Goal: Task Accomplishment & Management: Complete application form

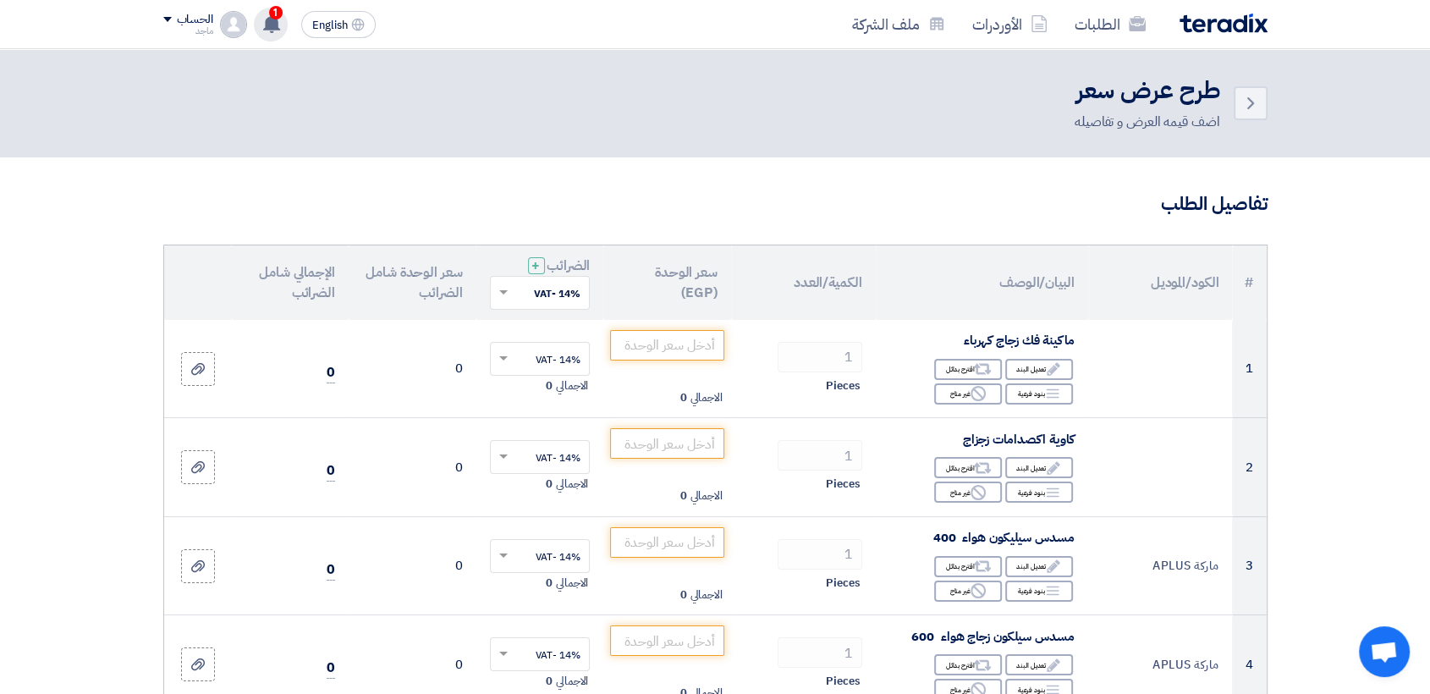
click at [264, 19] on icon at bounding box center [271, 23] width 19 height 19
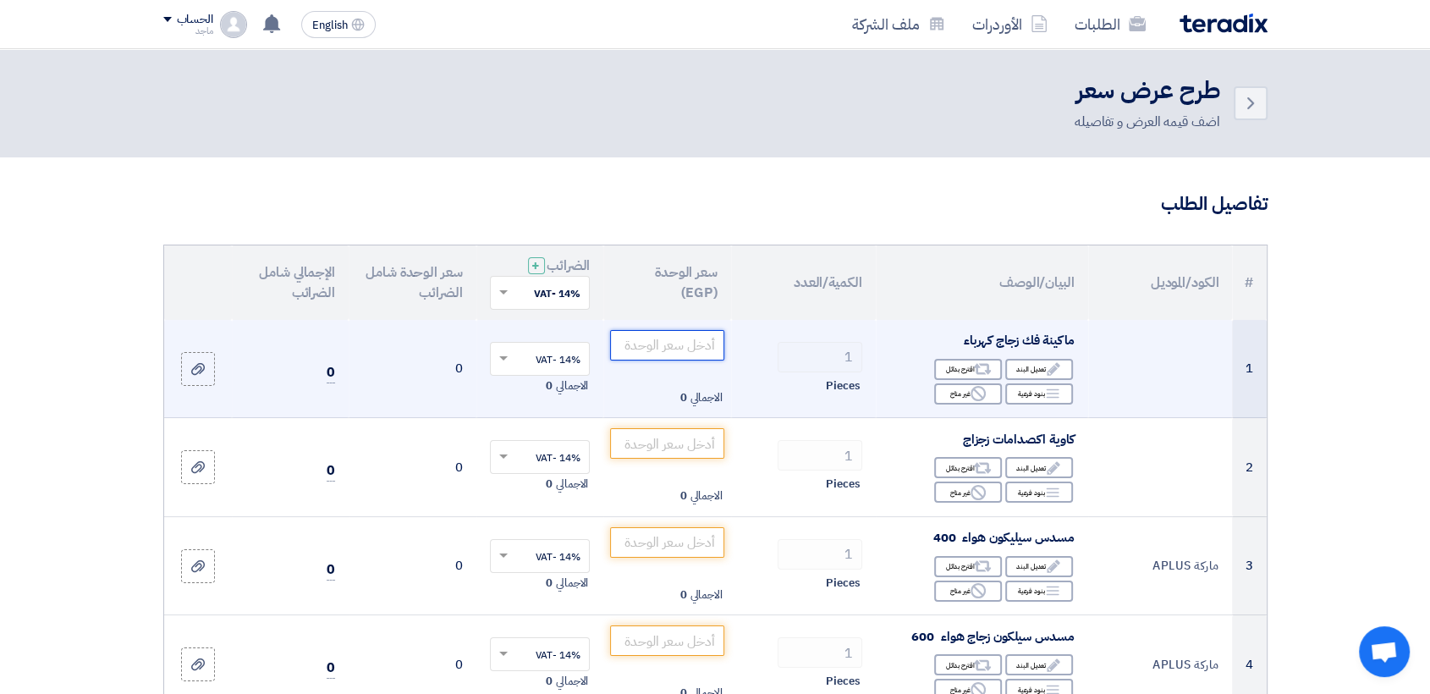
click at [698, 351] on input "number" at bounding box center [667, 345] width 114 height 30
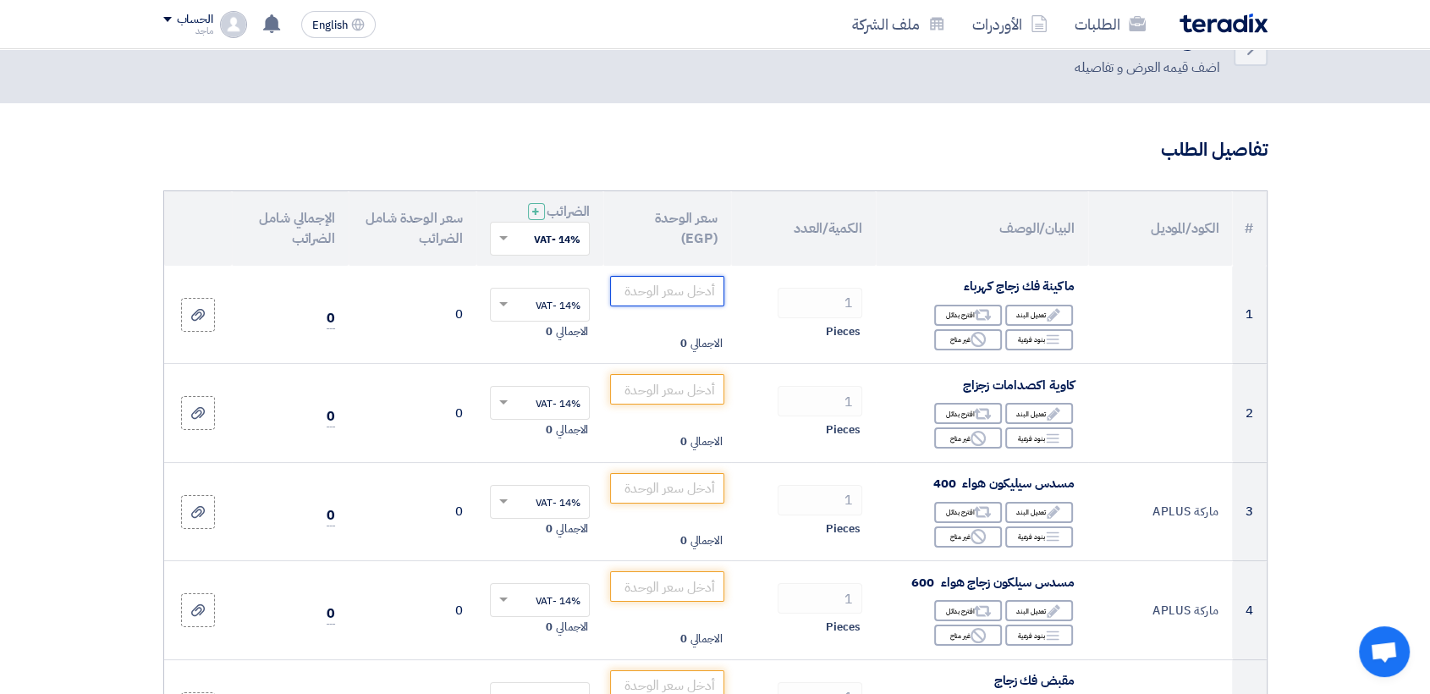
scroll to position [76, 0]
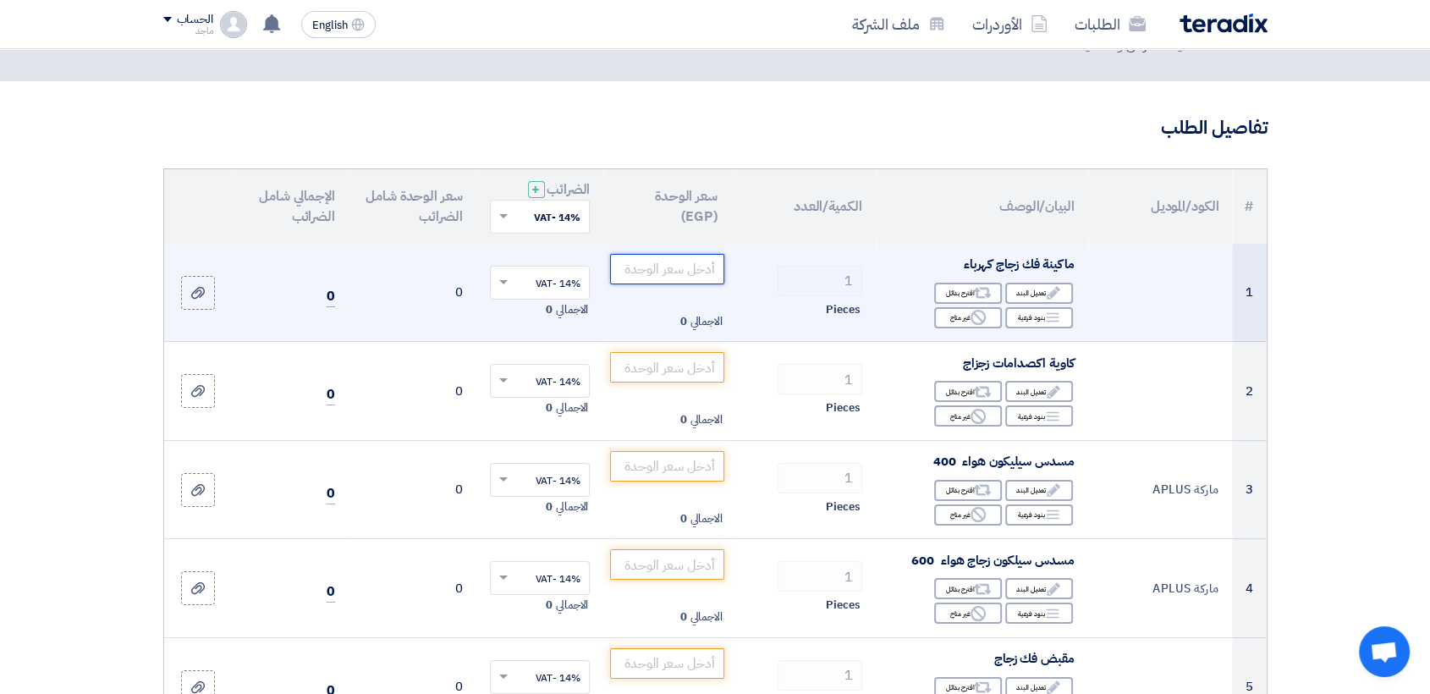
click at [668, 273] on input "number" at bounding box center [667, 269] width 114 height 30
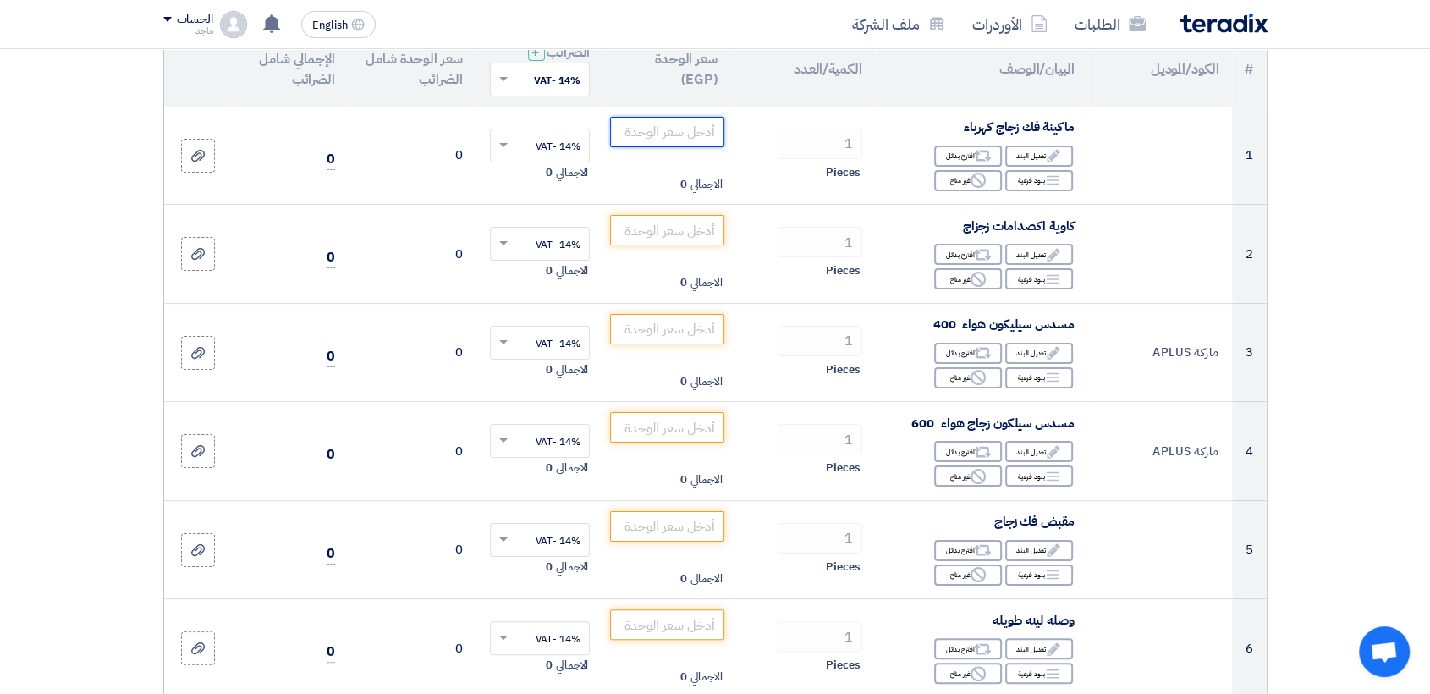
scroll to position [217, 0]
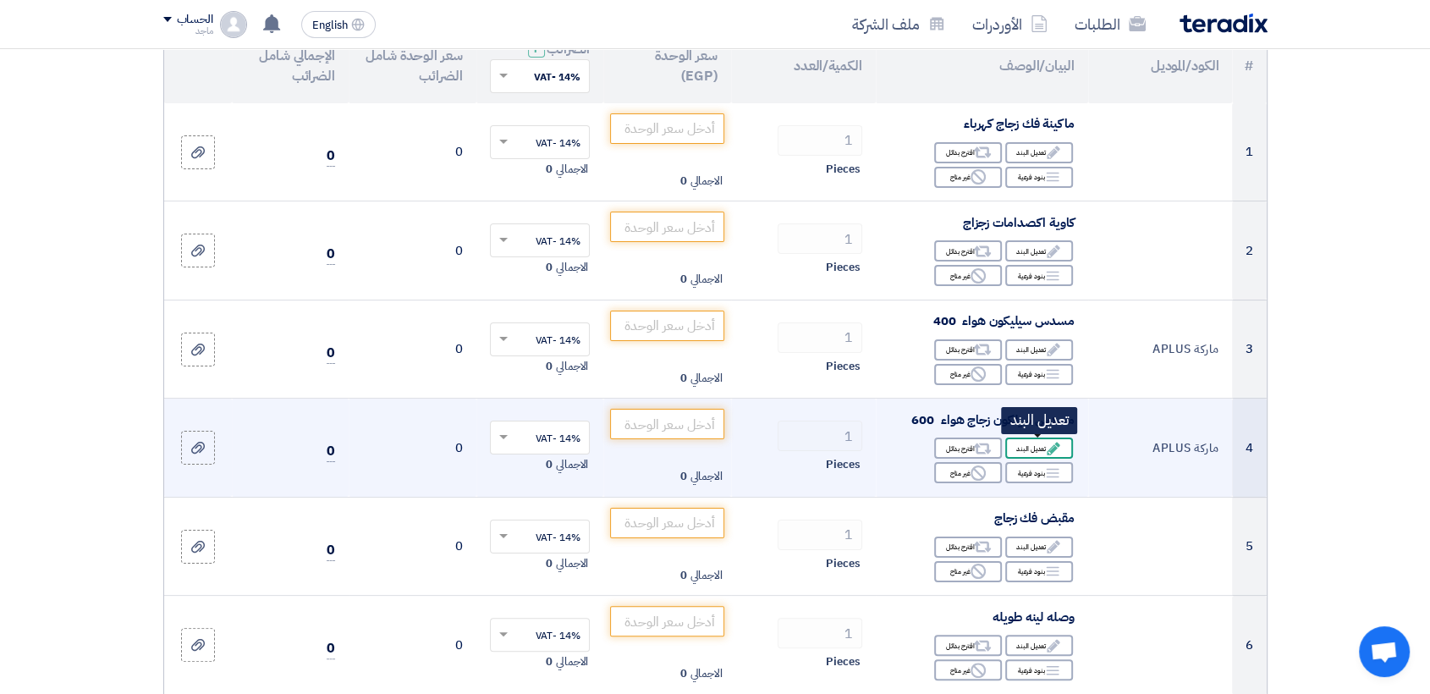
click at [1027, 448] on div "Edit تعديل البند" at bounding box center [1039, 447] width 68 height 21
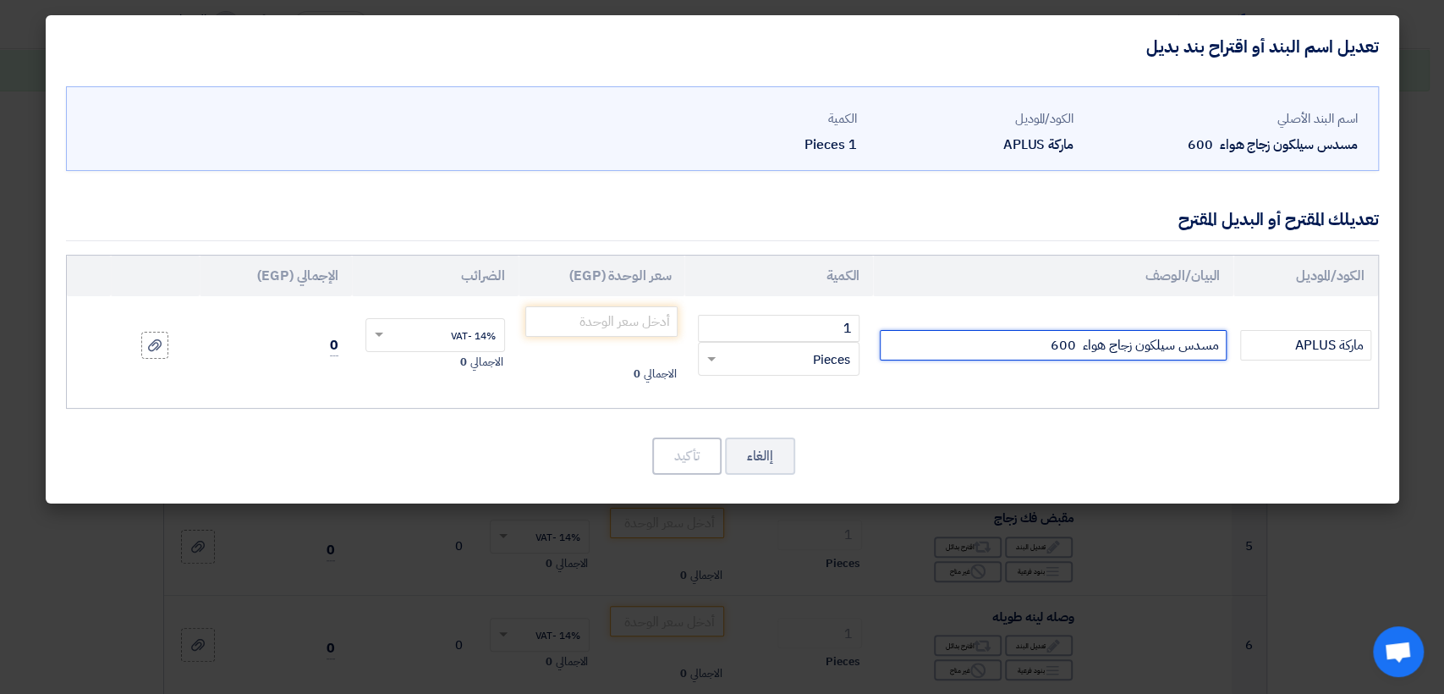
click at [978, 339] on input "مسدس سيلكون زجاج هواء 600" at bounding box center [1053, 345] width 347 height 30
type input "مسدس سيلكون زجاج هواء 600 تايواني"
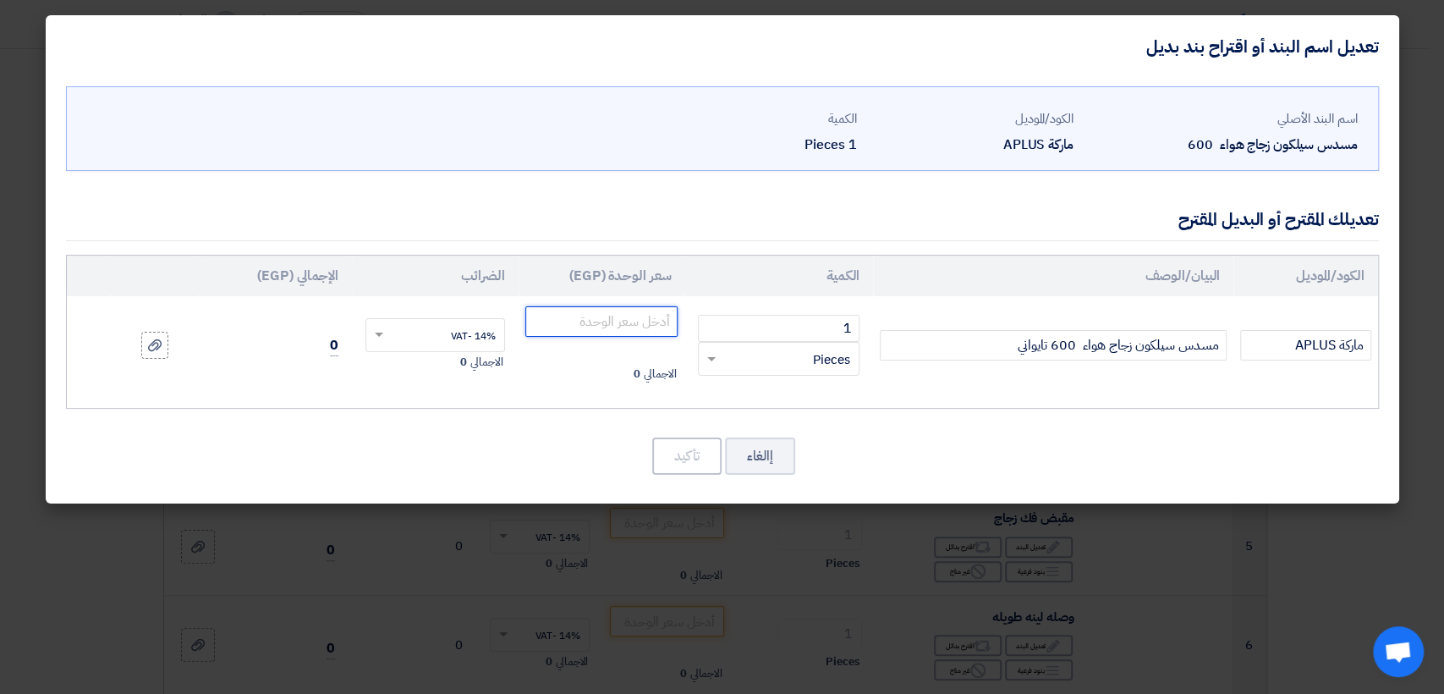
click at [639, 328] on input "number" at bounding box center [601, 321] width 153 height 30
type input "6500"
click at [668, 450] on button "تأكيد" at bounding box center [686, 455] width 69 height 37
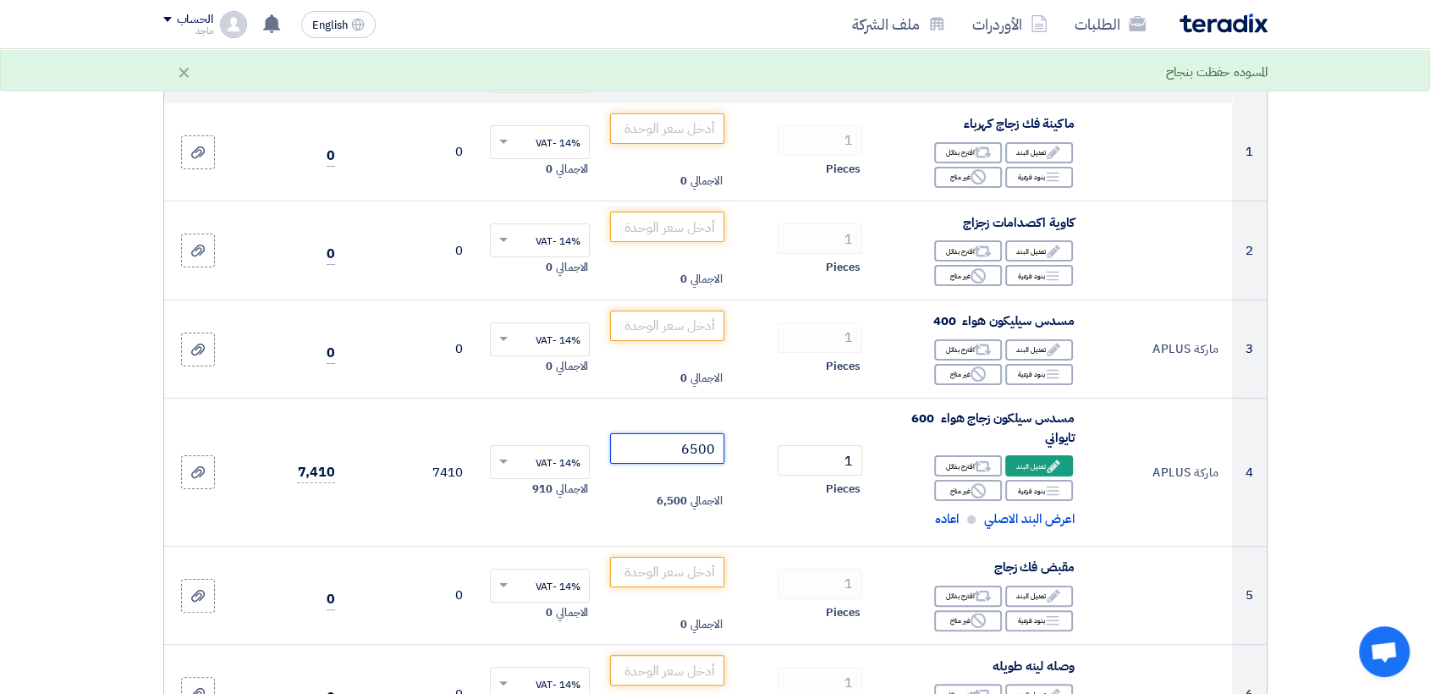
click at [668, 450] on input "6500" at bounding box center [667, 448] width 114 height 30
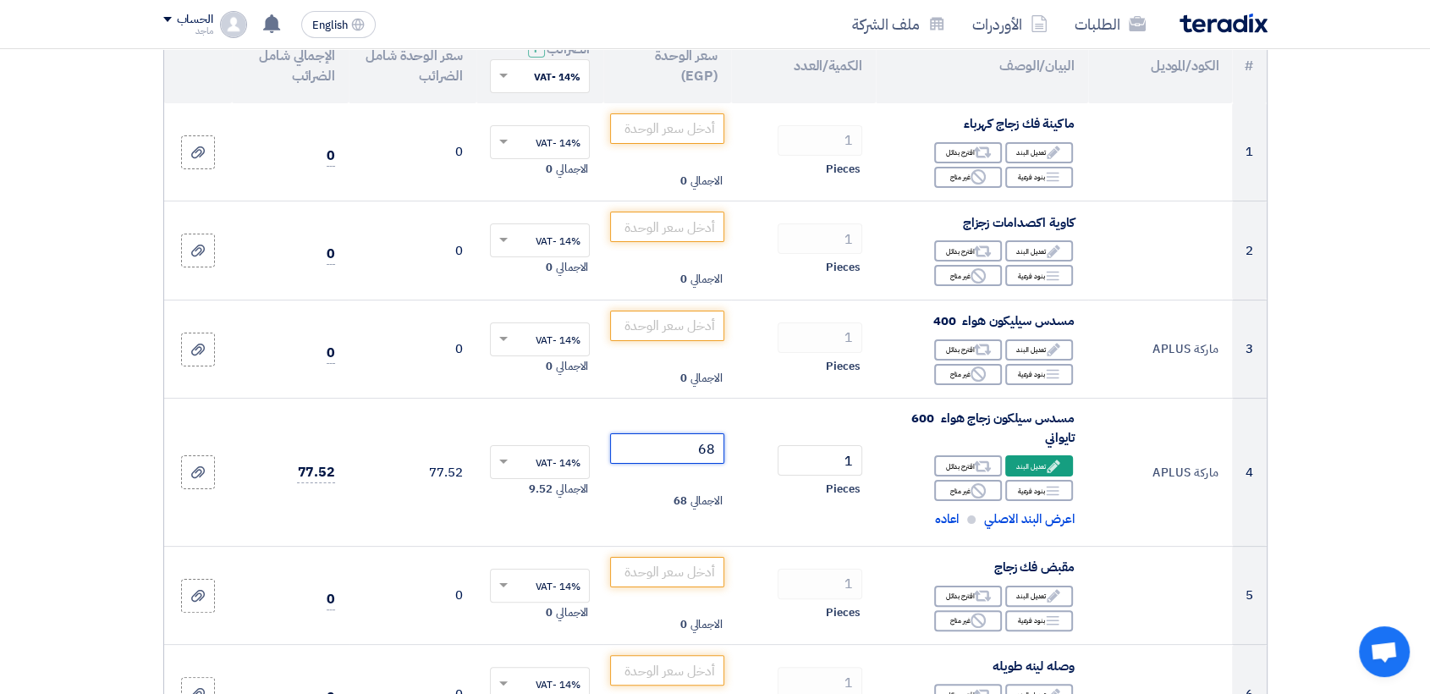
type input "6"
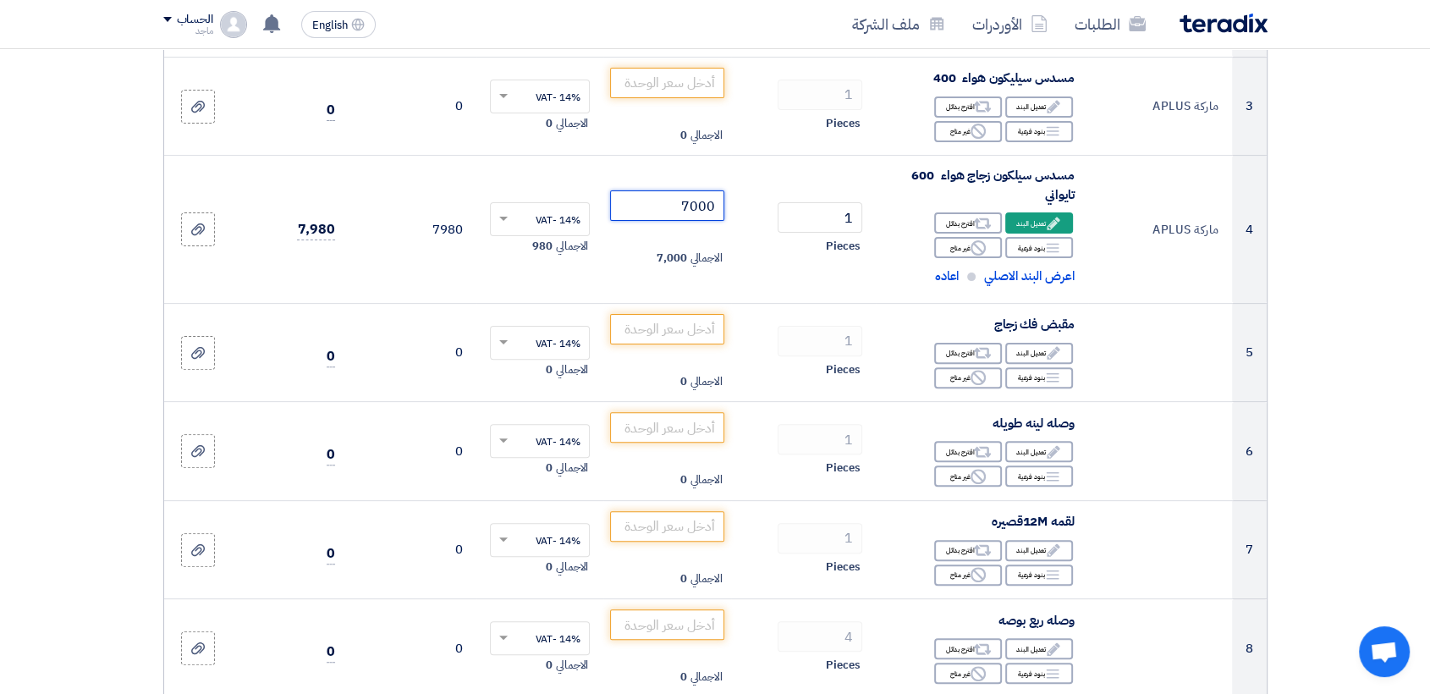
scroll to position [462, 0]
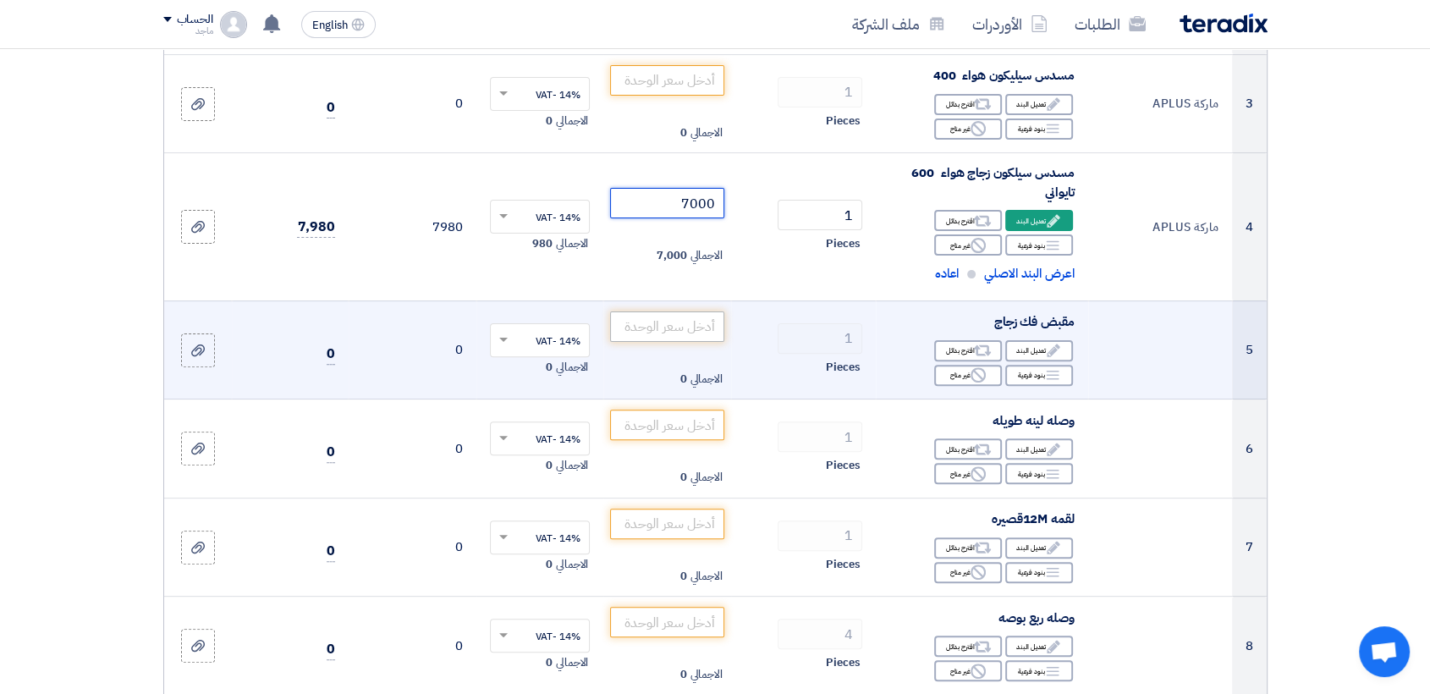
type input "7000"
click at [683, 331] on input "number" at bounding box center [667, 326] width 114 height 30
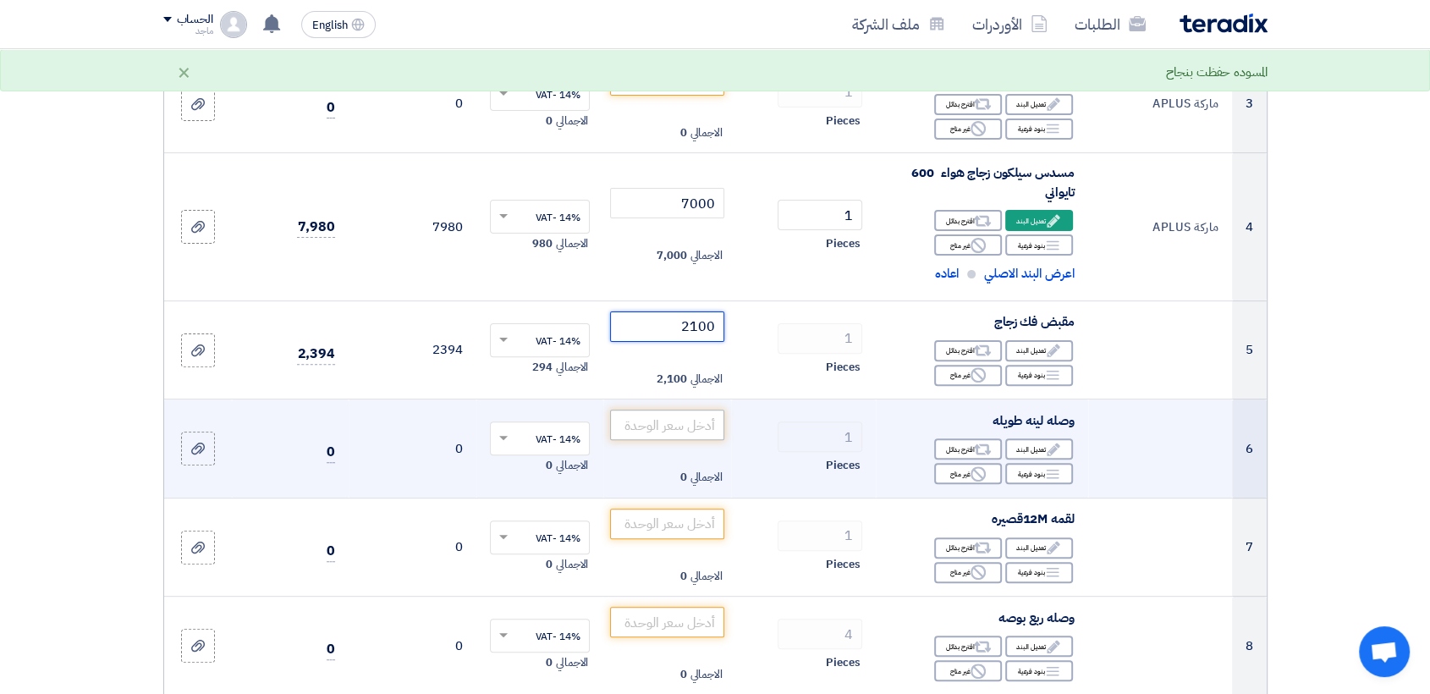
type input "2100"
click at [641, 416] on input "number" at bounding box center [667, 424] width 114 height 30
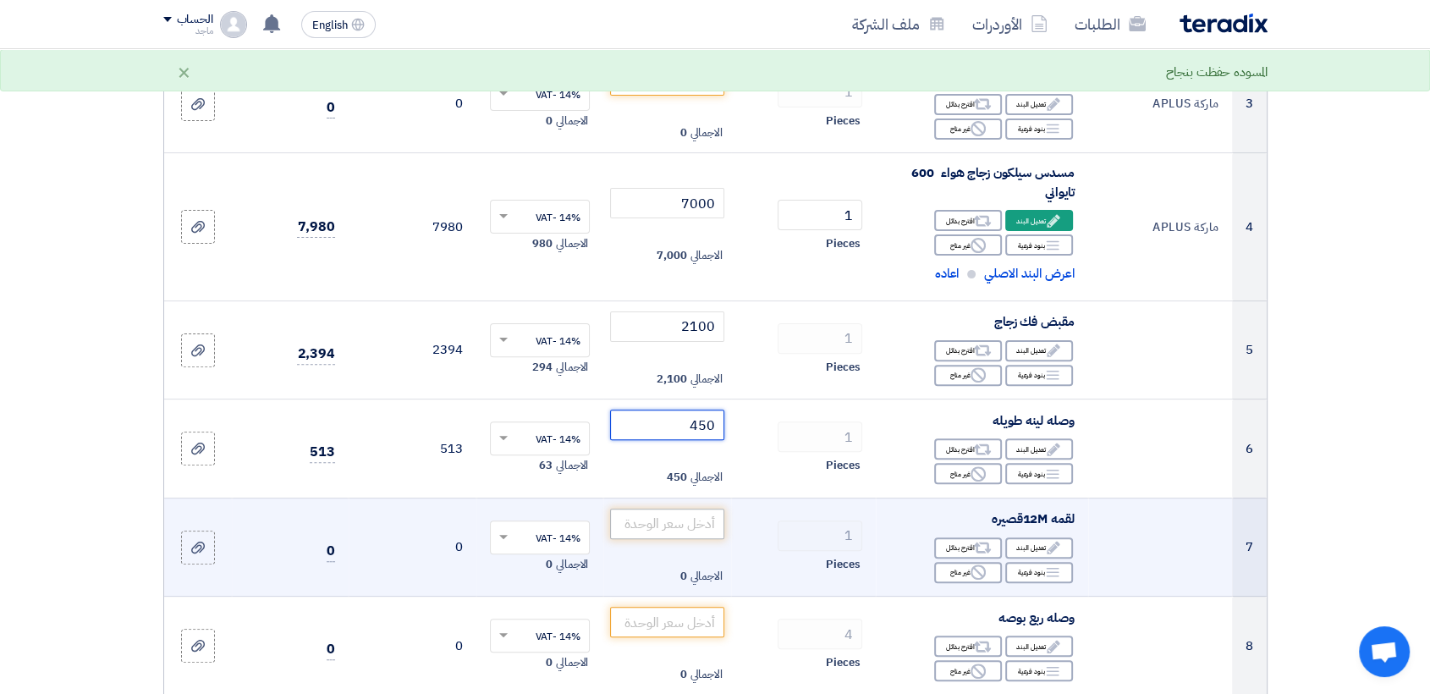
type input "450"
click at [630, 519] on input "number" at bounding box center [667, 523] width 114 height 30
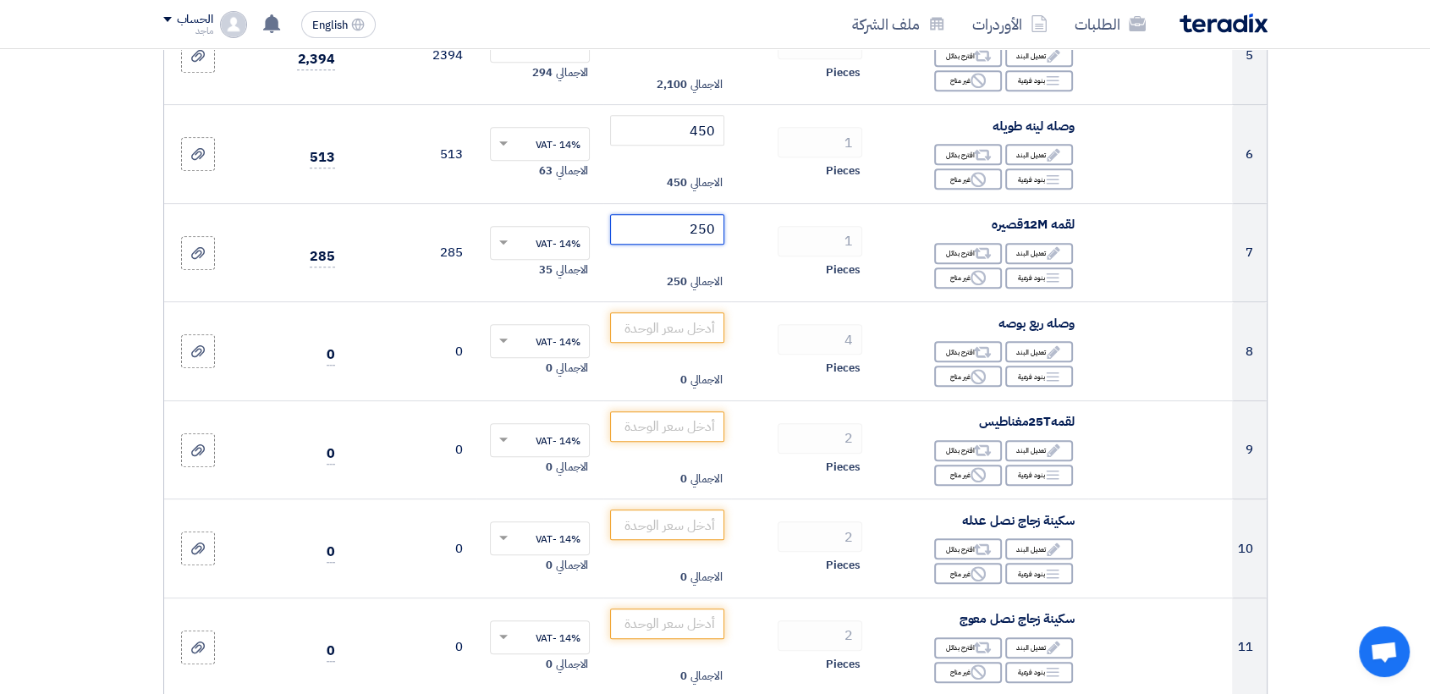
scroll to position [762, 0]
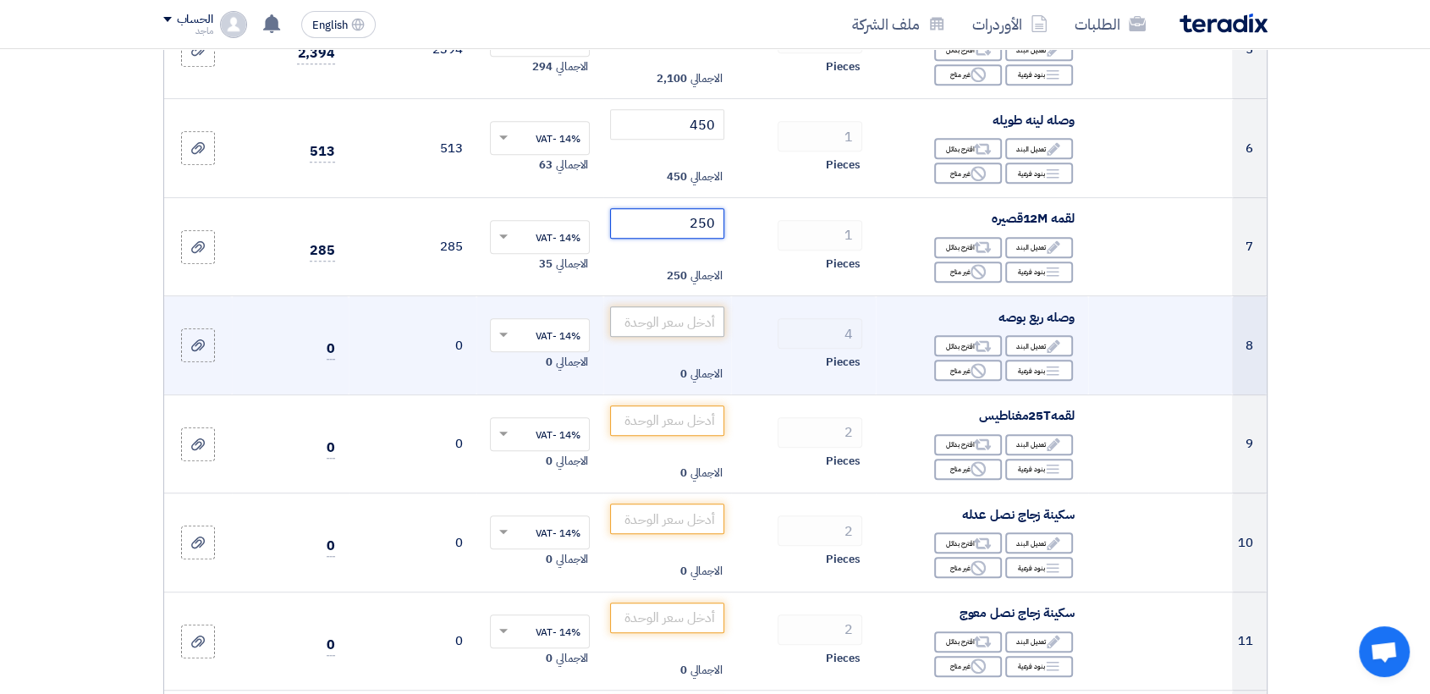
type input "250"
click at [648, 321] on input "number" at bounding box center [667, 321] width 114 height 30
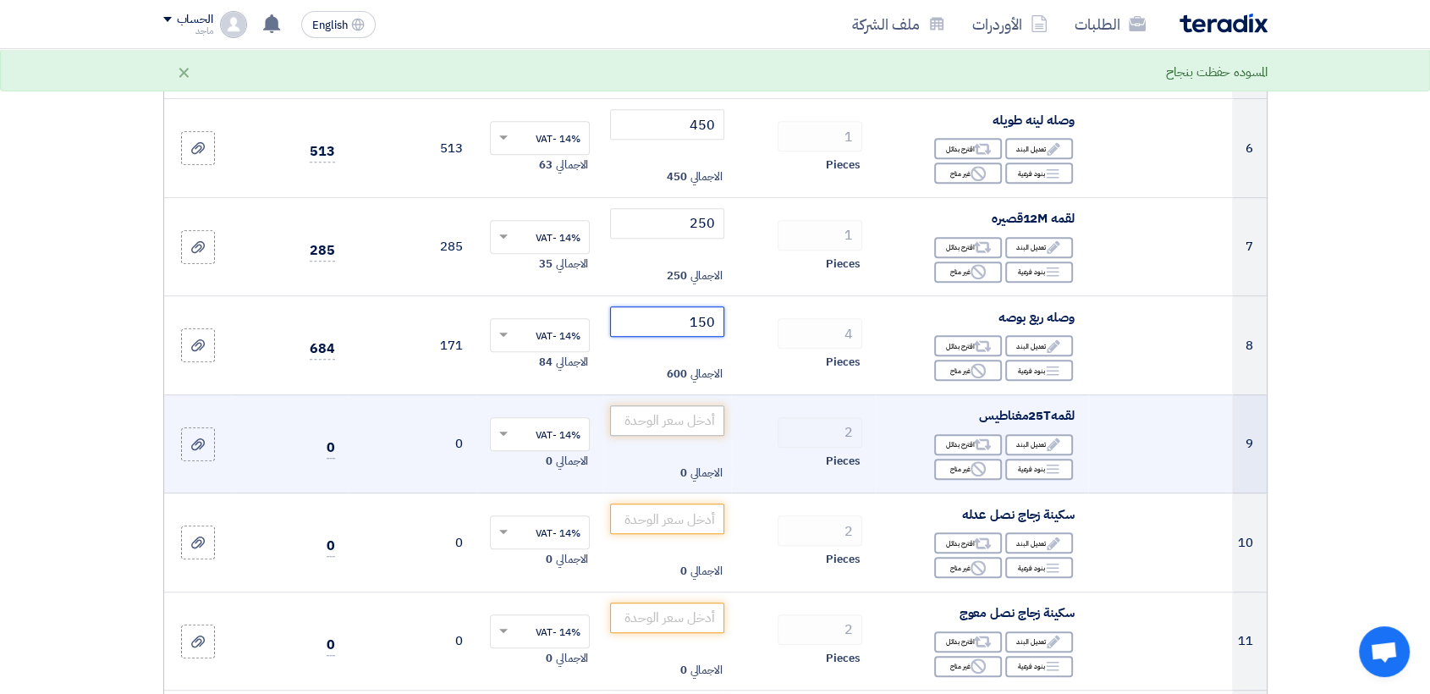
type input "150"
click at [666, 415] on input "number" at bounding box center [667, 420] width 114 height 30
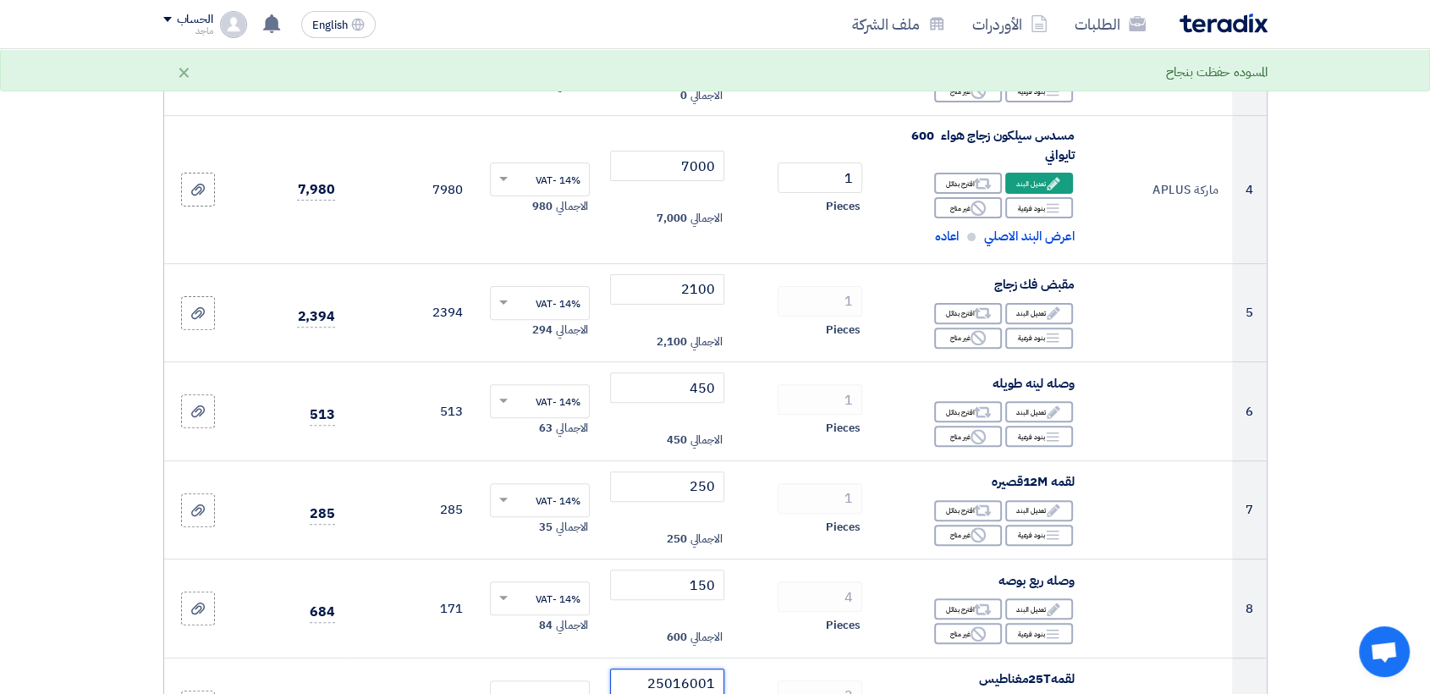
scroll to position [0, 0]
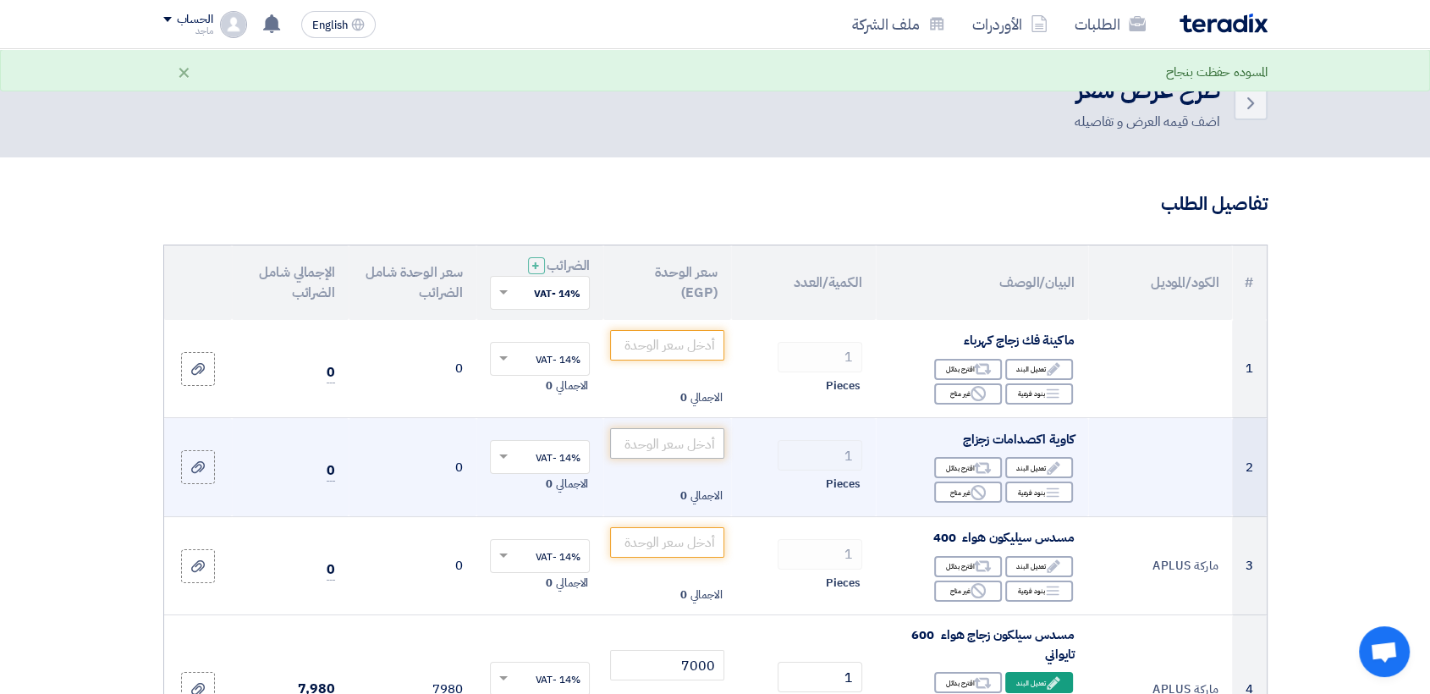
type input "25016001"
click at [652, 442] on input "number" at bounding box center [667, 443] width 114 height 30
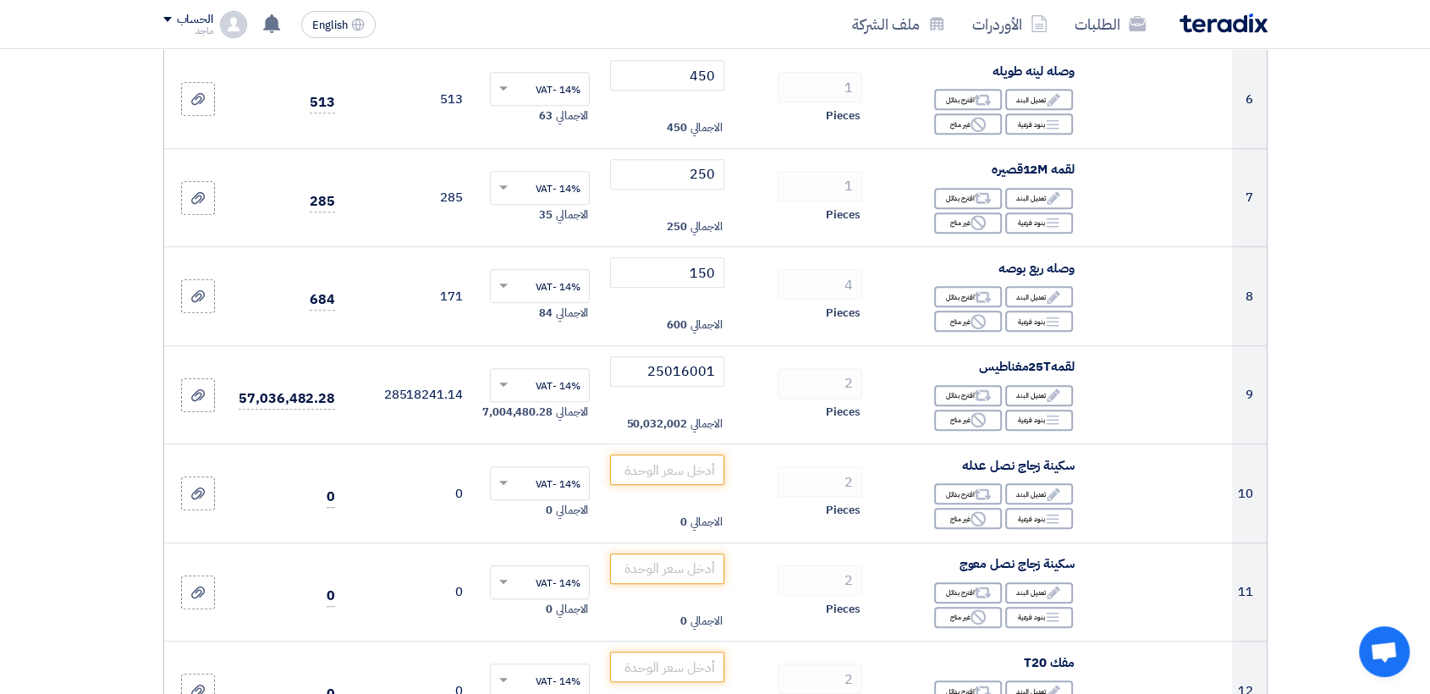
scroll to position [831, 0]
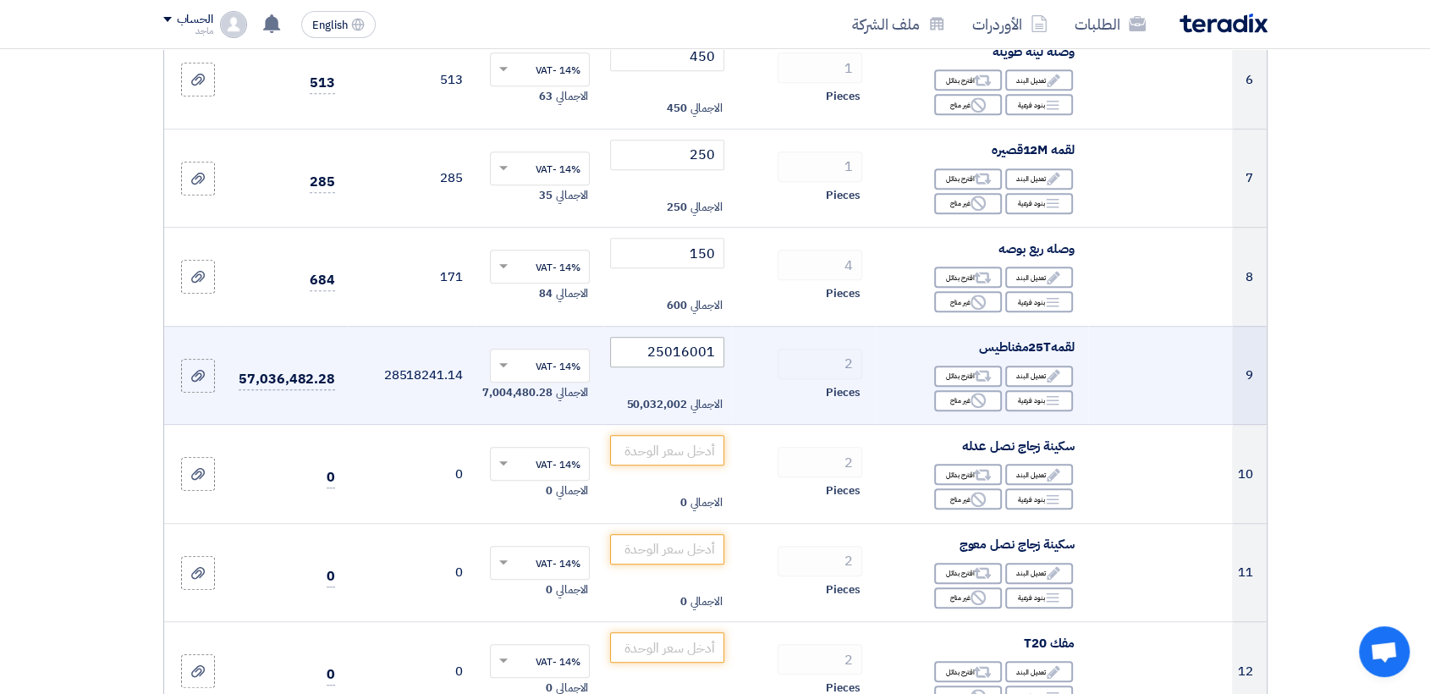
type input "1600"
click at [618, 354] on input "25016001" at bounding box center [667, 352] width 114 height 30
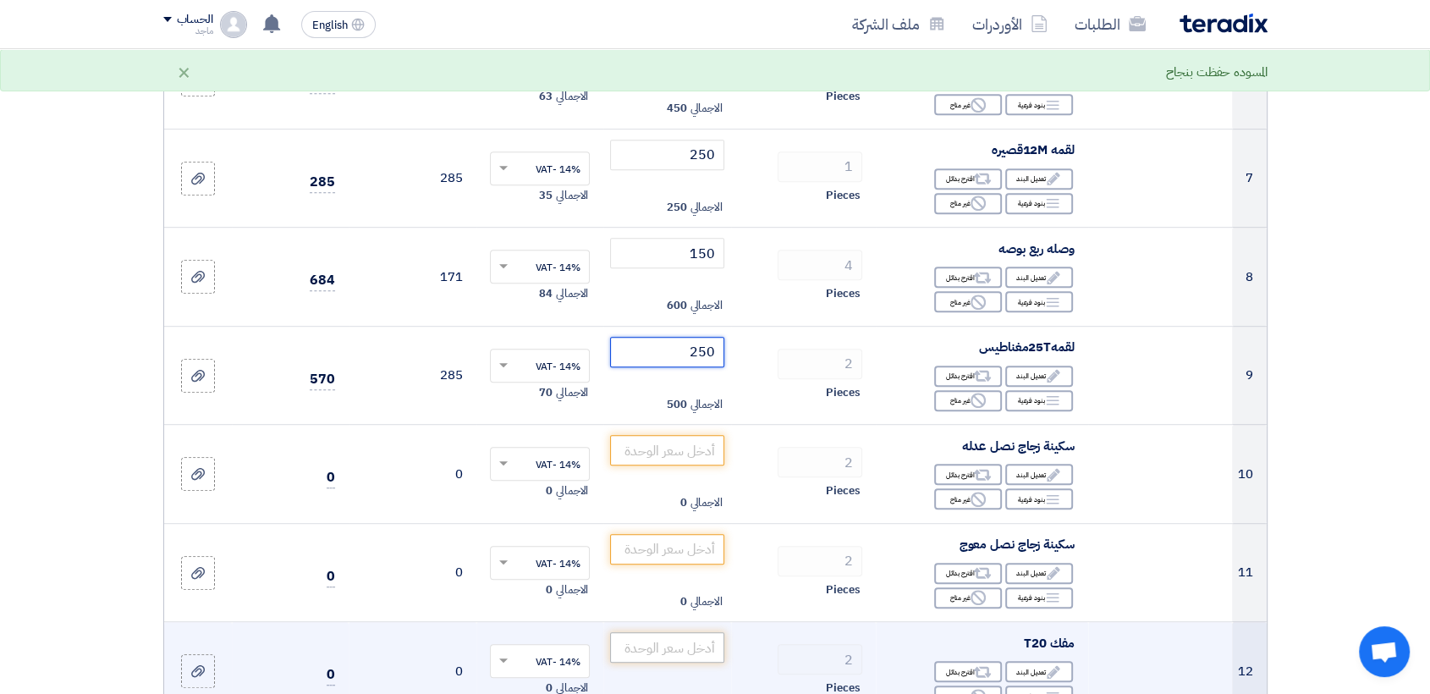
type input "250"
click at [701, 651] on input "number" at bounding box center [667, 647] width 114 height 30
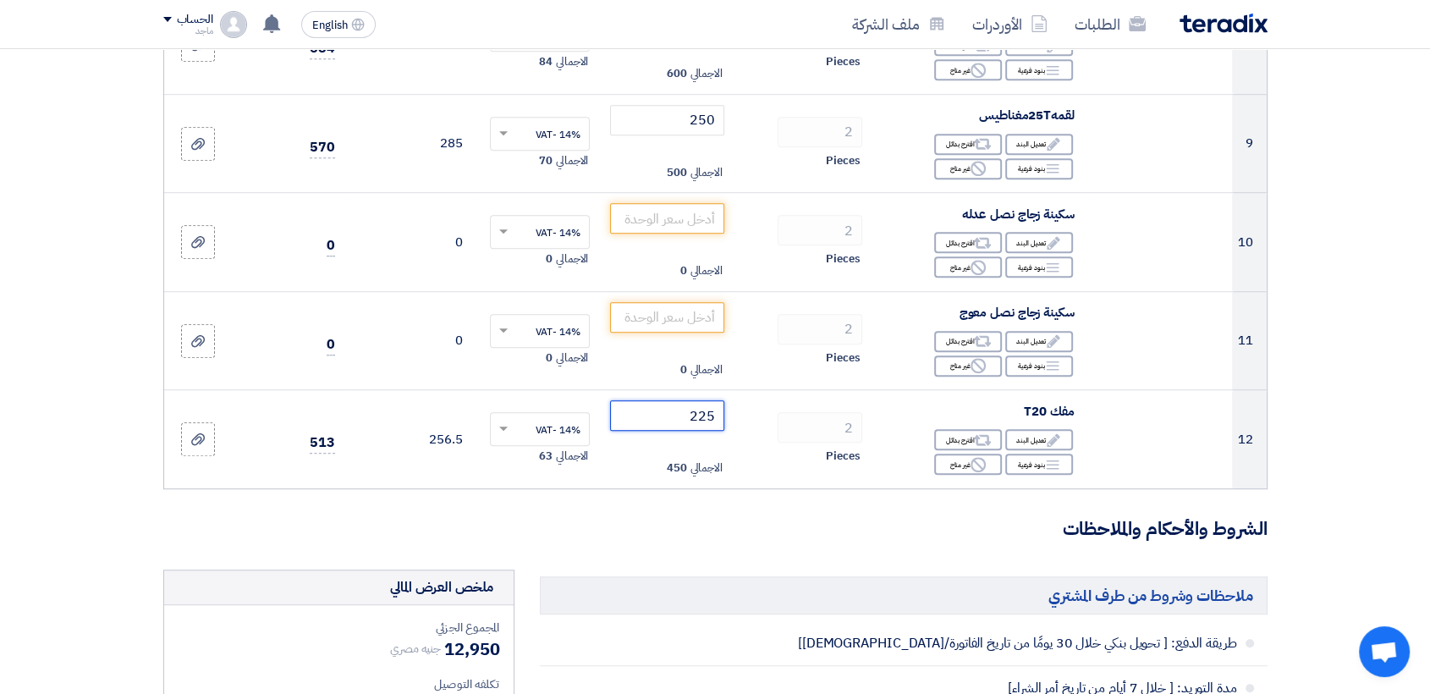
scroll to position [1140, 0]
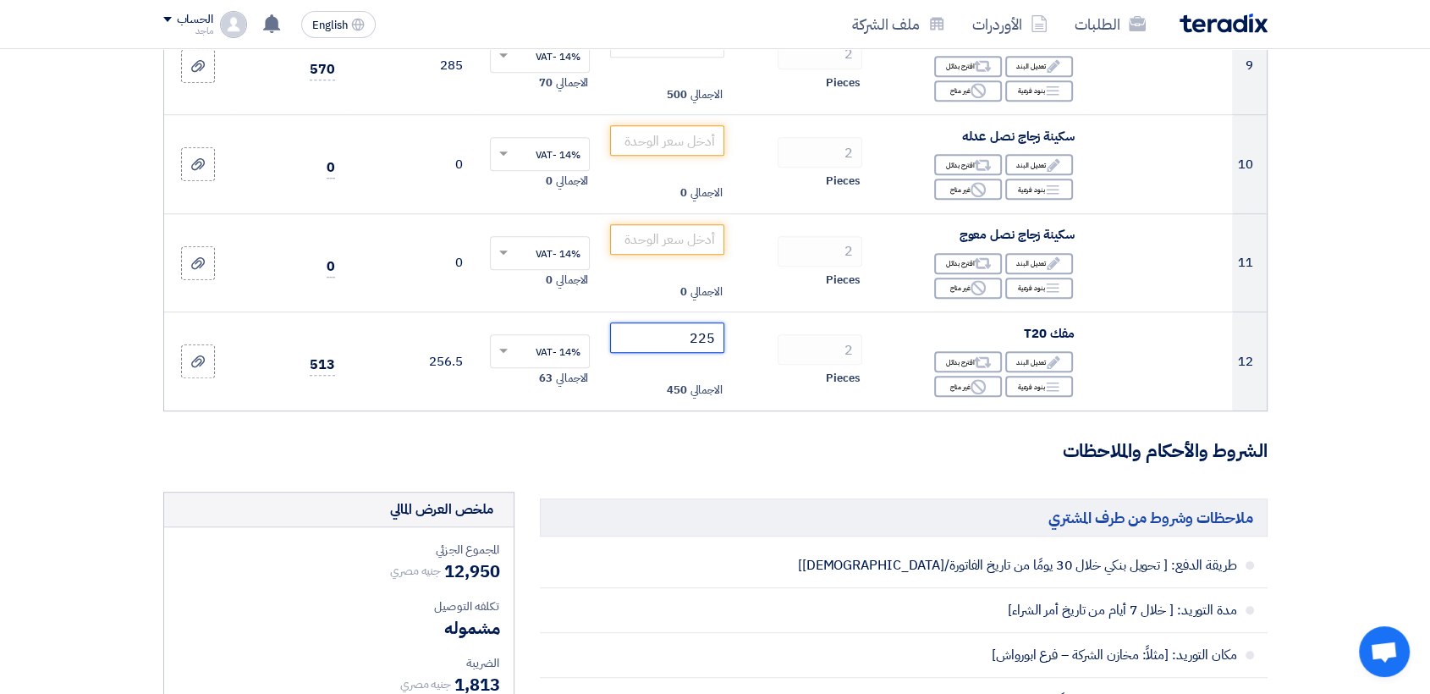
type input "225"
click at [1345, 218] on section "تفاصيل الطلب # الكود/الموديل البيان/الوصف الكمية/العدد سعر الوحدة (EGP) الضرائب…" at bounding box center [715, 196] width 1430 height 2358
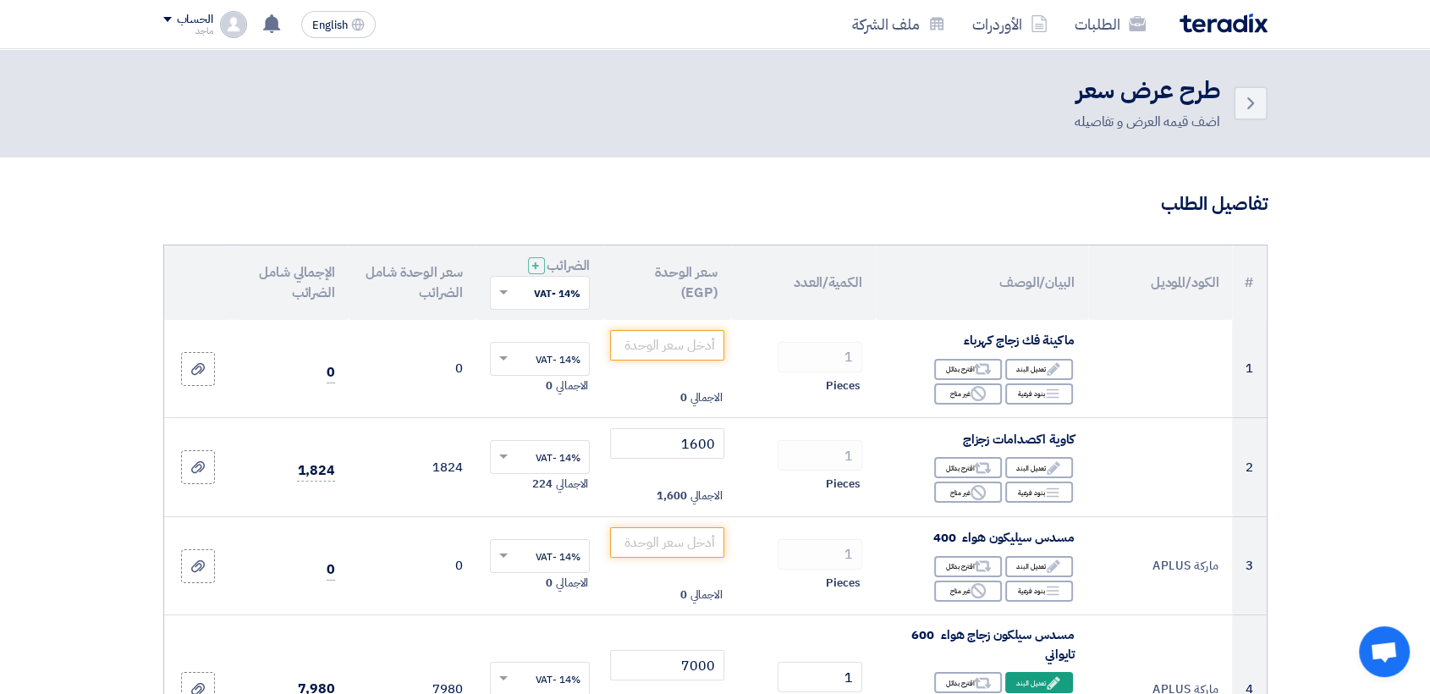
scroll to position [606, 0]
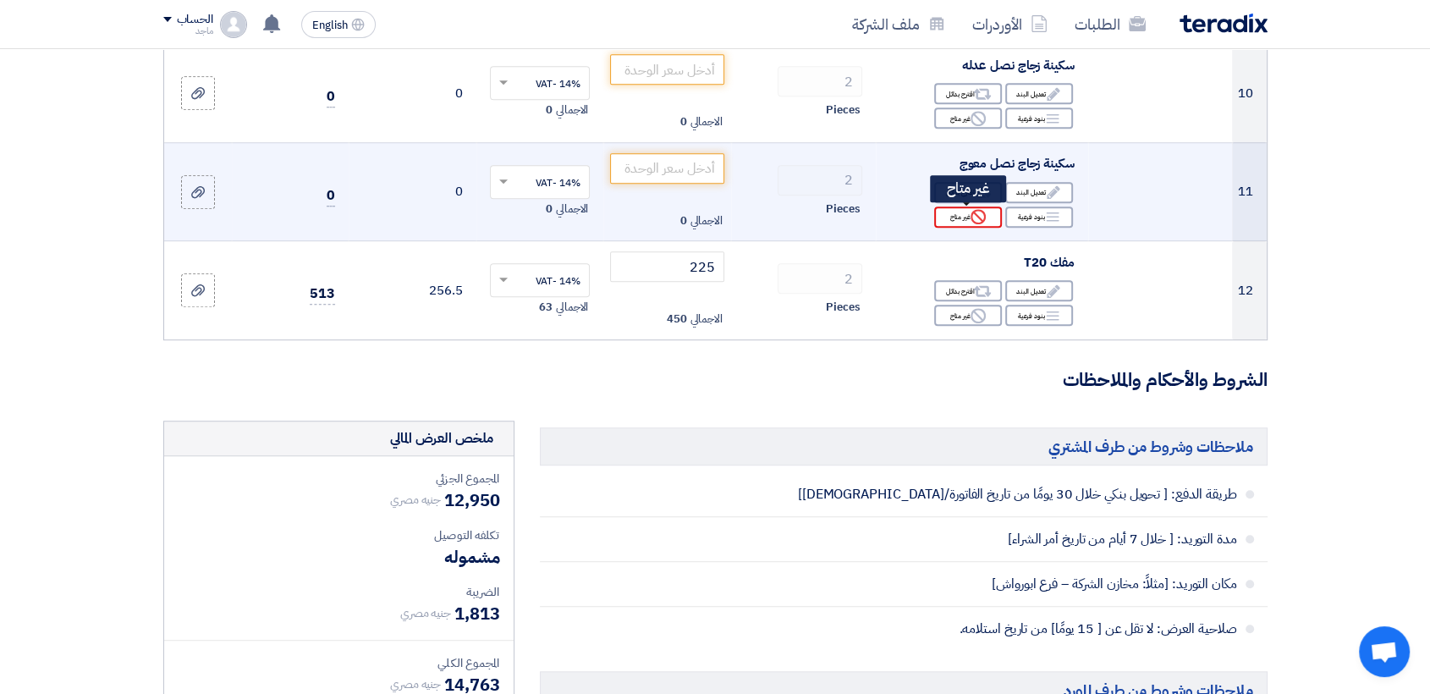
click at [963, 219] on div "Reject غير متاح" at bounding box center [968, 216] width 68 height 21
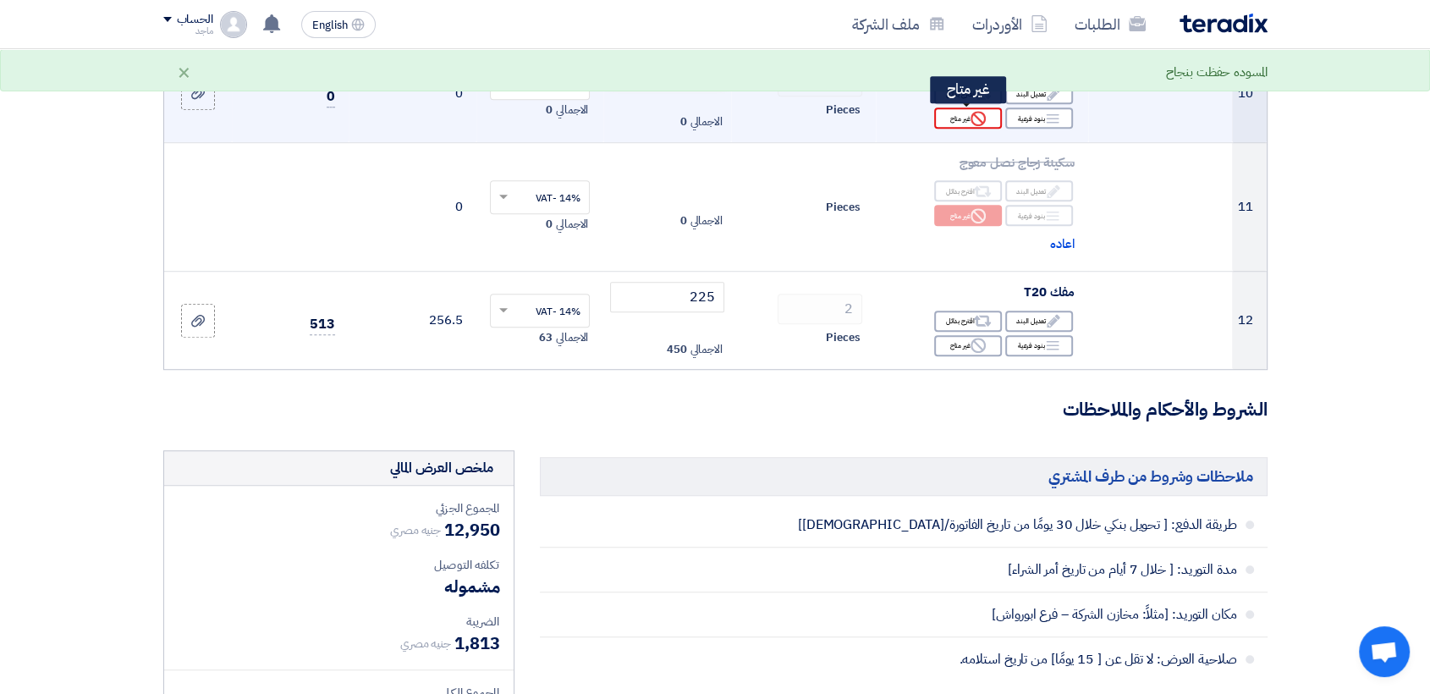
click at [969, 117] on div "Reject غير متاح" at bounding box center [968, 117] width 68 height 21
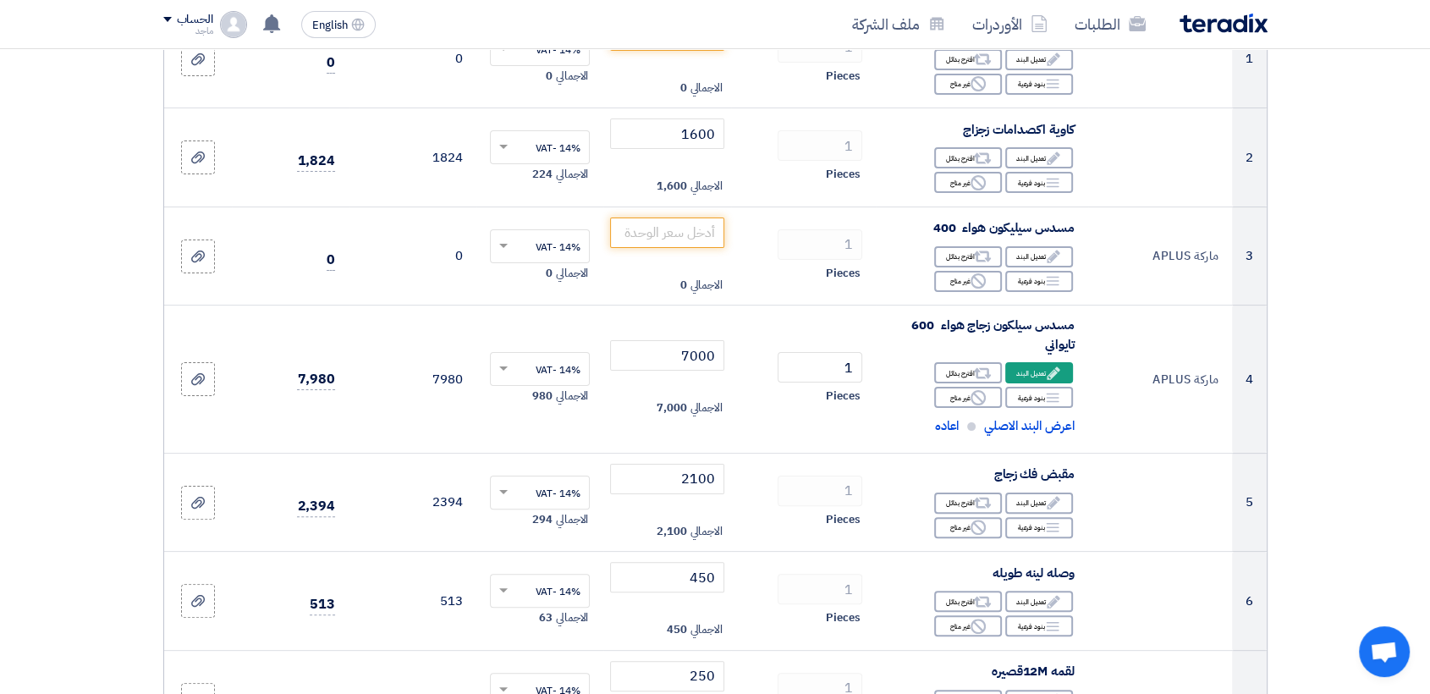
scroll to position [0, 0]
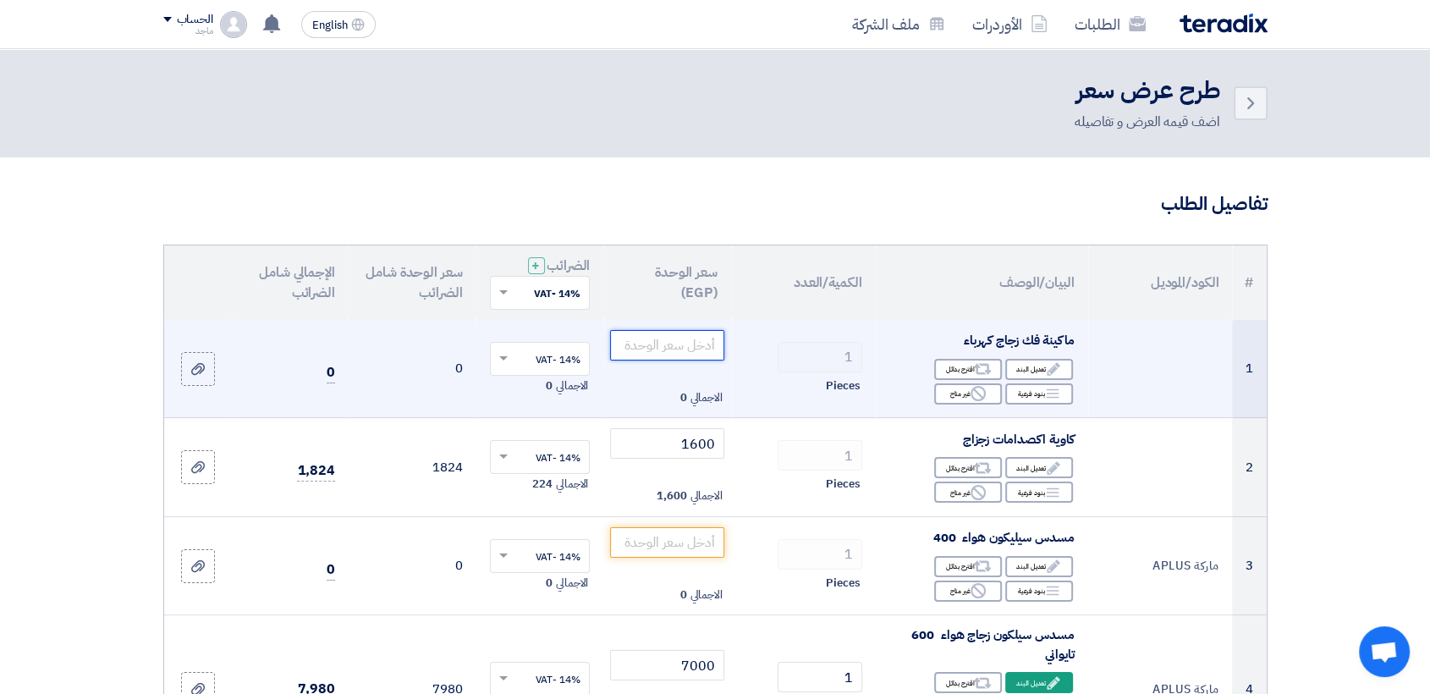
click at [703, 340] on input "number" at bounding box center [667, 345] width 114 height 30
type input "6"
type input "5"
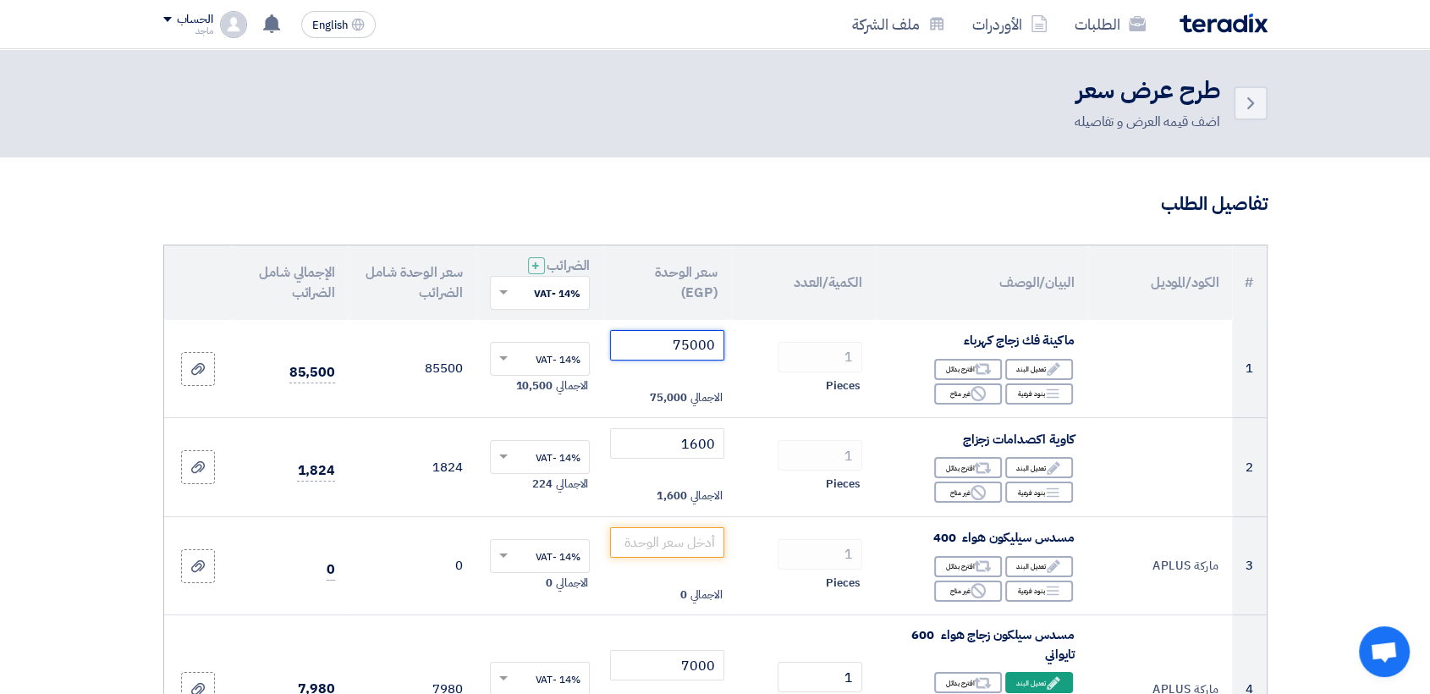
type input "75000"
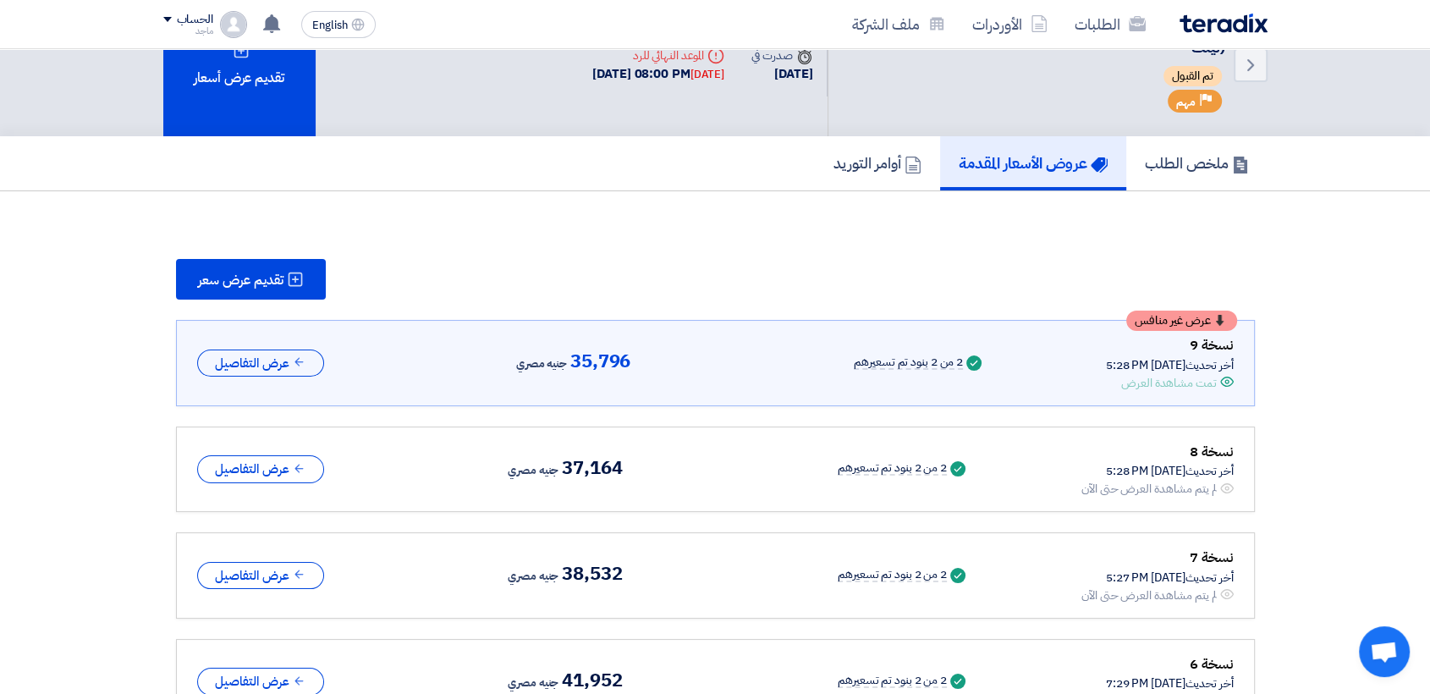
scroll to position [176, 0]
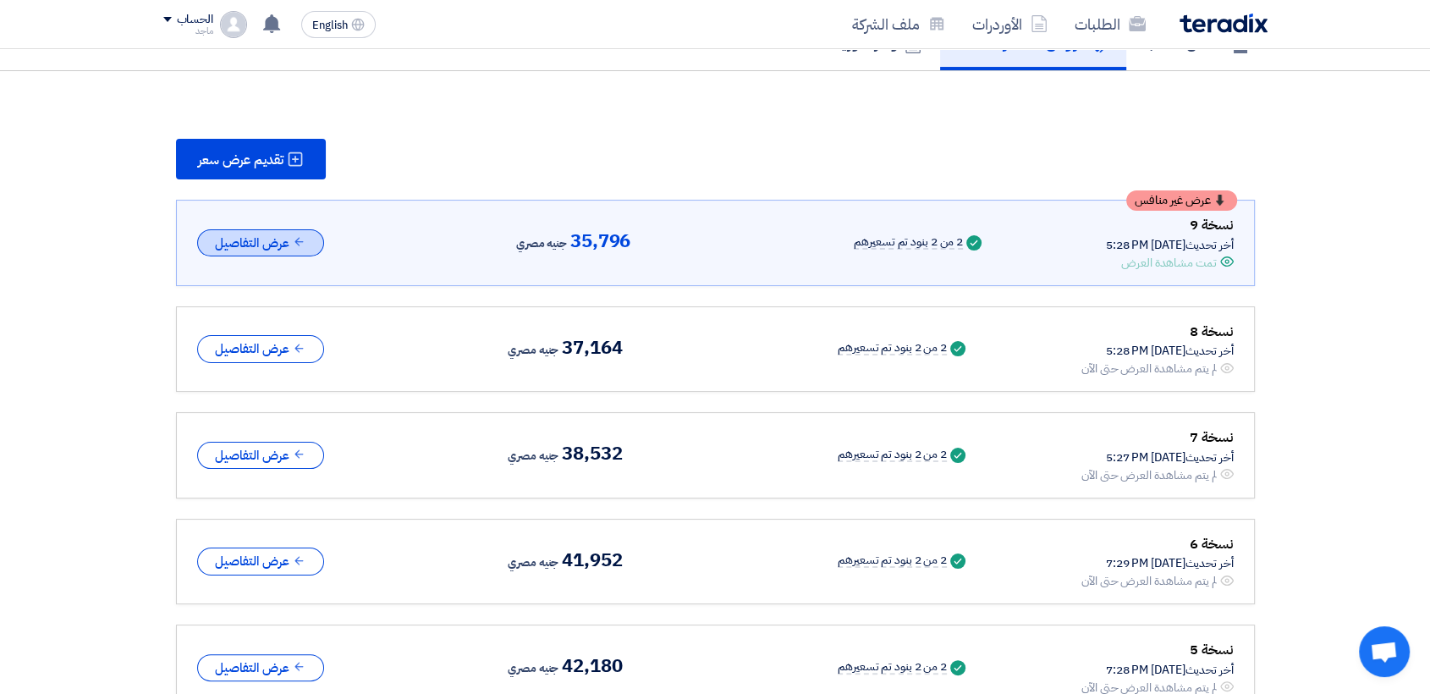
click at [287, 239] on button "عرض التفاصيل" at bounding box center [260, 243] width 127 height 28
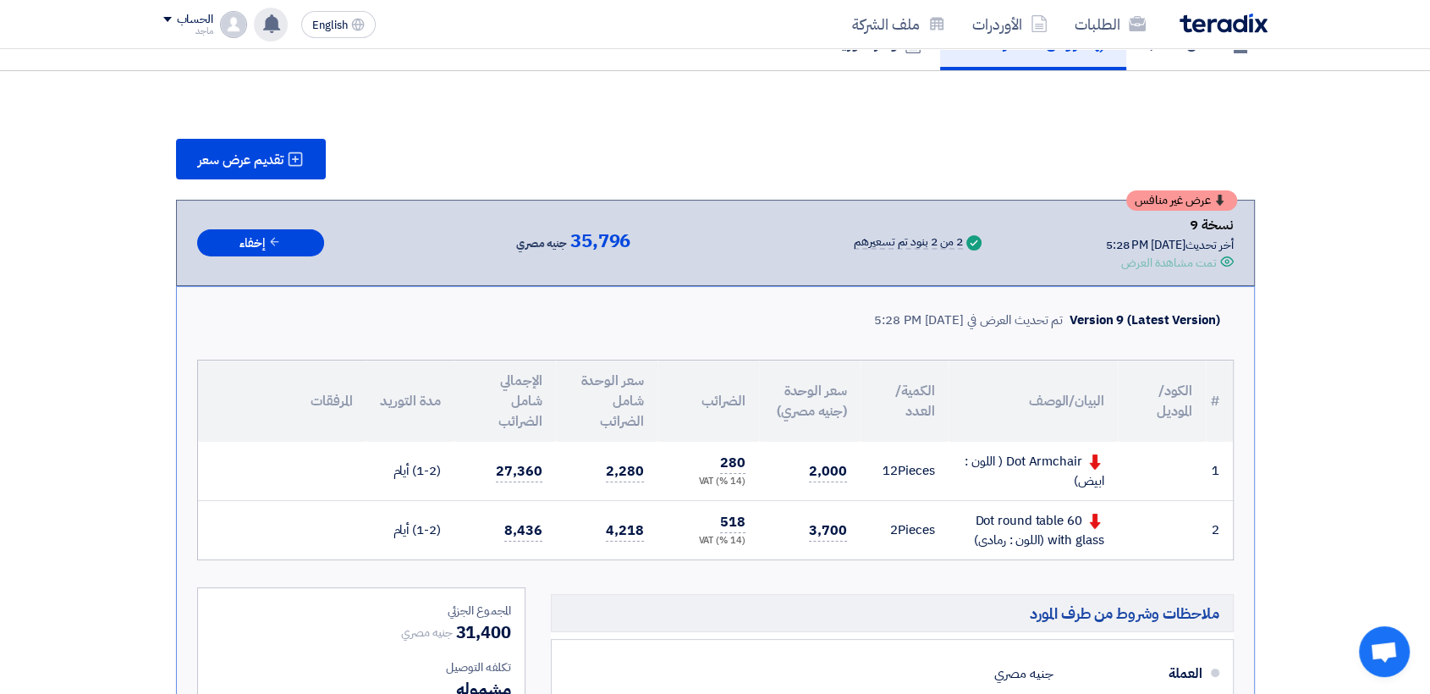
click at [275, 25] on use at bounding box center [271, 23] width 17 height 19
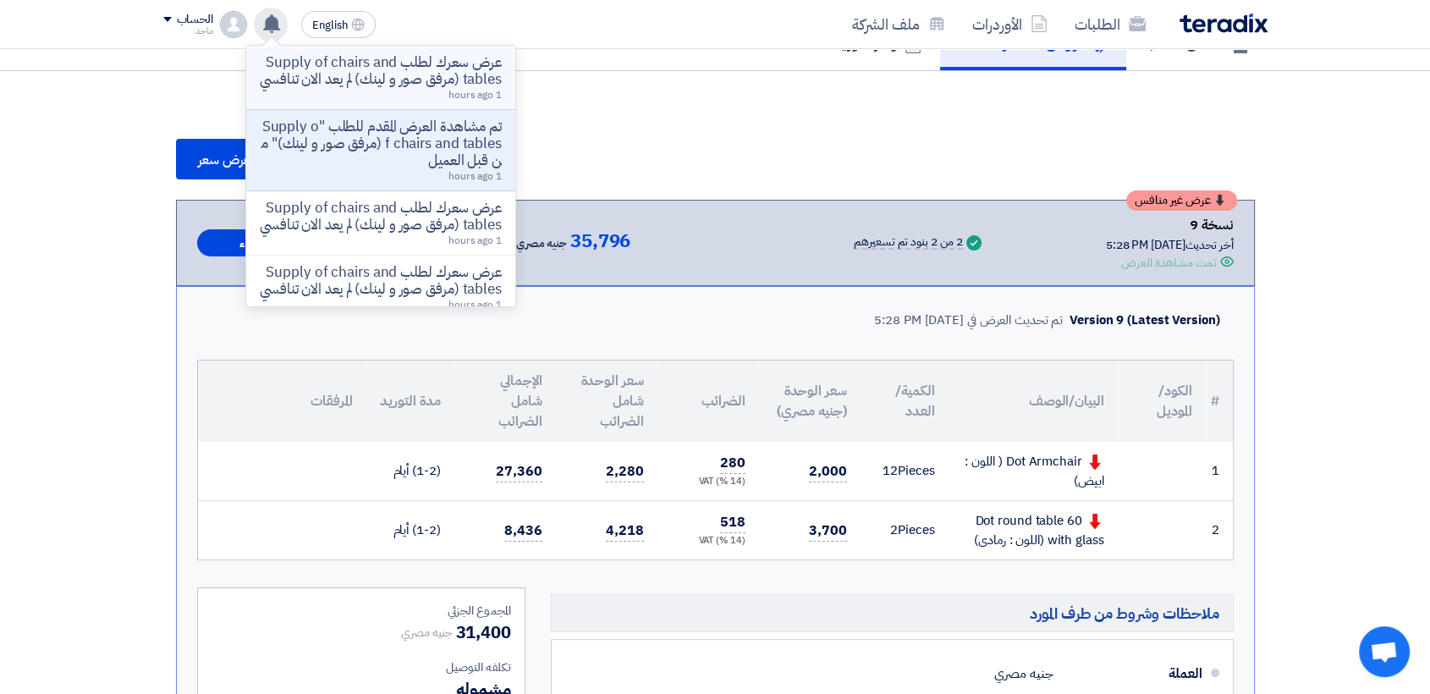
click at [321, 79] on p "عرض سعرك لطلب Supply of chairs and tables (مرفق صور و لينك) لم يعد الان تنافسي" at bounding box center [381, 71] width 242 height 34
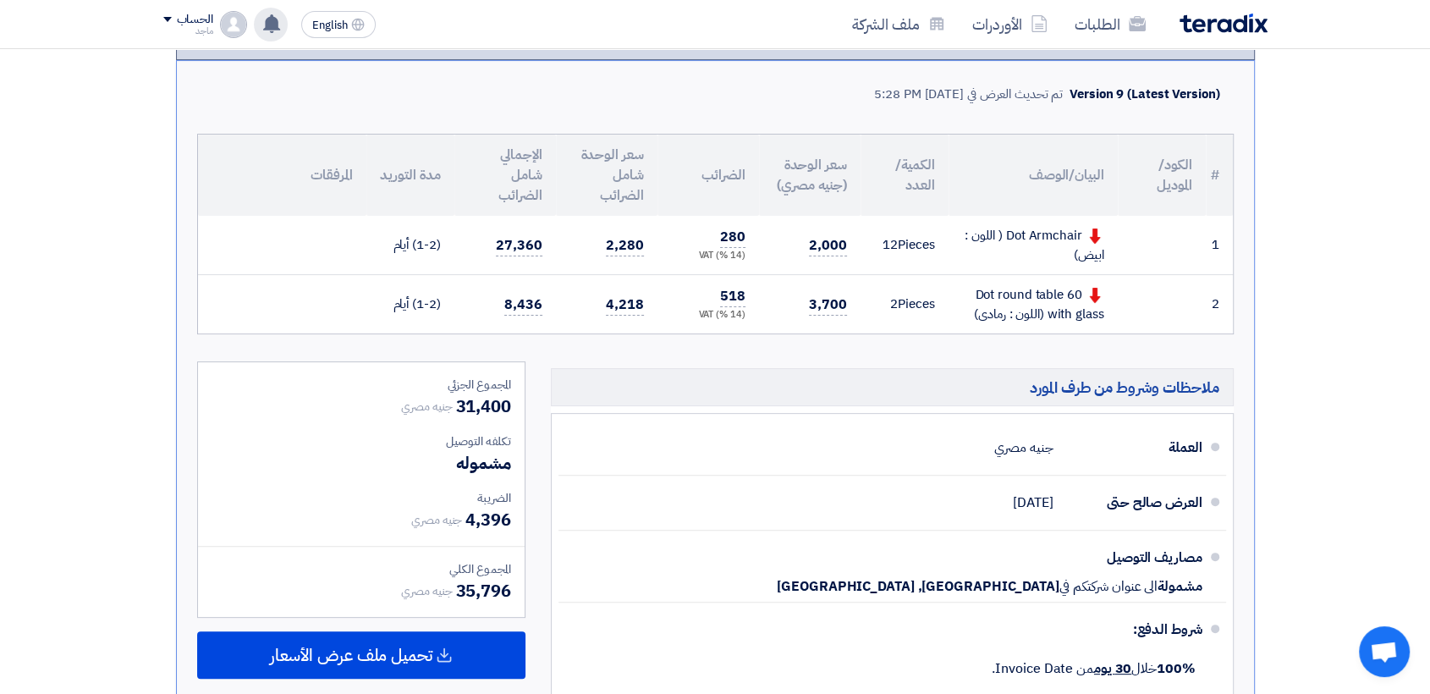
scroll to position [0, 0]
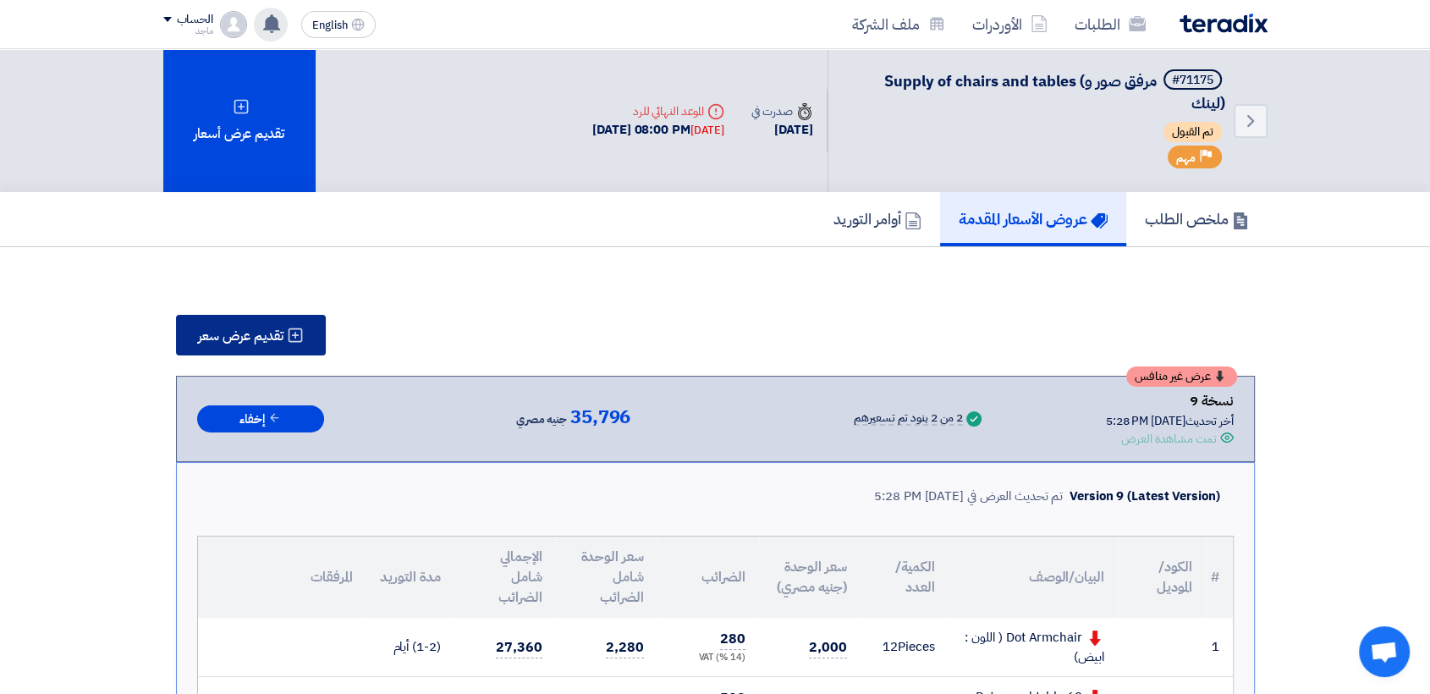
click at [292, 332] on icon at bounding box center [295, 335] width 17 height 17
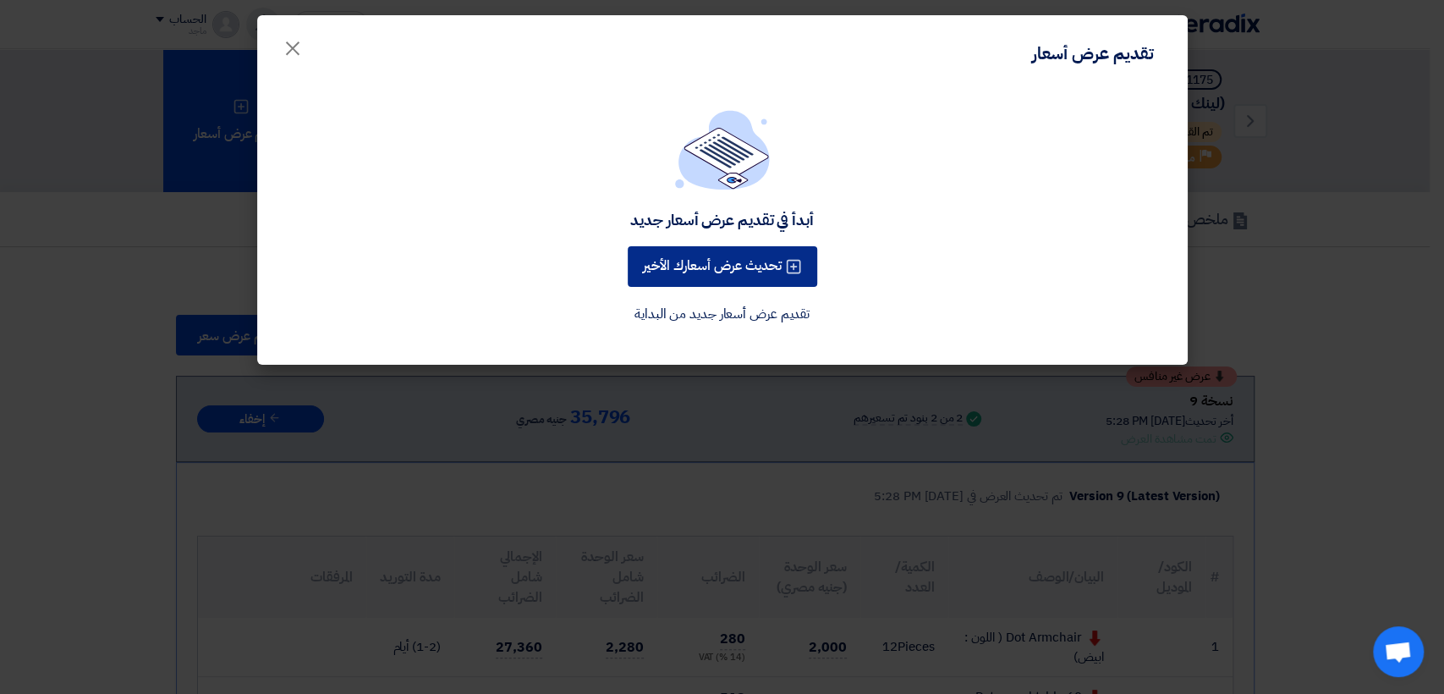
click at [735, 260] on button "تحديث عرض أسعارك الأخير" at bounding box center [723, 266] width 190 height 41
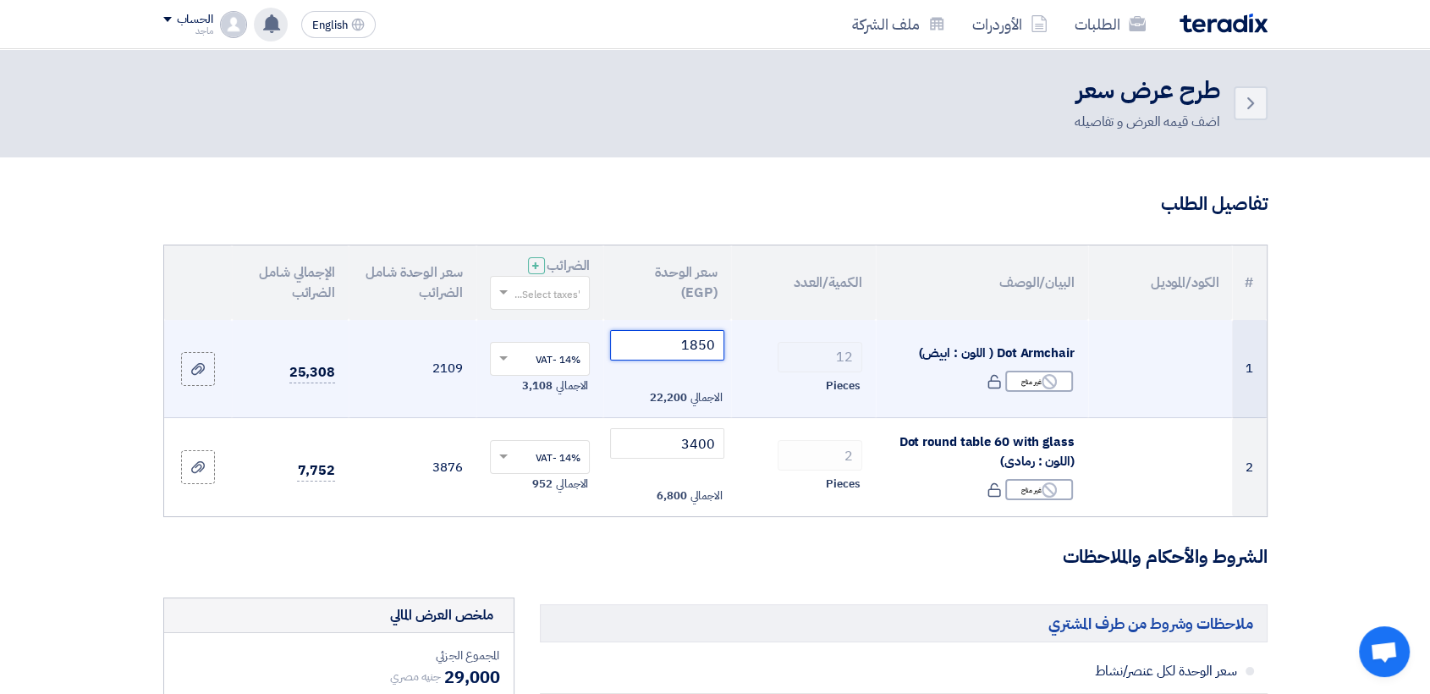
click at [655, 359] on input "1850" at bounding box center [667, 345] width 114 height 30
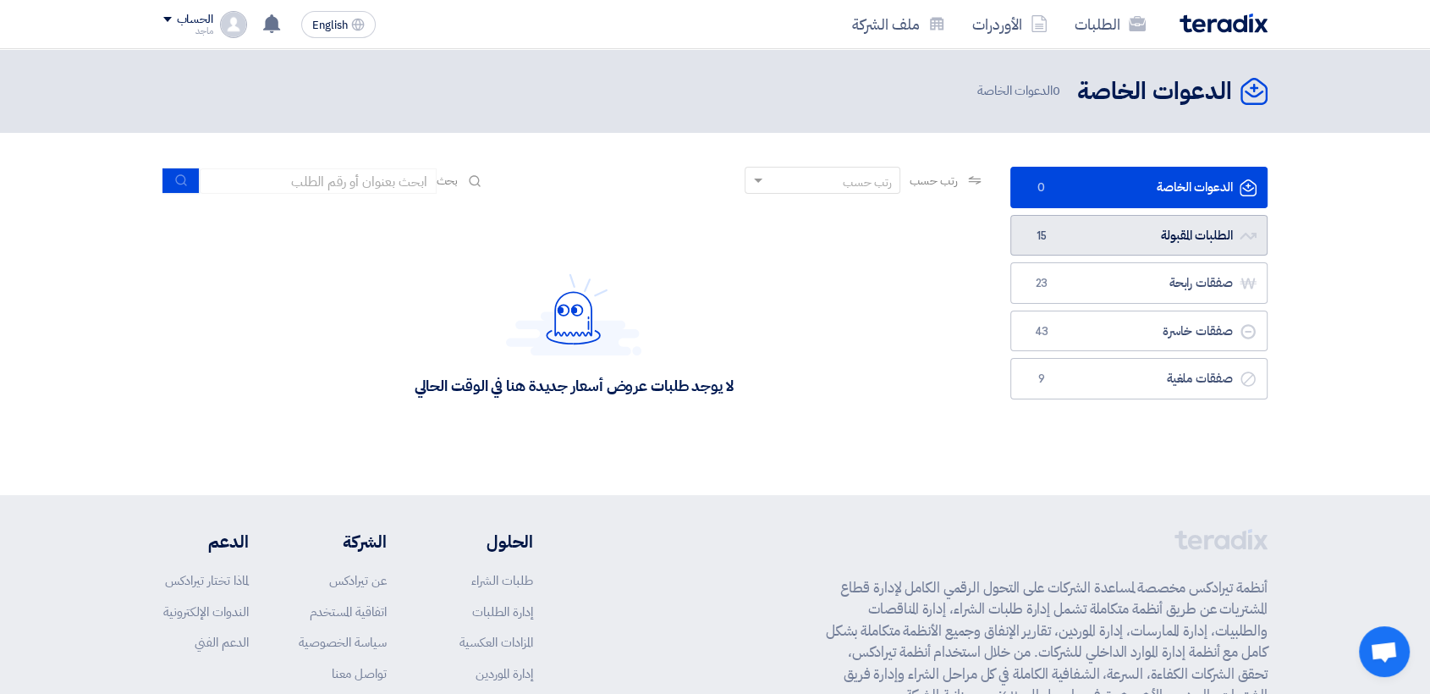
click at [1124, 225] on link "الطلبات المقبولة الطلبات المقبولة 15" at bounding box center [1138, 235] width 257 height 41
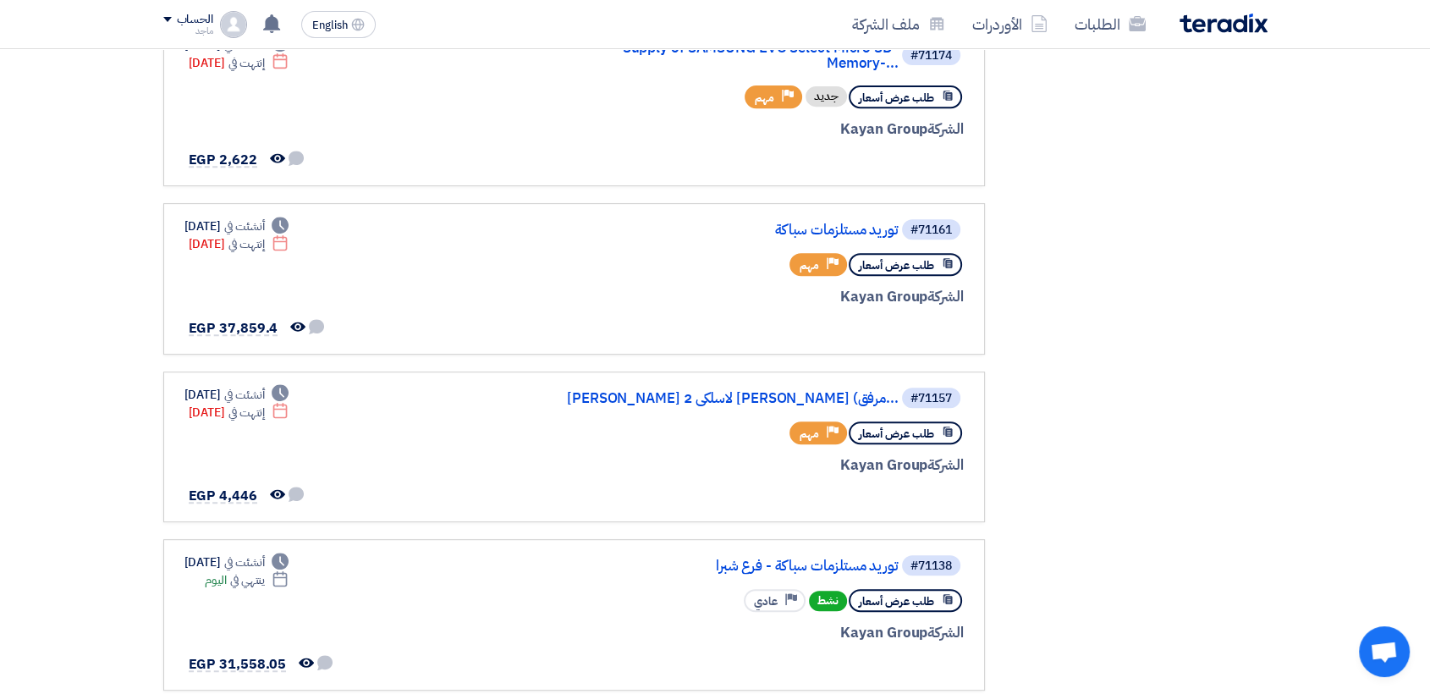
scroll to position [706, 0]
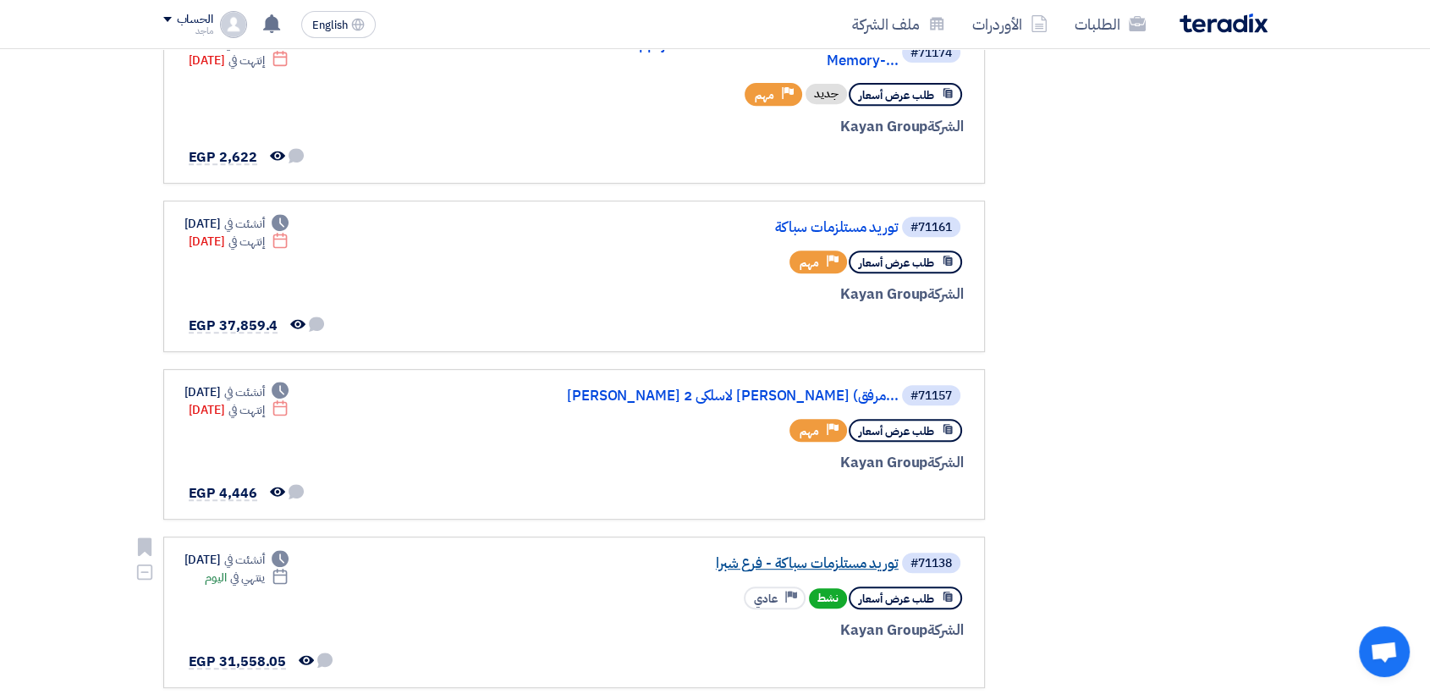
click at [765, 556] on link "توريد مستلزمات سباكة - فرع شبرا" at bounding box center [729, 563] width 338 height 15
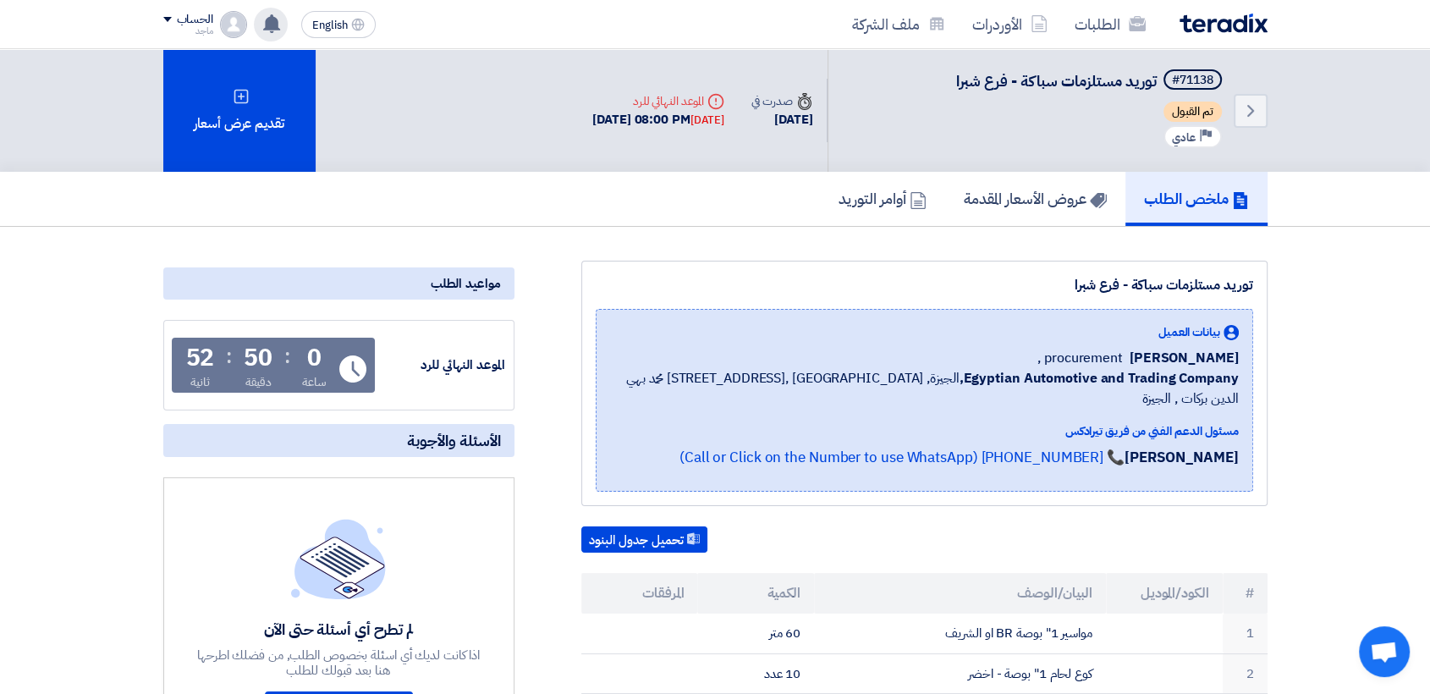
click at [260, 24] on div "عرض سعرك لطلب Supply of chairs and tables (مرفق صور و لينك) لم يعد الان تنافسي …" at bounding box center [271, 25] width 34 height 34
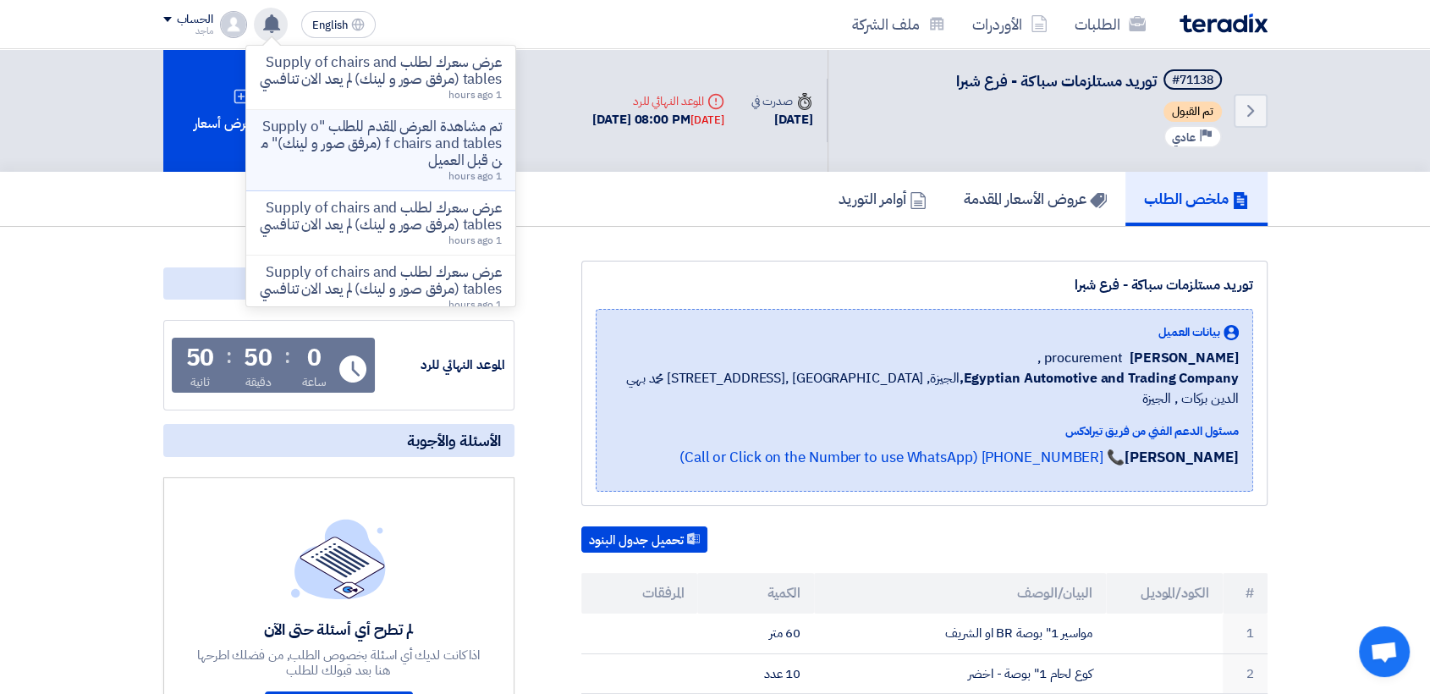
click at [342, 169] on p "تم مشاهدة العرض المقدم للطلب "Supply of chairs and tables (مرفق صور و لينك)" من…" at bounding box center [381, 143] width 242 height 51
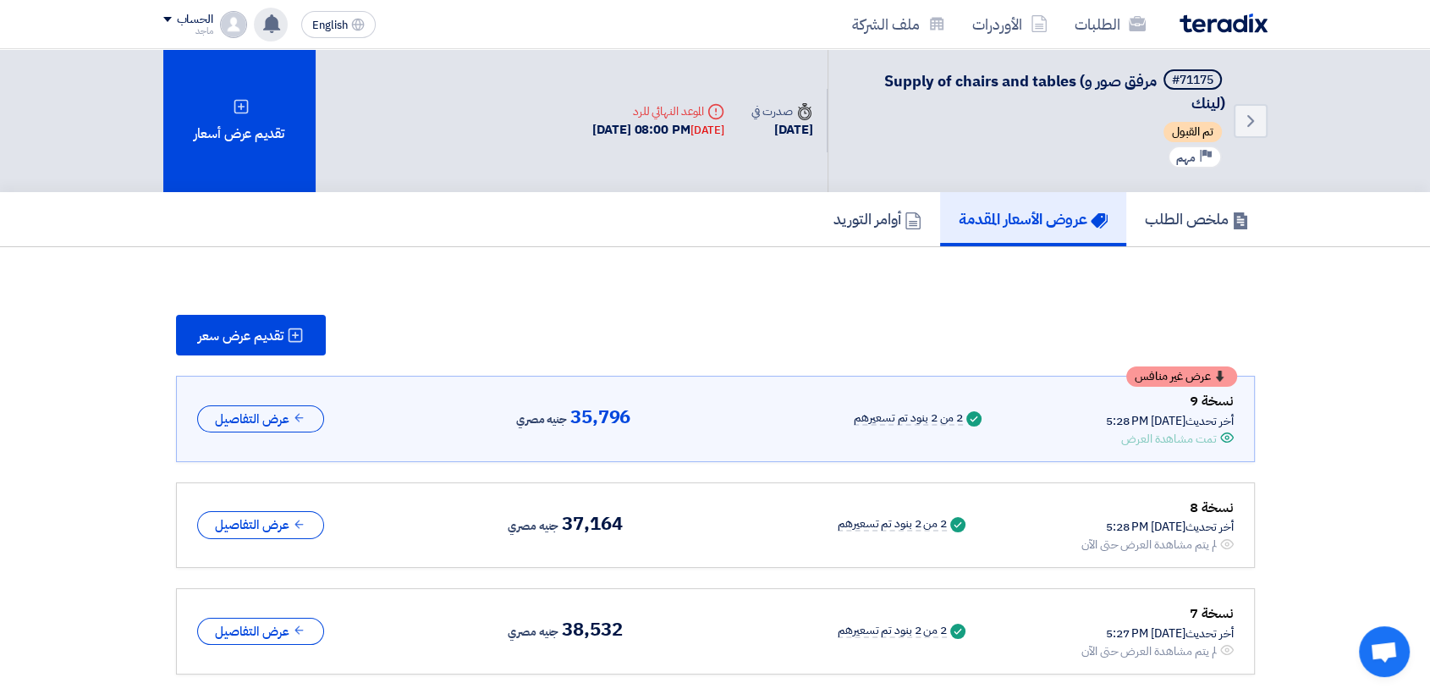
scroll to position [70, 0]
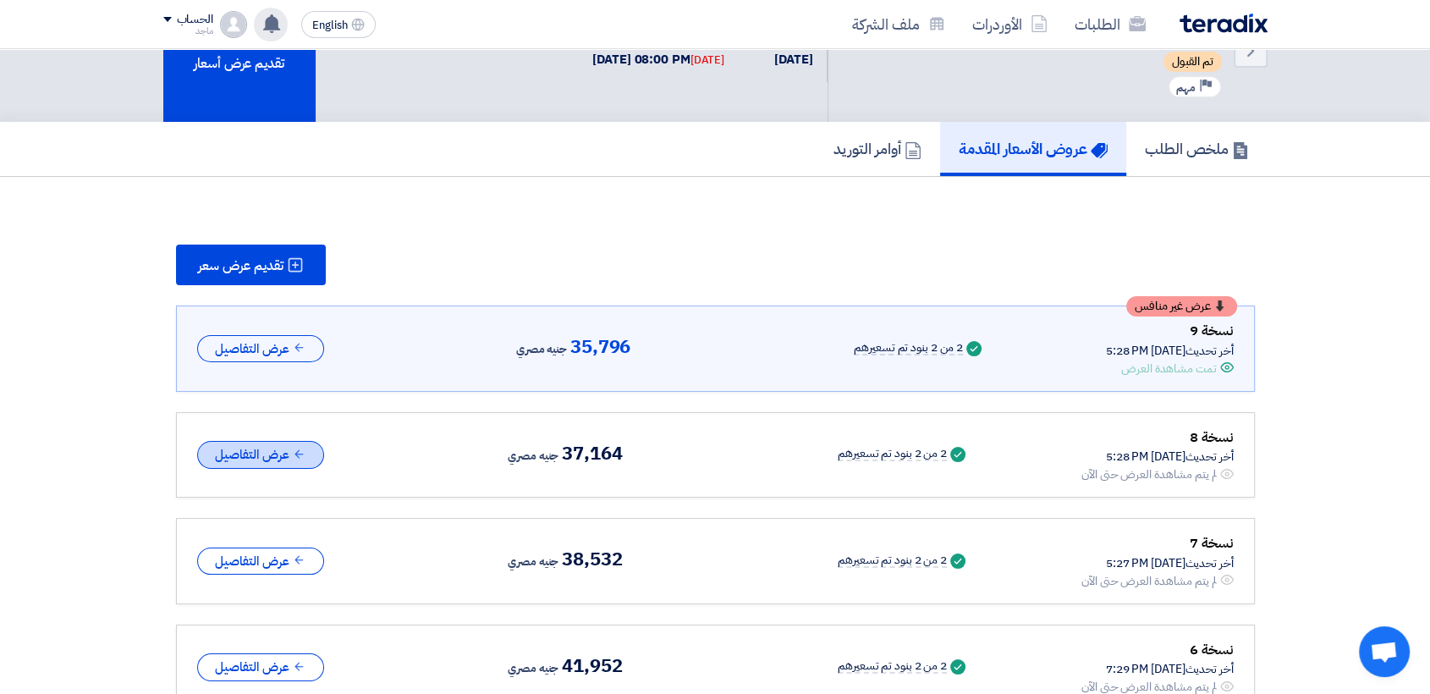
click at [272, 454] on button "عرض التفاصيل" at bounding box center [260, 455] width 127 height 28
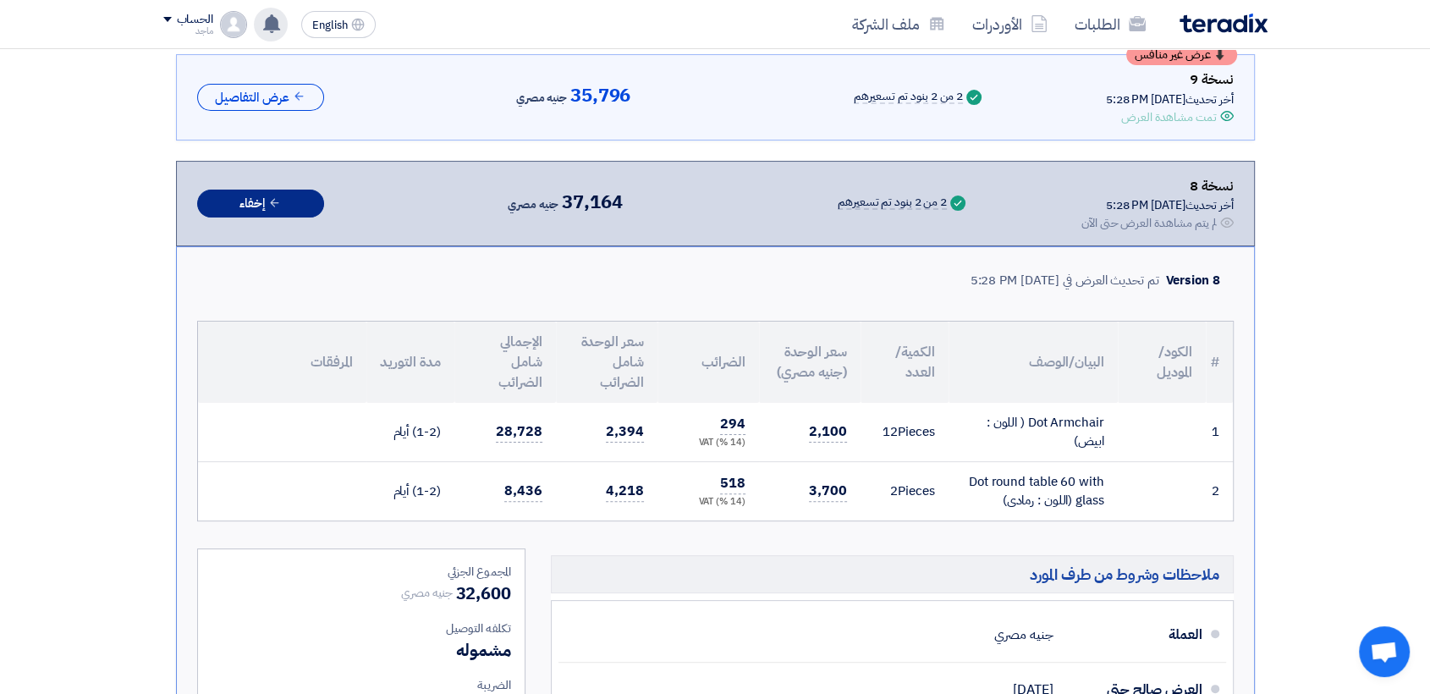
scroll to position [0, 0]
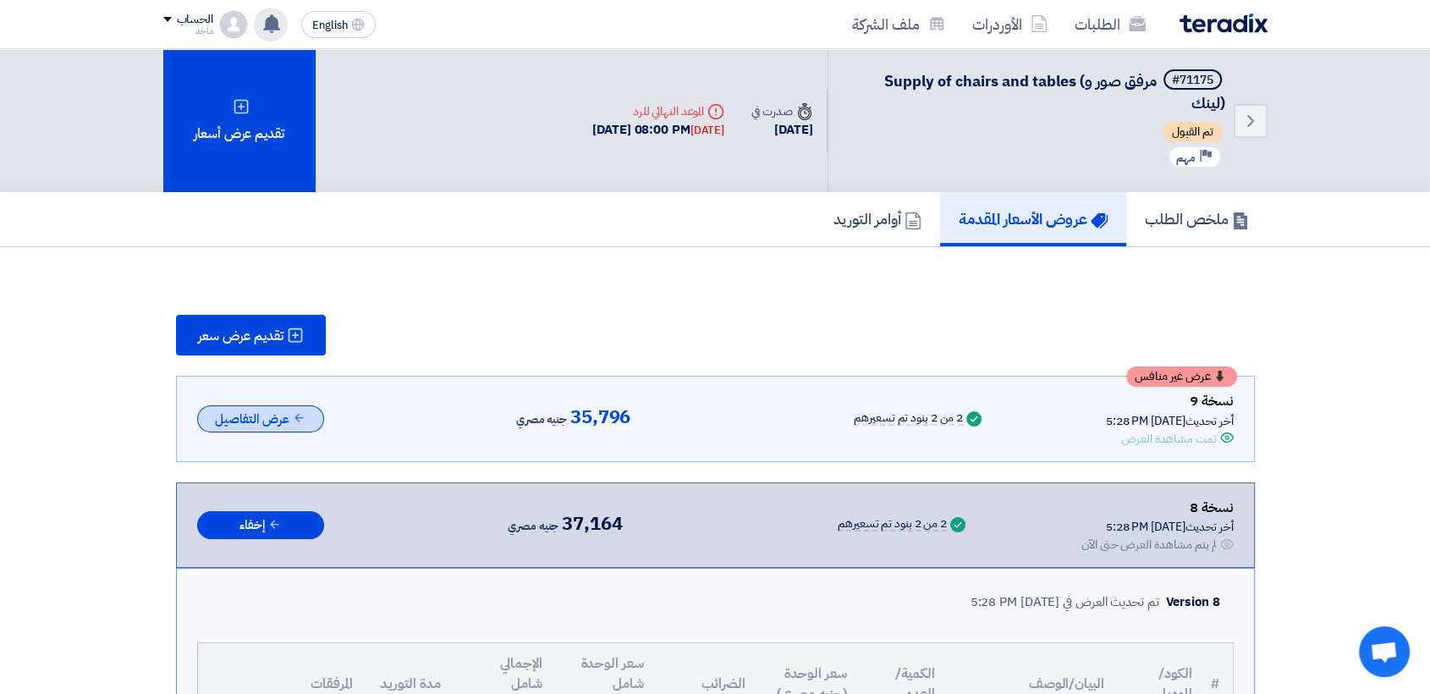
click at [267, 423] on button "عرض التفاصيل" at bounding box center [260, 419] width 127 height 28
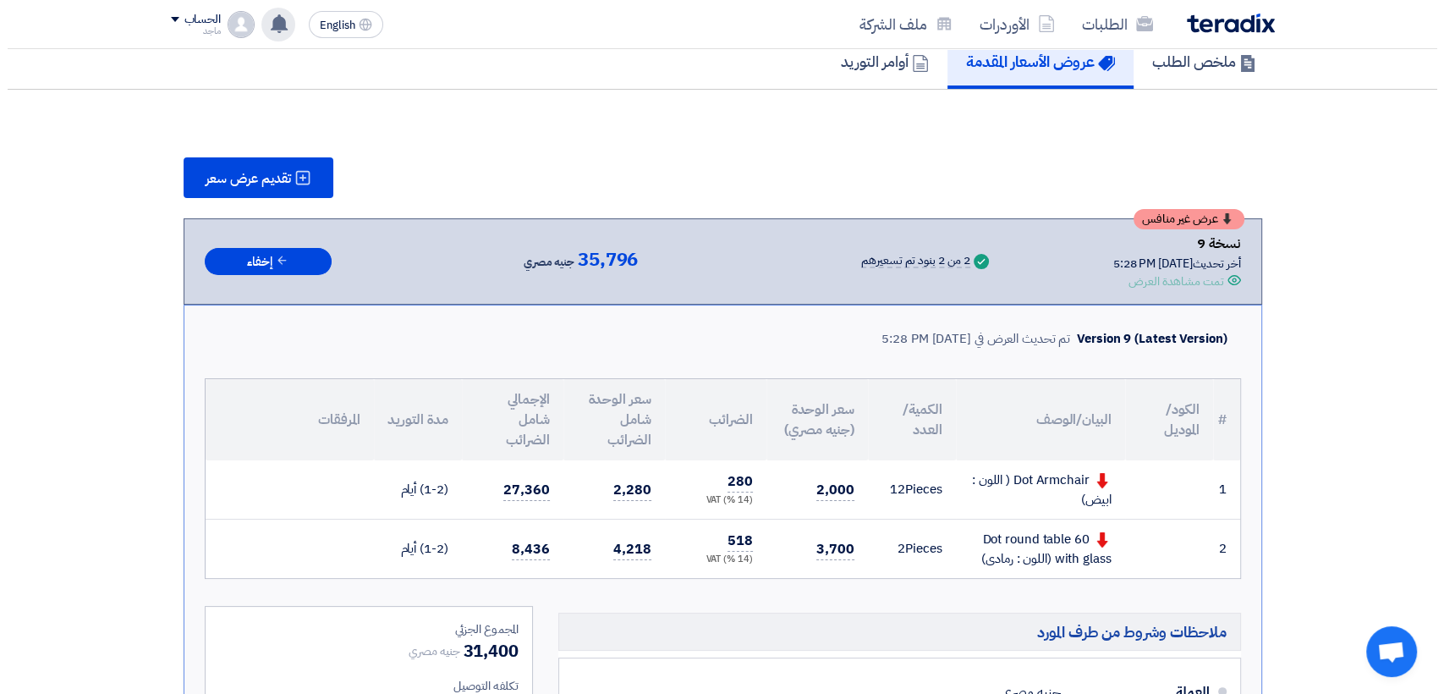
scroll to position [162, 0]
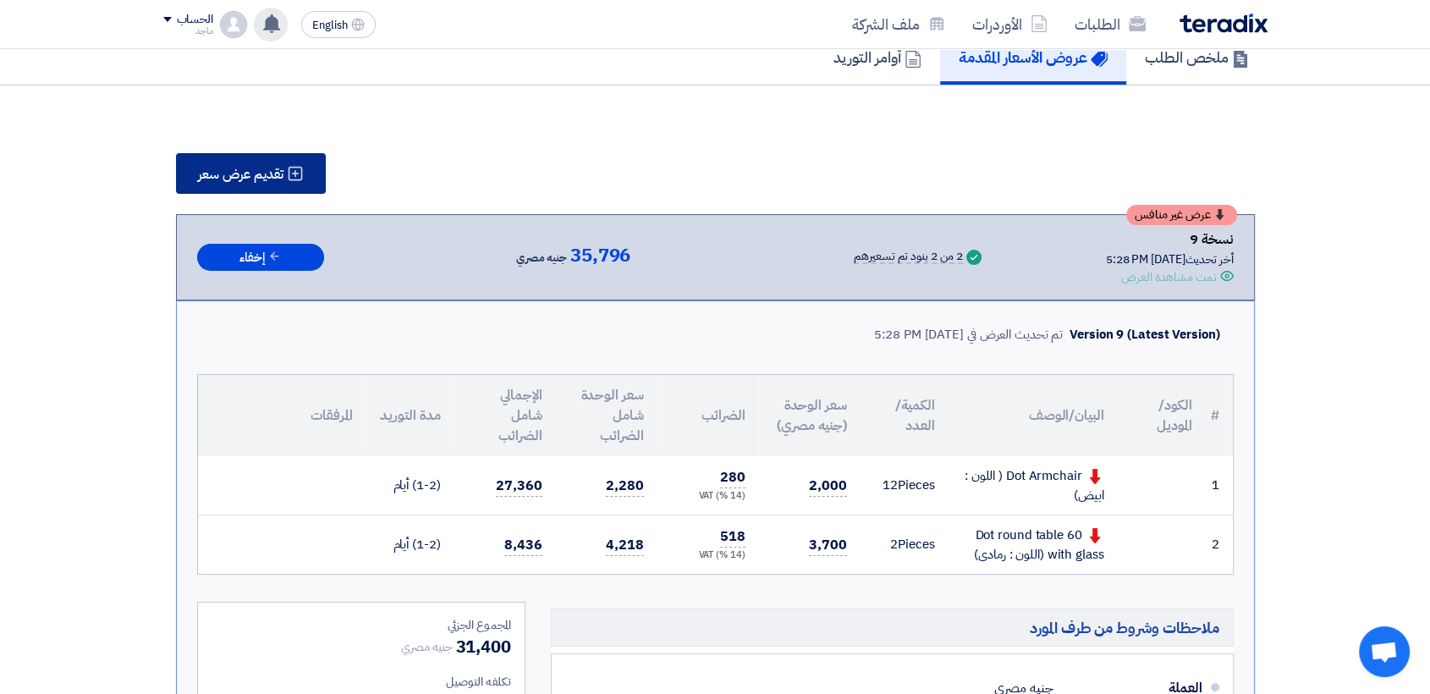
click at [288, 166] on icon at bounding box center [295, 173] width 17 height 17
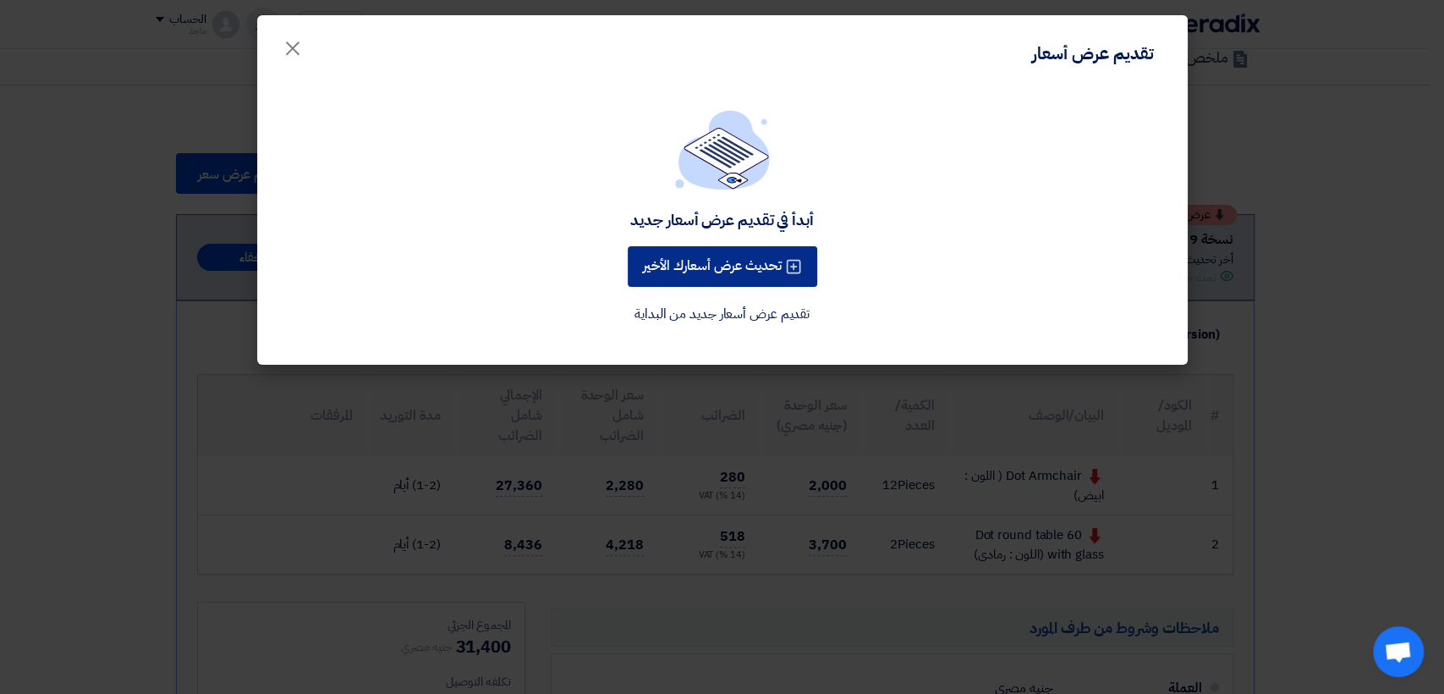
click at [691, 261] on button "تحديث عرض أسعارك الأخير" at bounding box center [723, 266] width 190 height 41
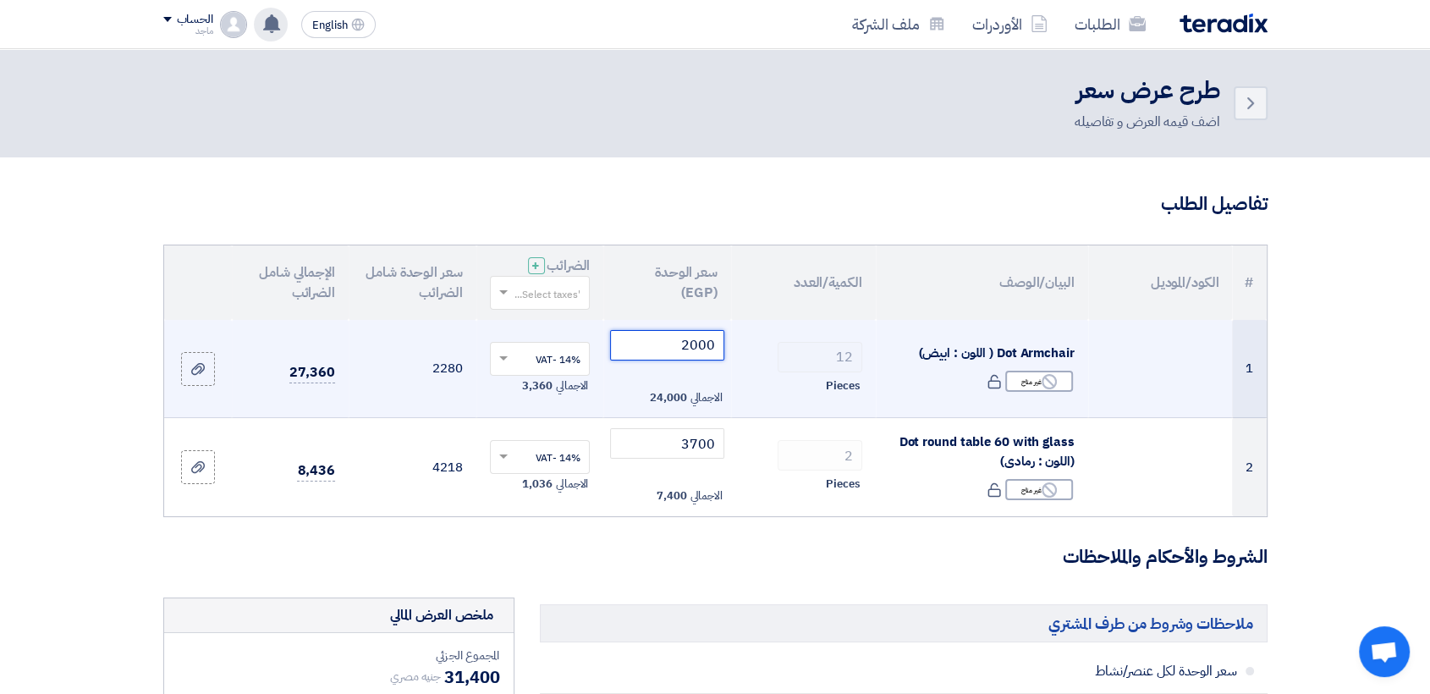
click at [665, 349] on input "2000" at bounding box center [667, 345] width 114 height 30
type input "2"
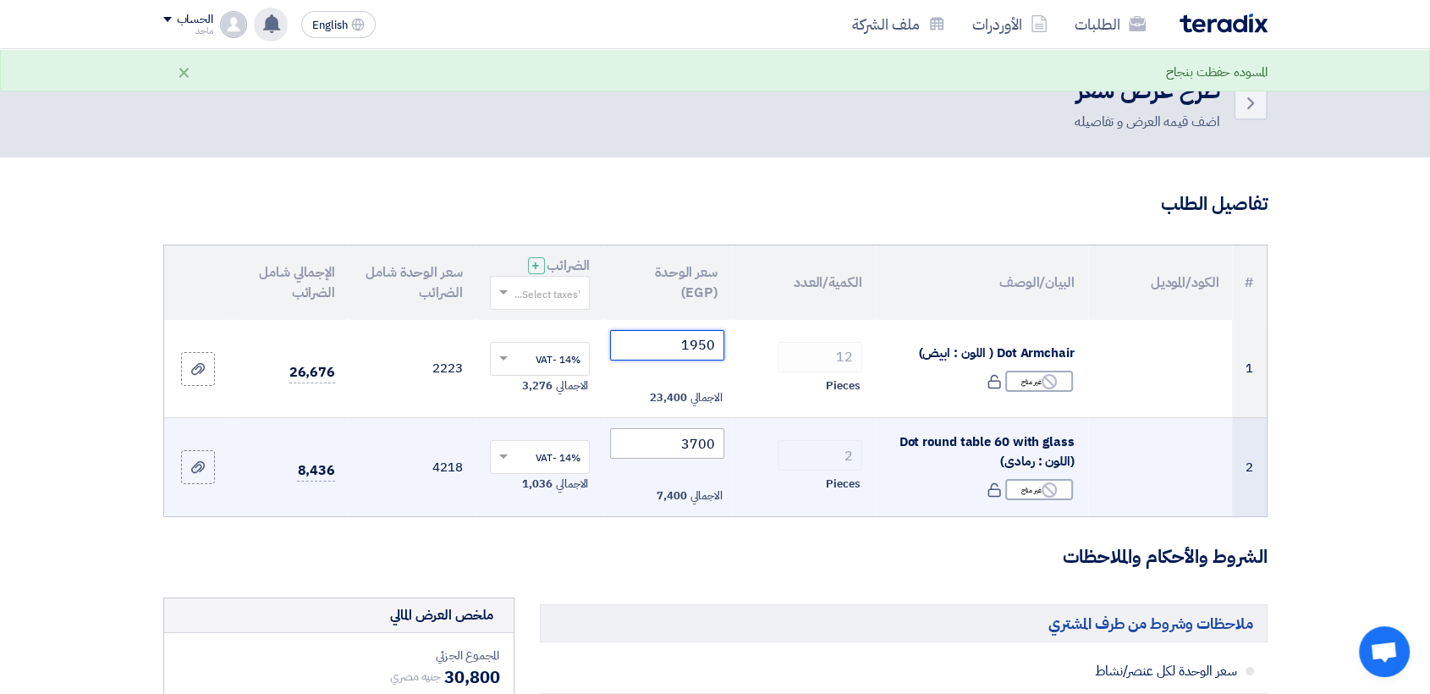
type input "1950"
click at [635, 442] on input "3700" at bounding box center [667, 443] width 114 height 30
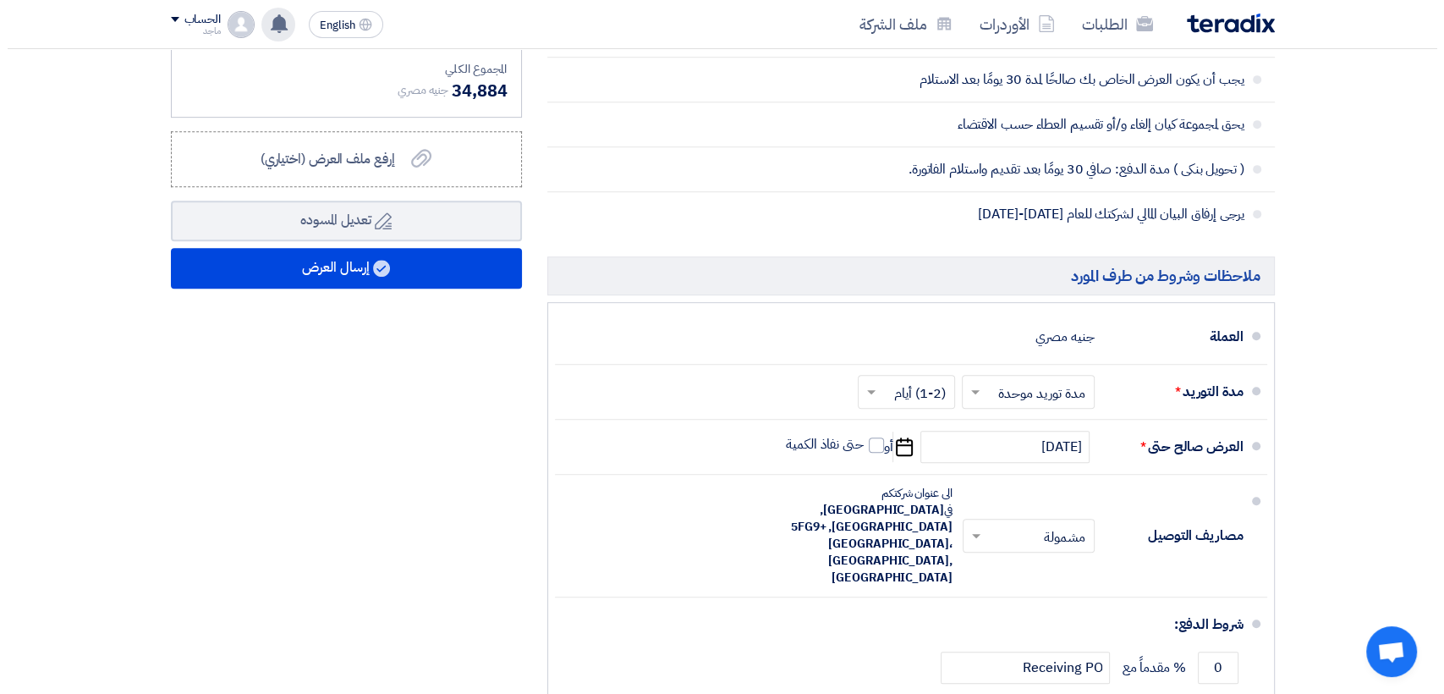
scroll to position [778, 0]
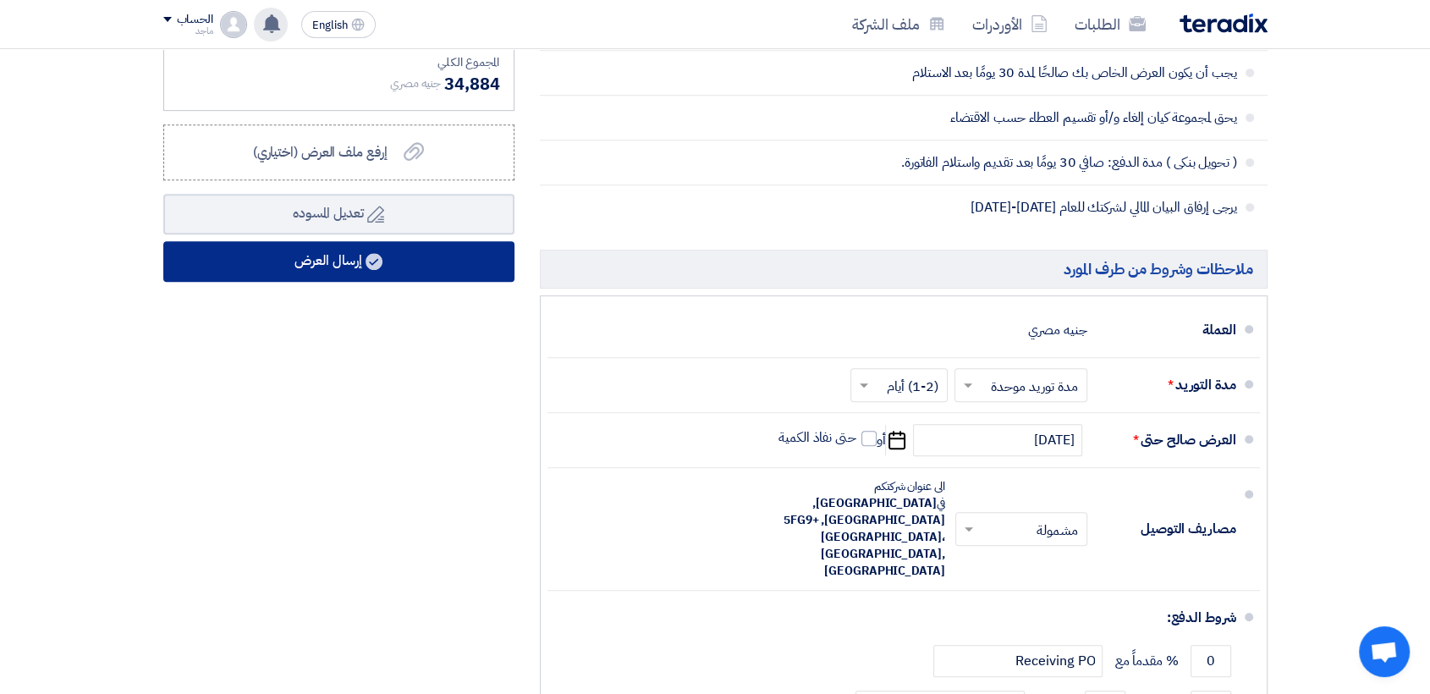
type input "3600"
click at [480, 262] on button "إرسال العرض" at bounding box center [338, 261] width 351 height 41
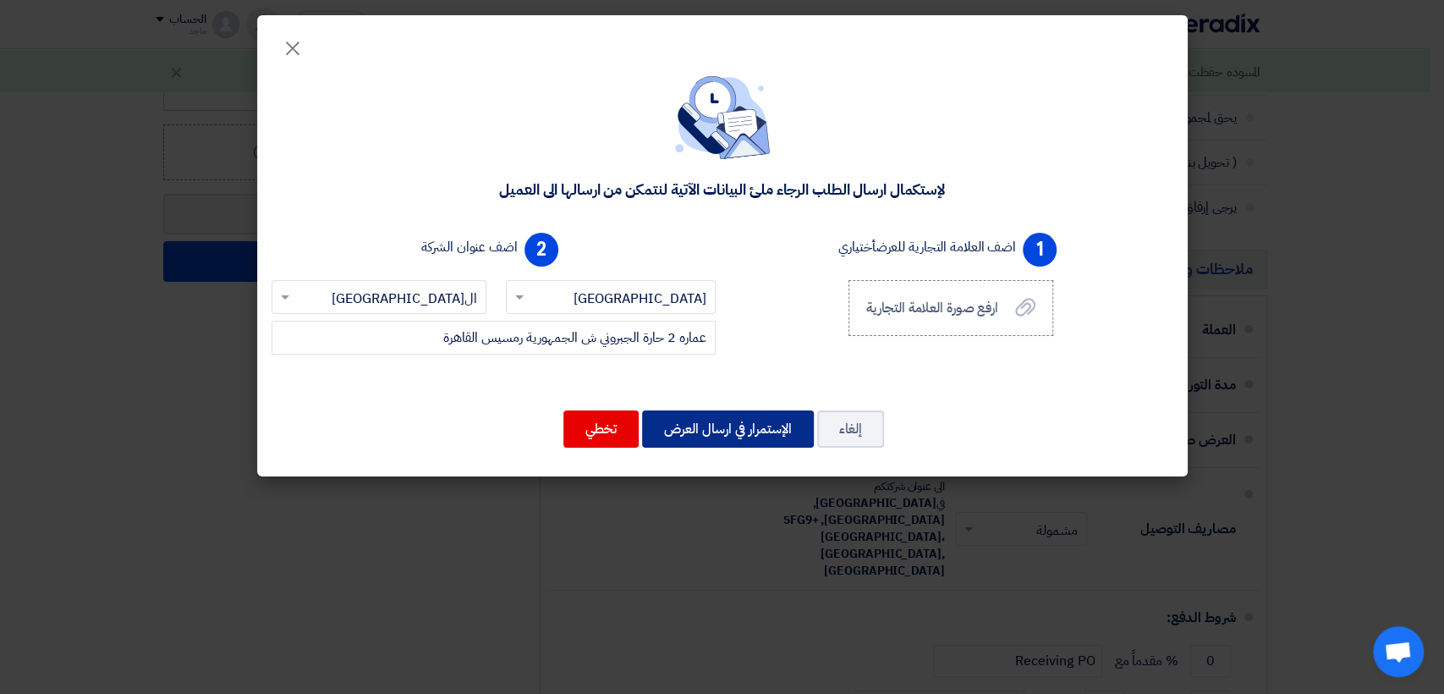
click at [739, 430] on button "الإستمرار في ارسال العرض" at bounding box center [728, 428] width 172 height 37
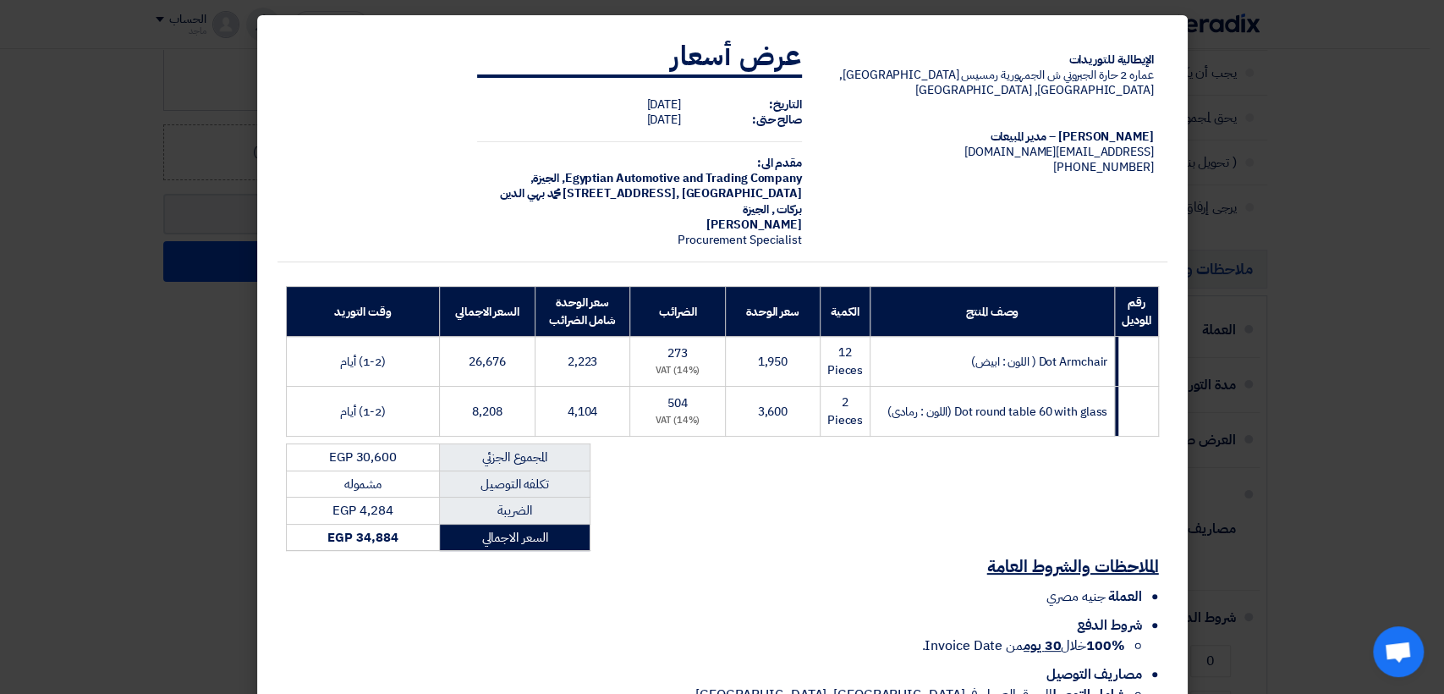
scroll to position [102, 0]
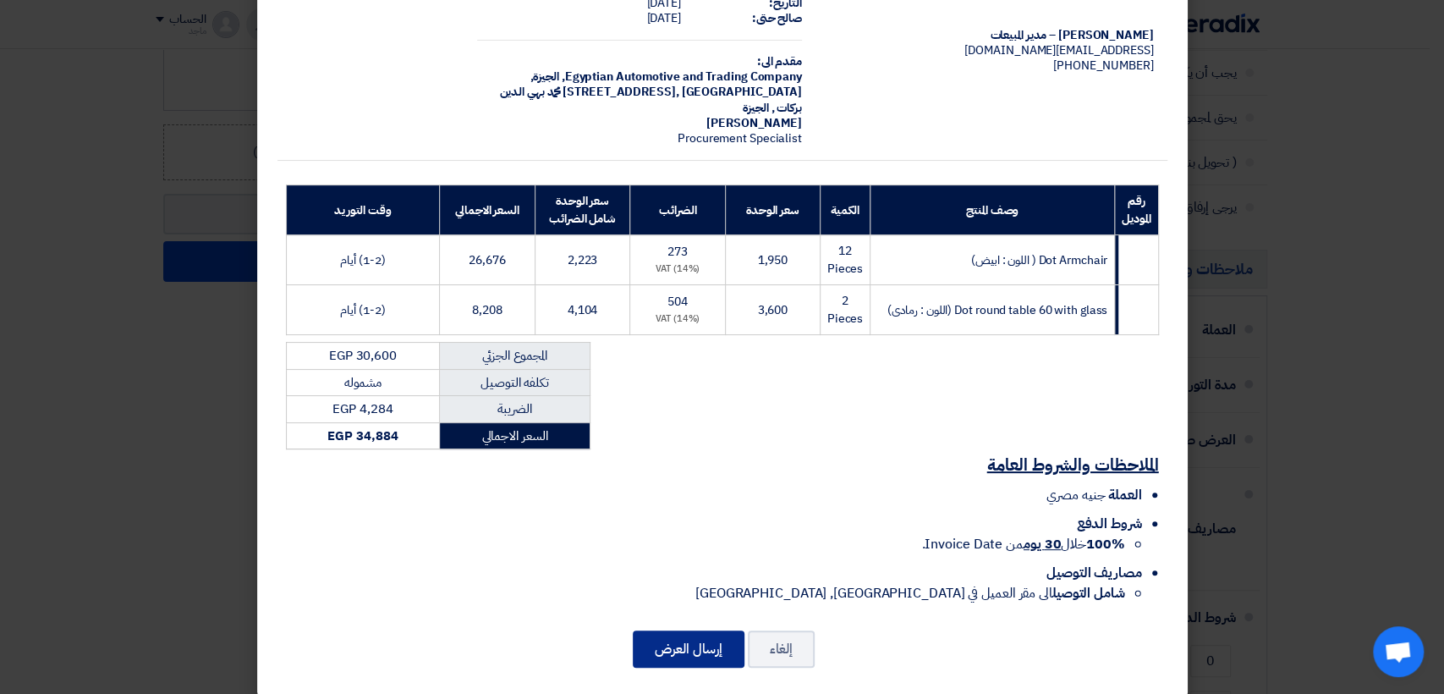
click at [706, 630] on button "إرسال العرض" at bounding box center [689, 648] width 112 height 37
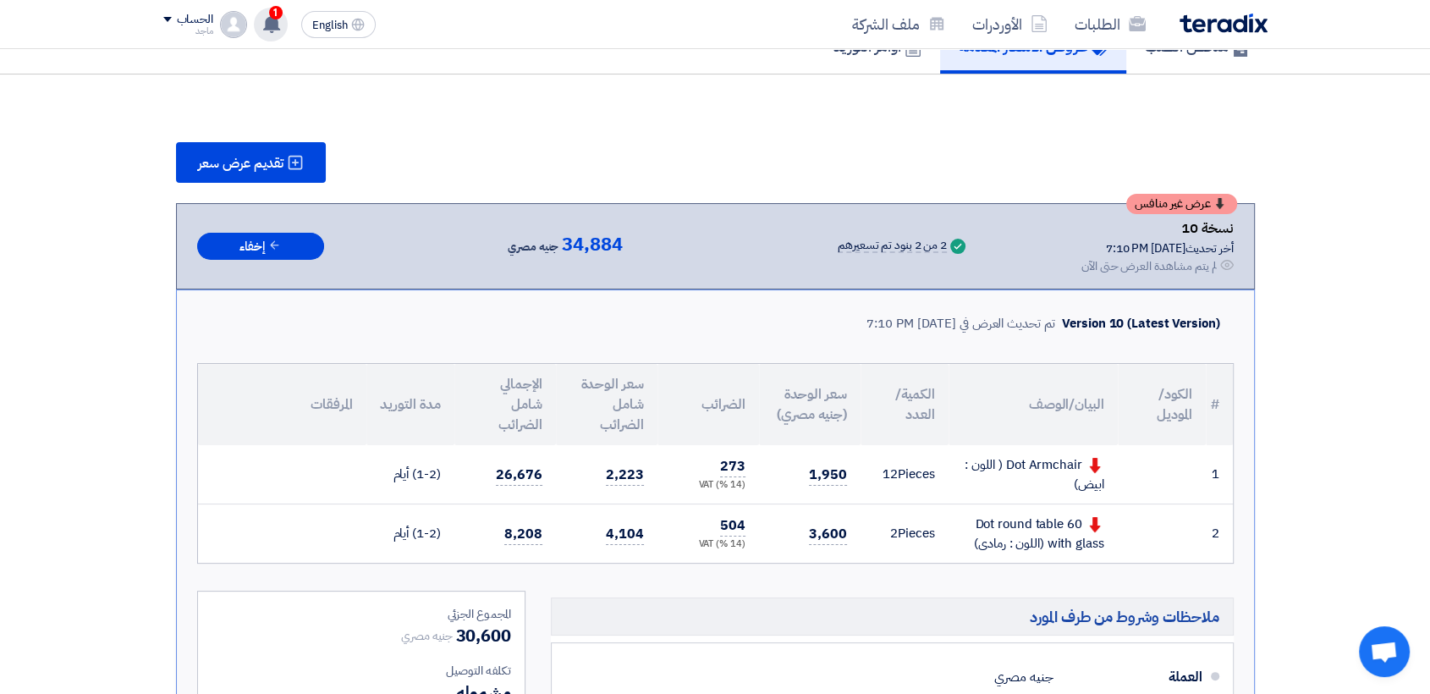
scroll to position [176, 0]
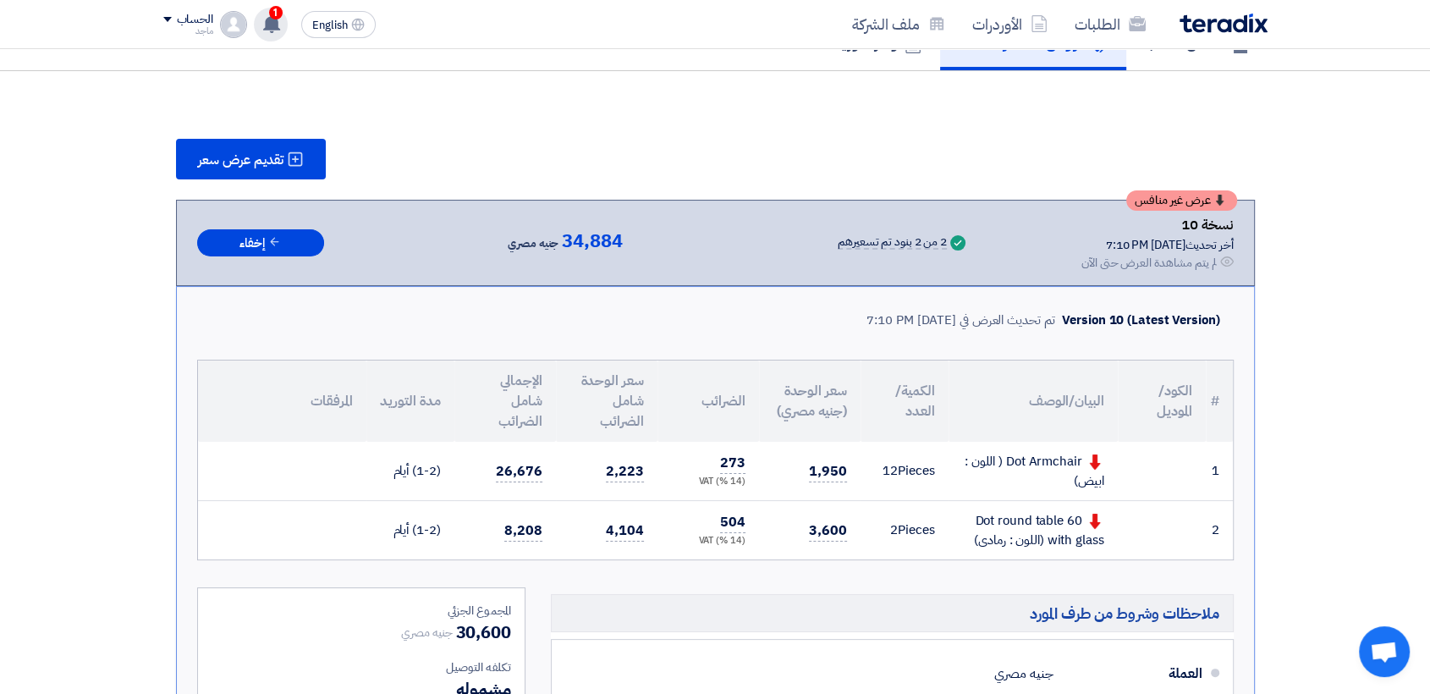
click at [266, 13] on div "1 عرض سعرك لطلب Supply of chairs and tables (مرفق صور و لينك) لم يعد الان تنافس…" at bounding box center [271, 25] width 34 height 34
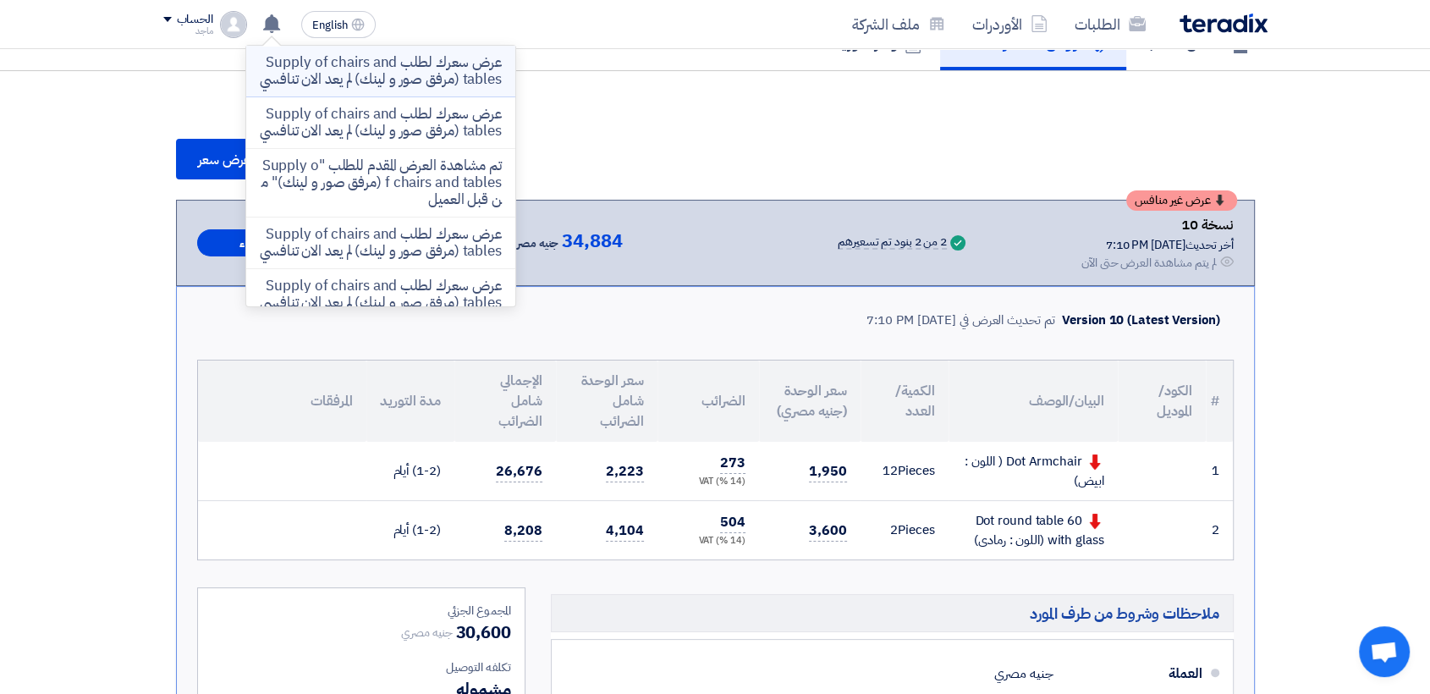
click at [368, 82] on p "عرض سعرك لطلب Supply of chairs and tables (مرفق صور و لينك) لم يعد الان تنافسي" at bounding box center [381, 71] width 242 height 34
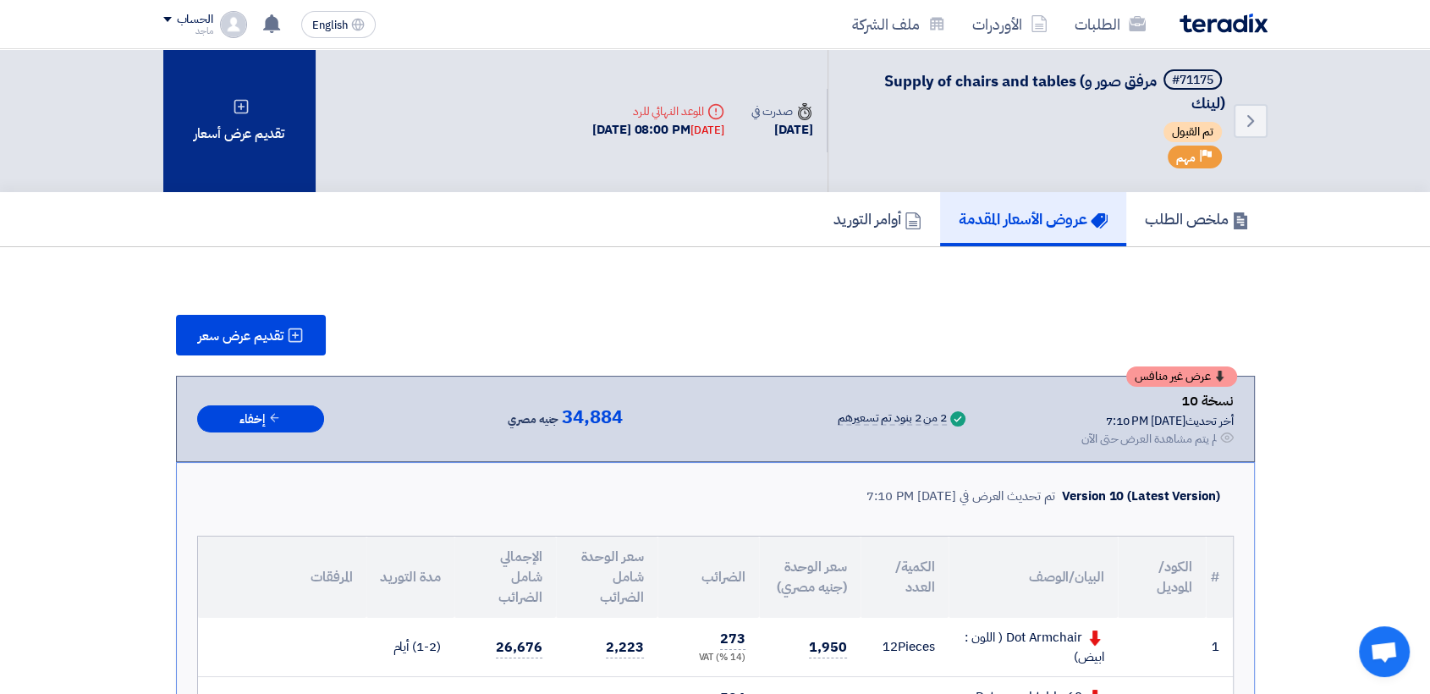
click at [271, 112] on div "تقديم عرض أسعار" at bounding box center [239, 120] width 152 height 143
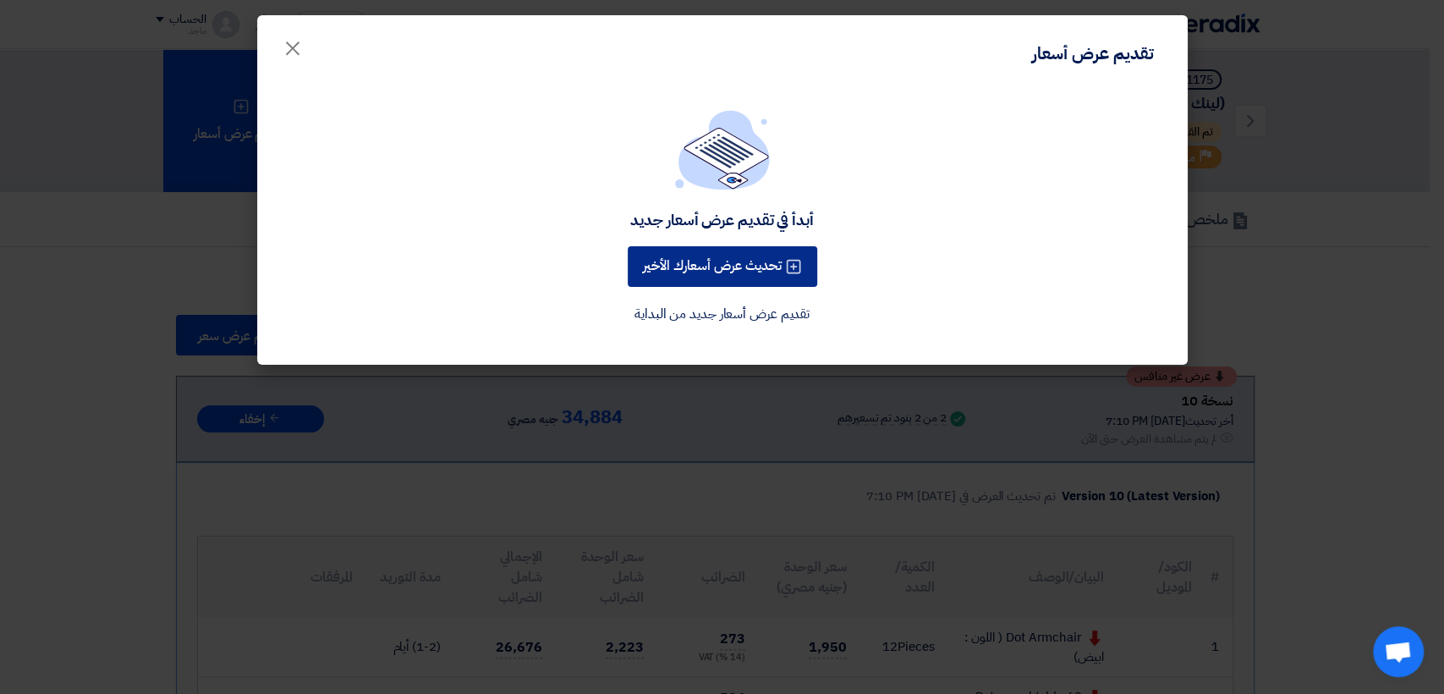
click at [665, 250] on button "تحديث عرض أسعارك الأخير" at bounding box center [723, 266] width 190 height 41
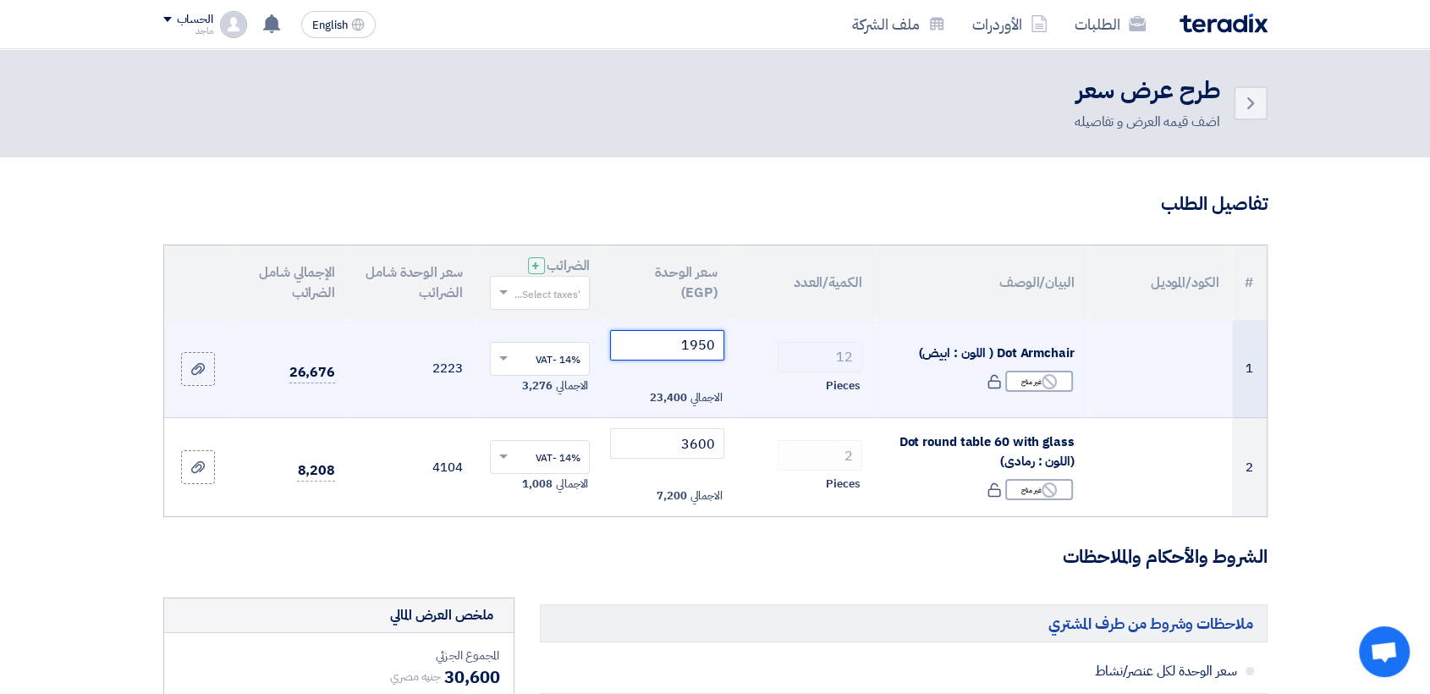
click at [651, 354] on input "1950" at bounding box center [667, 345] width 114 height 30
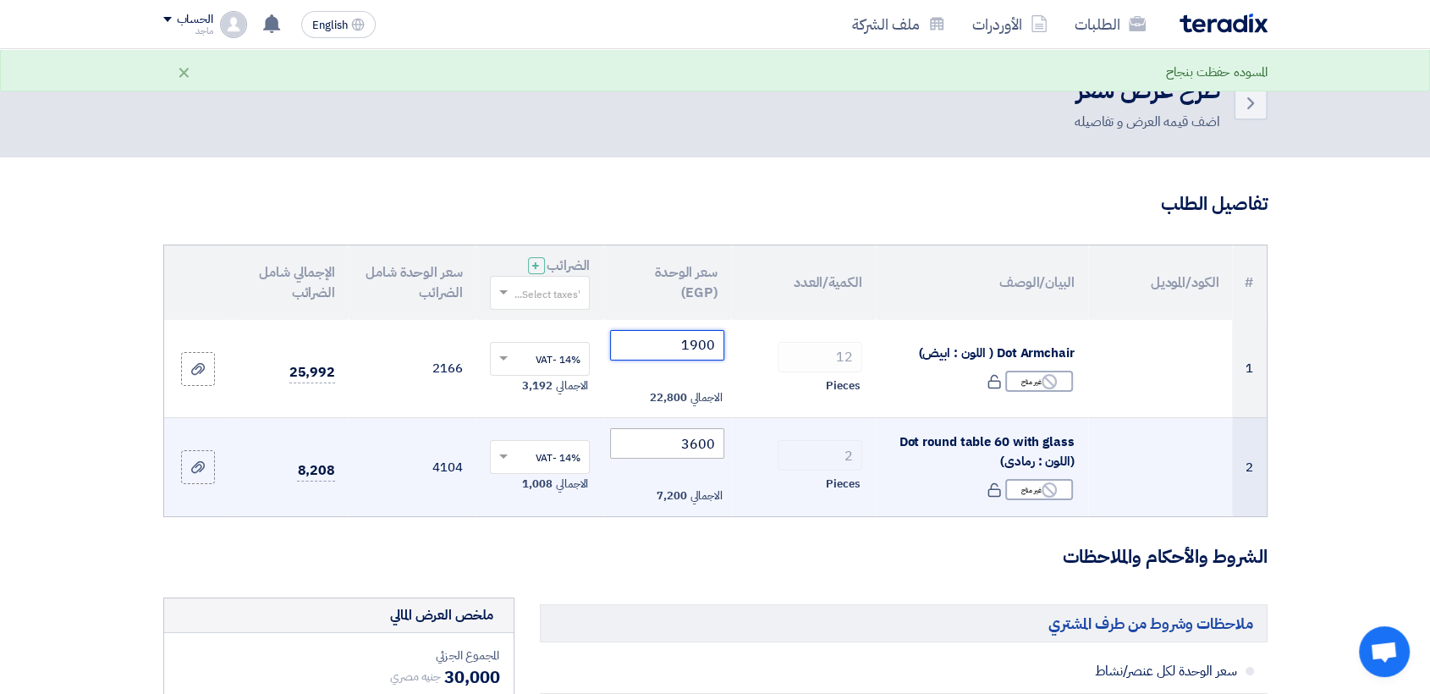
type input "1900"
click at [655, 445] on input "3600" at bounding box center [667, 443] width 114 height 30
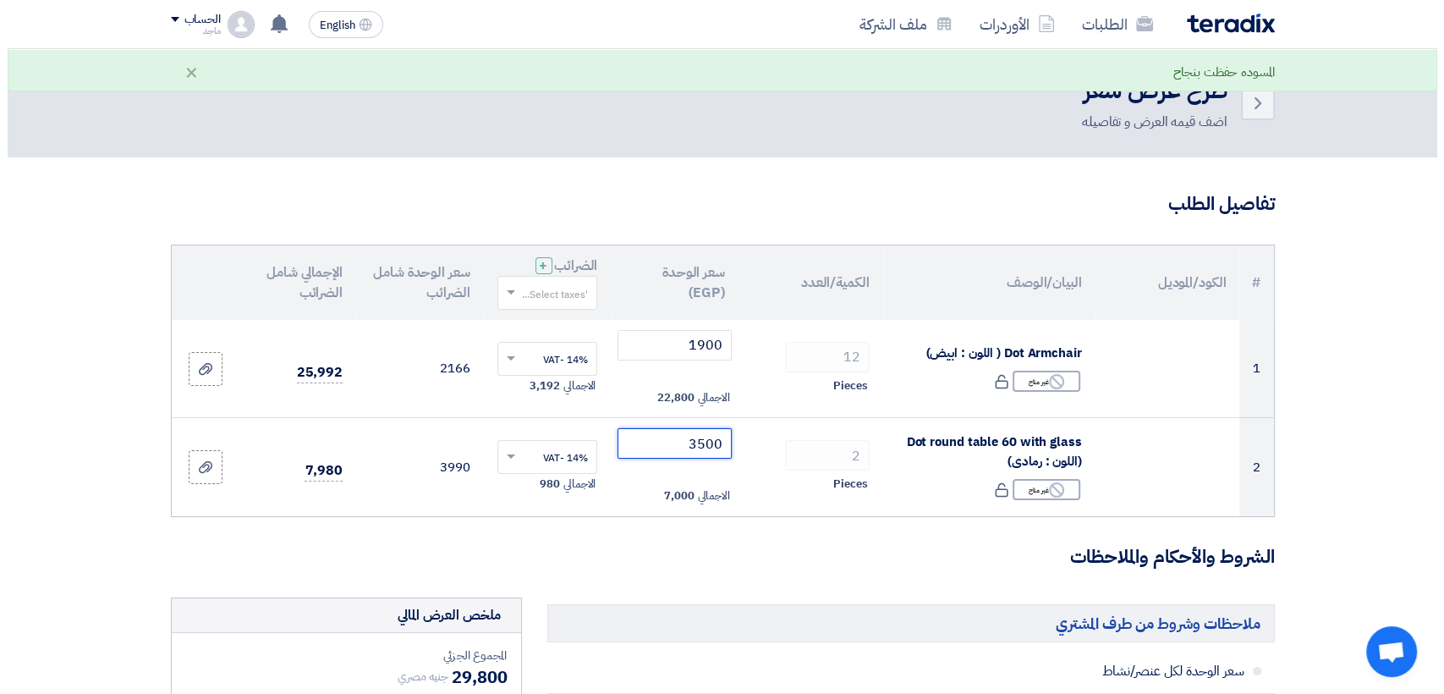
scroll to position [552, 0]
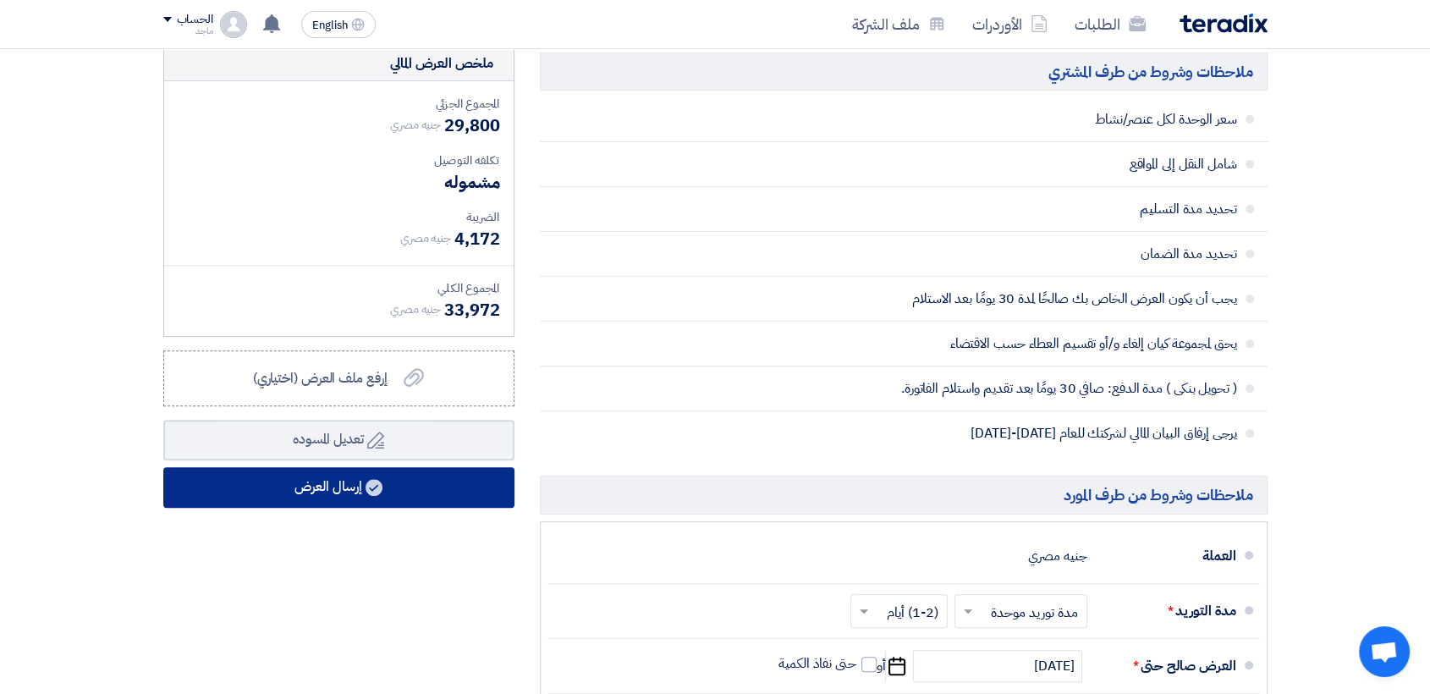
type input "3500"
click at [442, 490] on button "إرسال العرض" at bounding box center [338, 487] width 351 height 41
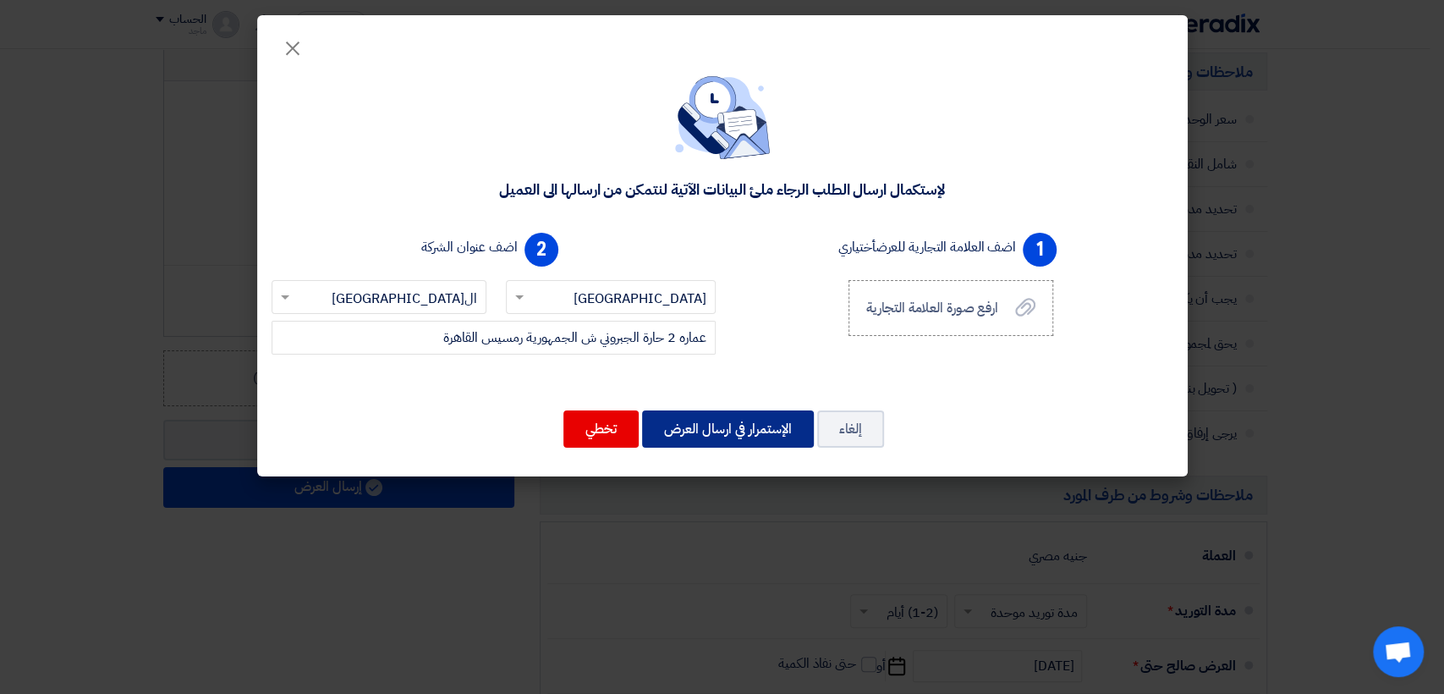
click at [727, 432] on button "الإستمرار في ارسال العرض" at bounding box center [728, 428] width 172 height 37
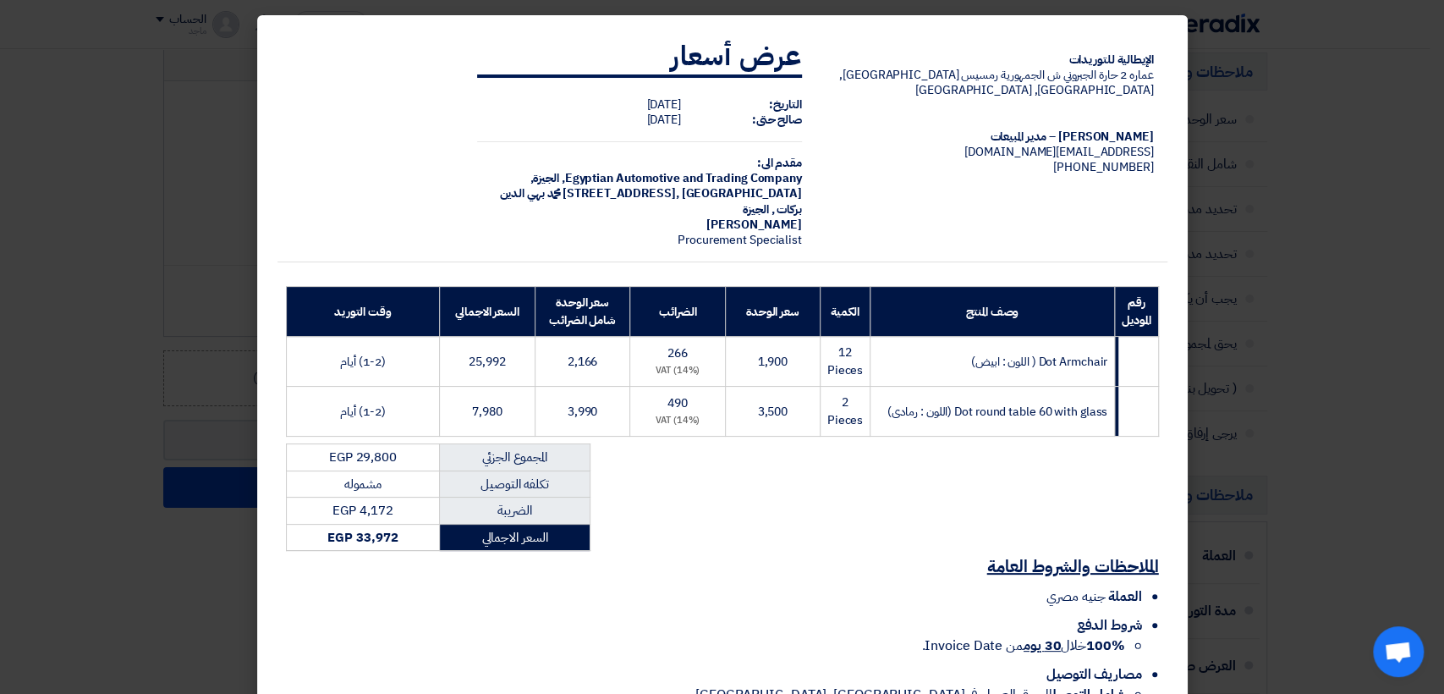
scroll to position [102, 0]
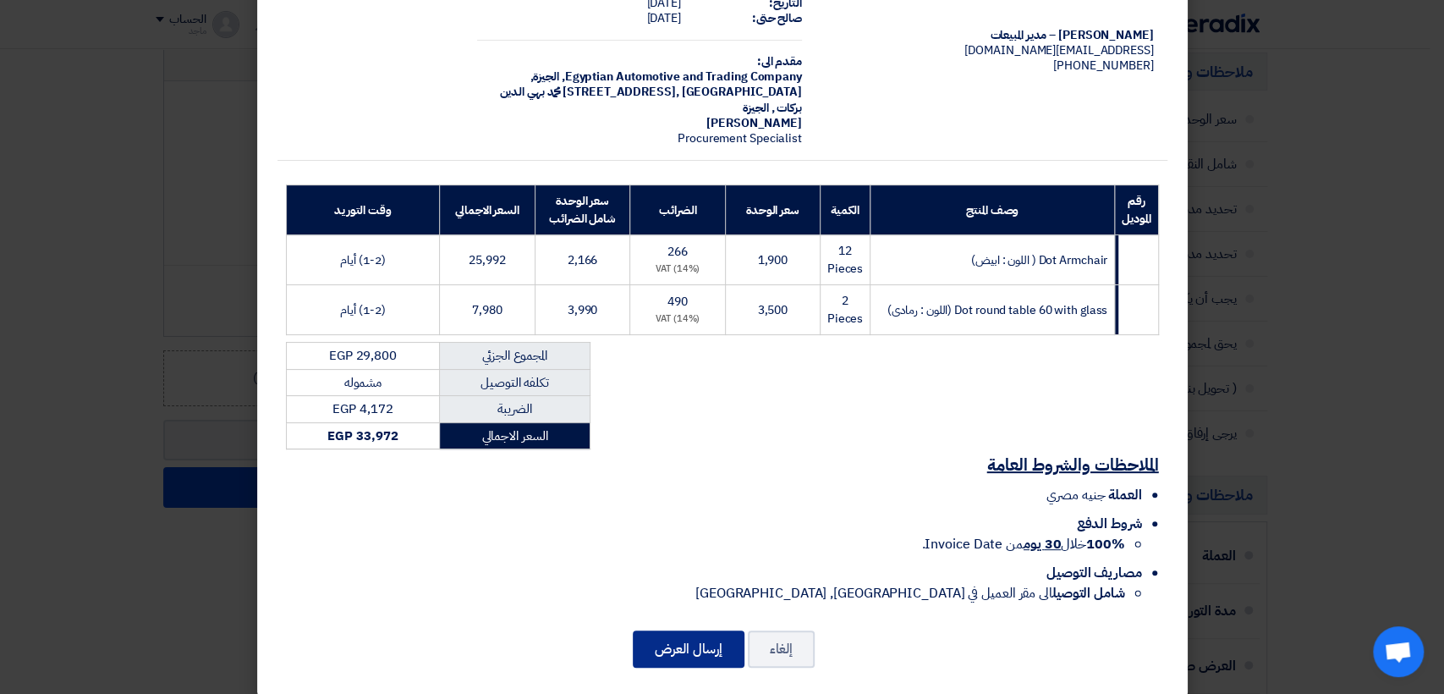
click at [677, 630] on button "إرسال العرض" at bounding box center [689, 648] width 112 height 37
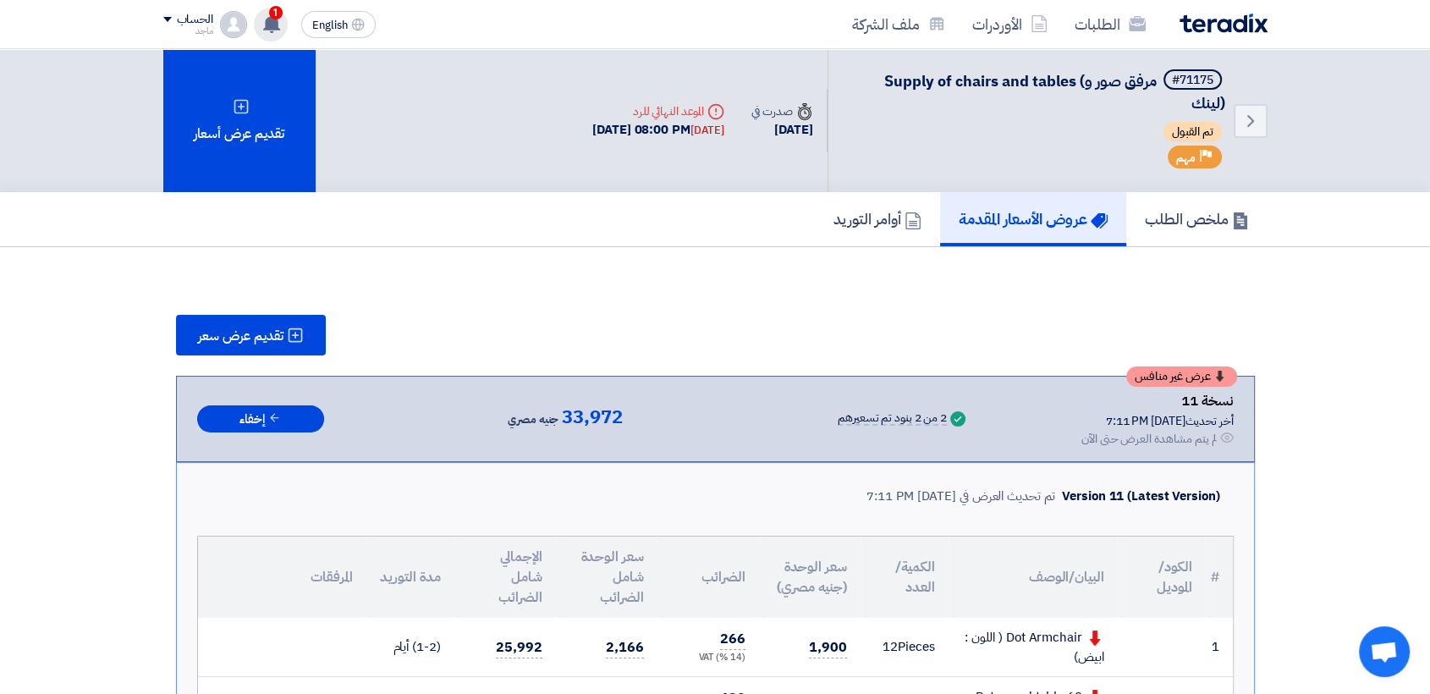
click at [271, 15] on span "1" at bounding box center [276, 13] width 14 height 14
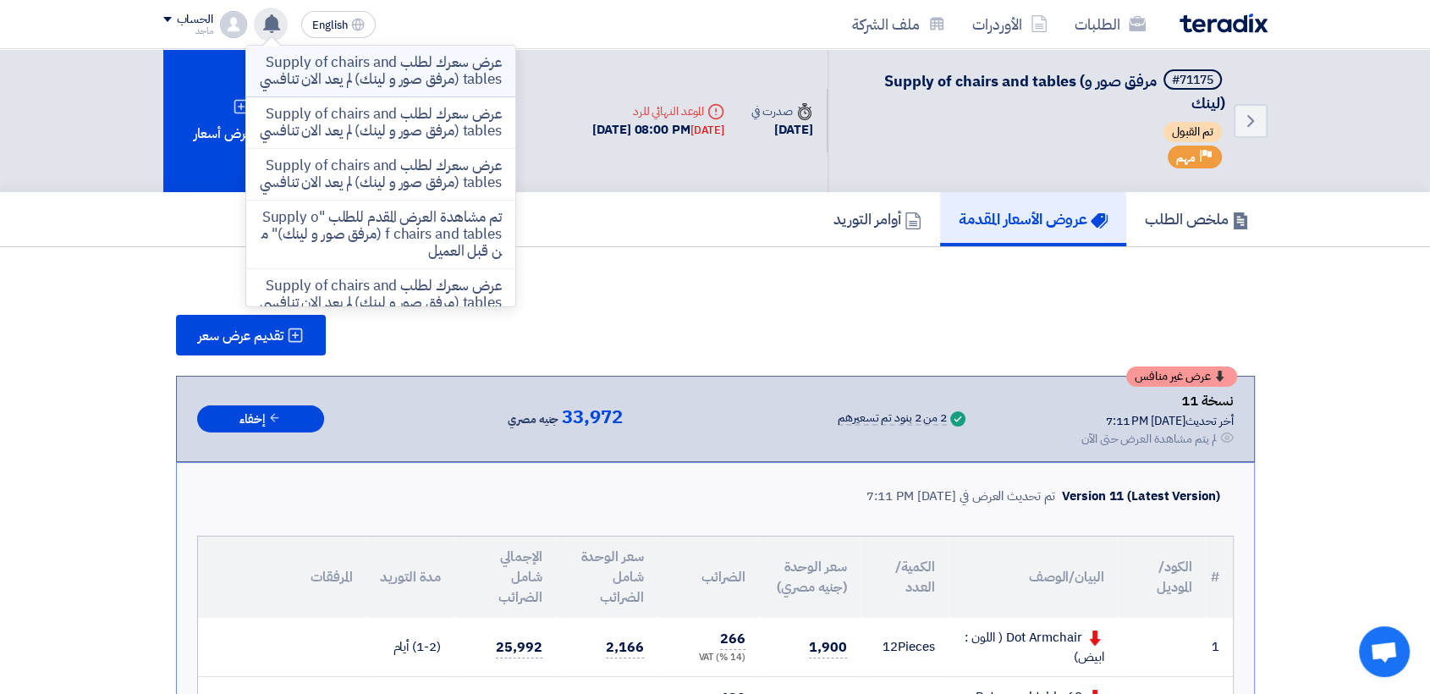
click at [332, 69] on p "عرض سعرك لطلب Supply of chairs and tables (مرفق صور و لينك) لم يعد الان تنافسي" at bounding box center [381, 71] width 242 height 34
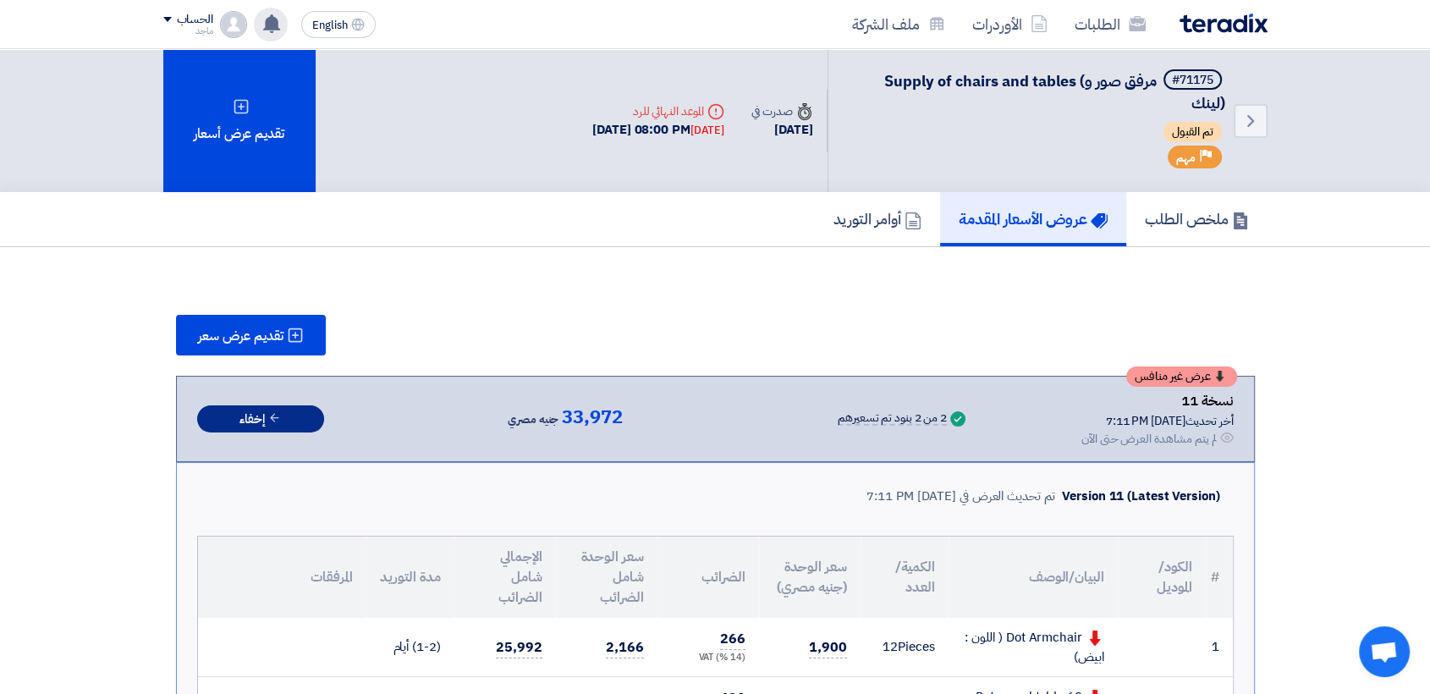
click at [307, 408] on button "إخفاء" at bounding box center [260, 419] width 127 height 28
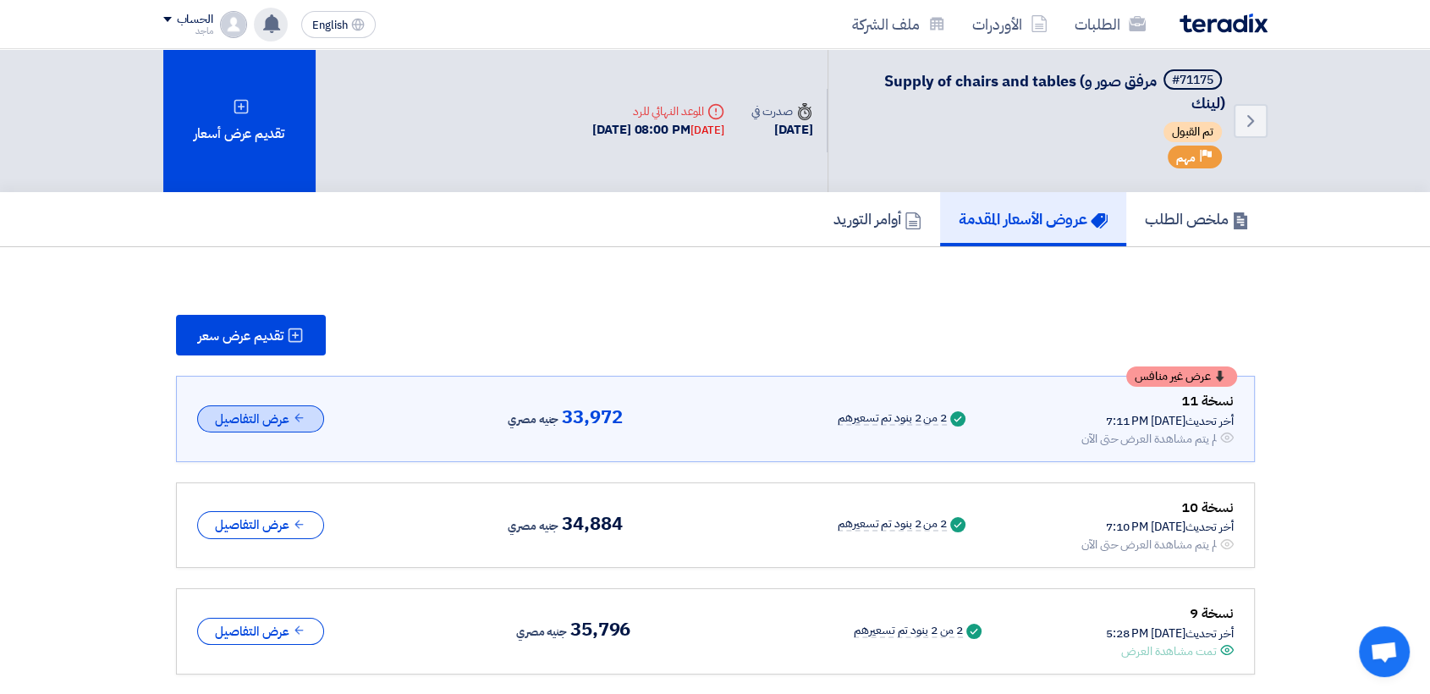
click at [292, 420] on button "عرض التفاصيل" at bounding box center [260, 419] width 127 height 28
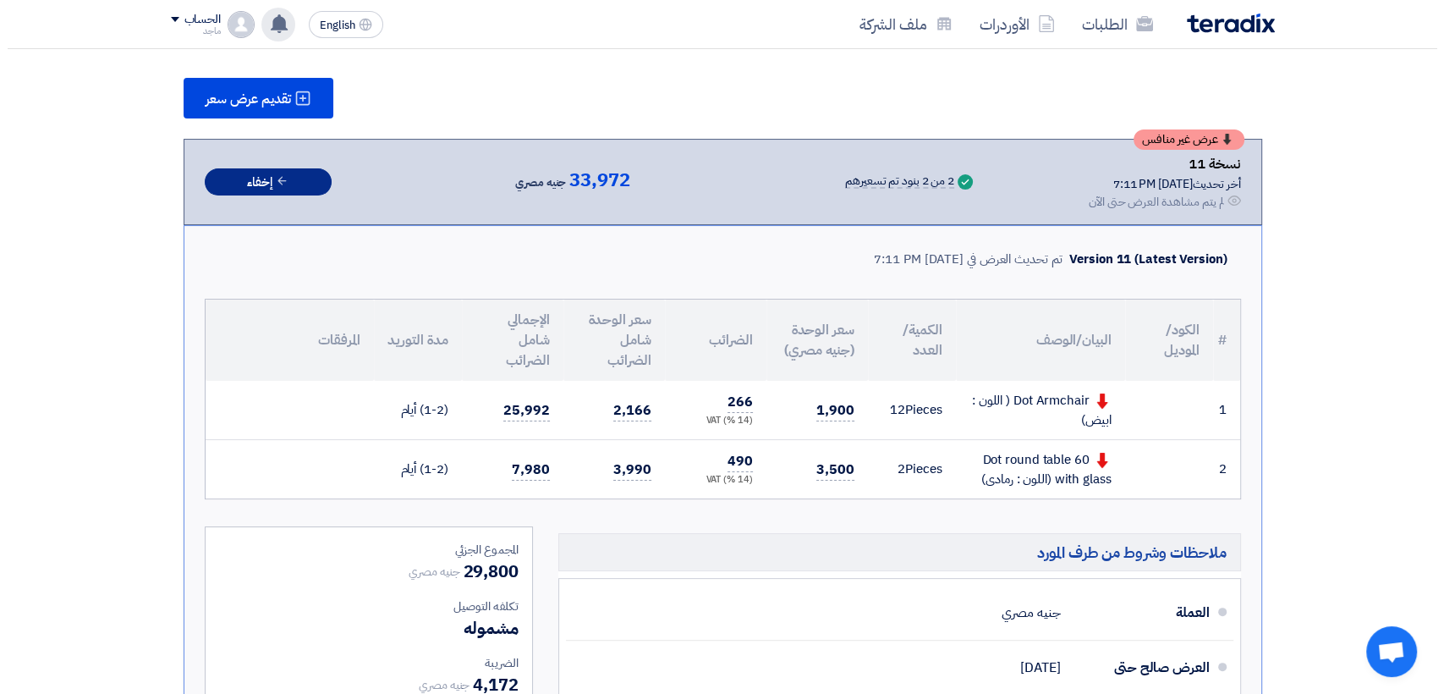
scroll to position [239, 0]
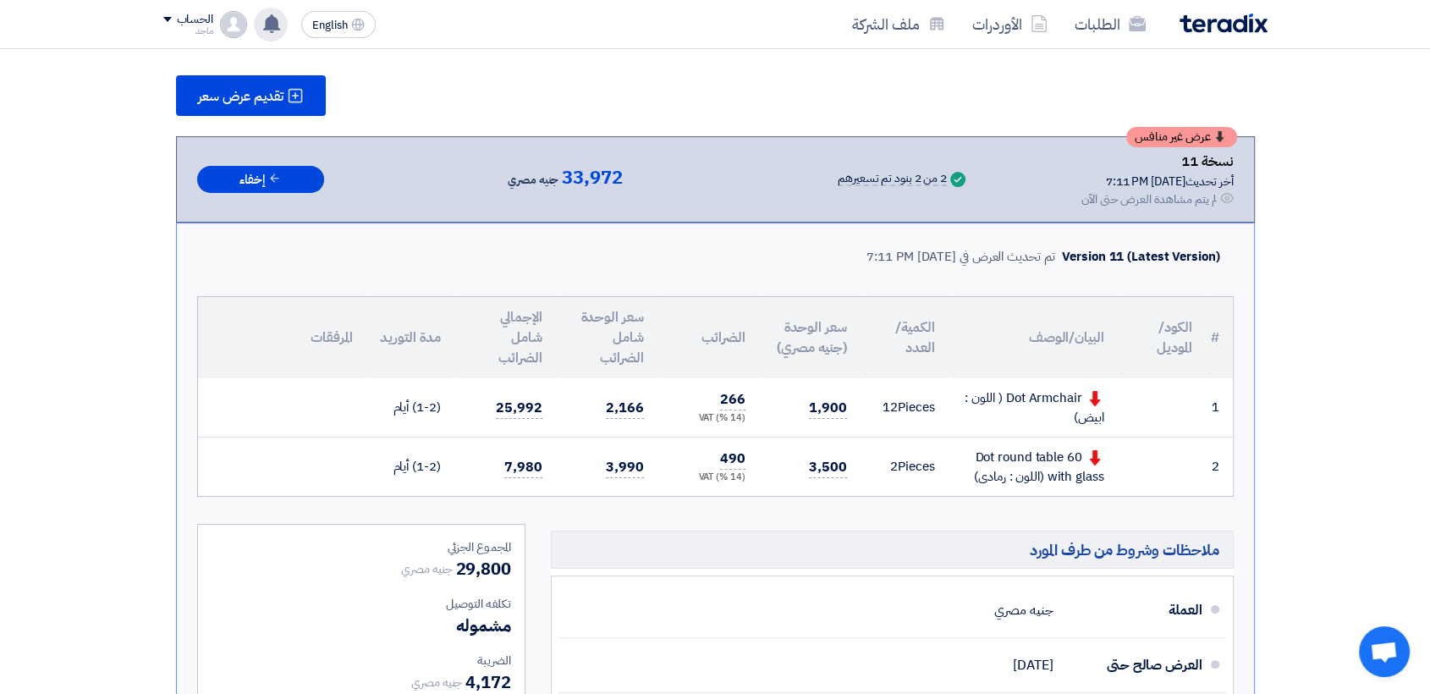
click at [805, 410] on td "1,900" at bounding box center [810, 407] width 102 height 59
click at [806, 404] on td "1,900" at bounding box center [810, 407] width 102 height 59
click at [272, 25] on use at bounding box center [271, 23] width 17 height 19
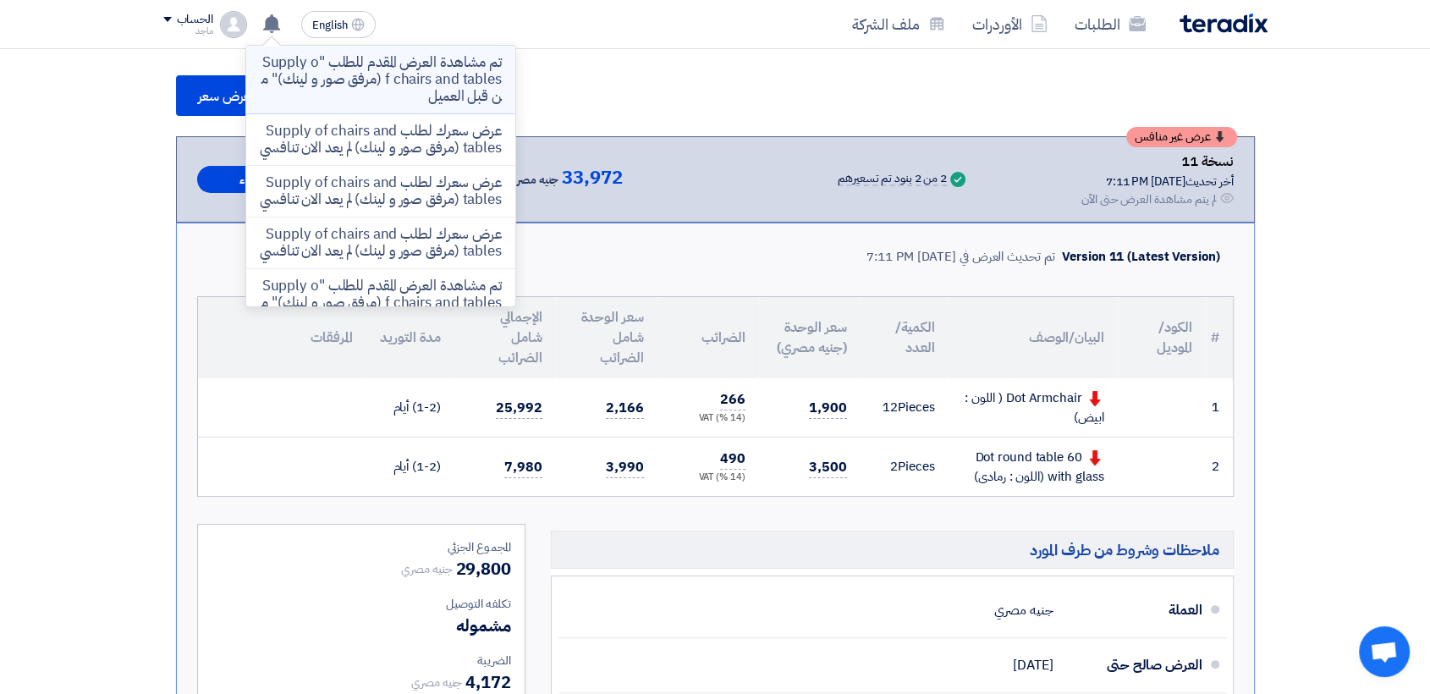
click at [302, 79] on p "تم مشاهدة العرض المقدم للطلب "Supply of chairs and tables (مرفق صور و لينك)" من…" at bounding box center [381, 79] width 242 height 51
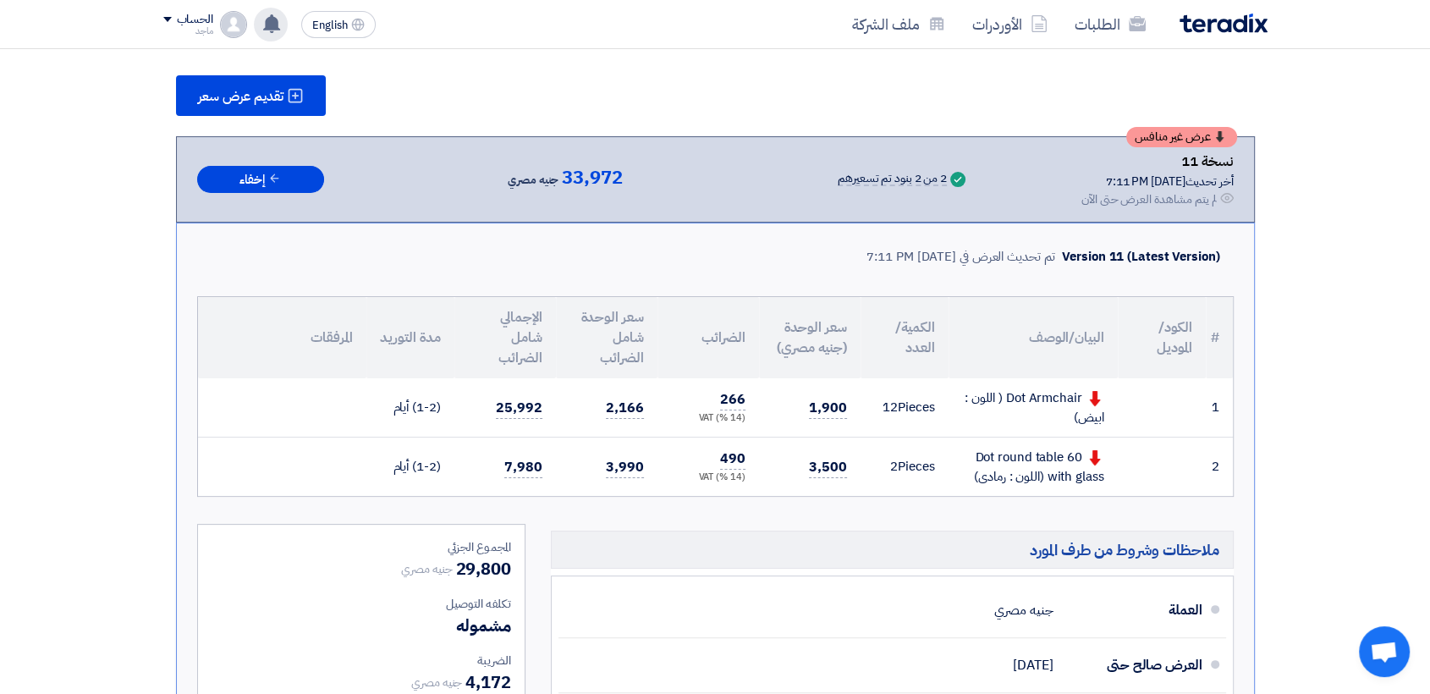
click at [267, 18] on use at bounding box center [271, 23] width 17 height 19
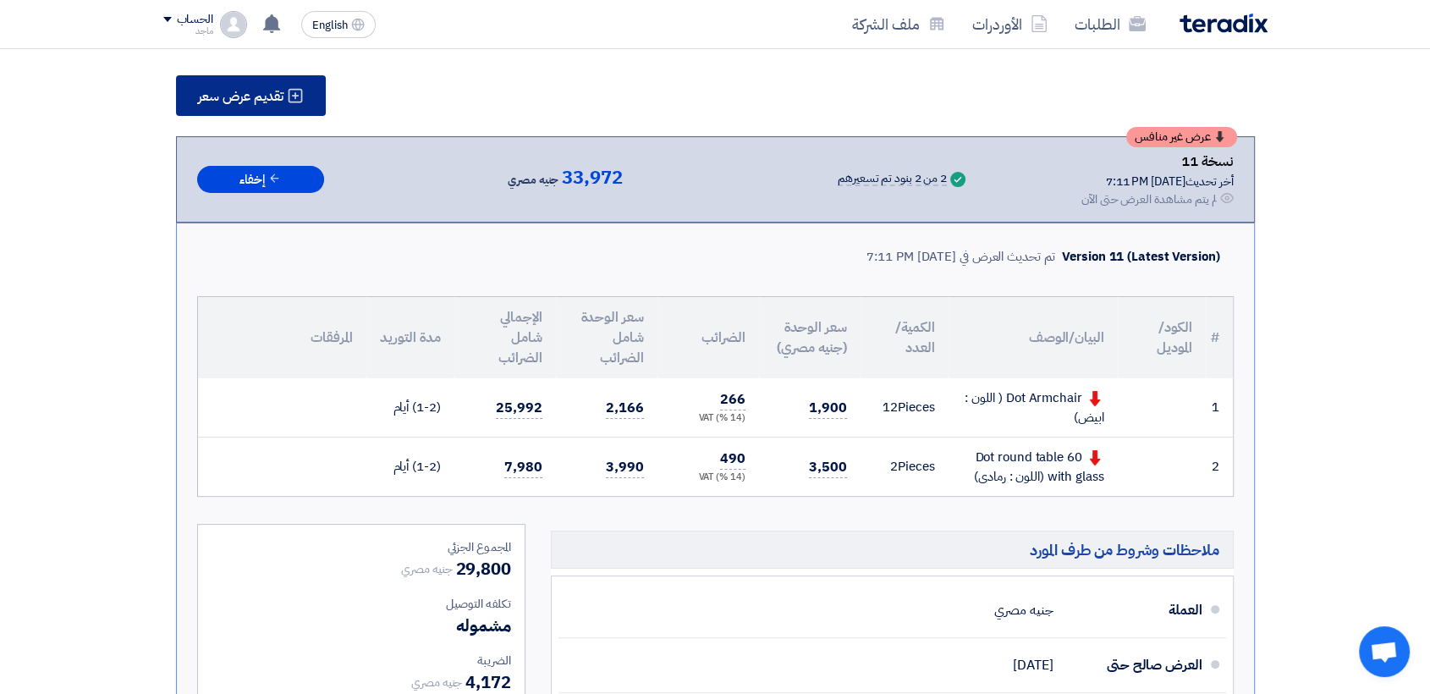
click at [201, 94] on span "تقديم عرض سعر" at bounding box center [240, 97] width 85 height 14
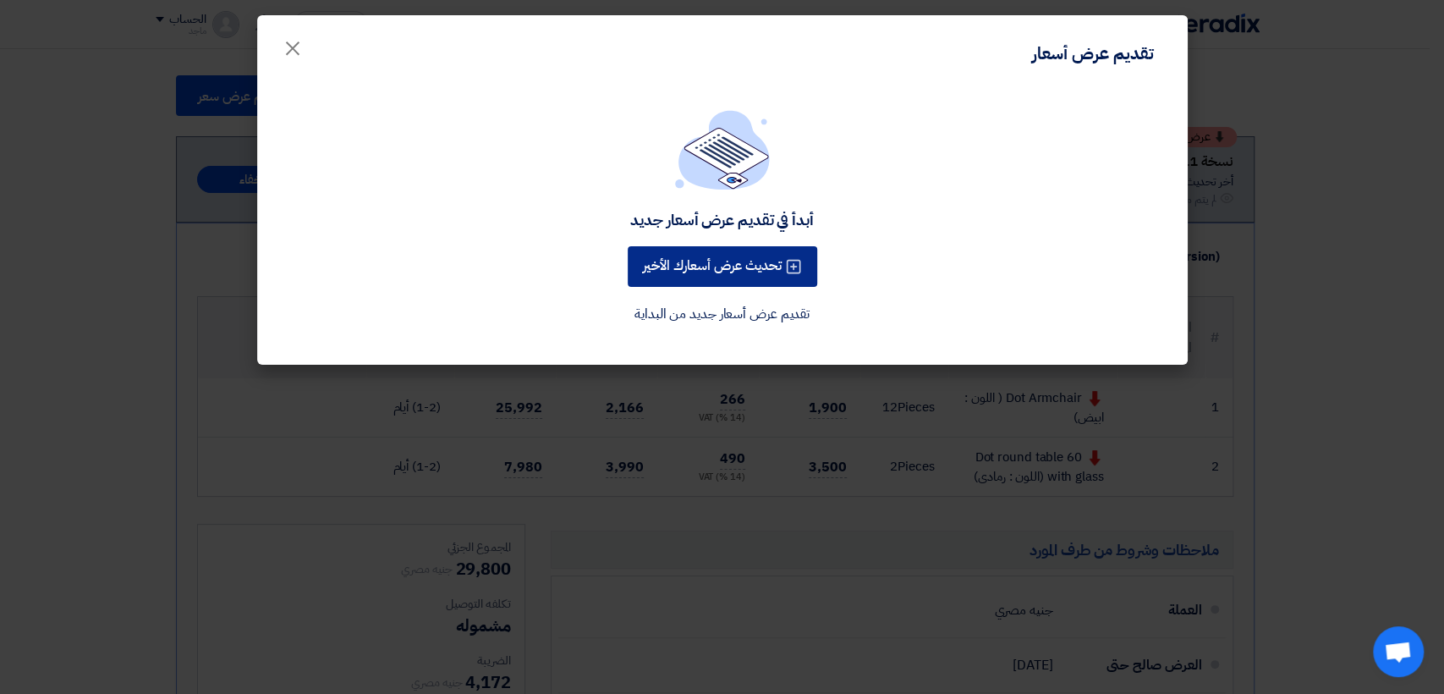
click at [636, 273] on button "تحديث عرض أسعارك الأخير" at bounding box center [723, 266] width 190 height 41
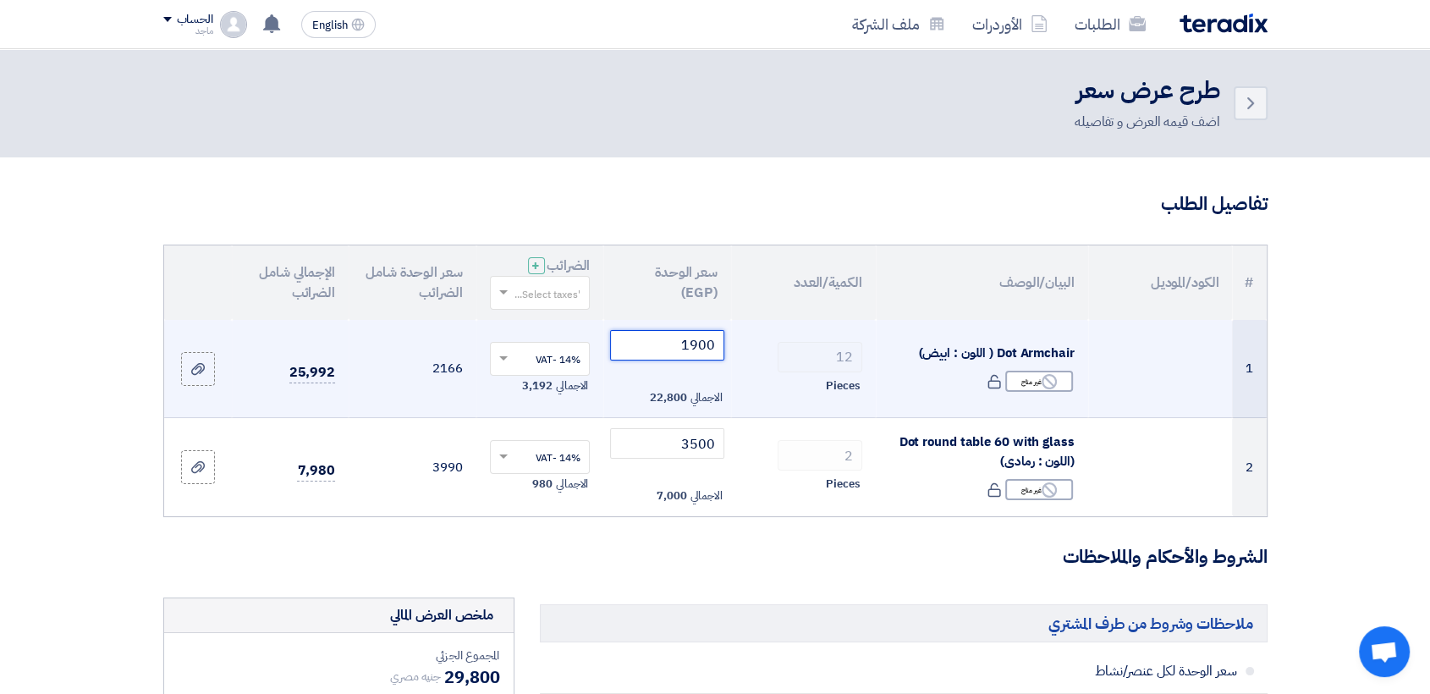
click at [666, 355] on input "1900" at bounding box center [667, 345] width 114 height 30
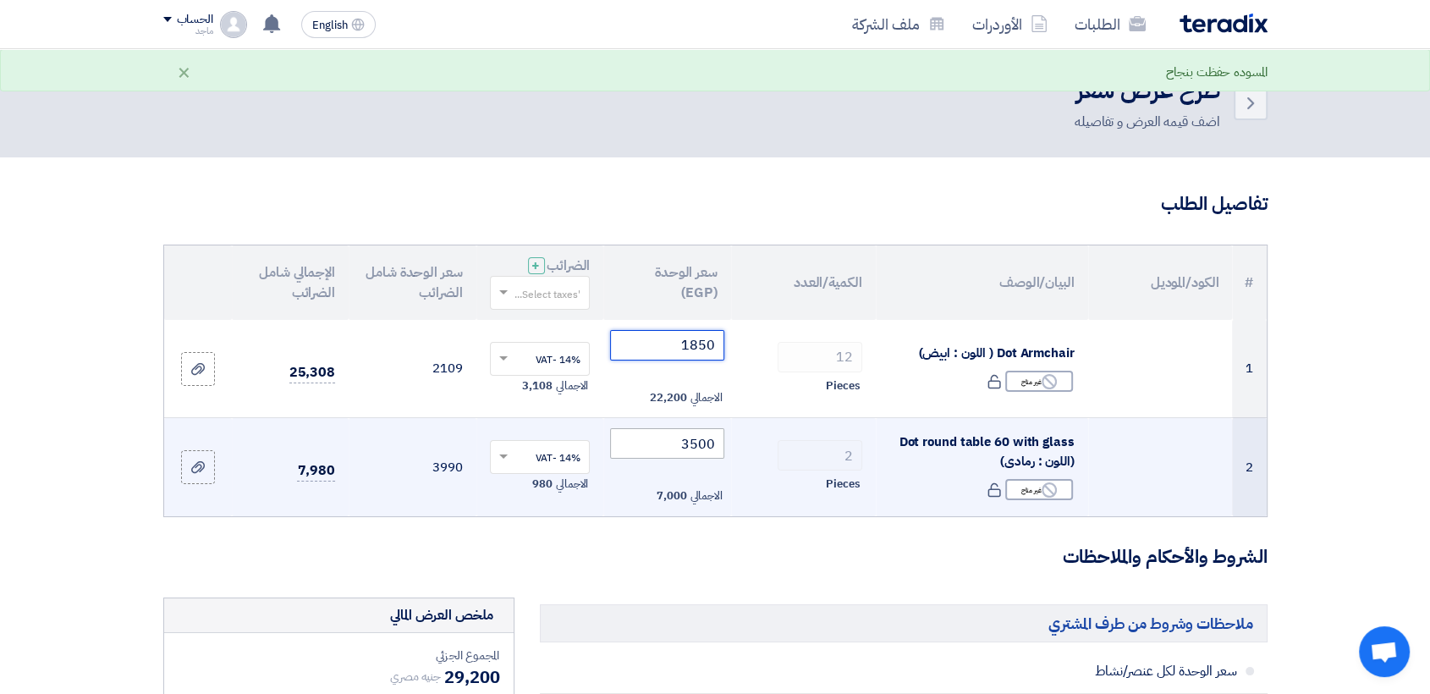
type input "1850"
click at [650, 442] on input "3500" at bounding box center [667, 443] width 114 height 30
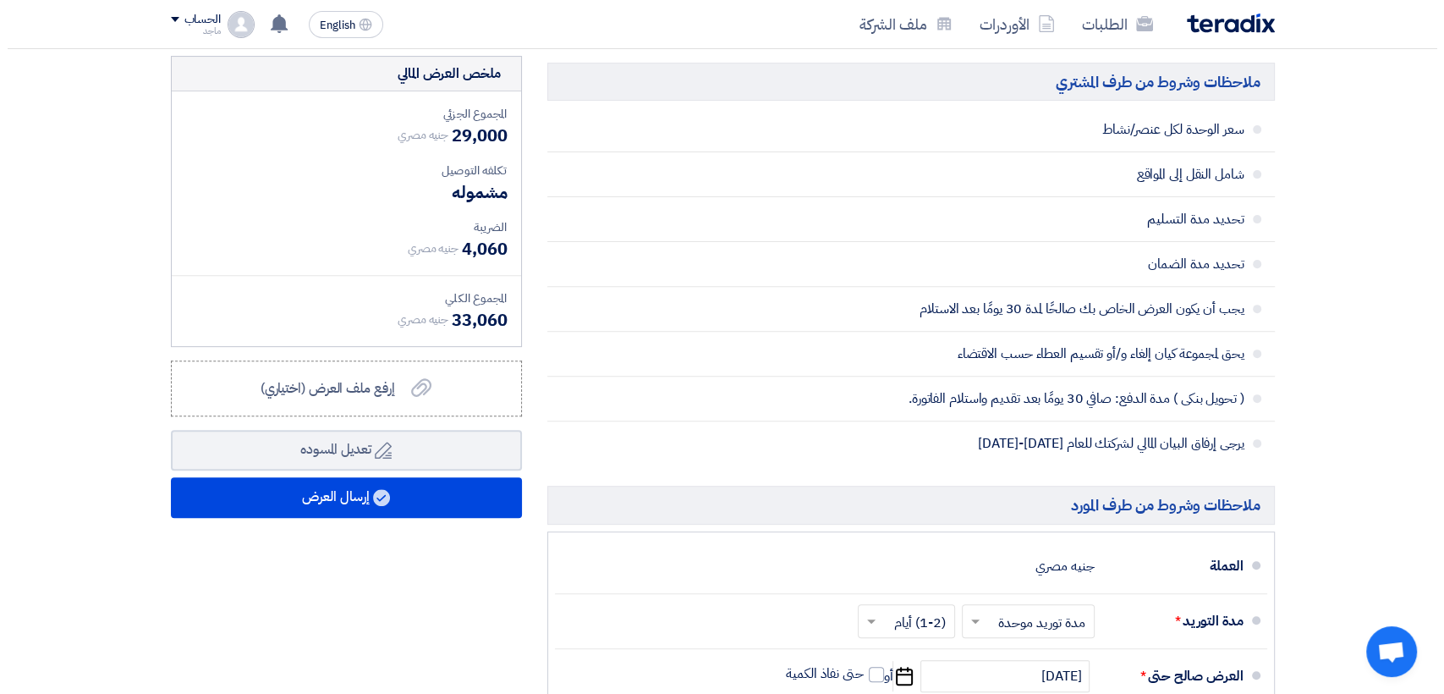
scroll to position [571, 0]
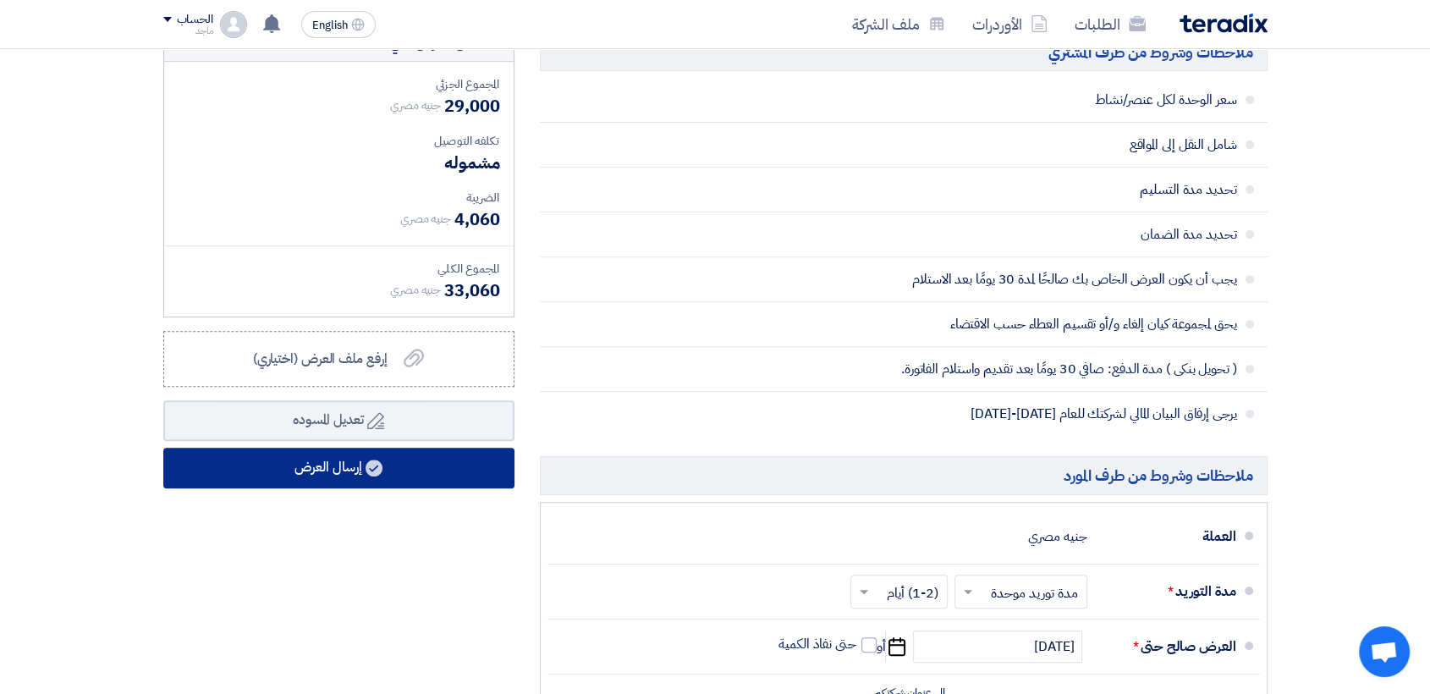
type input "3400"
click at [481, 466] on button "إرسال العرض" at bounding box center [338, 468] width 351 height 41
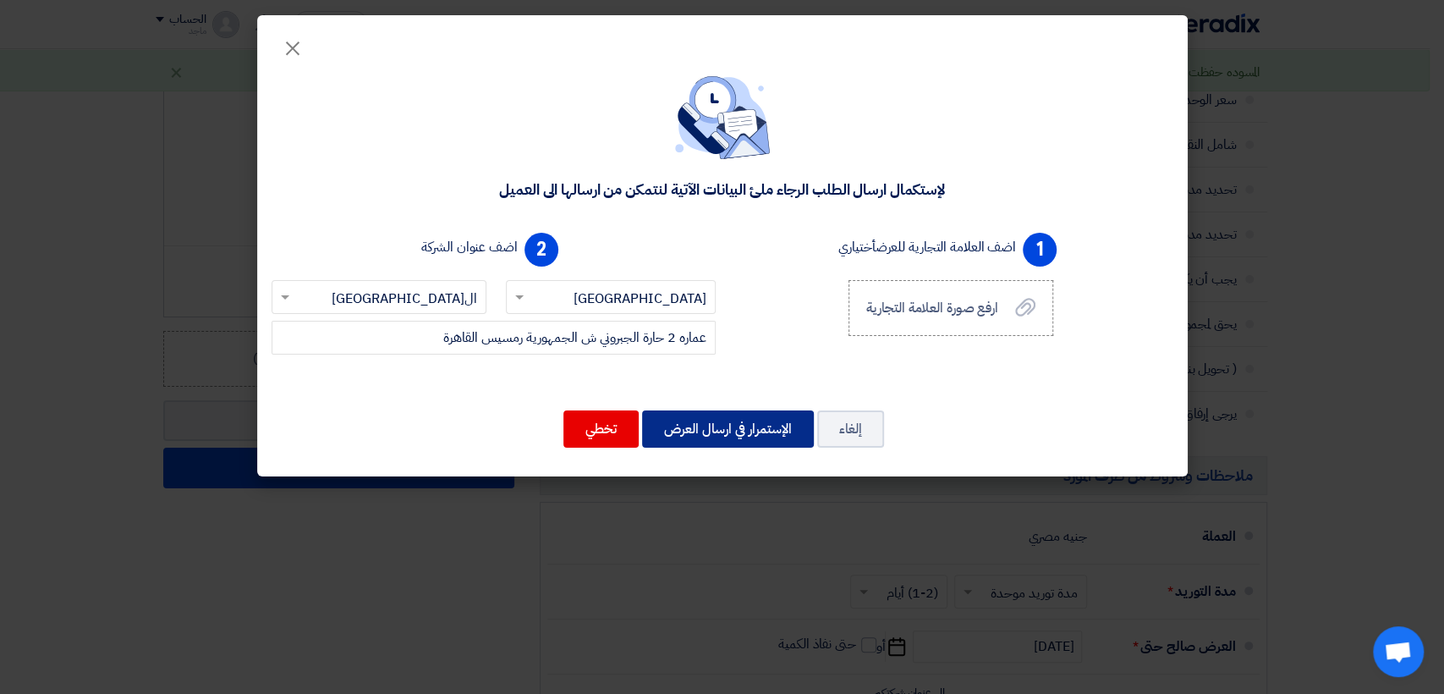
click at [715, 425] on button "الإستمرار في ارسال العرض" at bounding box center [728, 428] width 172 height 37
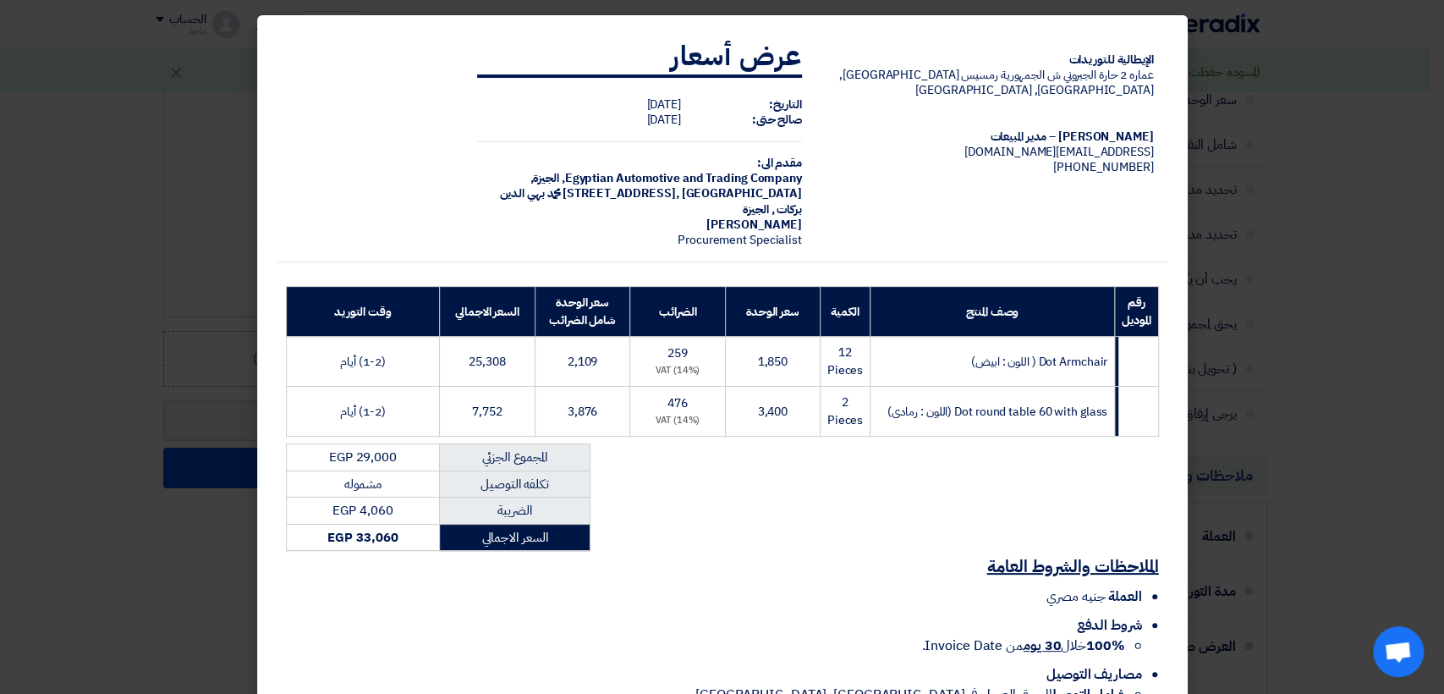
scroll to position [102, 0]
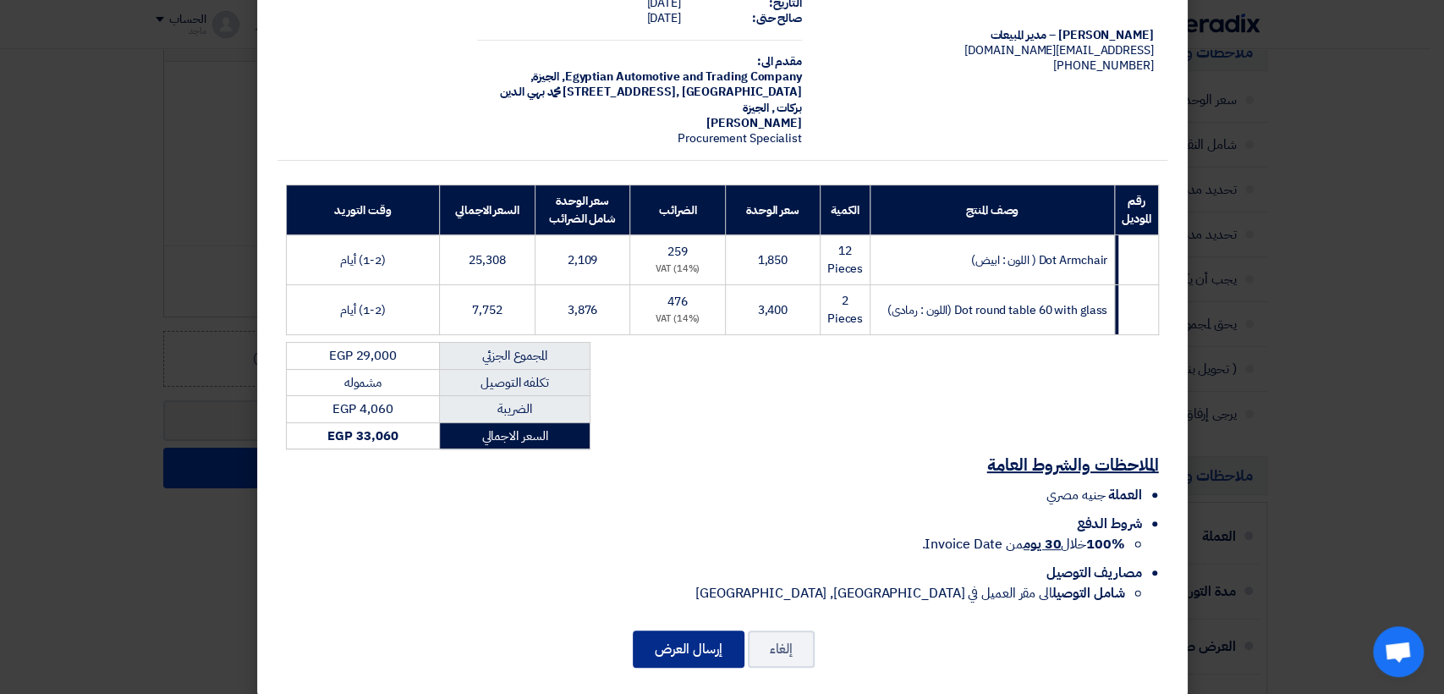
click at [662, 631] on button "إرسال العرض" at bounding box center [689, 648] width 112 height 37
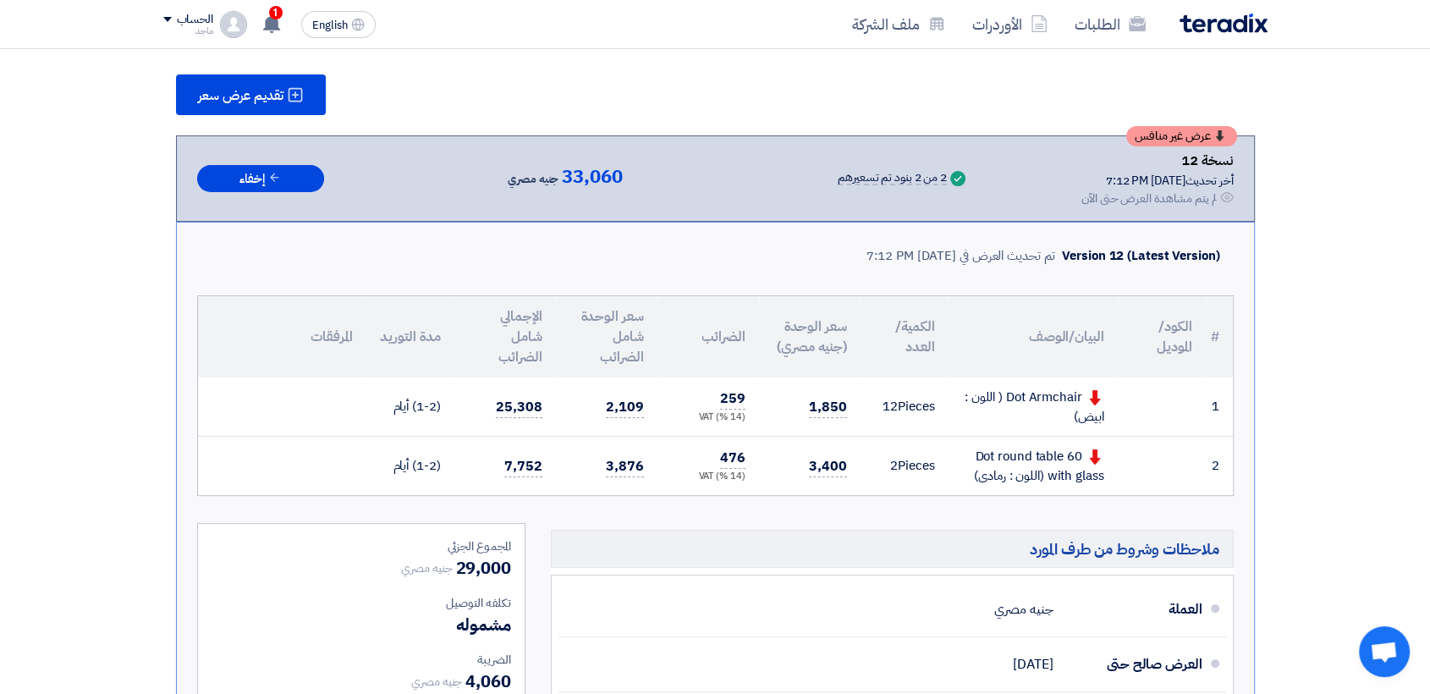
scroll to position [244, 0]
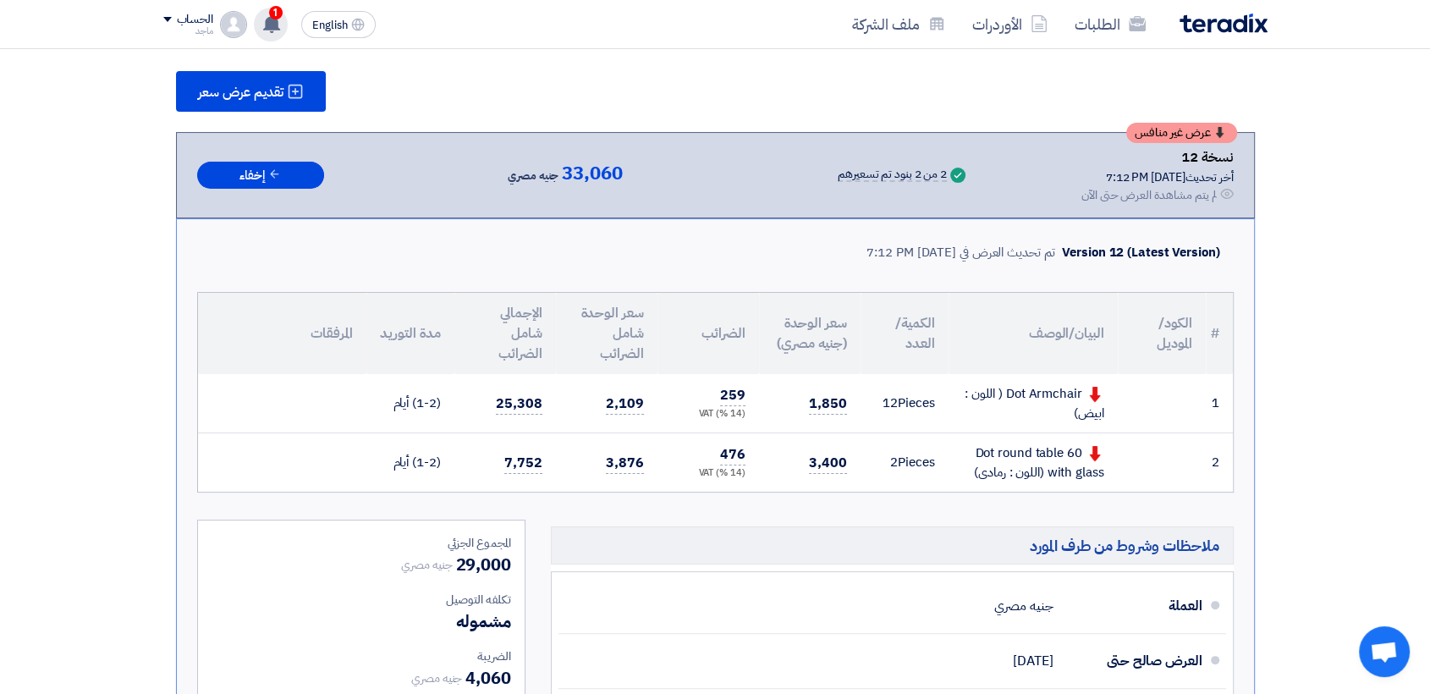
click at [274, 20] on use at bounding box center [271, 23] width 17 height 19
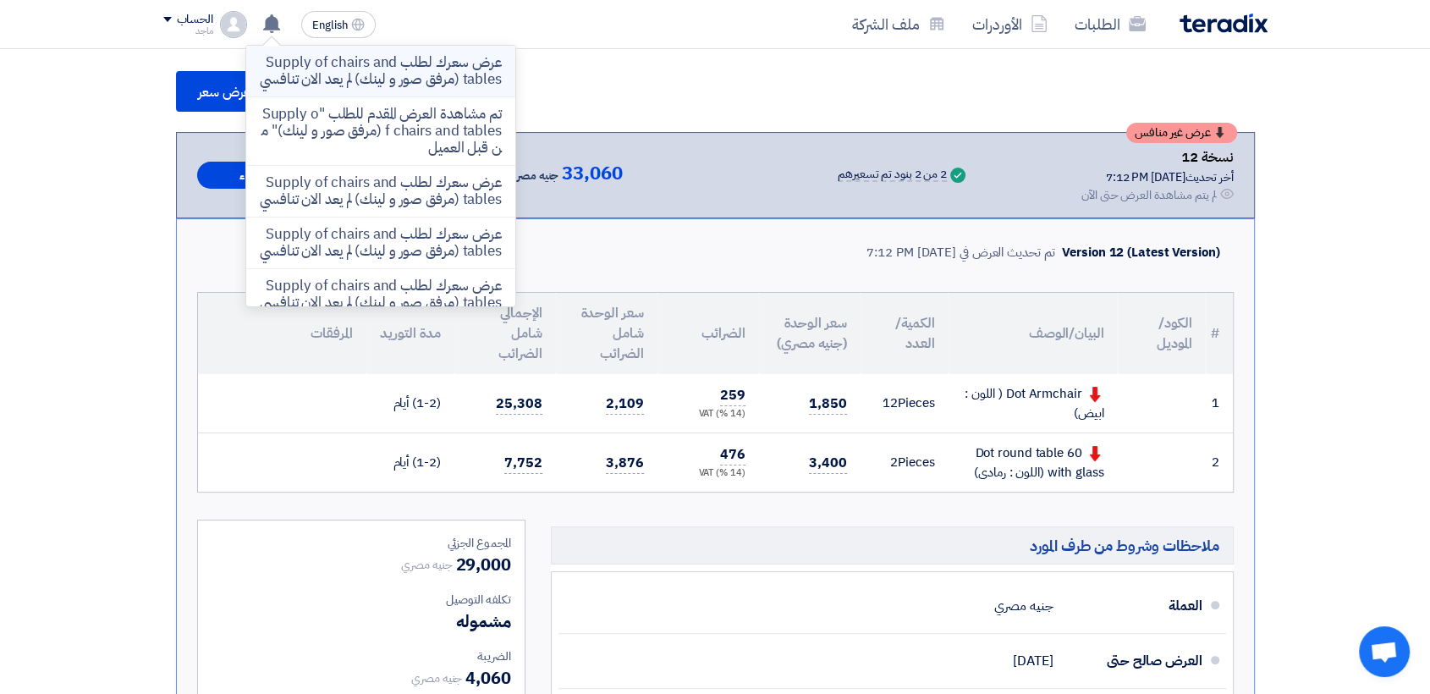
click at [351, 88] on p "عرض سعرك لطلب Supply of chairs and tables (مرفق صور و لينك) لم يعد الان تنافسي" at bounding box center [381, 71] width 242 height 34
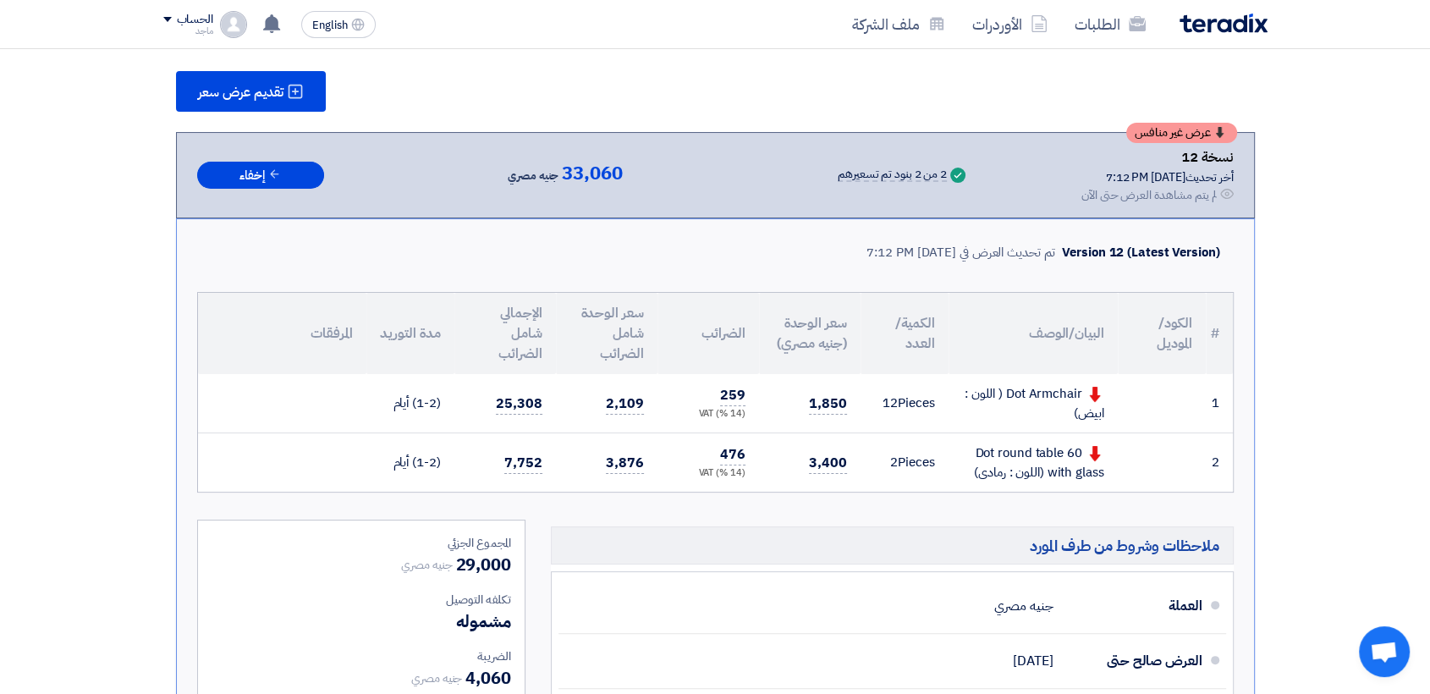
scroll to position [402, 0]
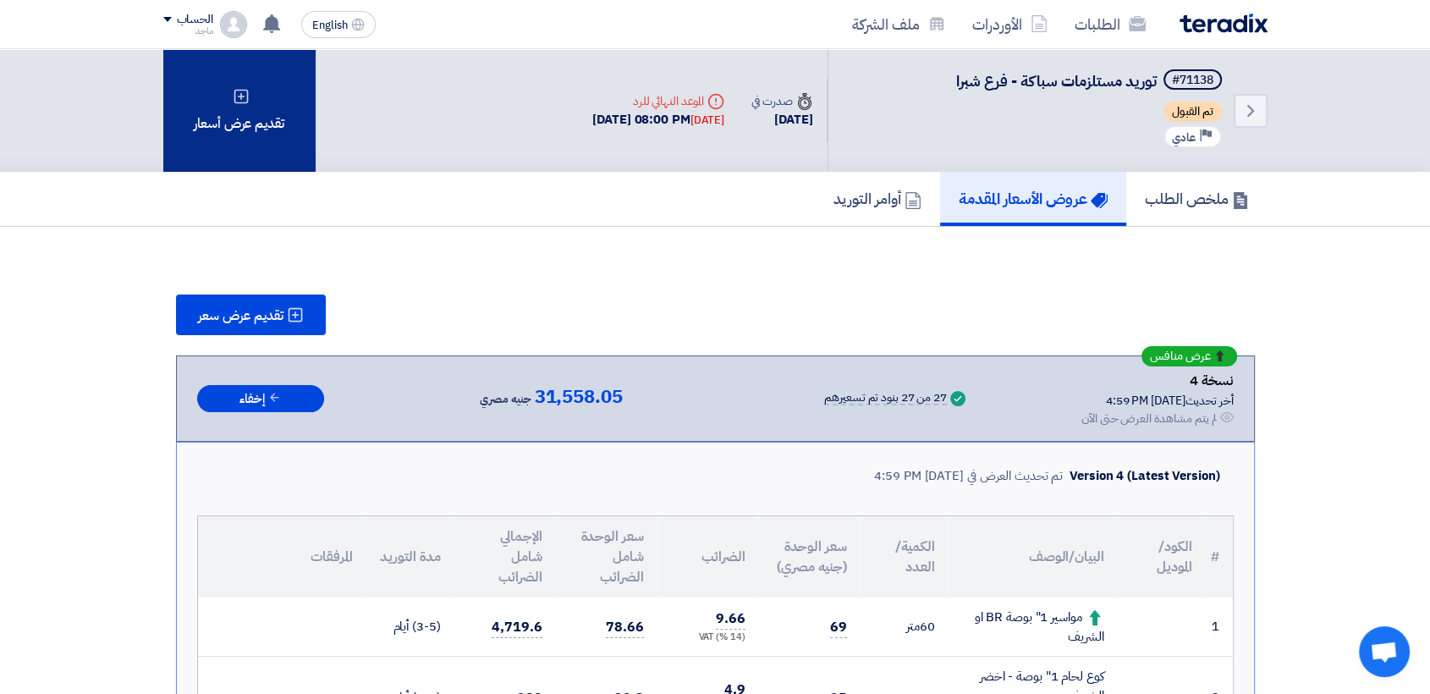
click at [264, 133] on div "تقديم عرض أسعار" at bounding box center [239, 110] width 152 height 123
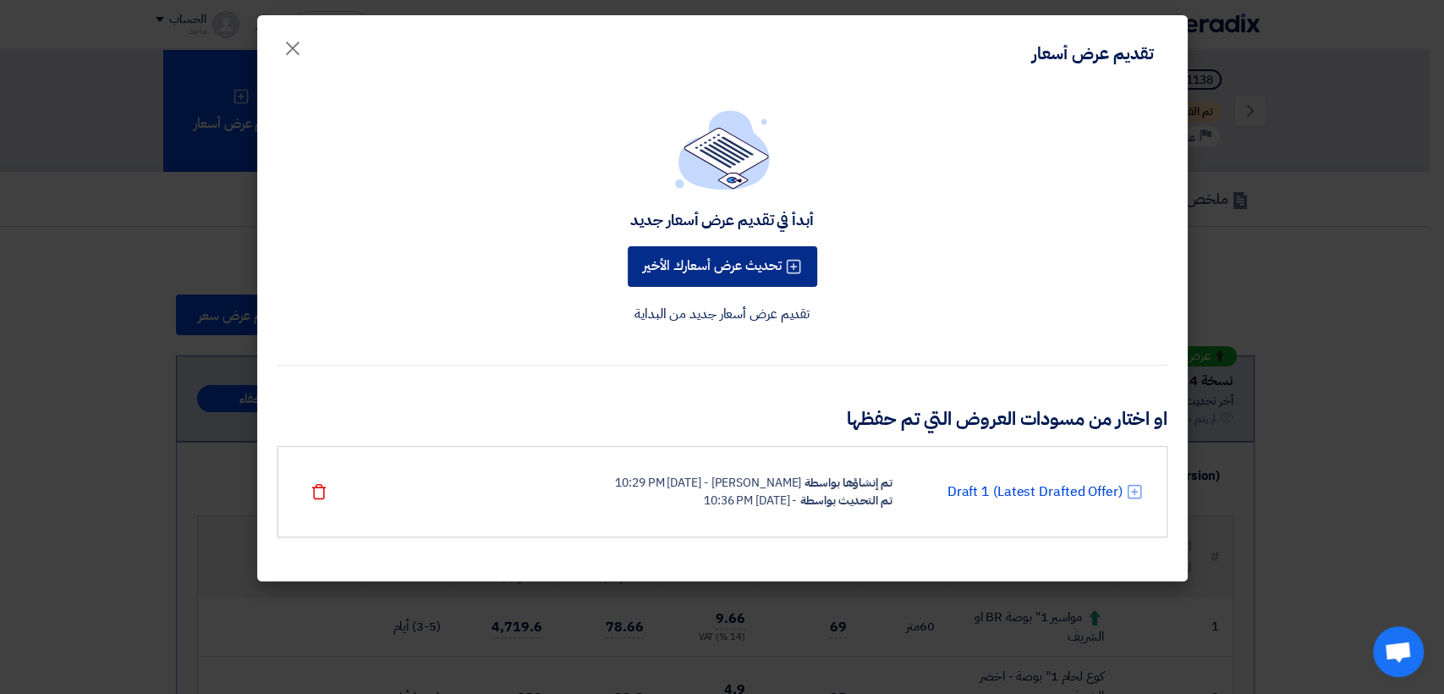
click at [767, 260] on button "تحديث عرض أسعارك الأخير" at bounding box center [723, 266] width 190 height 41
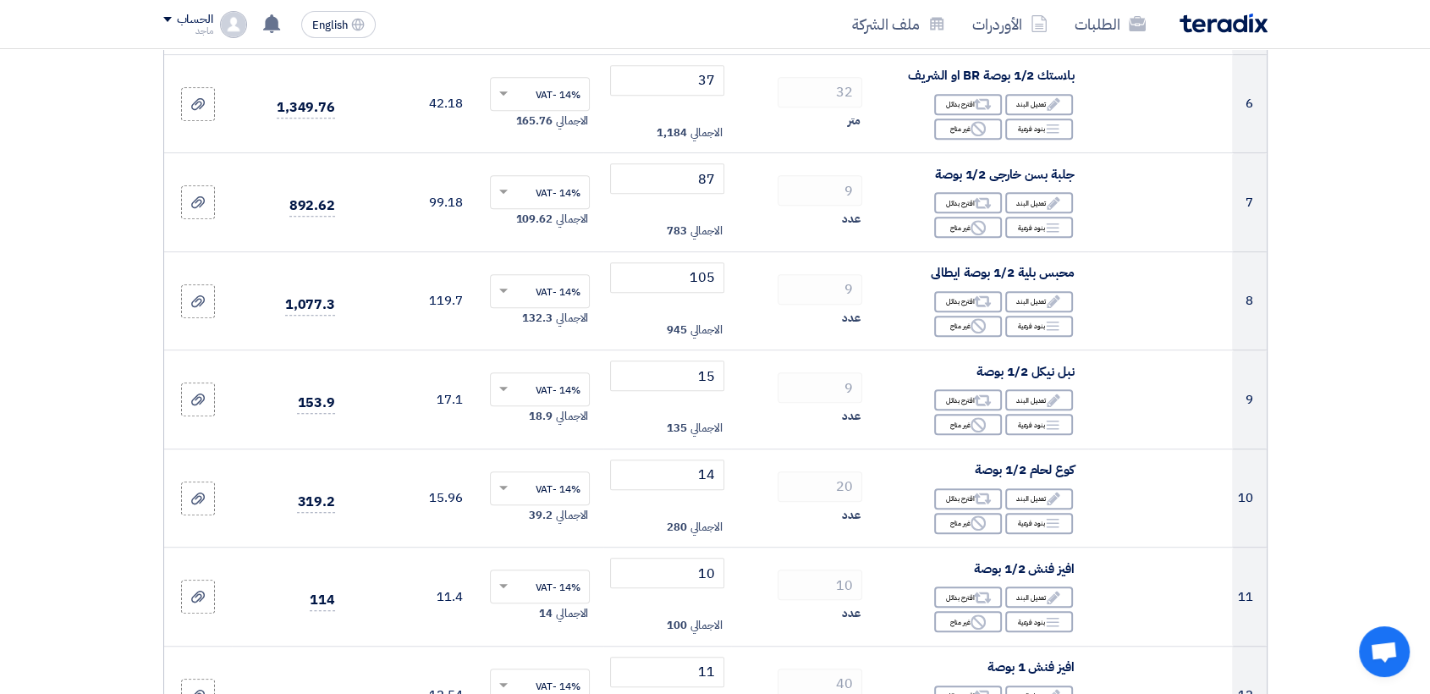
scroll to position [762, 0]
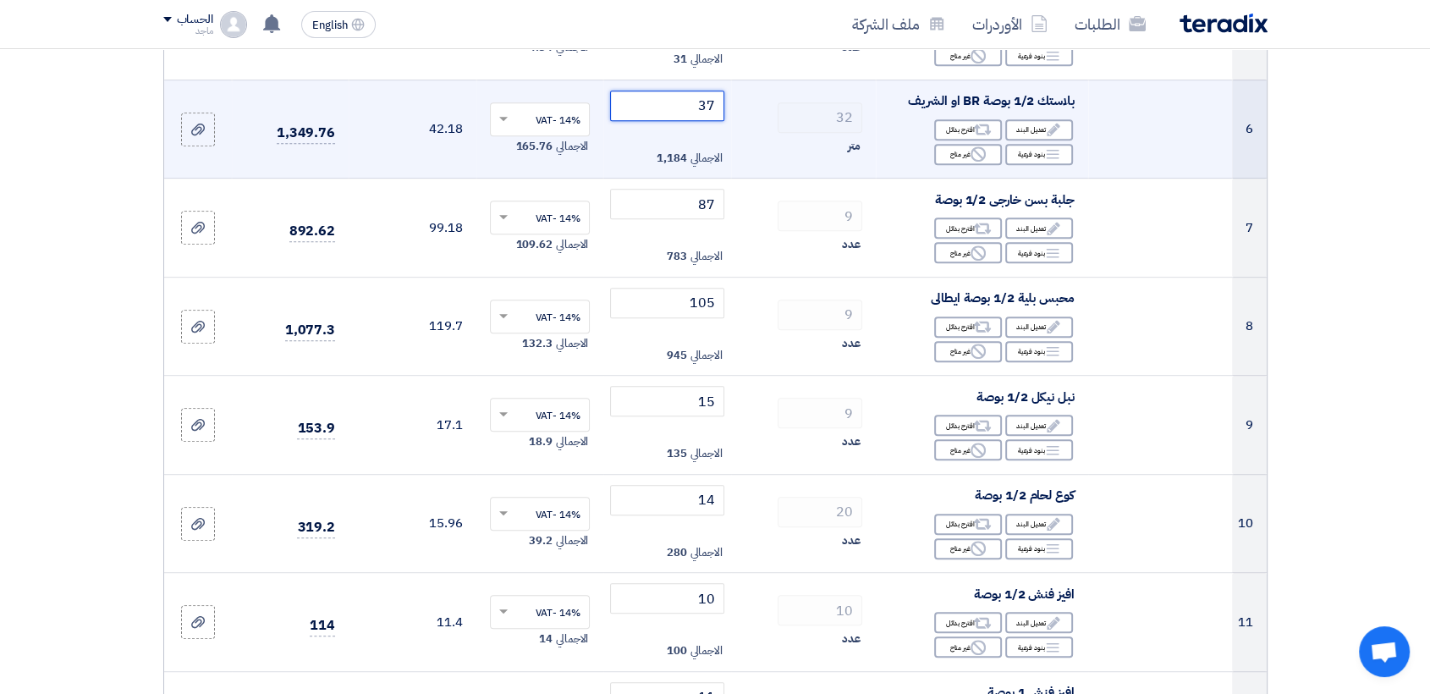
click at [657, 111] on input "37" at bounding box center [667, 106] width 114 height 30
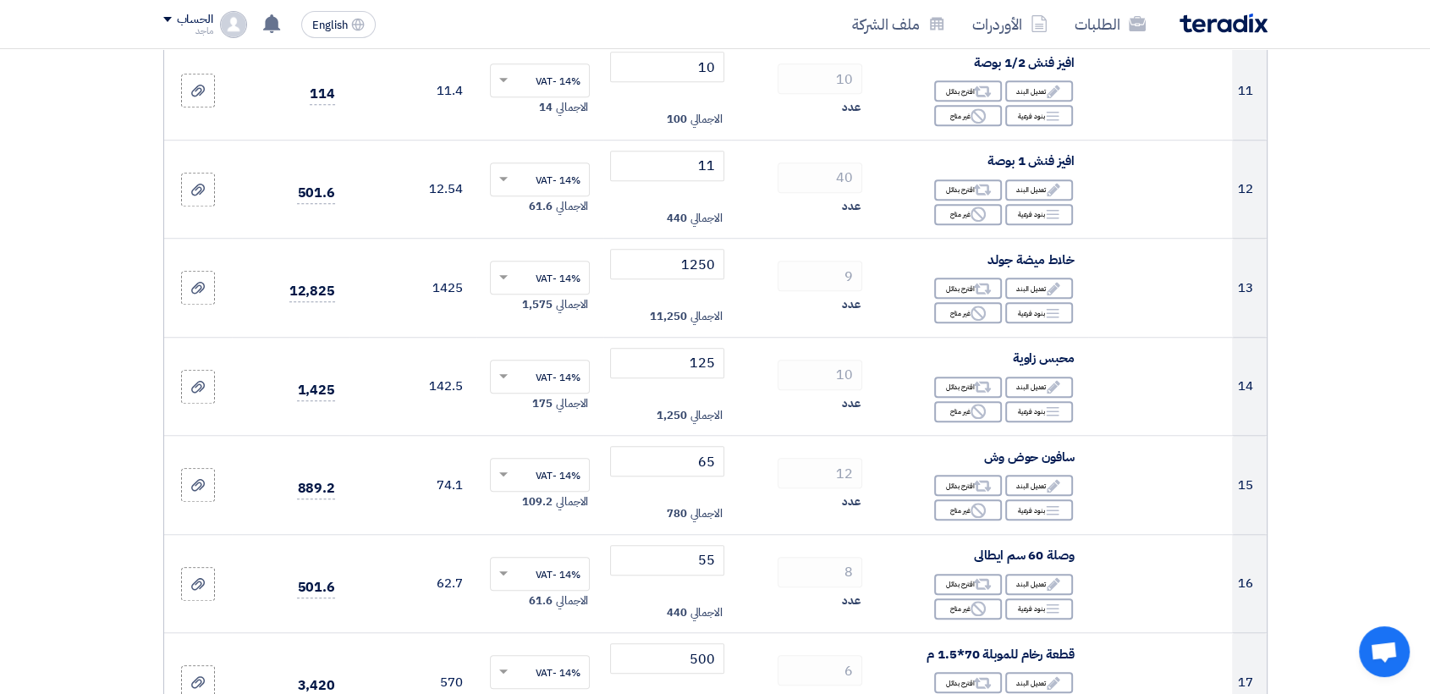
scroll to position [1268, 0]
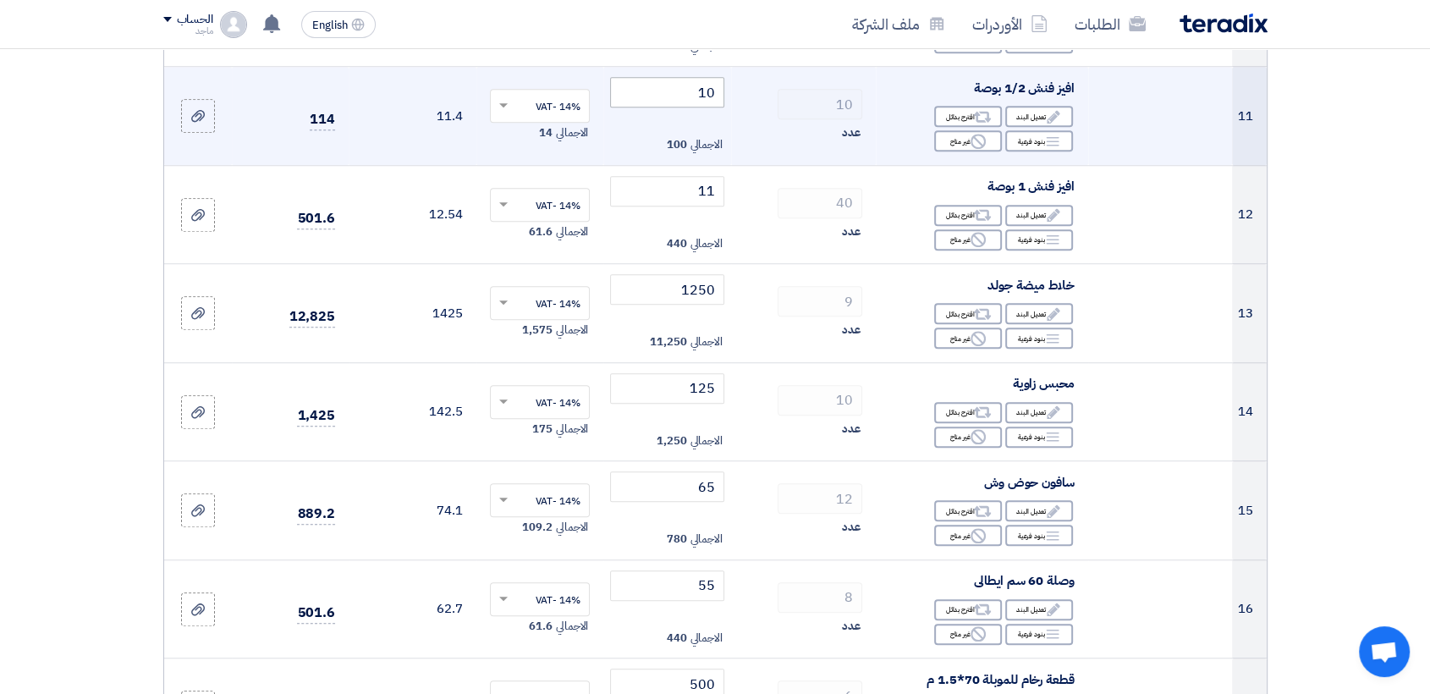
type input "30"
click at [661, 88] on input "10" at bounding box center [667, 92] width 114 height 30
type input "1"
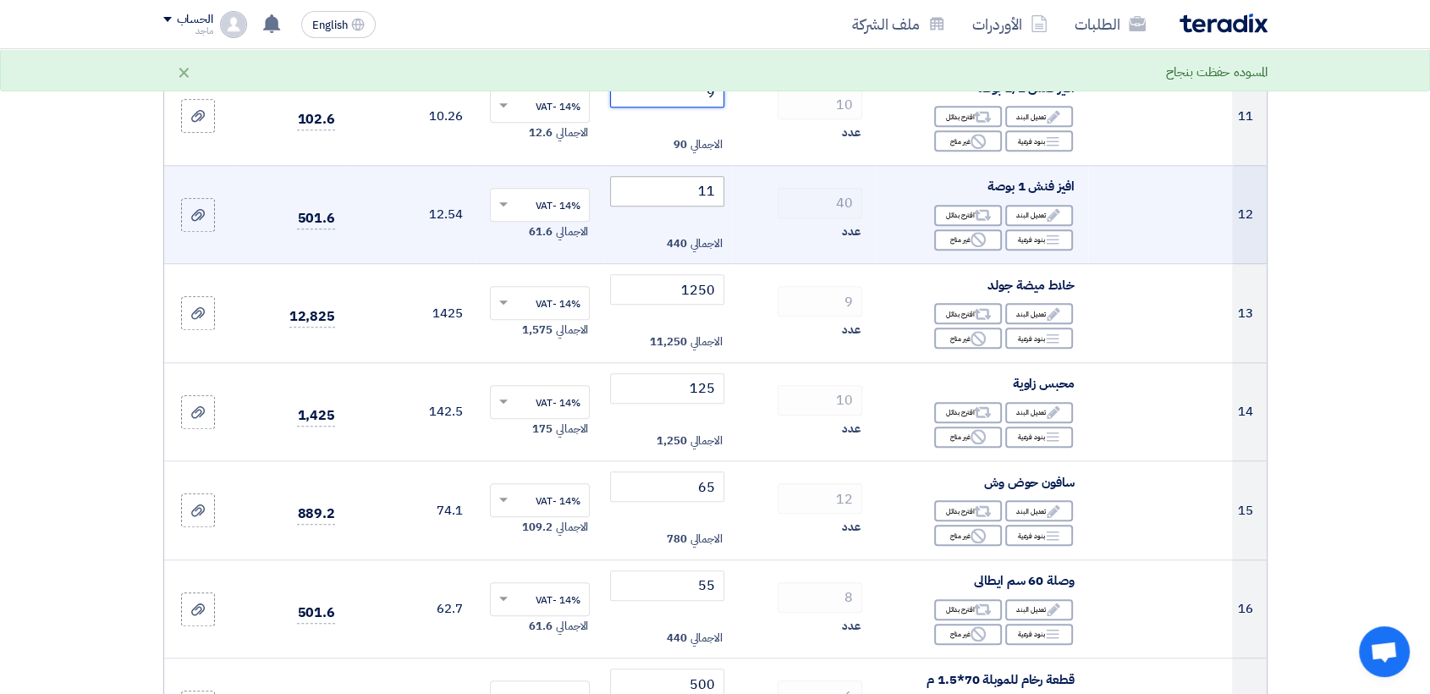
type input "9"
click at [659, 192] on input "11" at bounding box center [667, 191] width 114 height 30
type input "1"
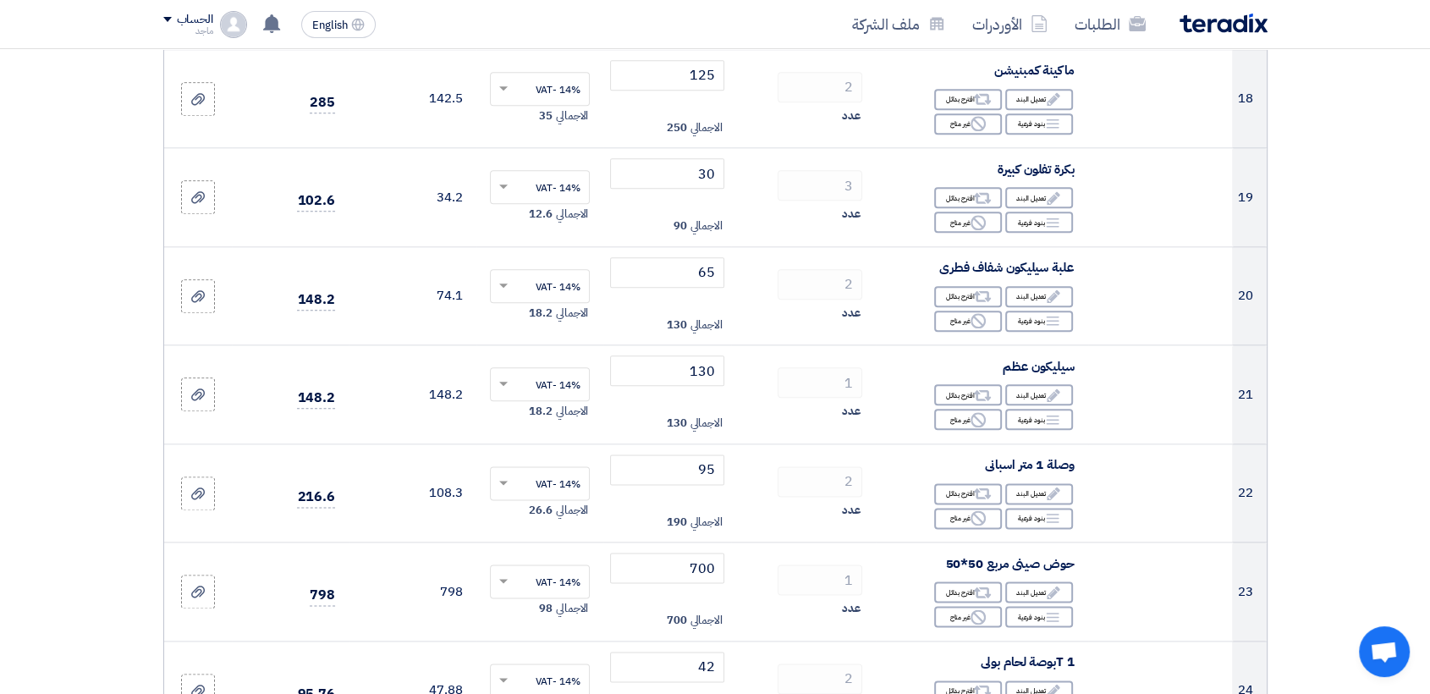
scroll to position [2036, 0]
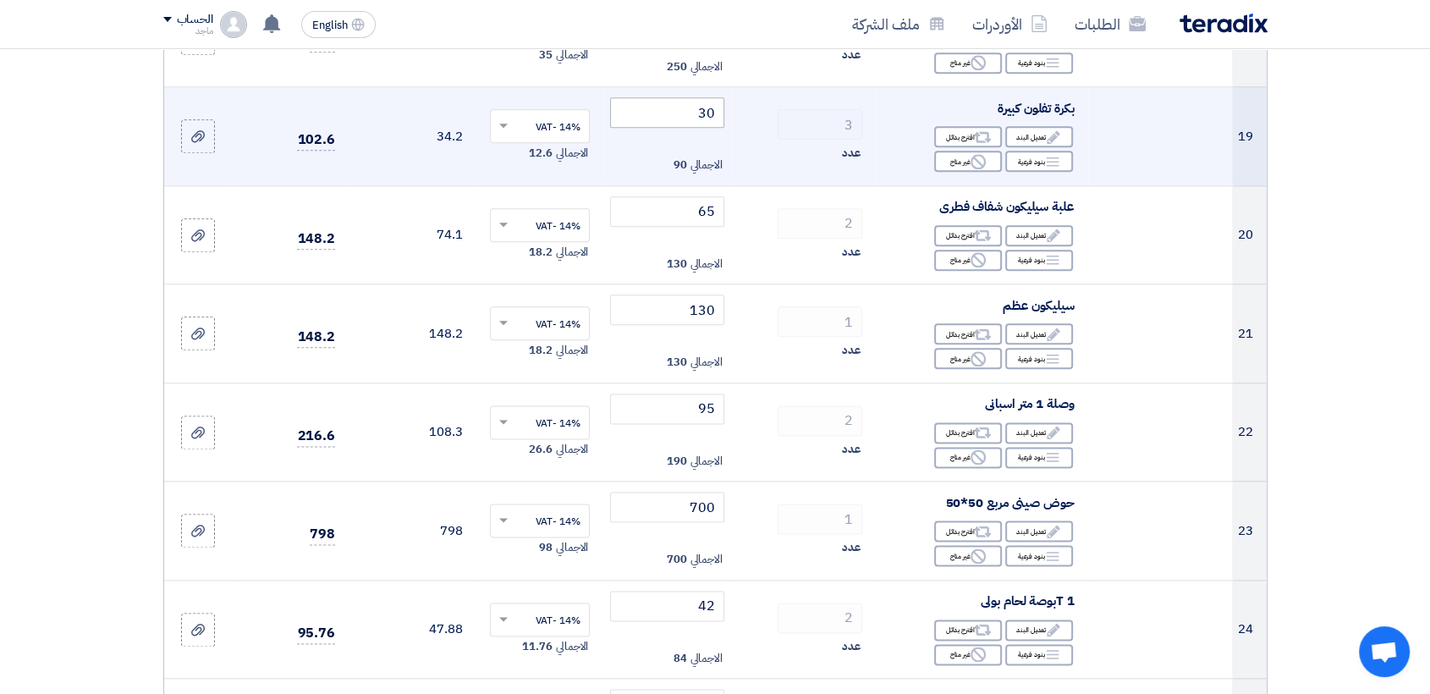
type input "10"
click at [673, 117] on input "30" at bounding box center [667, 112] width 114 height 30
type input "3"
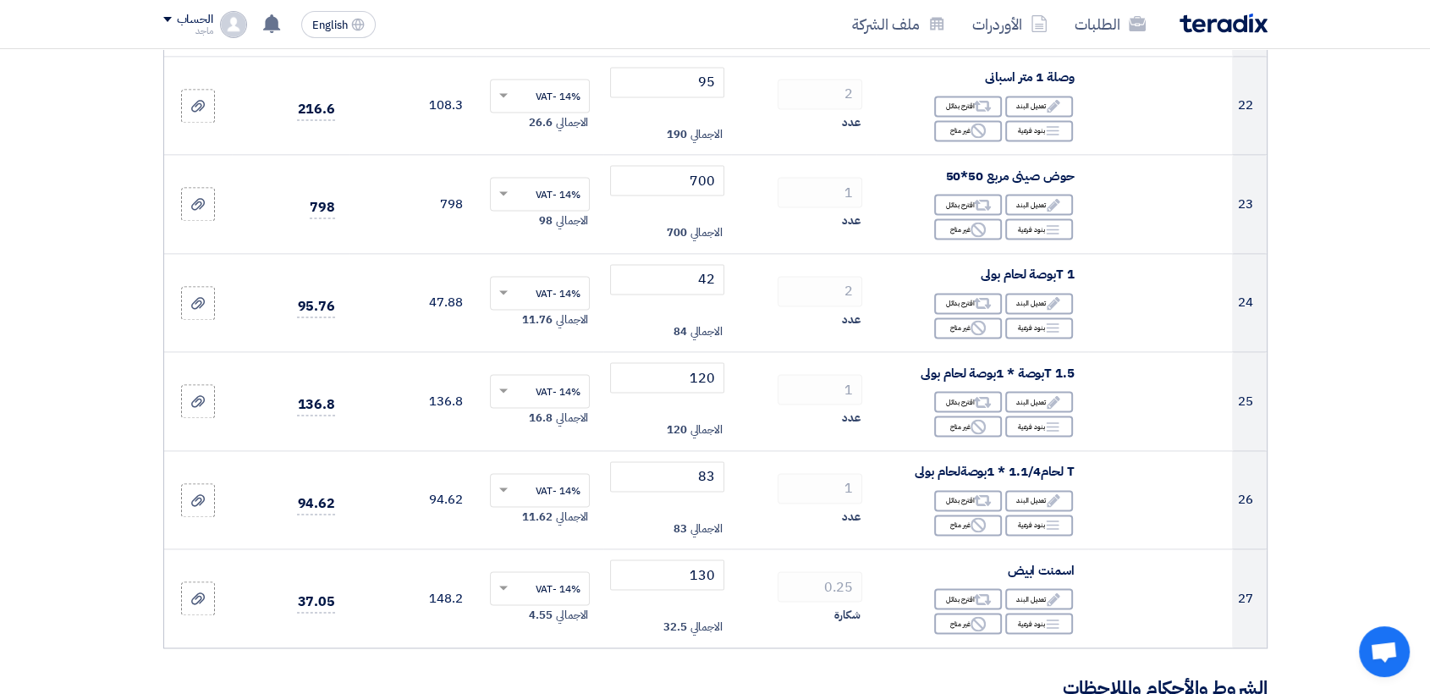
scroll to position [2394, 0]
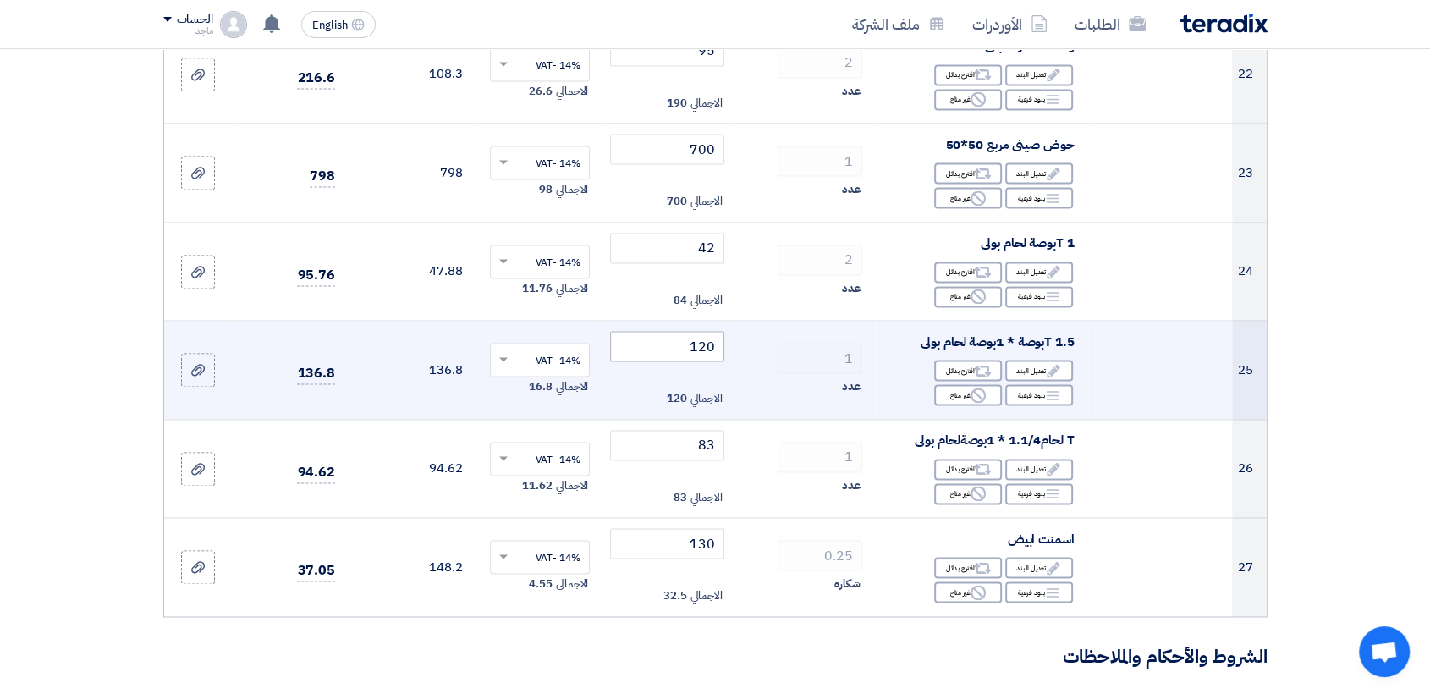
type input "25"
click at [676, 338] on input "120" at bounding box center [667, 346] width 114 height 30
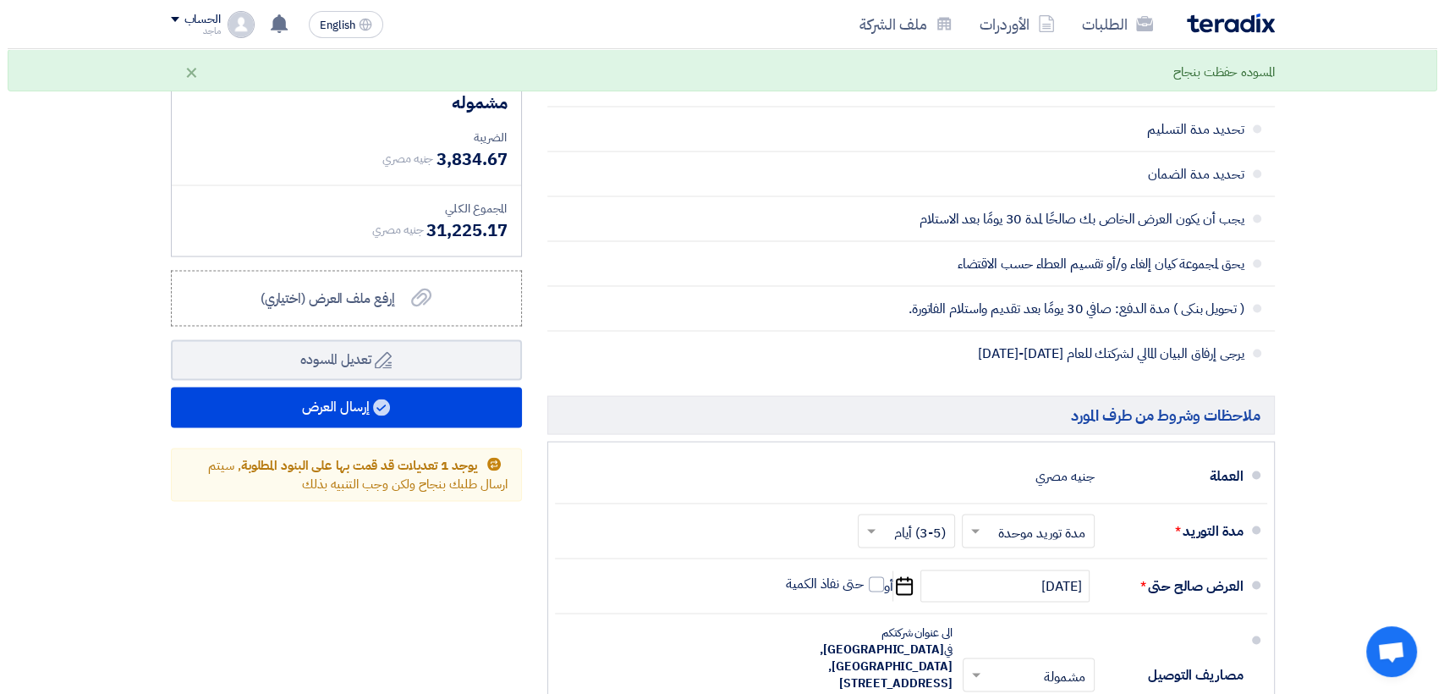
scroll to position [3131, 0]
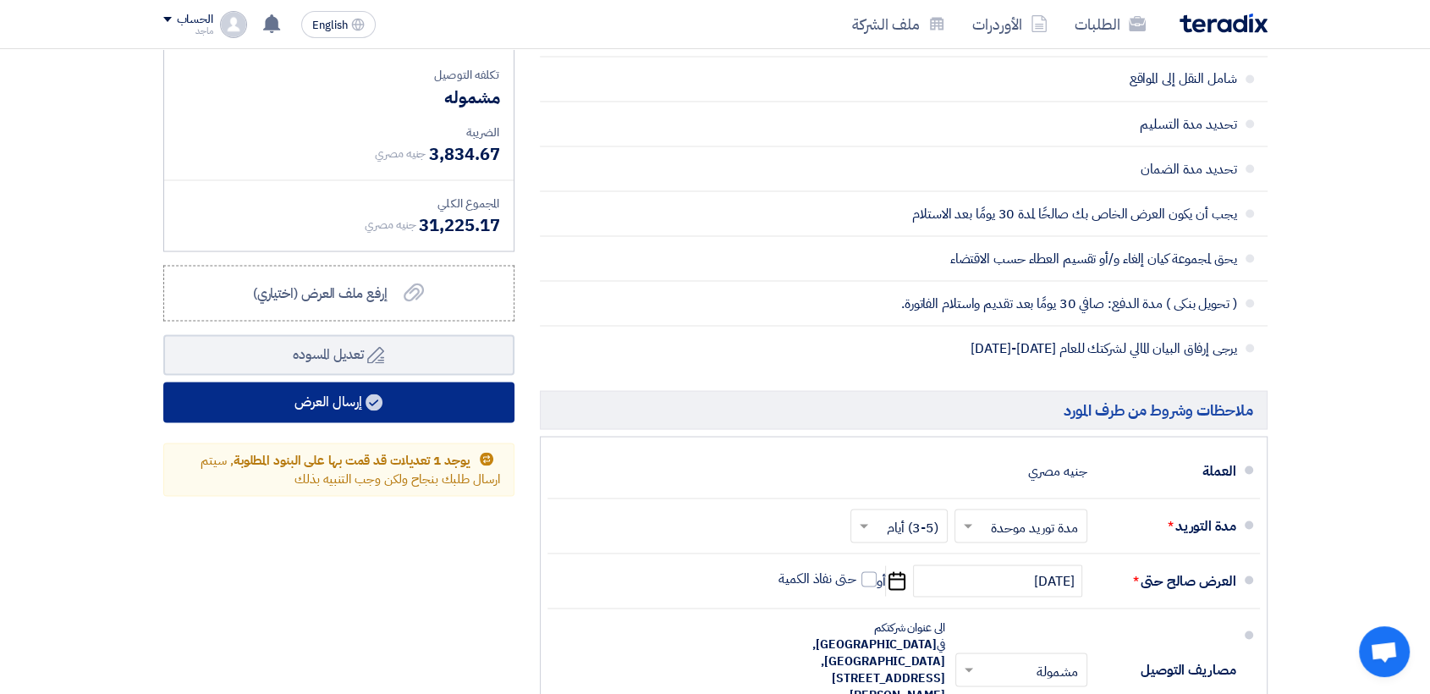
type input "117"
click at [481, 398] on button "إرسال العرض" at bounding box center [338, 402] width 351 height 41
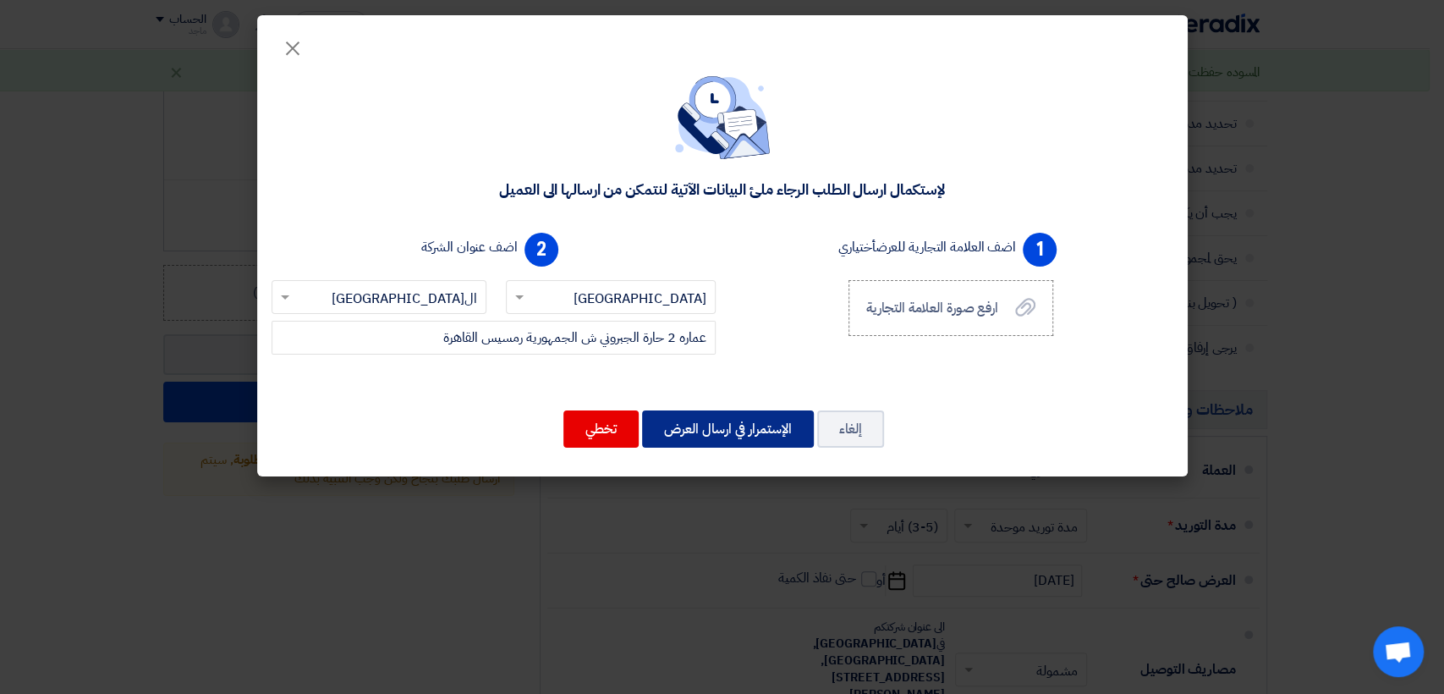
click at [673, 435] on button "الإستمرار في ارسال العرض" at bounding box center [728, 428] width 172 height 37
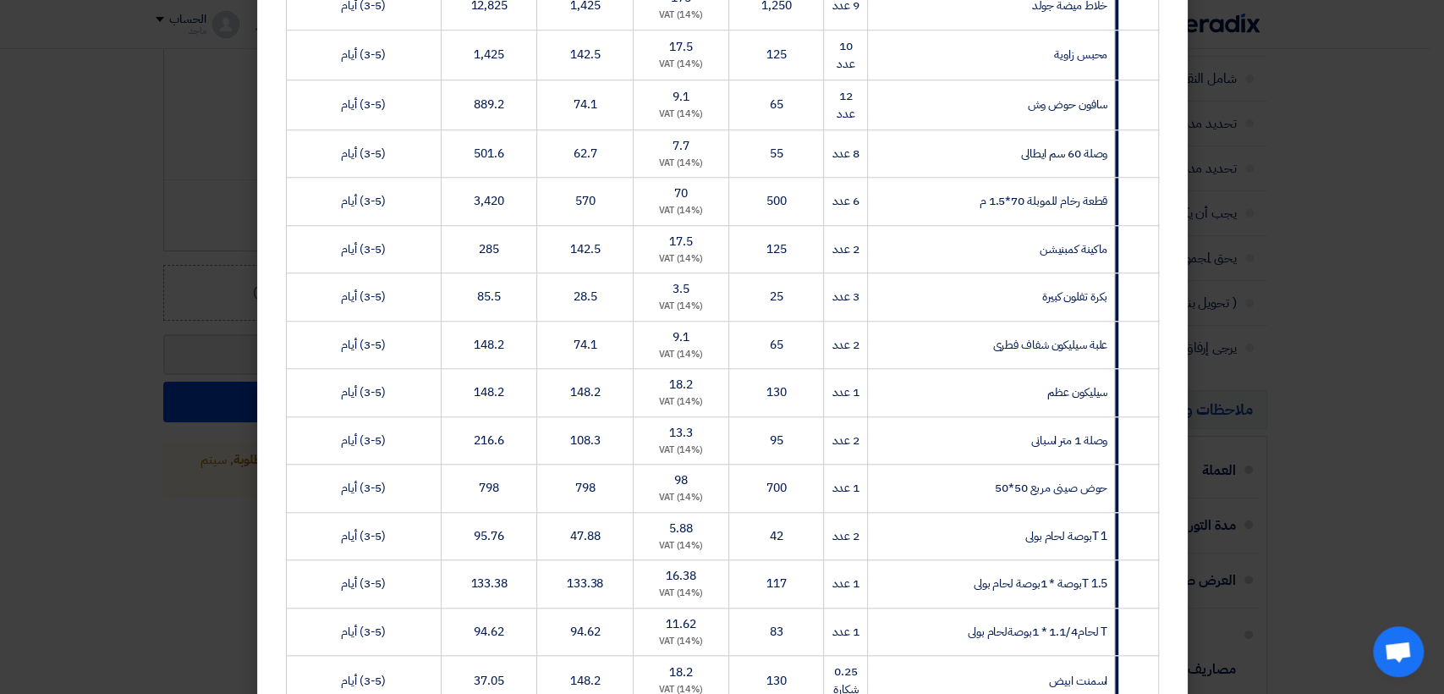
scroll to position [1313, 0]
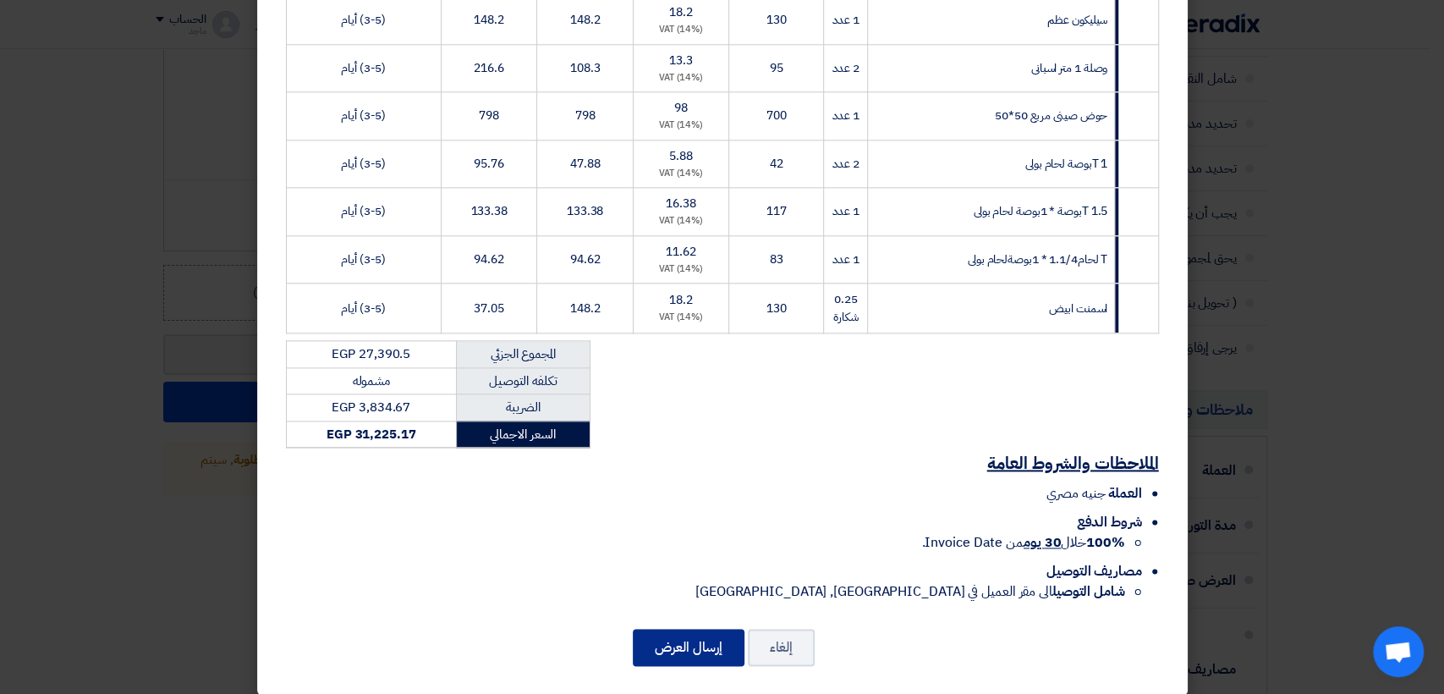
click at [686, 633] on button "إرسال العرض" at bounding box center [689, 647] width 112 height 37
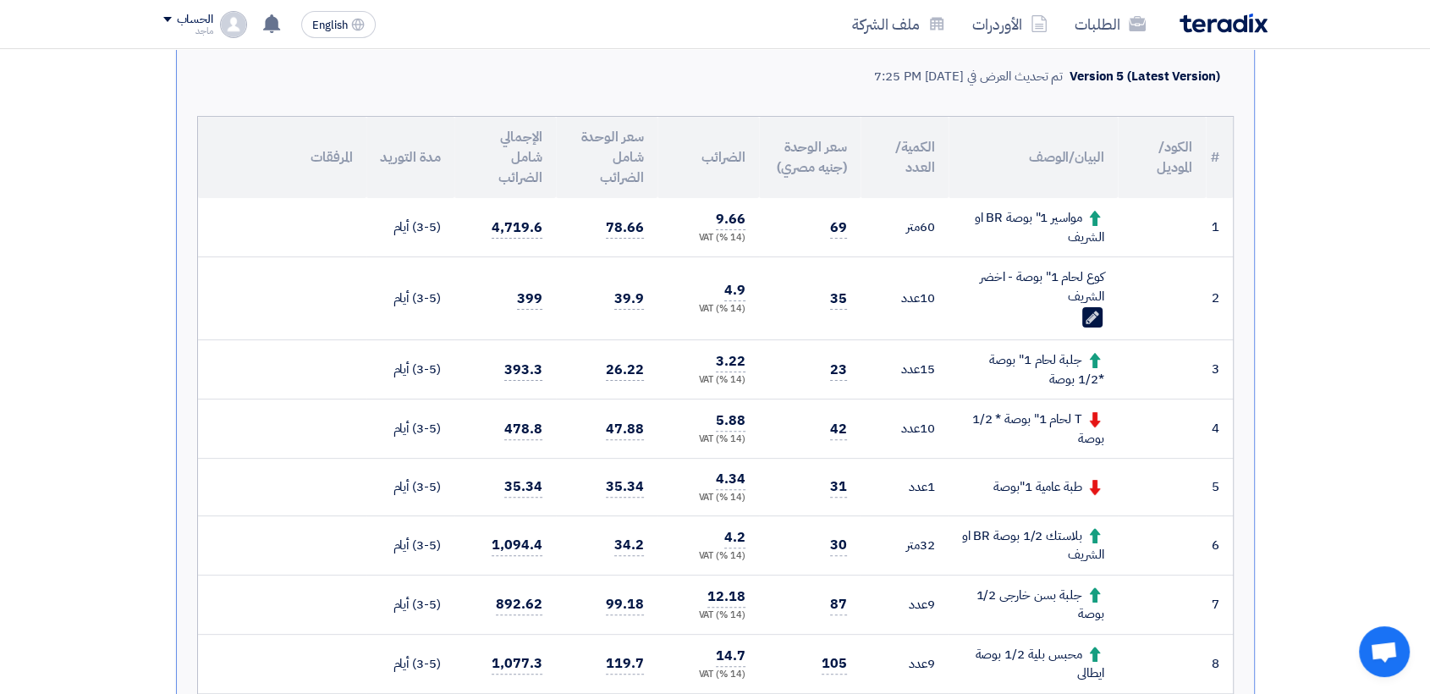
scroll to position [323, 0]
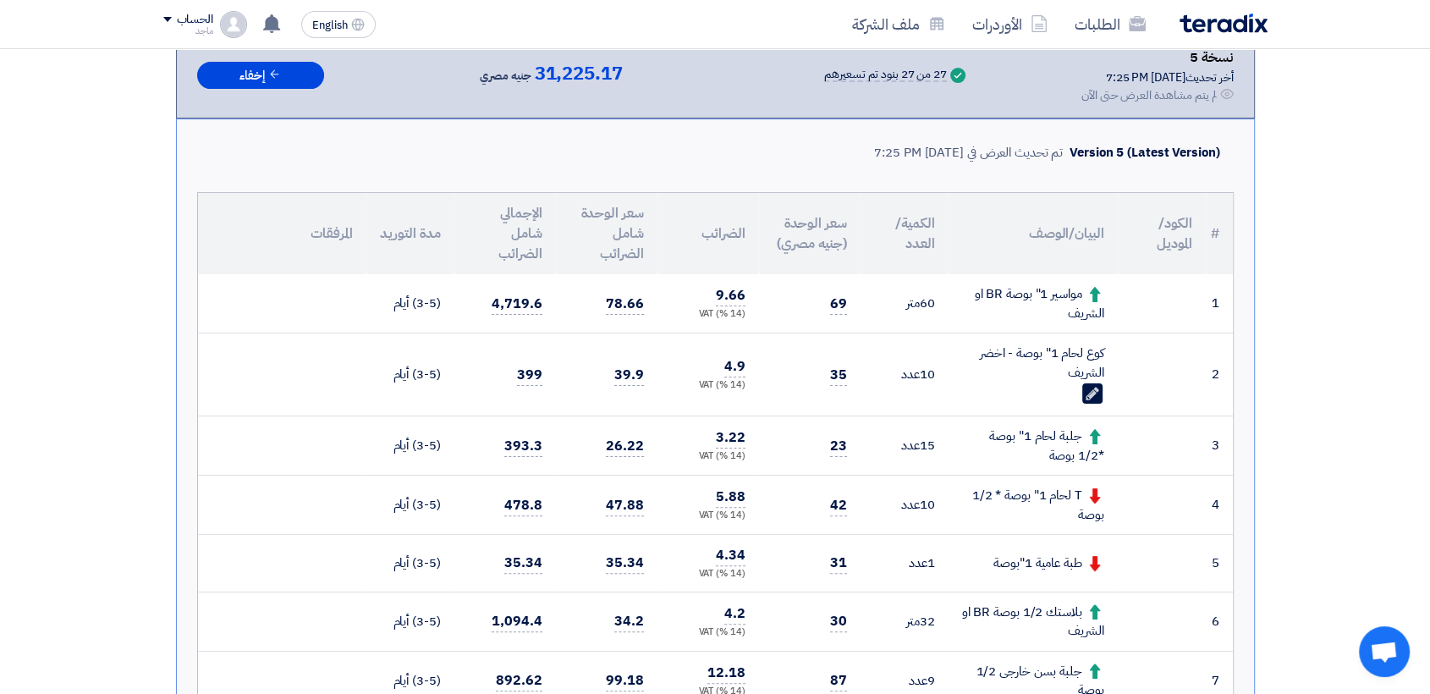
drag, startPoint x: 1421, startPoint y: 135, endPoint x: 1425, endPoint y: 70, distance: 65.2
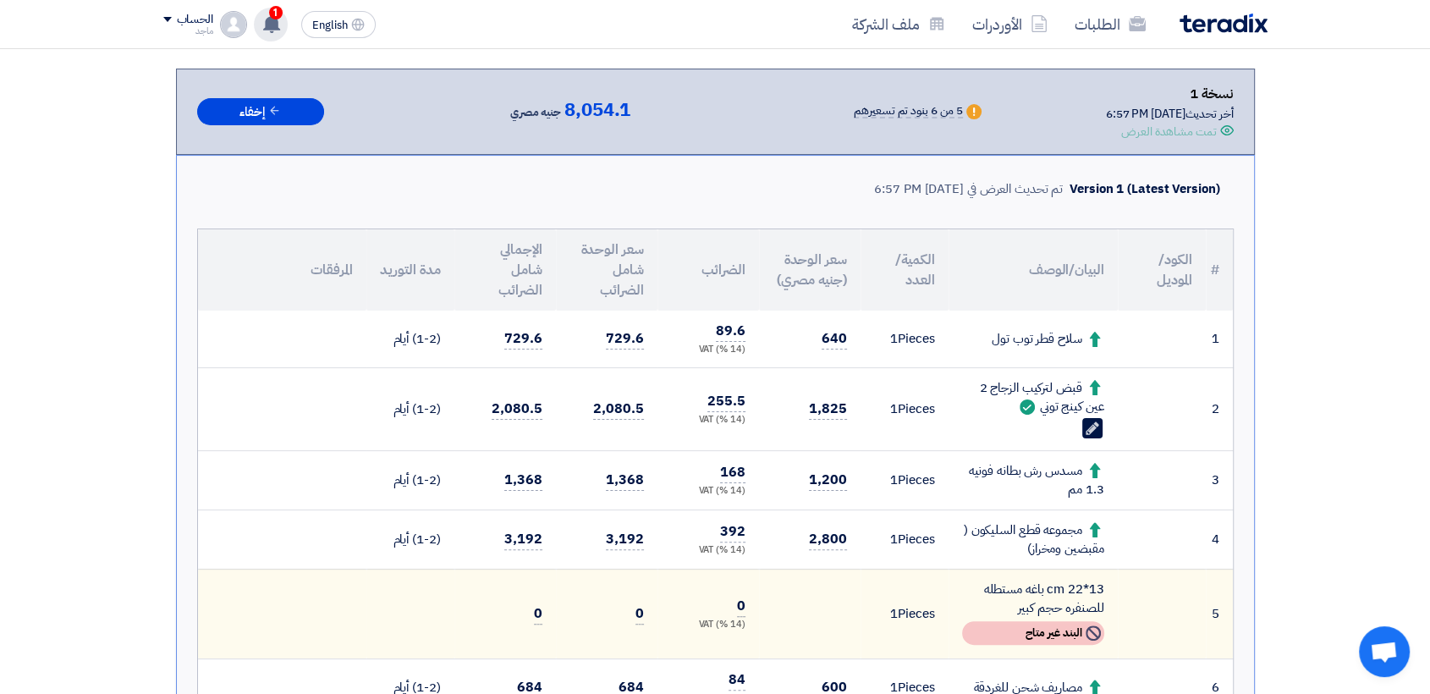
click at [276, 22] on use at bounding box center [271, 23] width 17 height 19
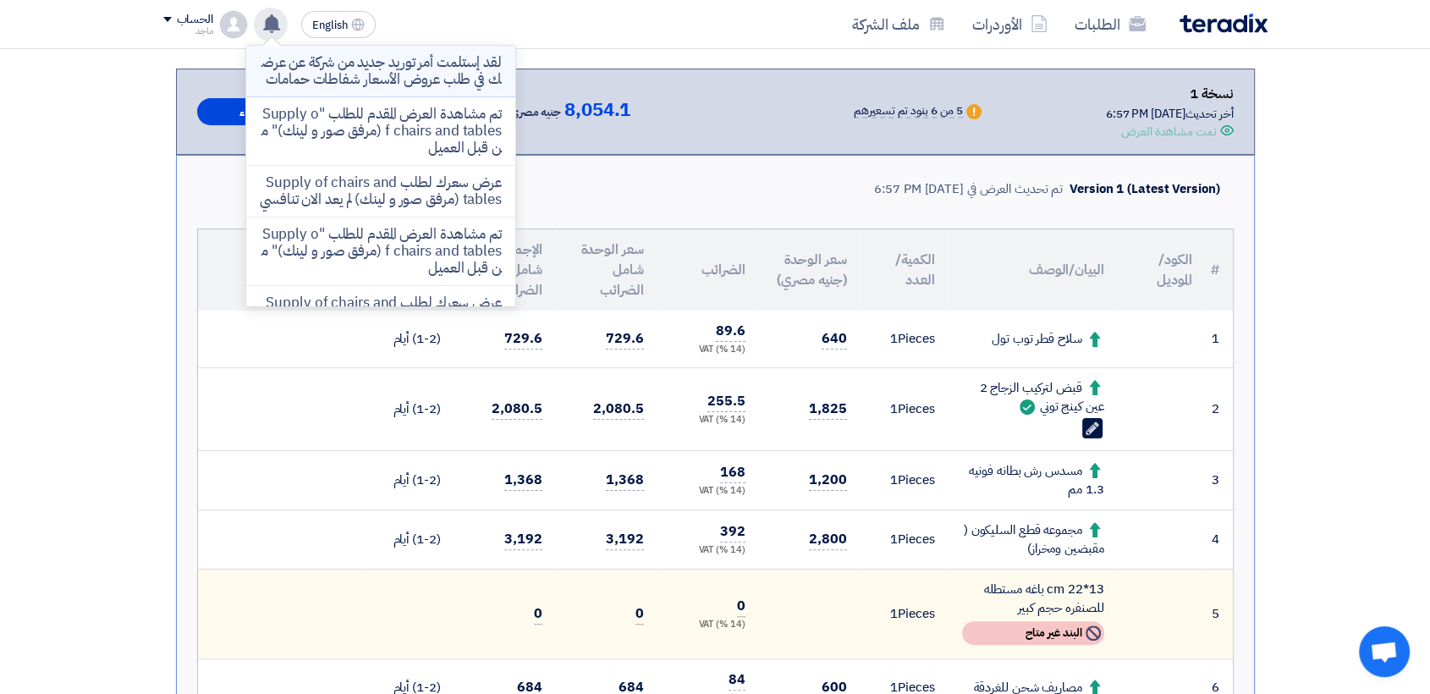
click at [329, 84] on p "لقد إستلمت أمر توريد جديد من شركة عن عرضك في طلب عروض الأسعار شفاطات حمامات" at bounding box center [381, 71] width 242 height 34
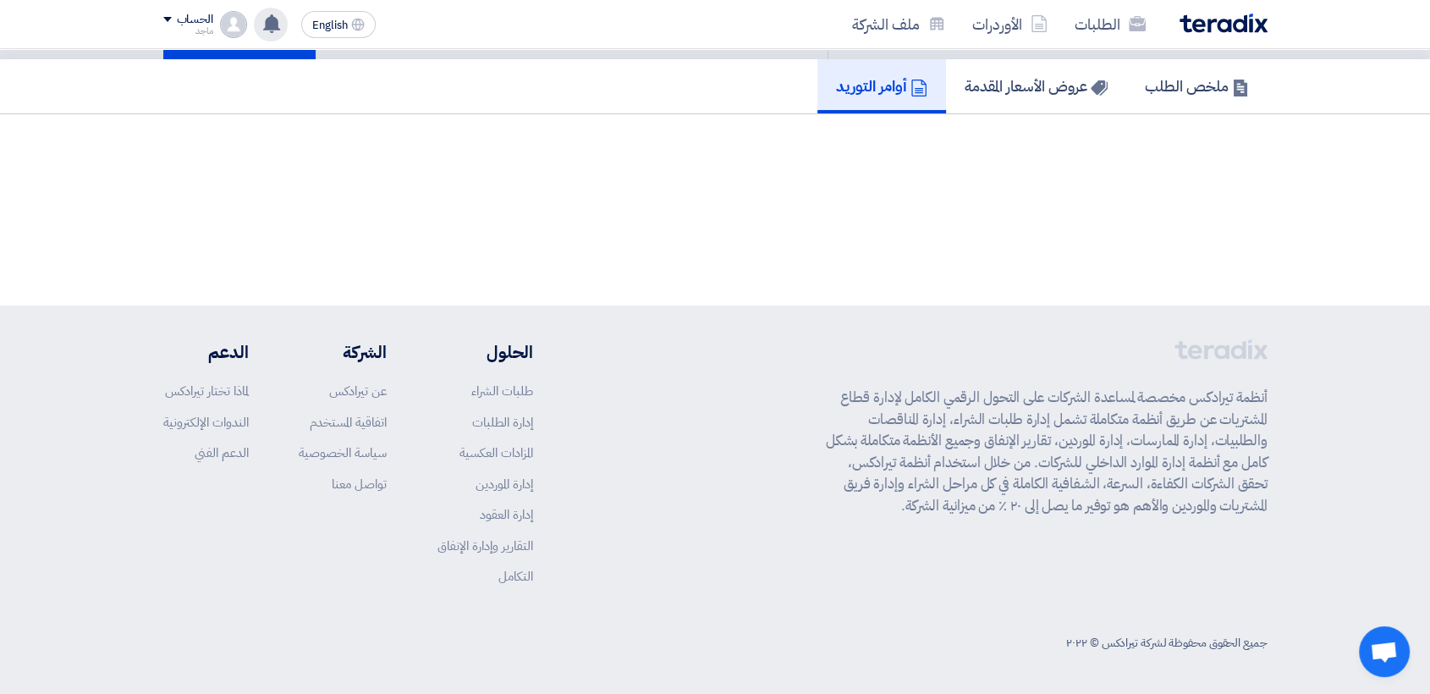
scroll to position [132, 0]
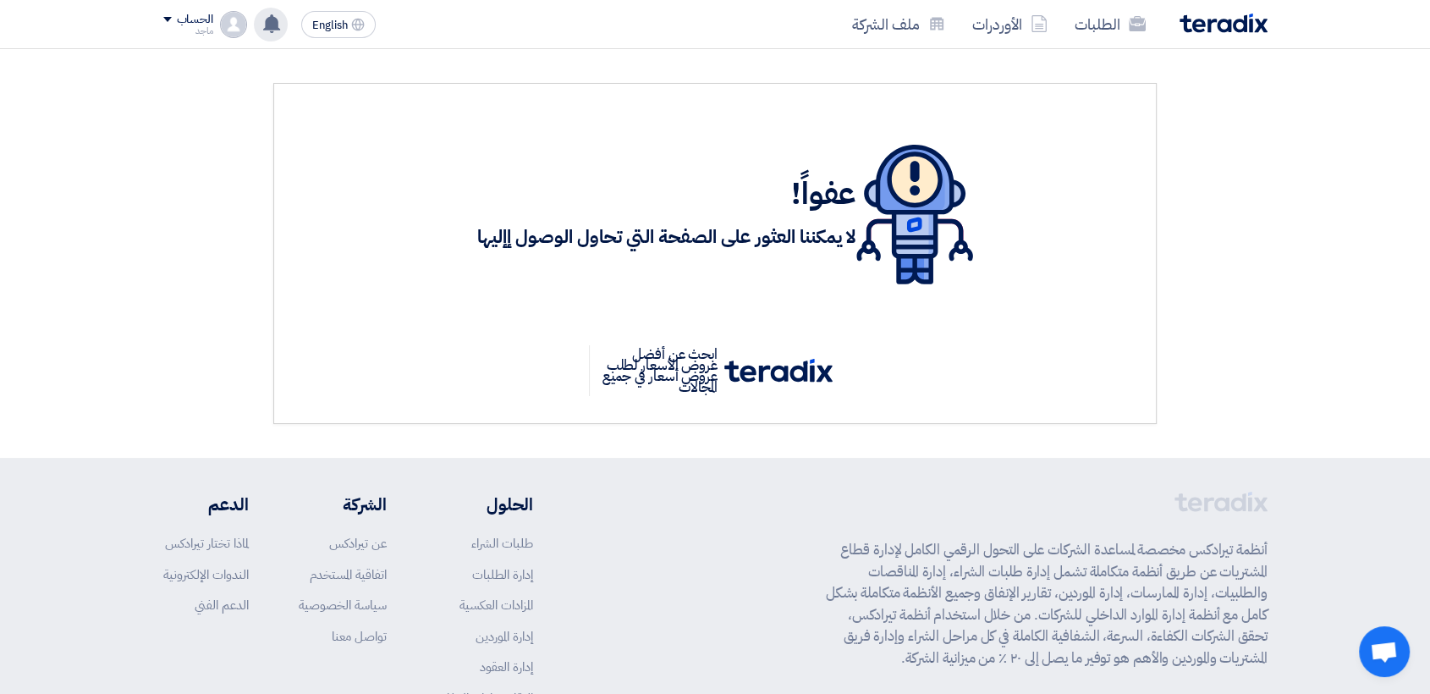
click at [271, 19] on use at bounding box center [271, 23] width 17 height 19
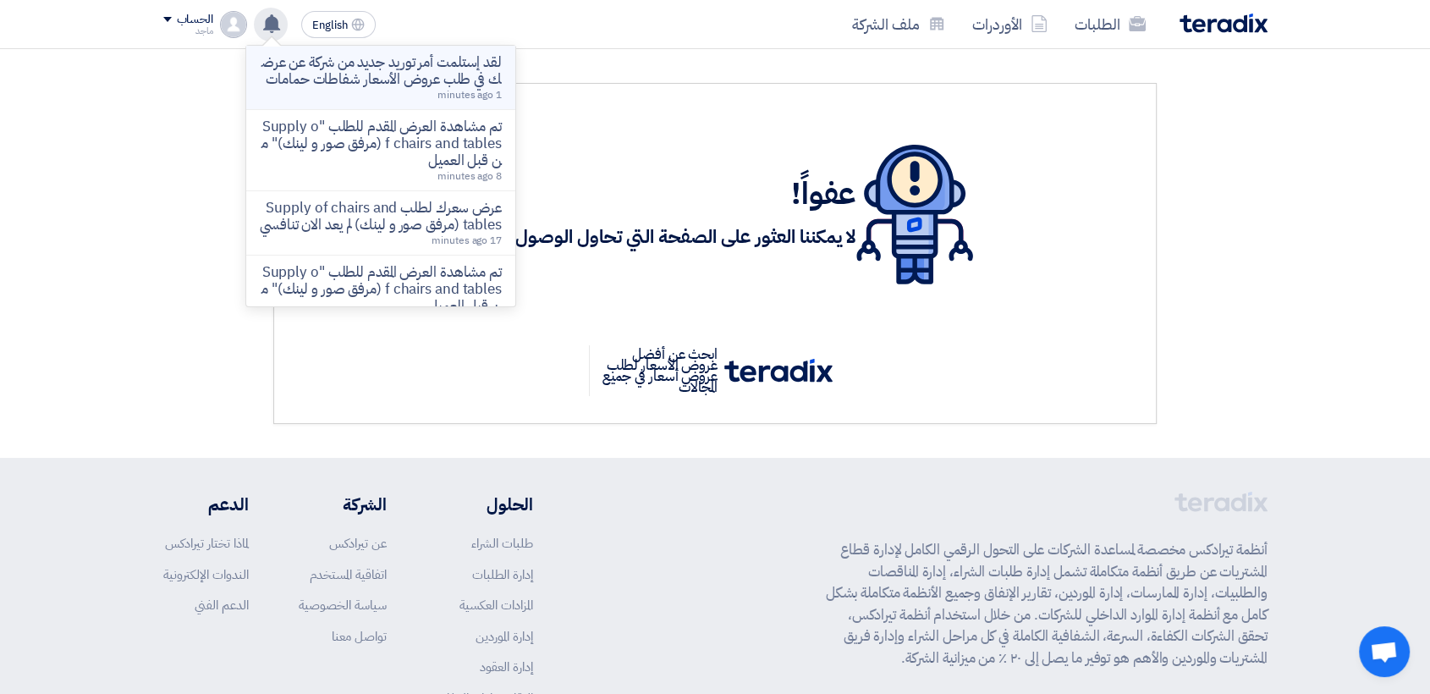
click at [306, 65] on p "لقد إستلمت أمر توريد جديد من شركة عن عرضك في طلب عروض الأسعار شفاطات حمامات" at bounding box center [381, 71] width 242 height 34
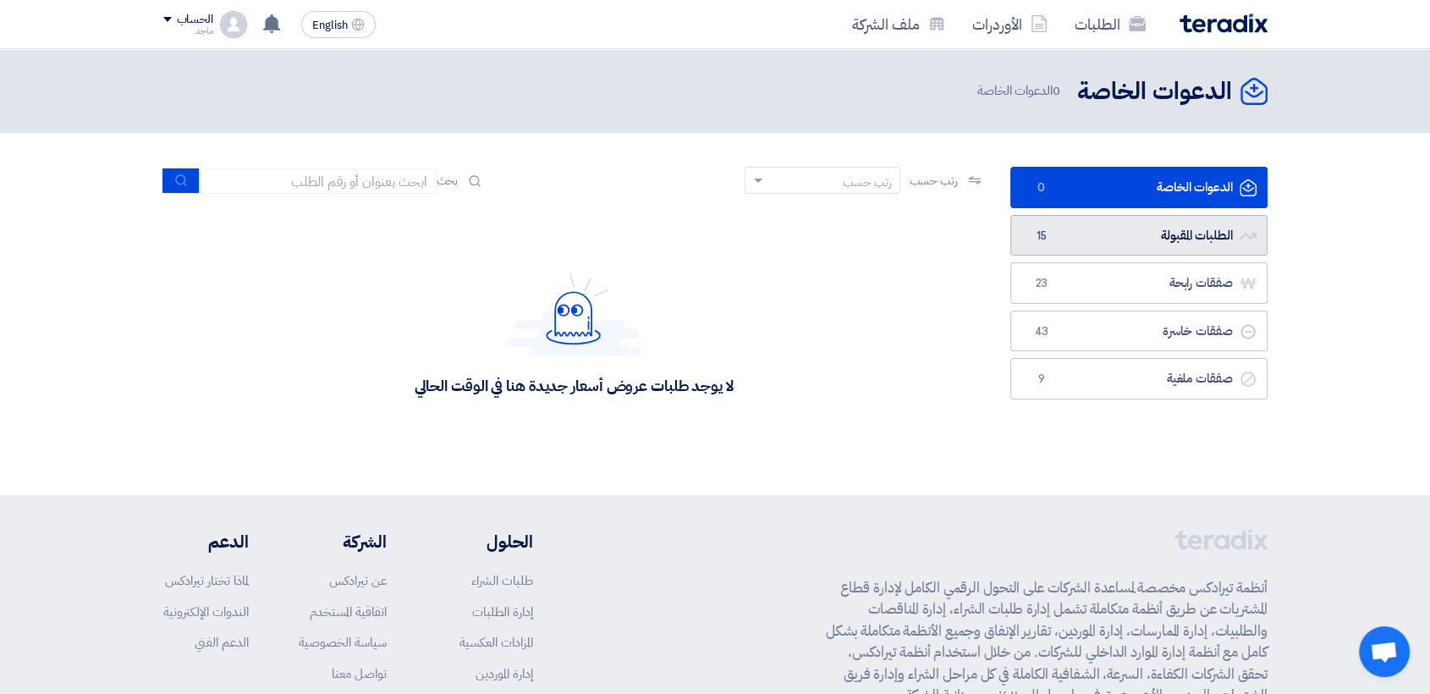
click at [1135, 232] on link "الطلبات المقبولة الطلبات المقبولة 15" at bounding box center [1138, 235] width 257 height 41
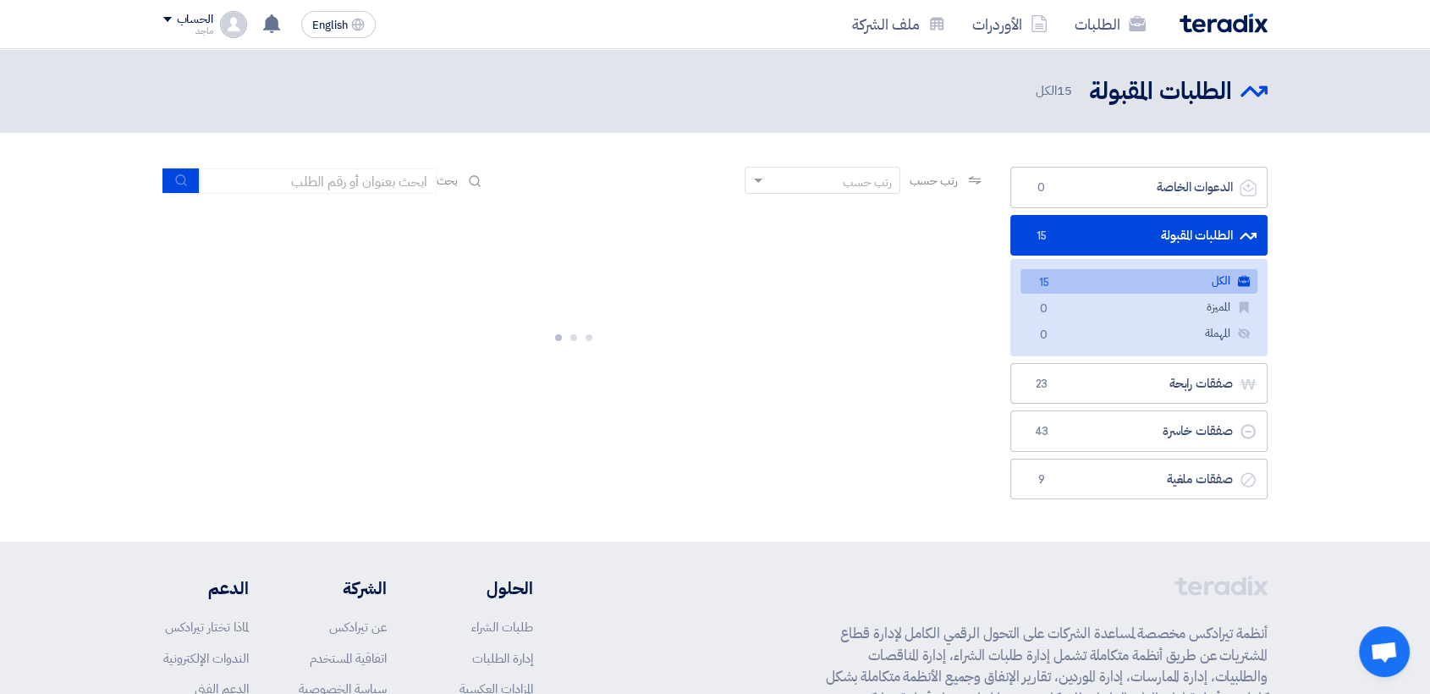
click at [1040, 283] on span "15" at bounding box center [1044, 283] width 20 height 18
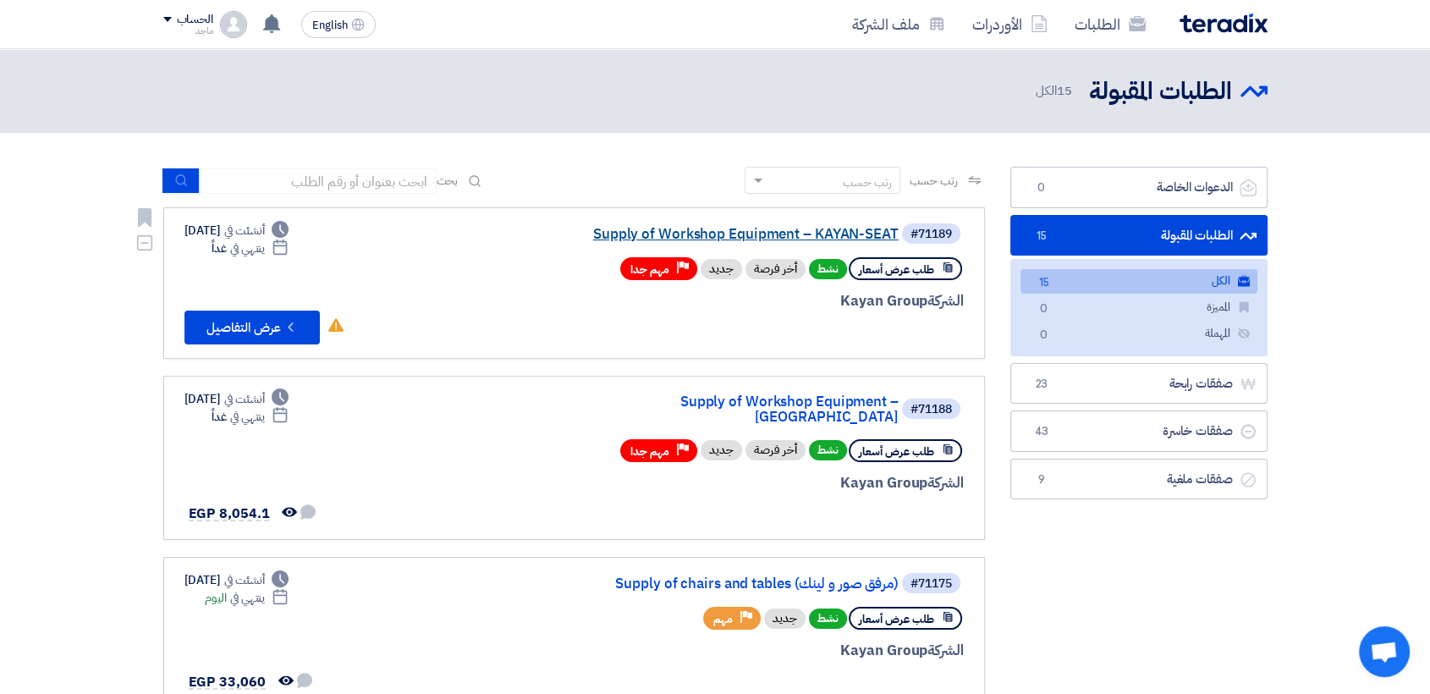
click at [776, 234] on link "Supply of Workshop Equipment – KAYAN-SEAT" at bounding box center [729, 234] width 338 height 15
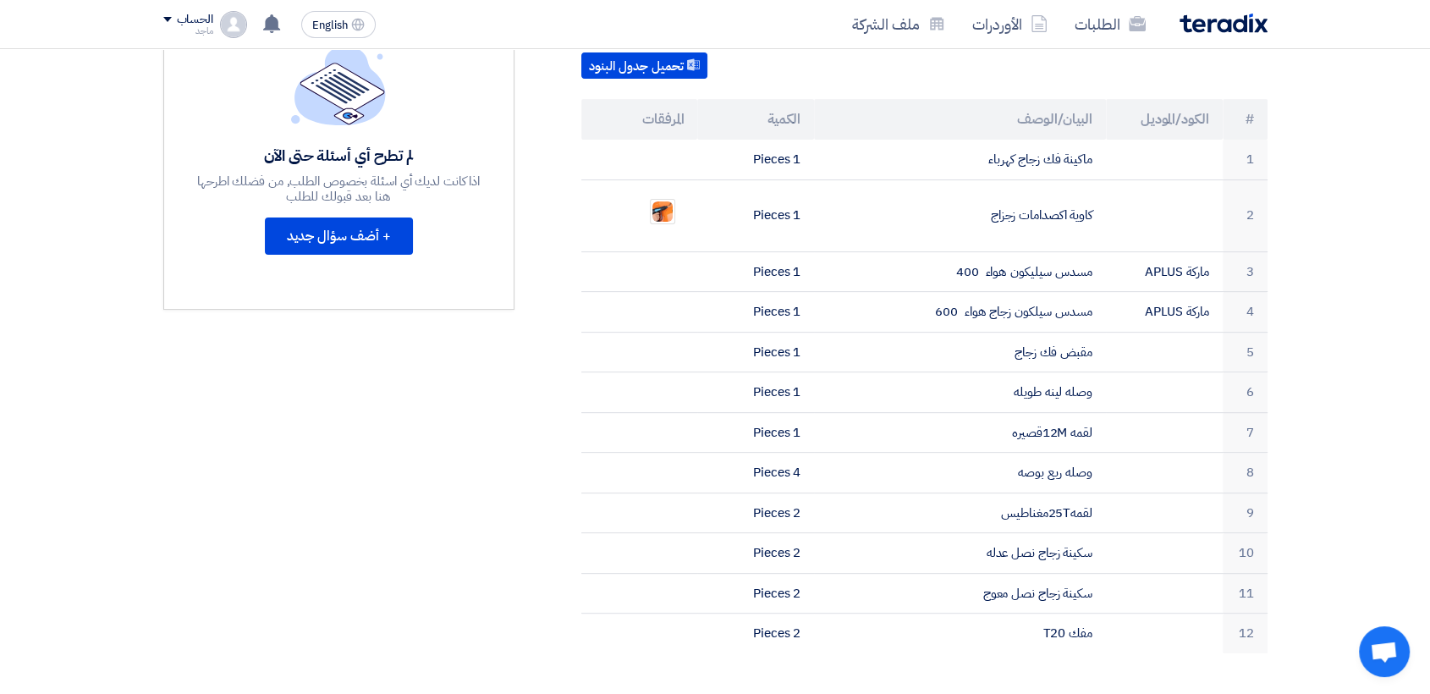
scroll to position [501, 0]
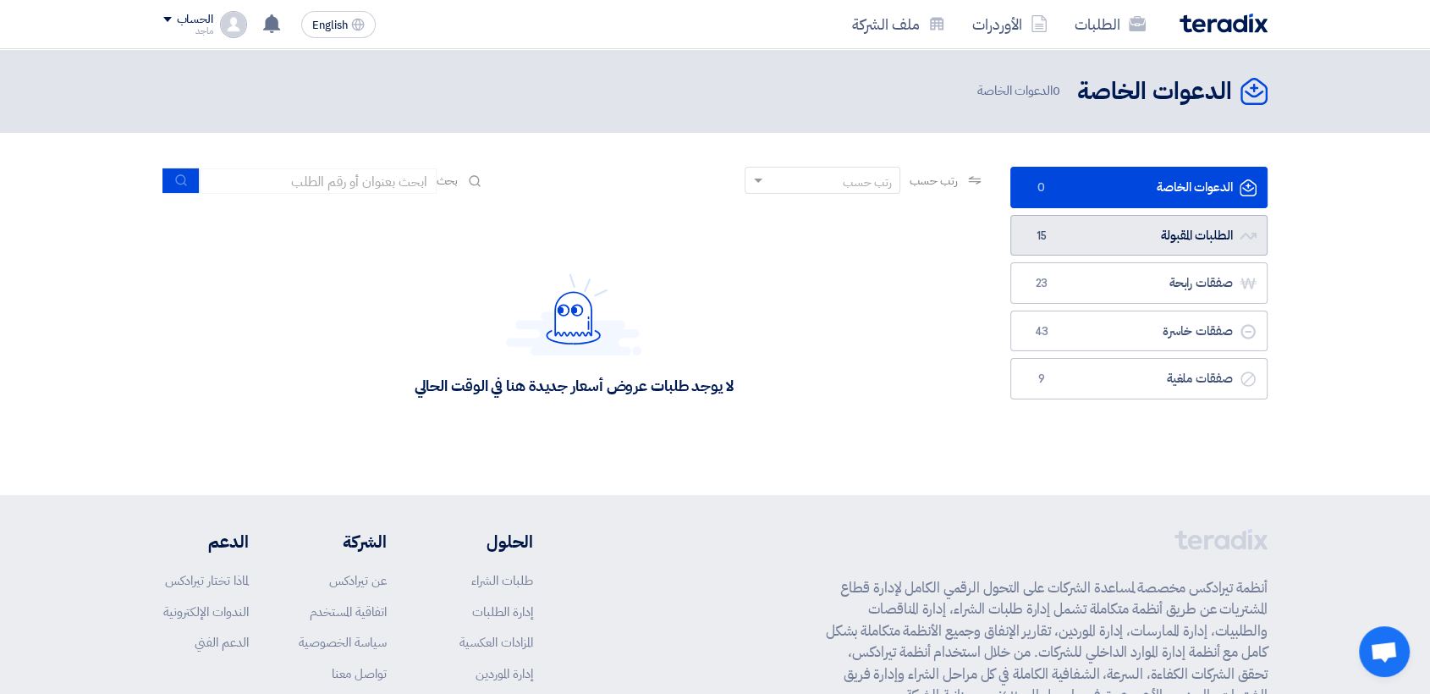
click at [1063, 226] on link "الطلبات المقبولة الطلبات المقبولة 15" at bounding box center [1138, 235] width 257 height 41
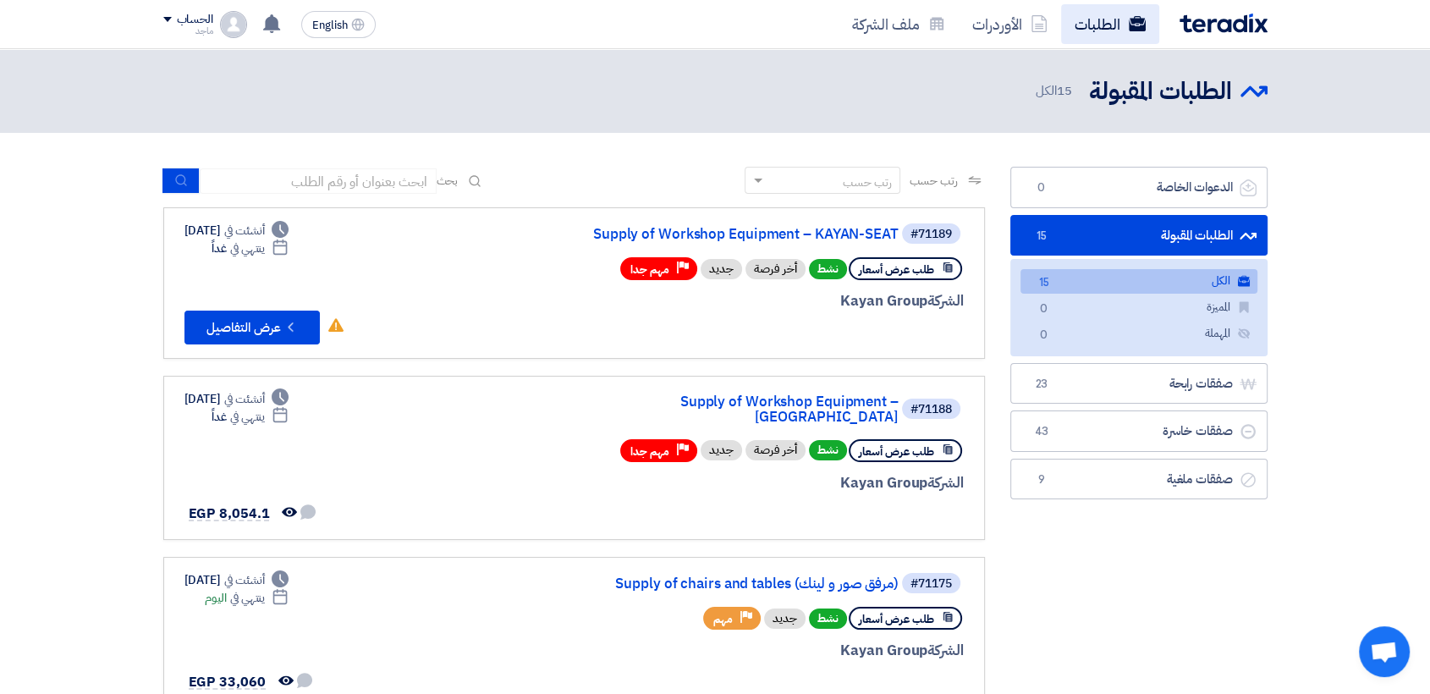
click at [1119, 22] on link "الطلبات" at bounding box center [1110, 24] width 98 height 40
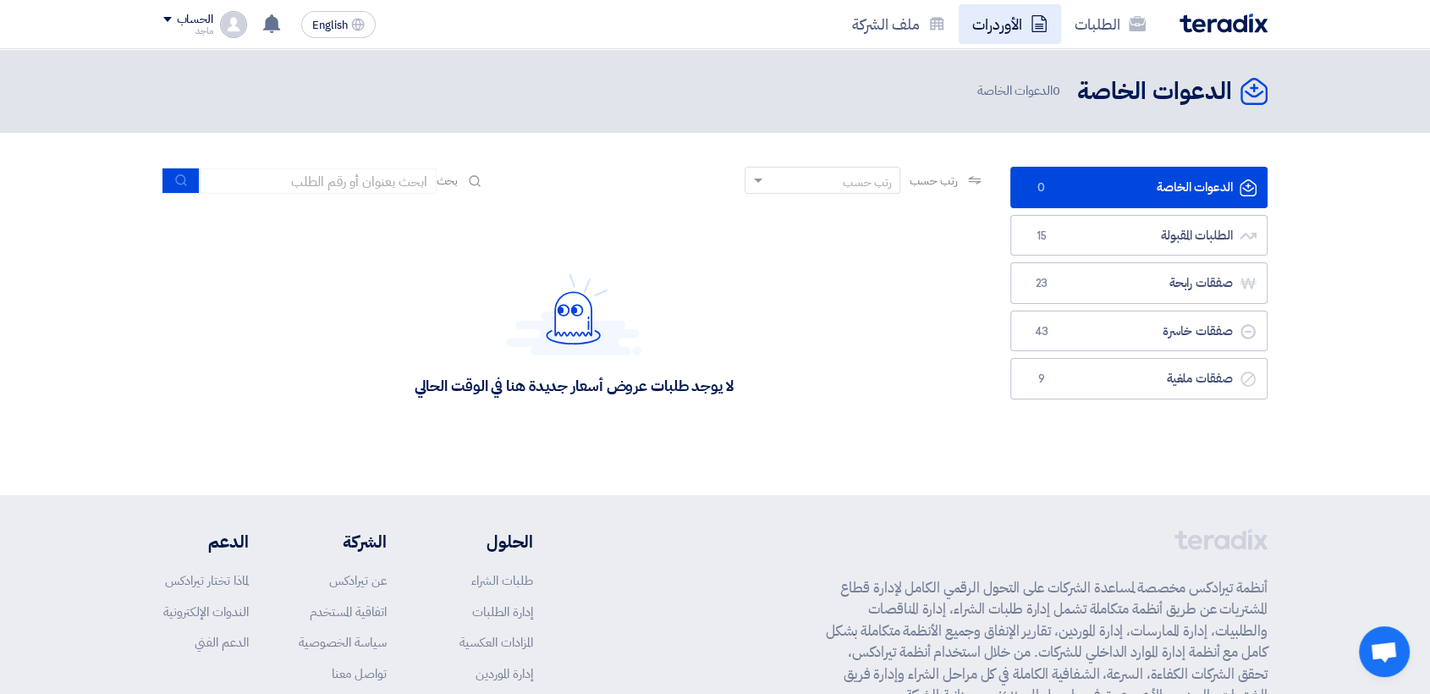
click at [1025, 28] on link "الأوردرات" at bounding box center [1010, 24] width 102 height 40
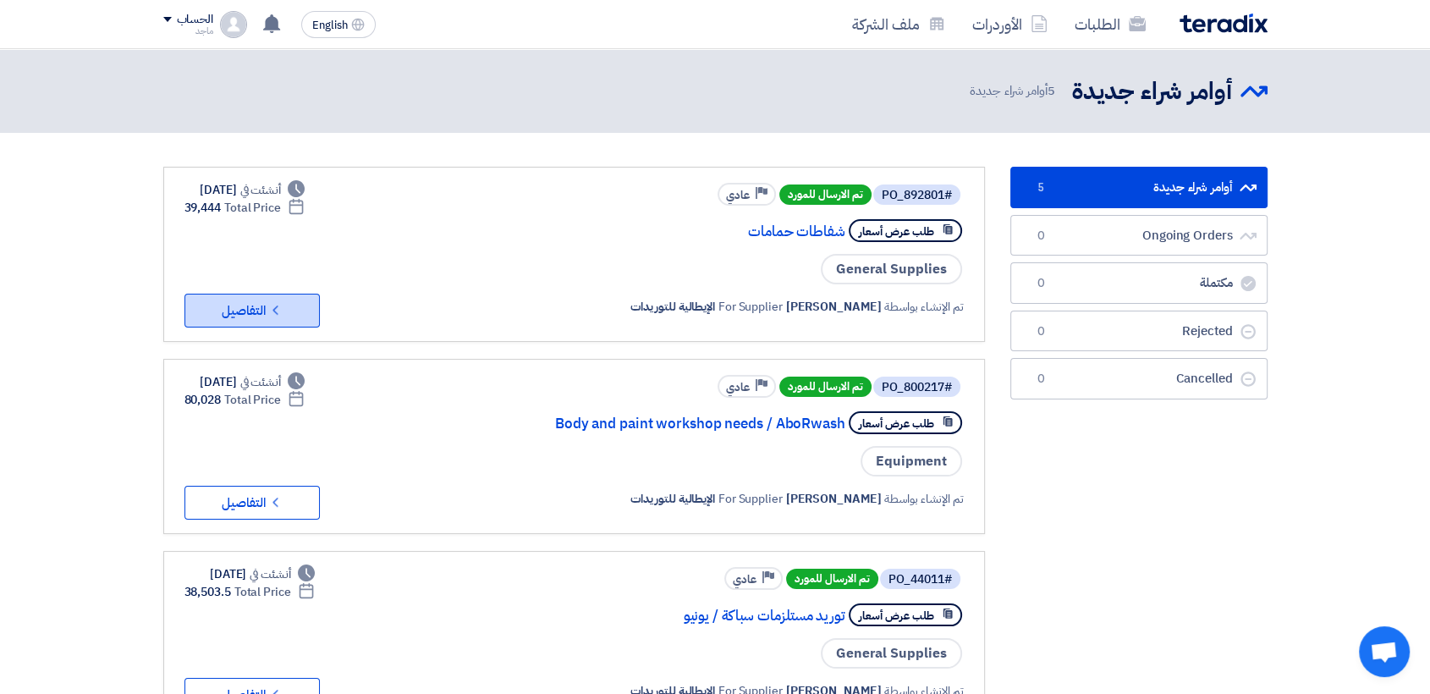
click at [217, 299] on button "Check details التفاصيل" at bounding box center [251, 311] width 135 height 34
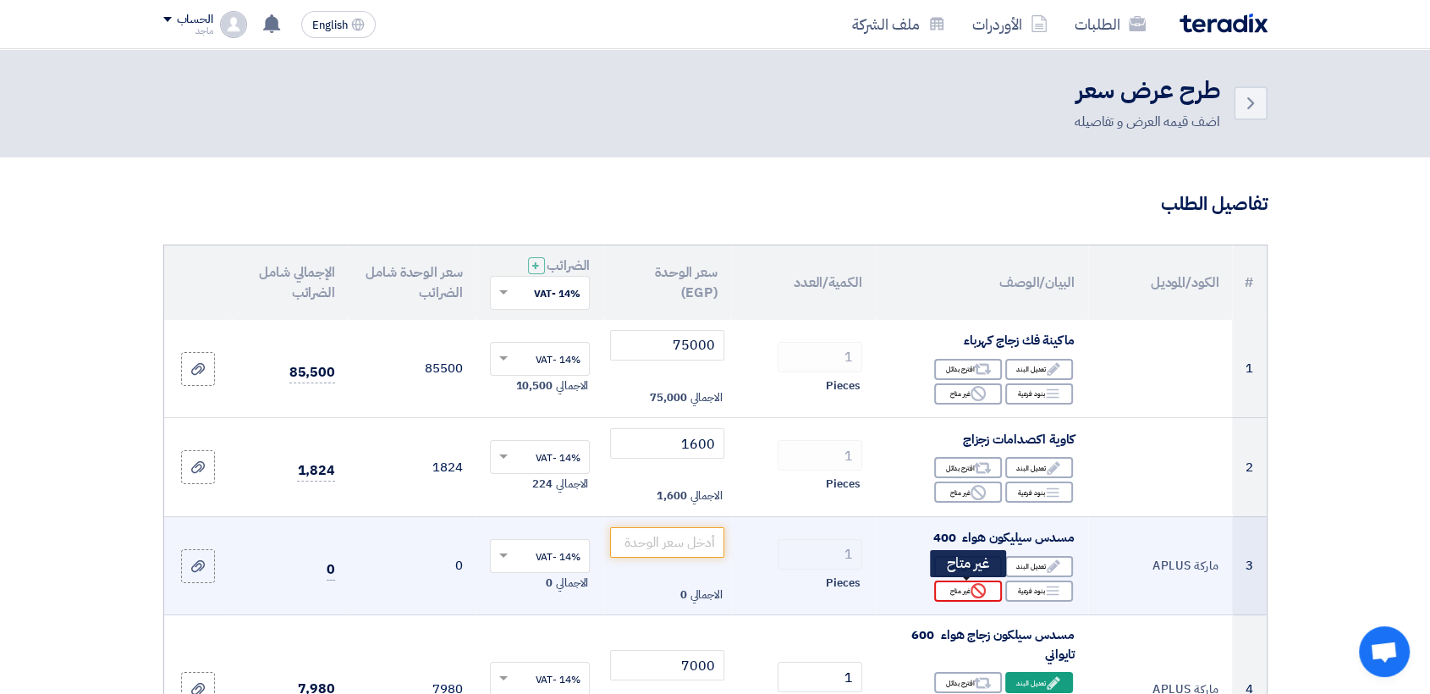
click at [967, 586] on div "Reject غير متاح" at bounding box center [968, 590] width 68 height 21
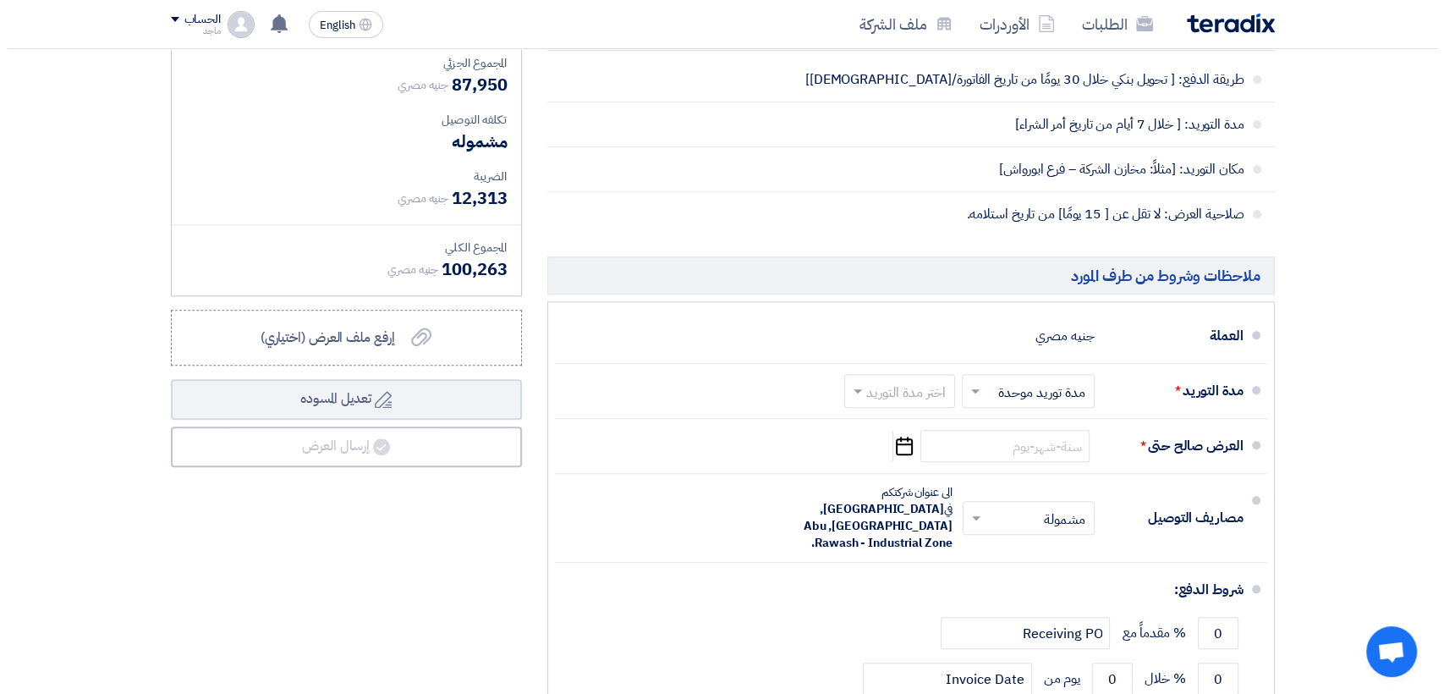
scroll to position [1848, 0]
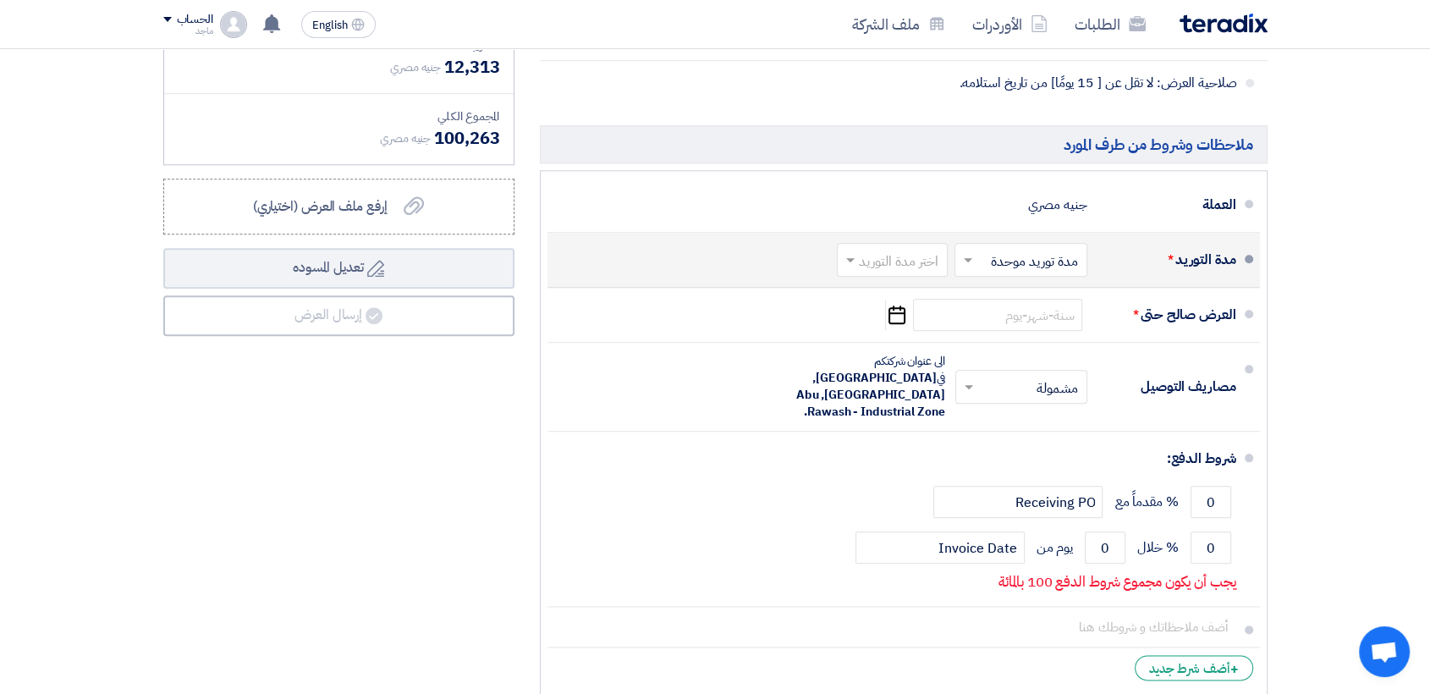
click at [905, 259] on input "text" at bounding box center [889, 262] width 102 height 25
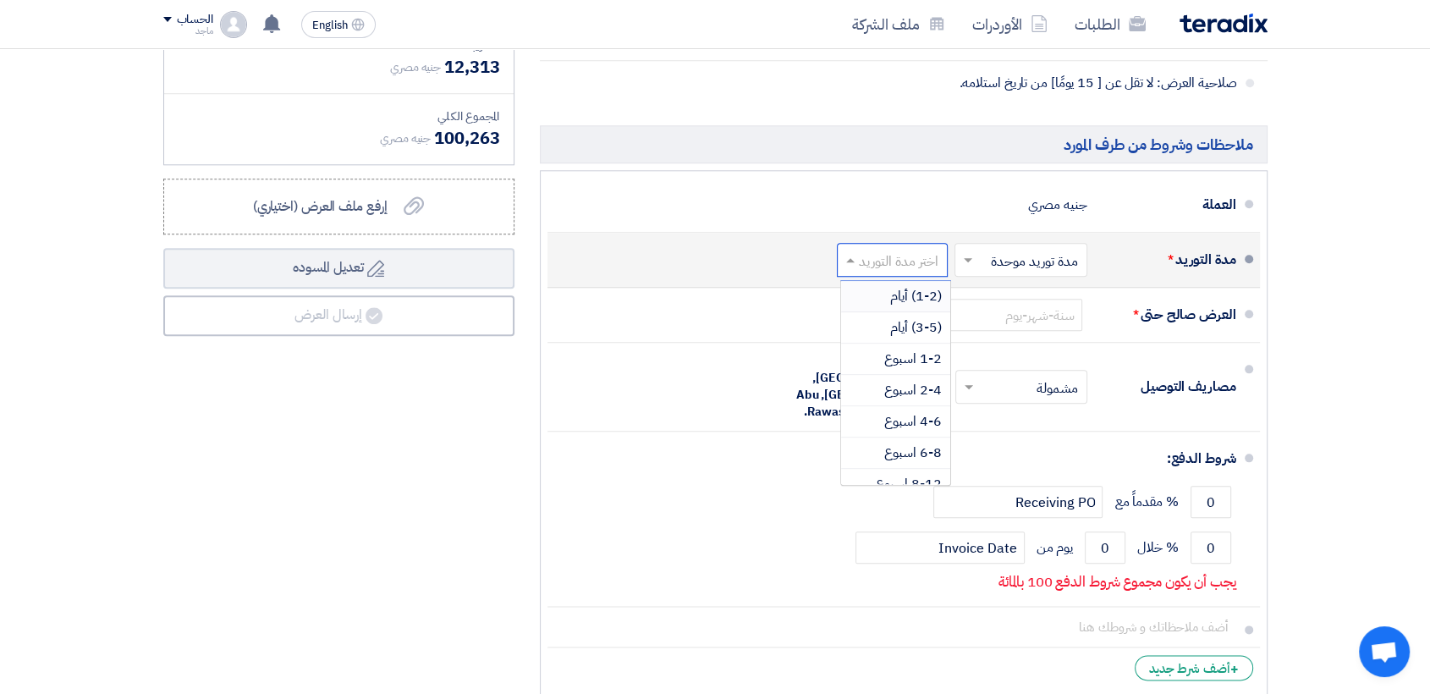
click at [909, 293] on span "(1-2) أيام" at bounding box center [916, 296] width 52 height 20
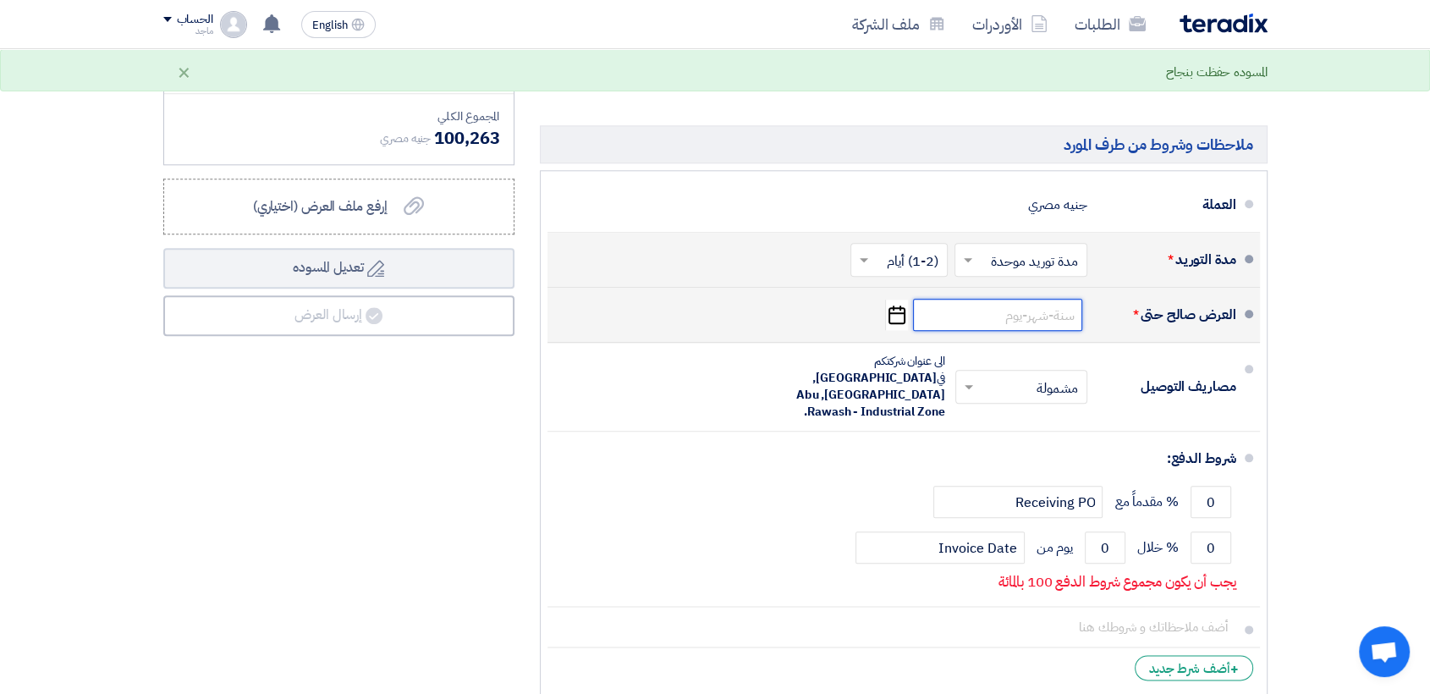
click at [1002, 309] on input at bounding box center [997, 315] width 169 height 32
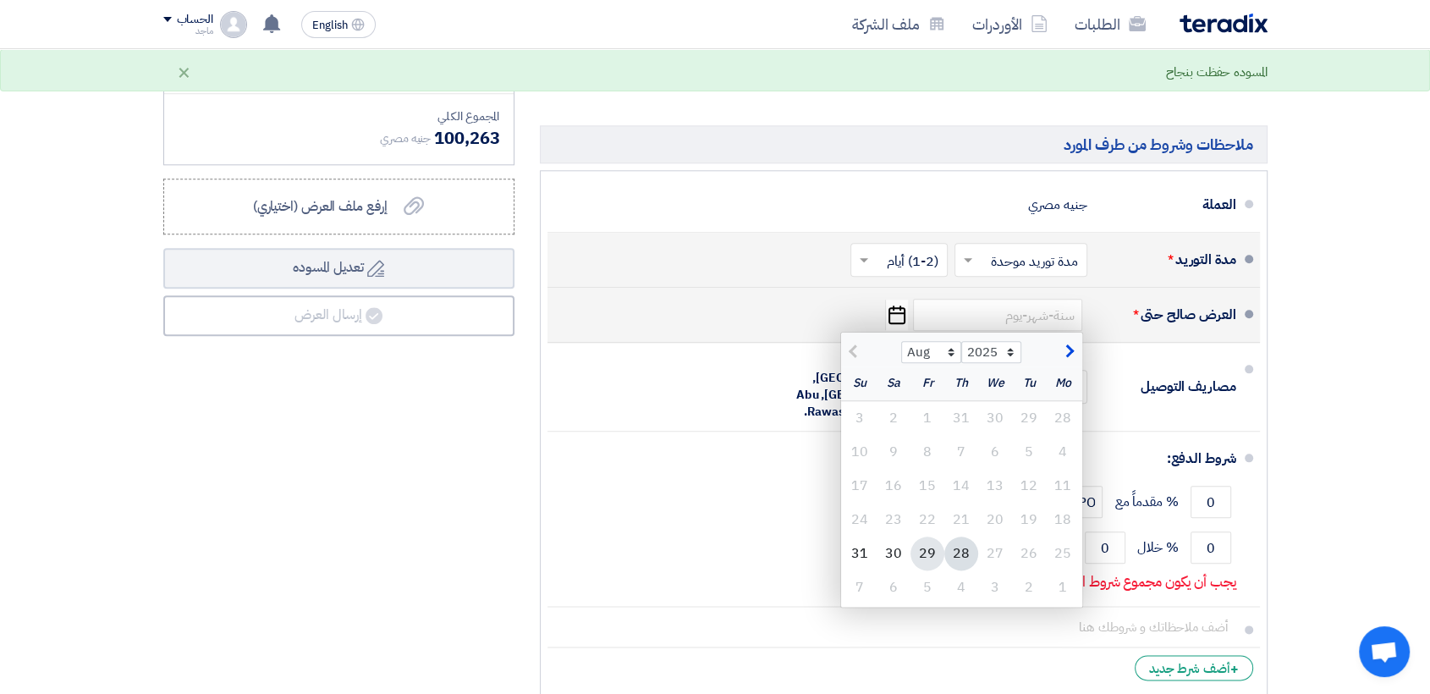
click at [931, 545] on div "29" at bounding box center [927, 553] width 34 height 34
type input "[DATE]"
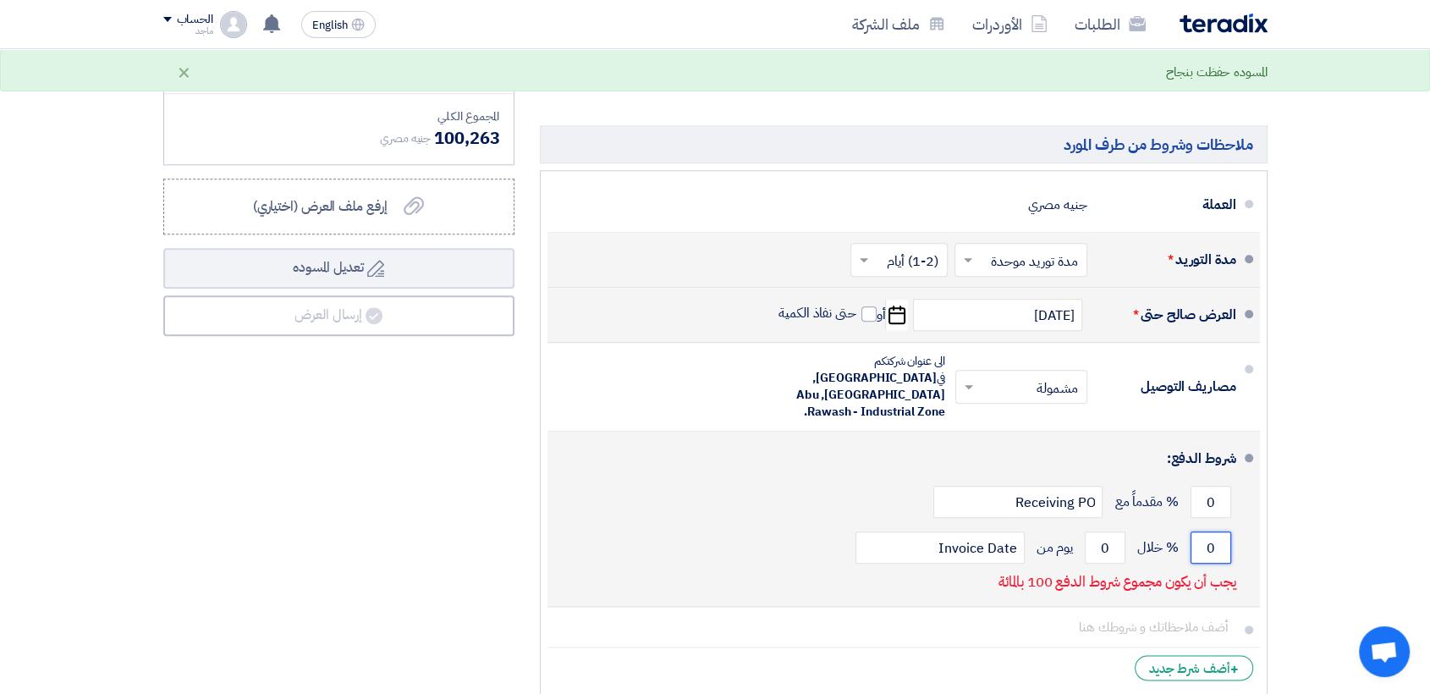
click at [1200, 531] on input "0" at bounding box center [1210, 547] width 41 height 32
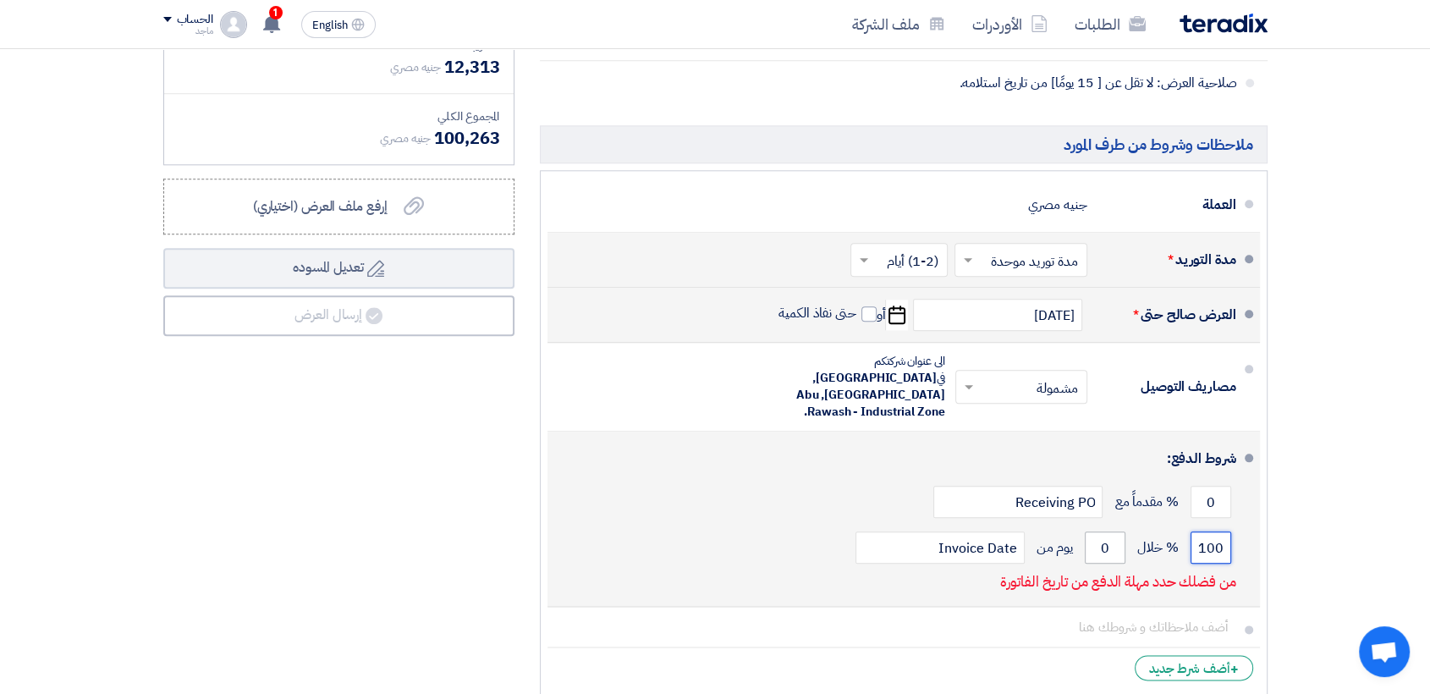
type input "100"
click at [1096, 531] on input "0" at bounding box center [1105, 547] width 41 height 32
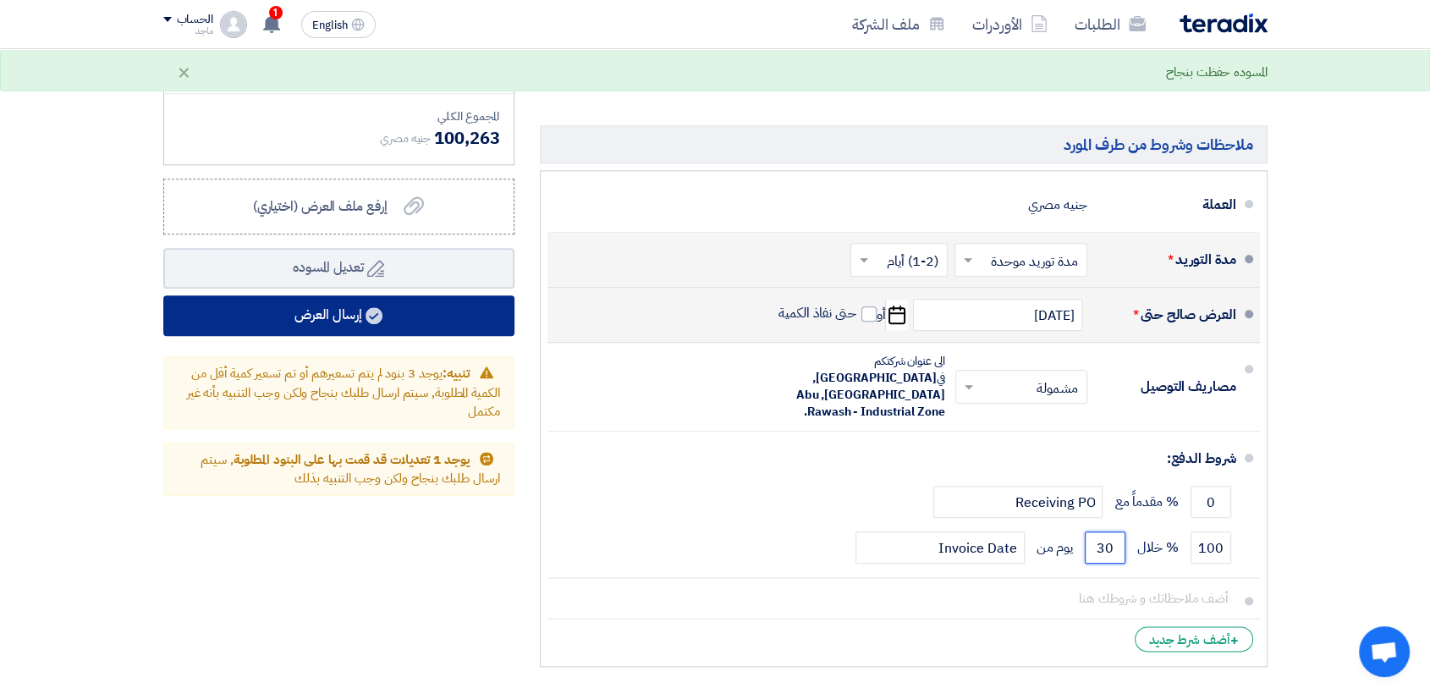
type input "30"
click at [452, 313] on button "إرسال العرض" at bounding box center [338, 315] width 351 height 41
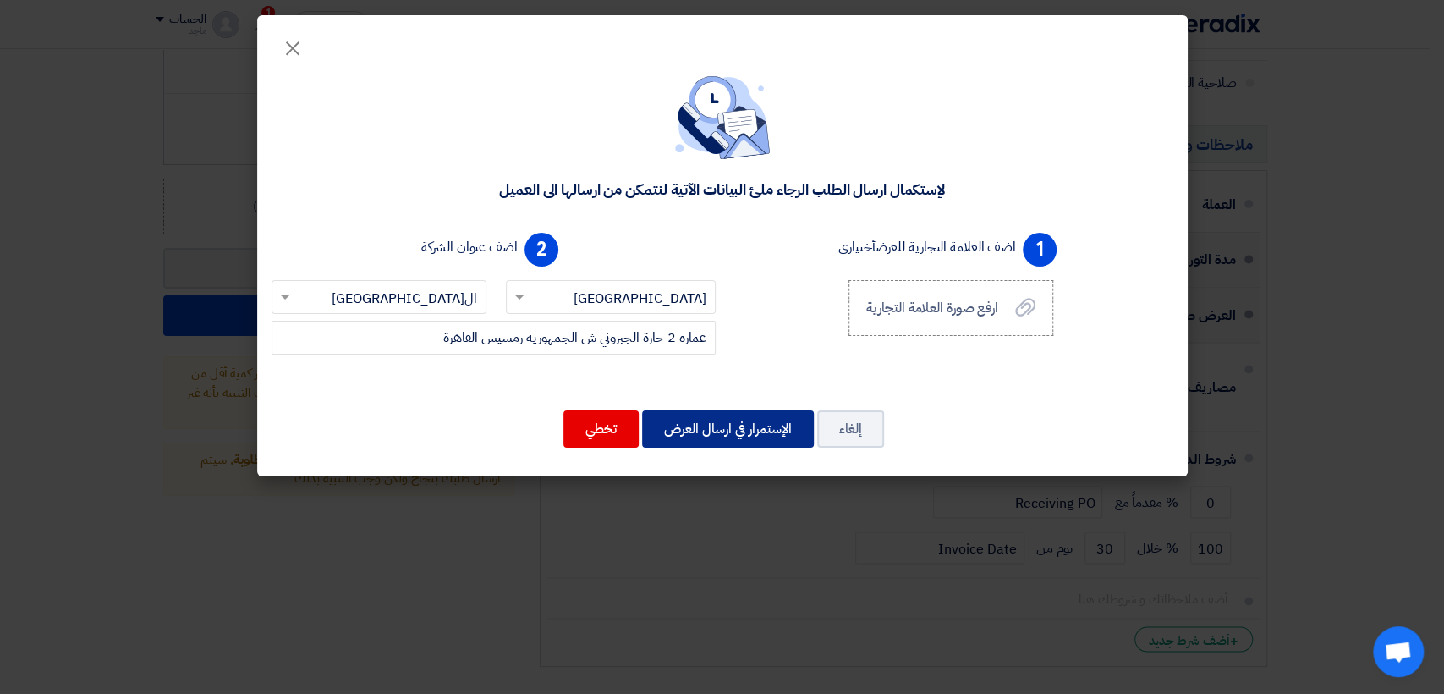
click at [731, 420] on button "الإستمرار في ارسال العرض" at bounding box center [728, 428] width 172 height 37
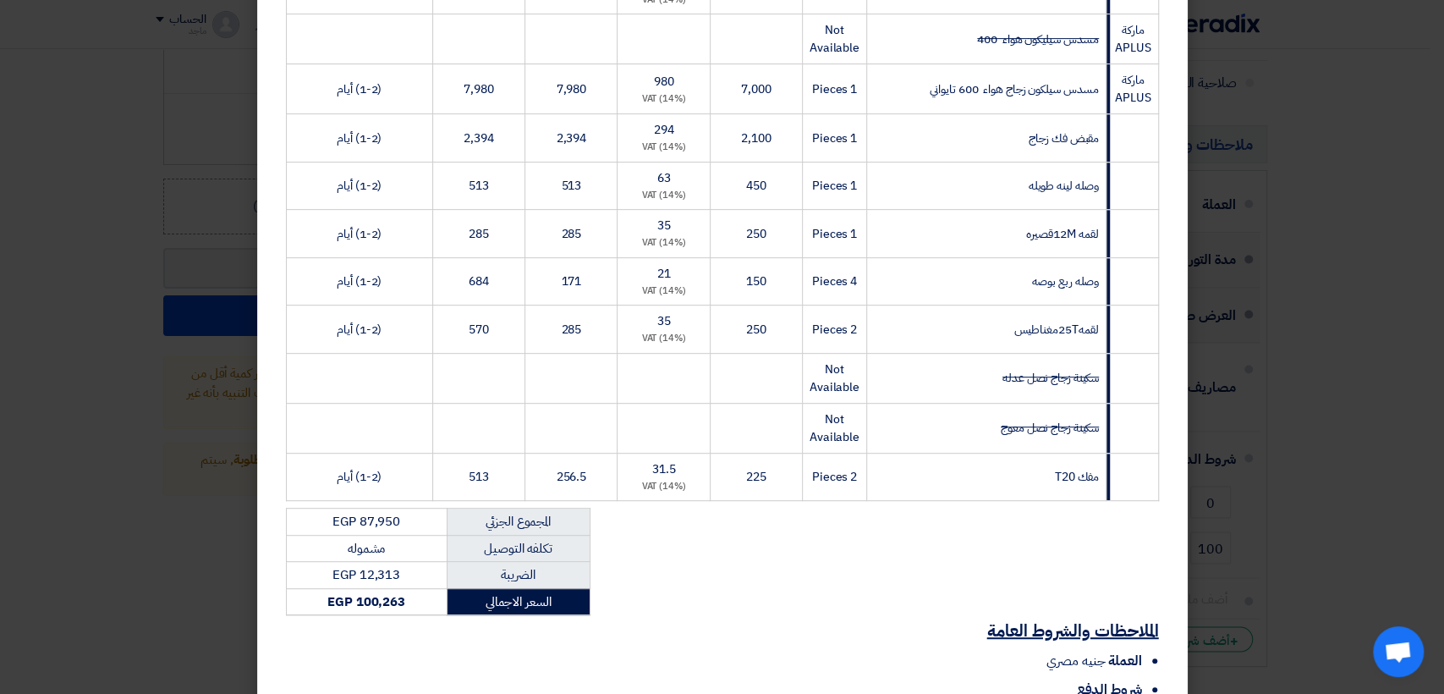
scroll to position [598, 0]
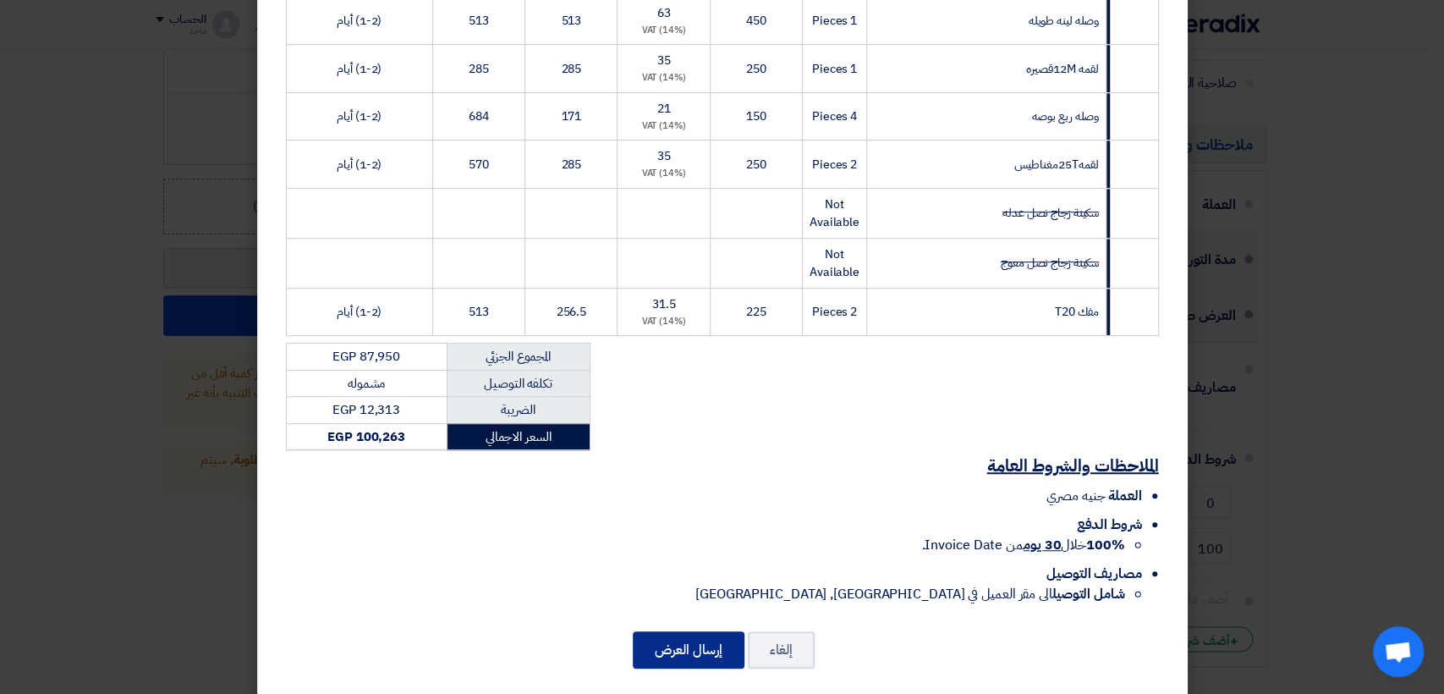
click at [700, 631] on button "إرسال العرض" at bounding box center [689, 649] width 112 height 37
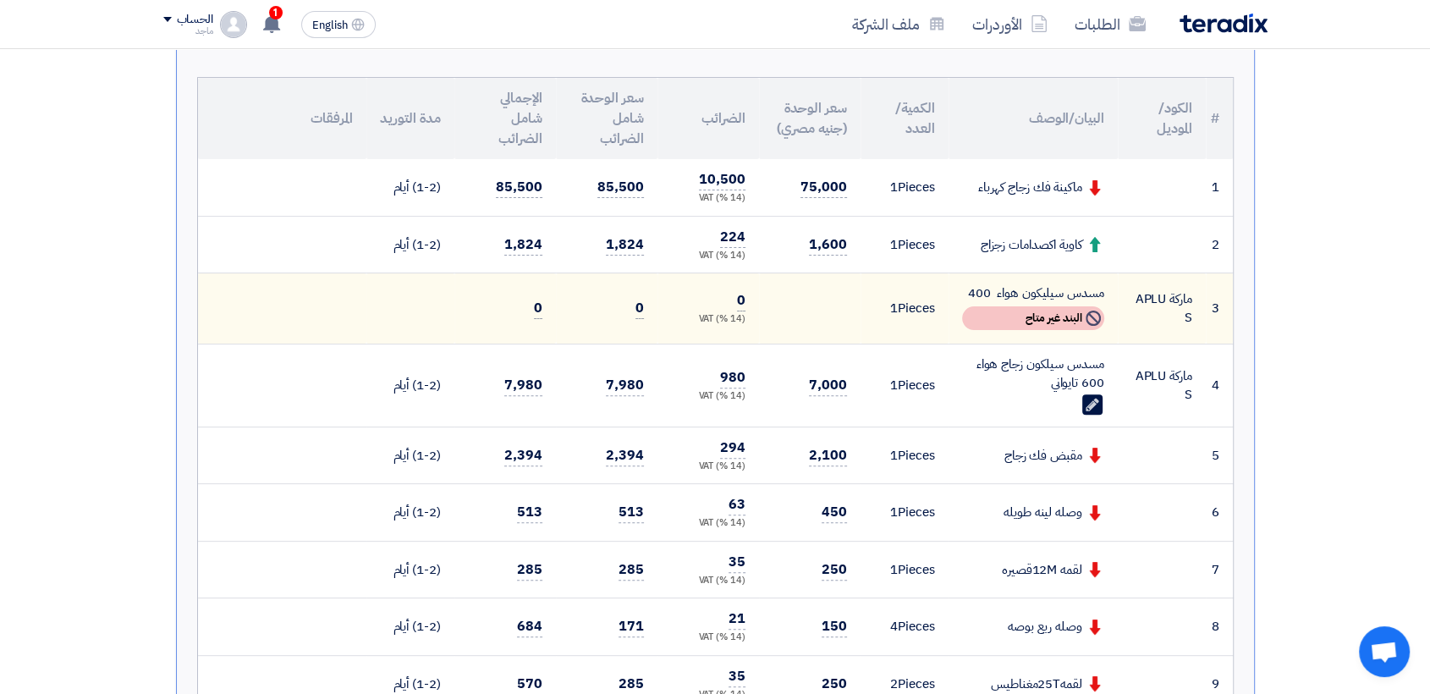
scroll to position [453, 0]
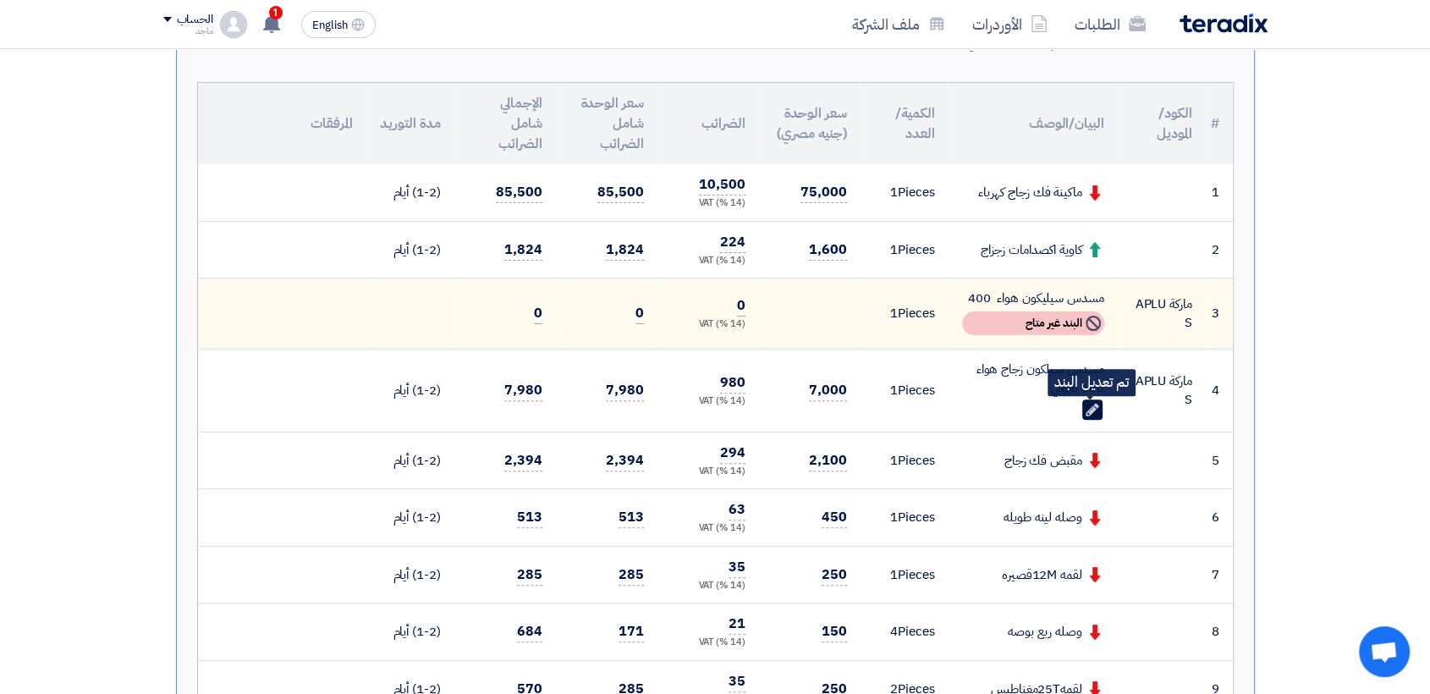
click at [1087, 402] on icon "Edit" at bounding box center [1092, 409] width 15 height 15
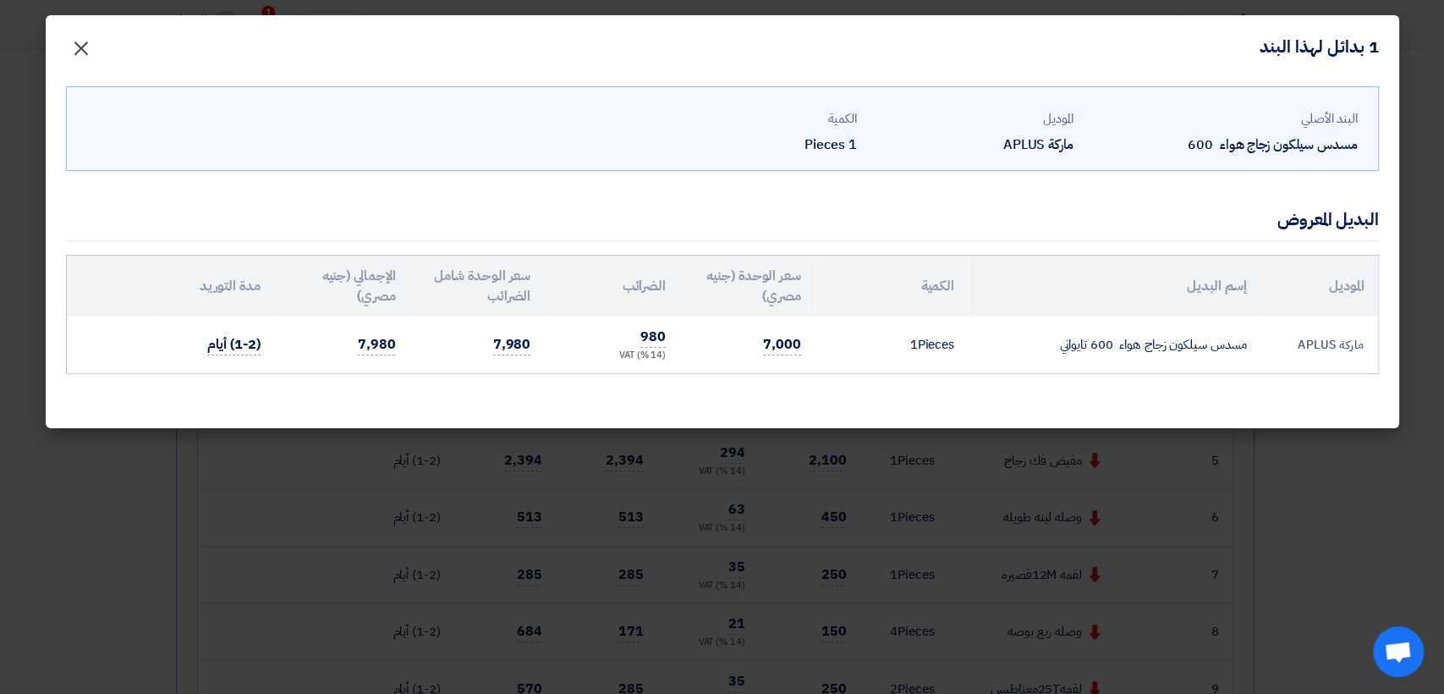
click at [76, 53] on span "×" at bounding box center [81, 47] width 20 height 51
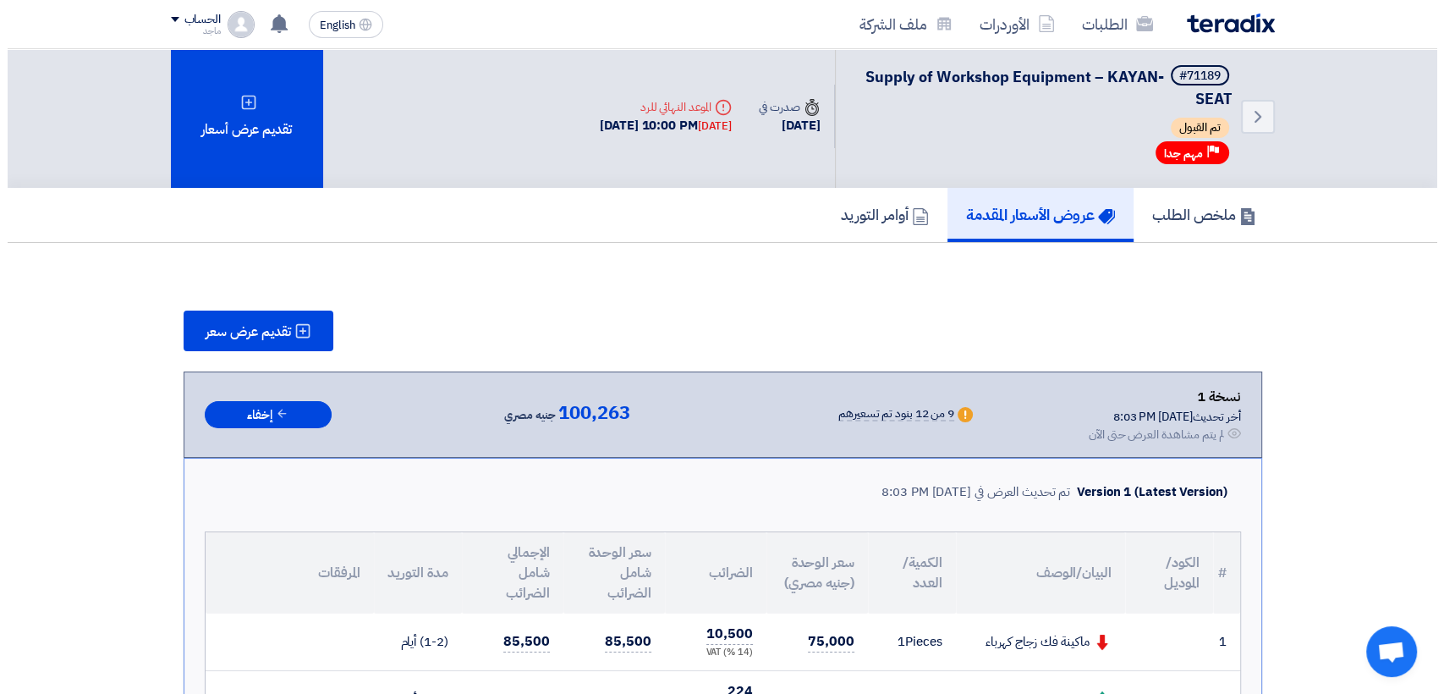
scroll to position [2, 0]
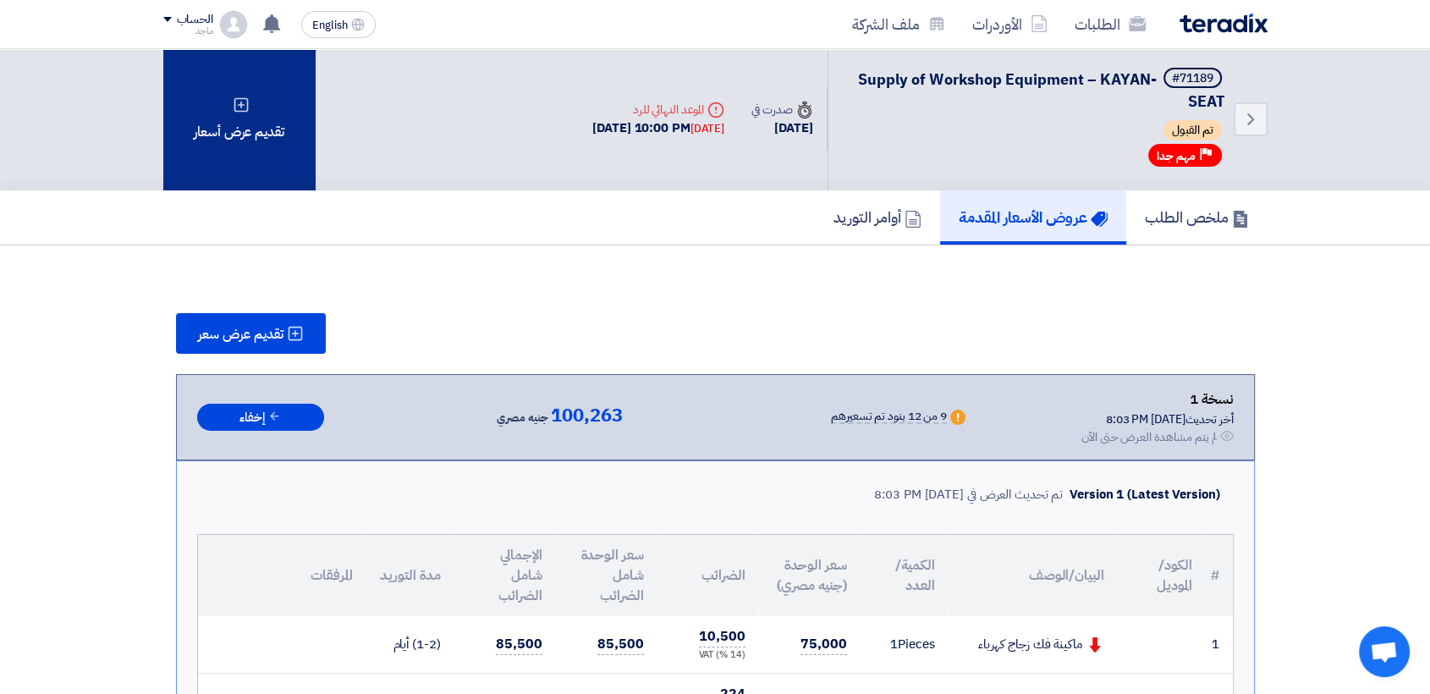
click at [278, 86] on div "تقديم عرض أسعار" at bounding box center [239, 118] width 152 height 143
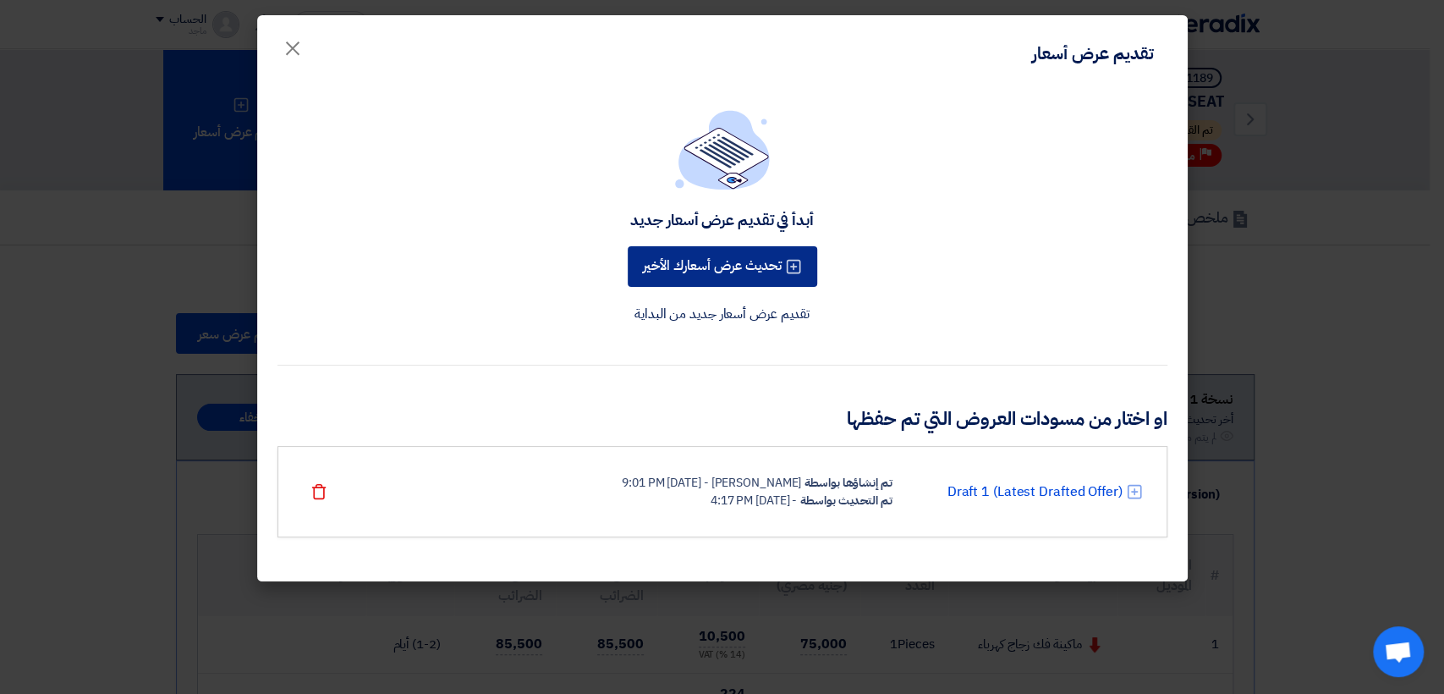
click at [644, 261] on button "تحديث عرض أسعارك الأخير" at bounding box center [723, 266] width 190 height 41
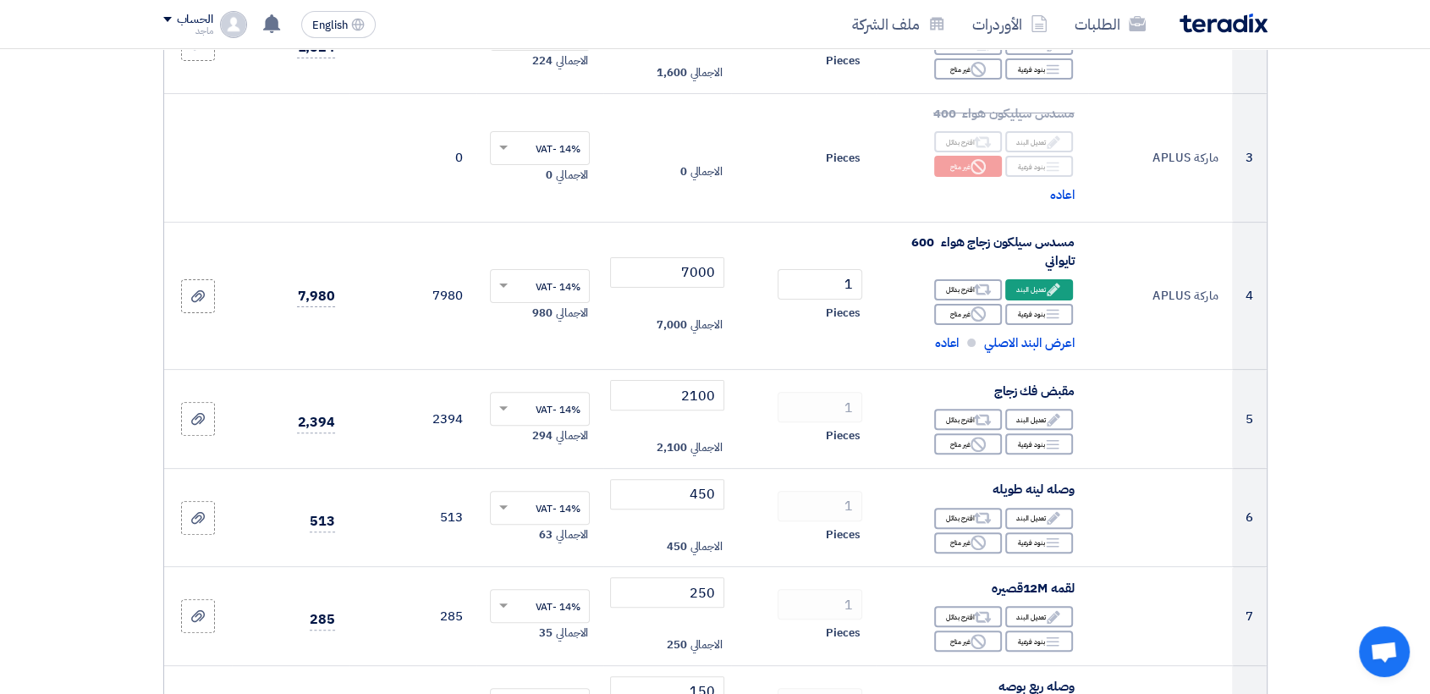
scroll to position [426, 0]
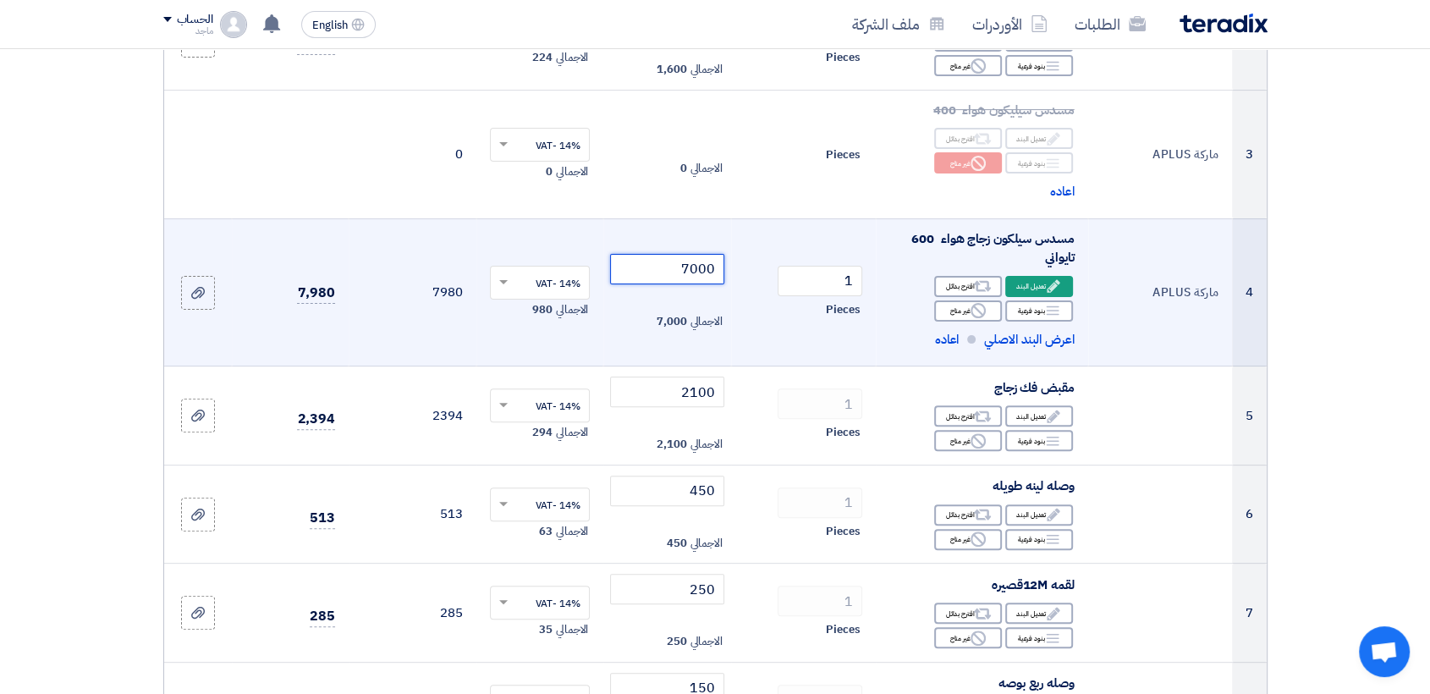
click at [637, 261] on input "7000" at bounding box center [667, 269] width 114 height 30
type input "7"
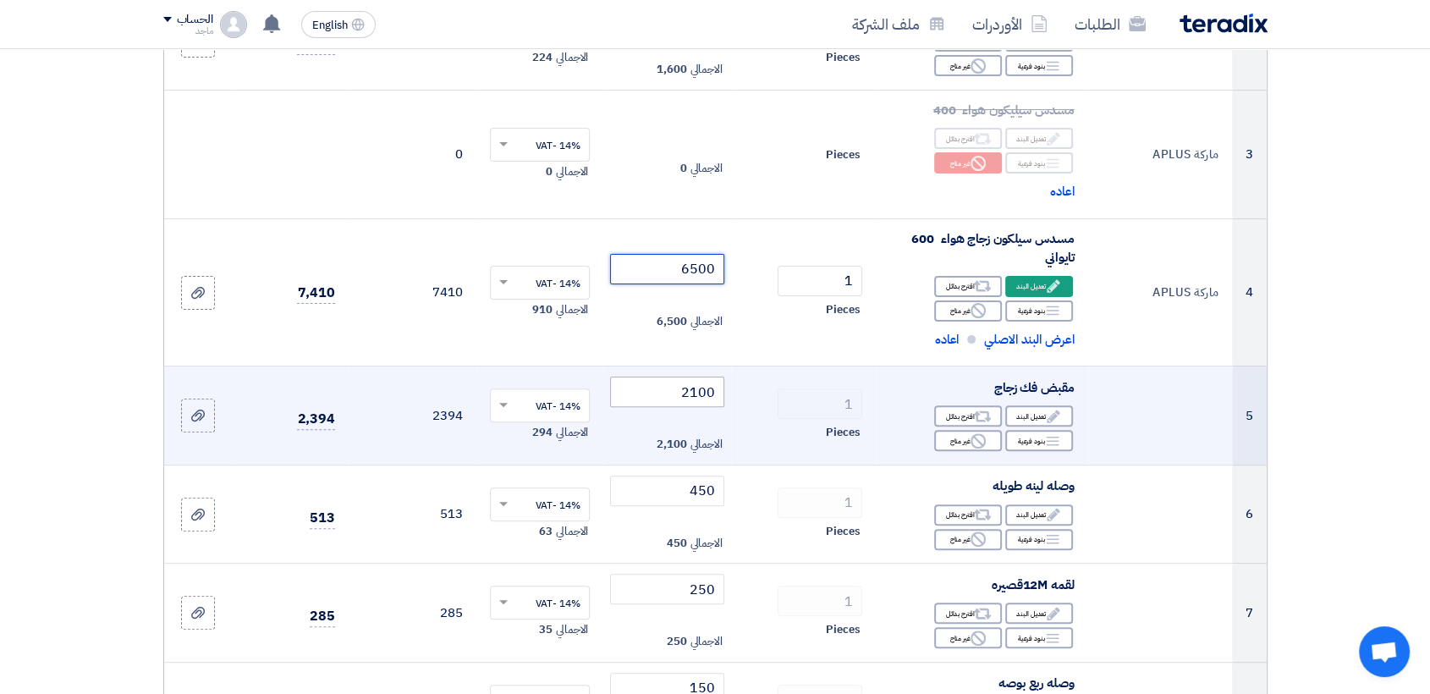
type input "6500"
click at [640, 390] on input "2100" at bounding box center [667, 391] width 114 height 30
type input "2"
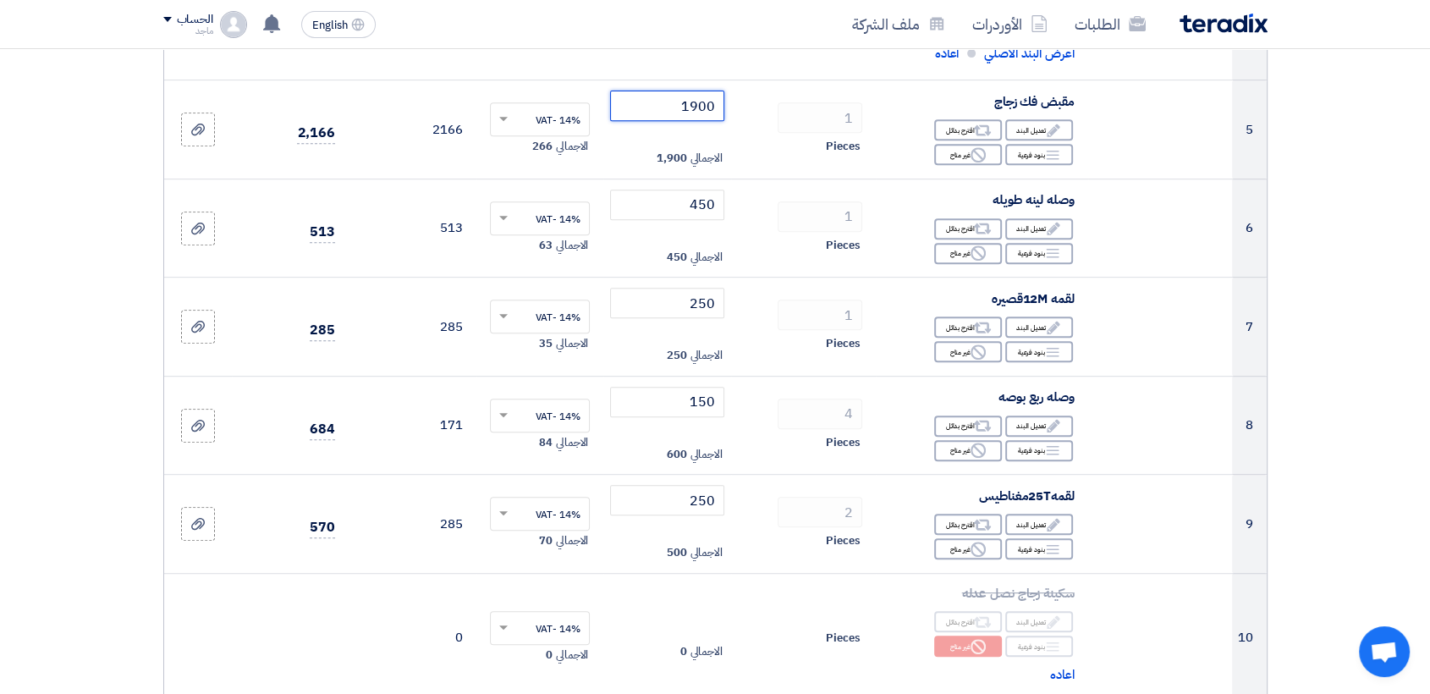
scroll to position [717, 0]
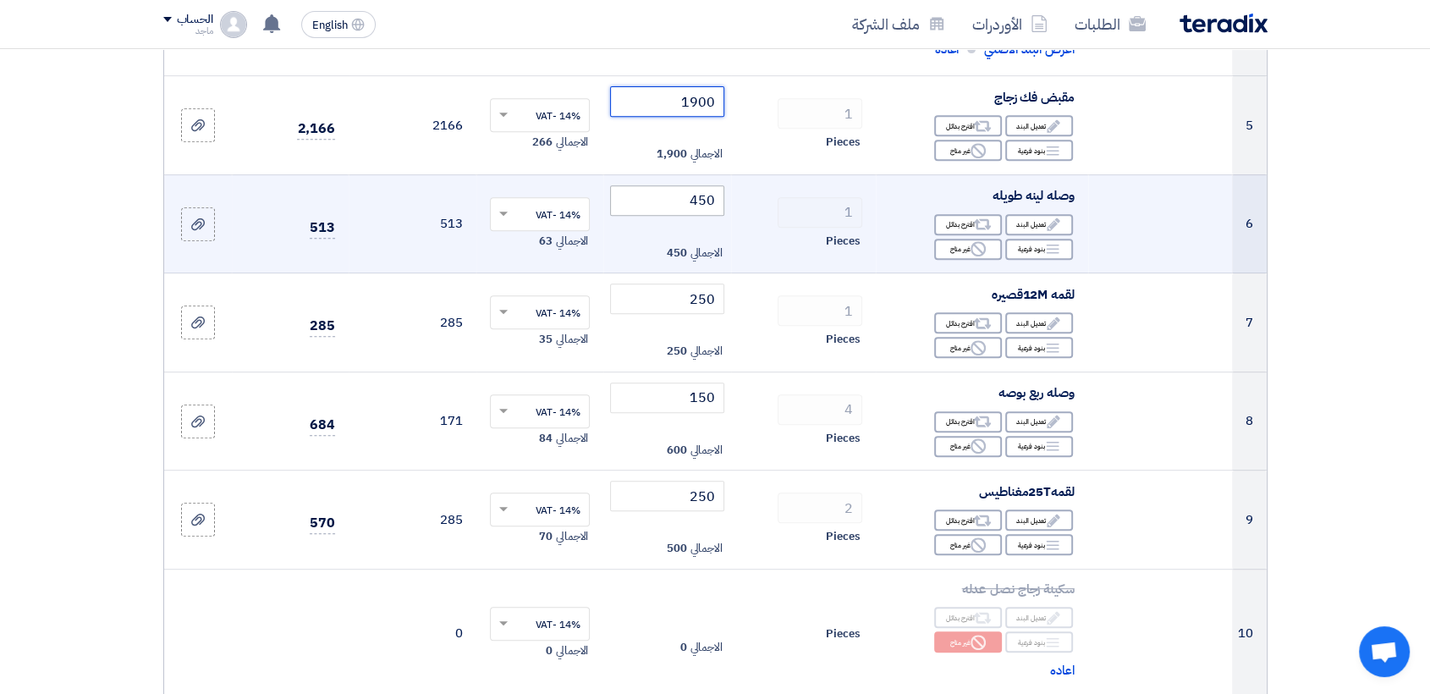
type input "1900"
click at [652, 199] on input "450" at bounding box center [667, 200] width 114 height 30
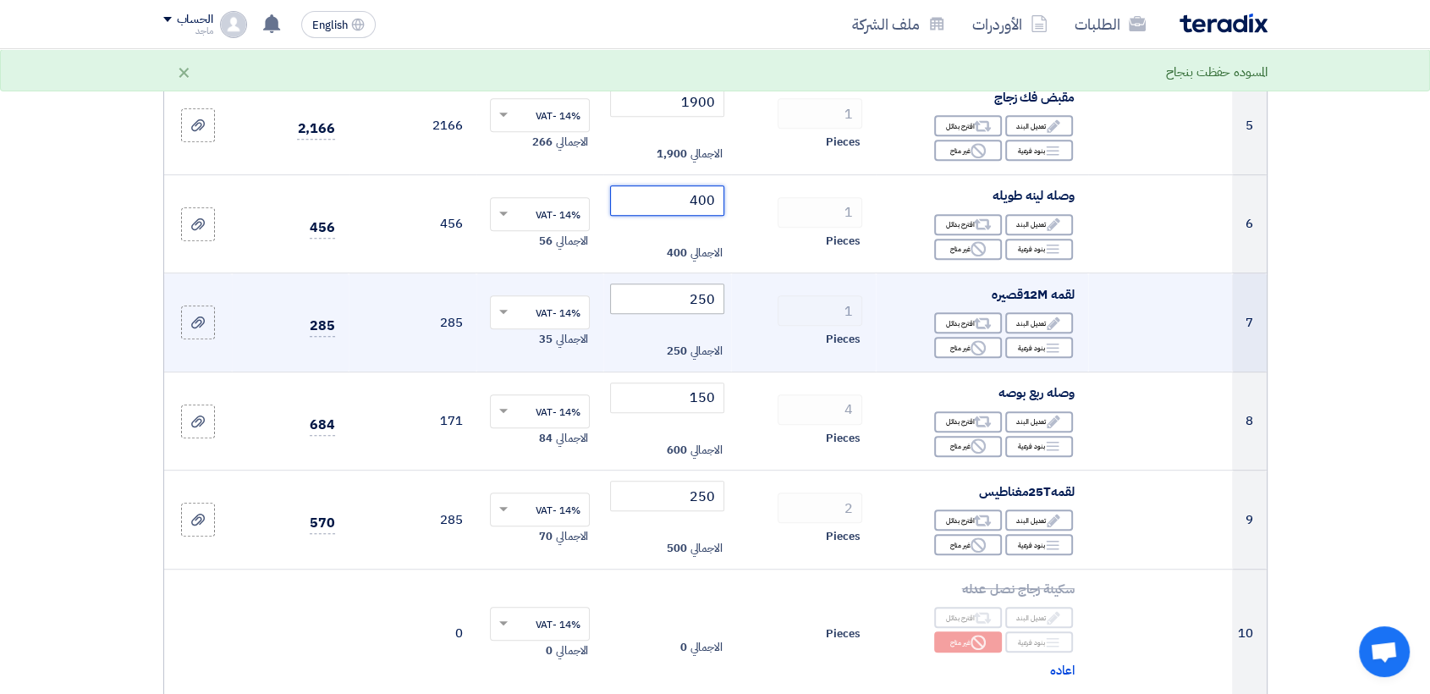
type input "400"
click at [651, 301] on input "250" at bounding box center [667, 298] width 114 height 30
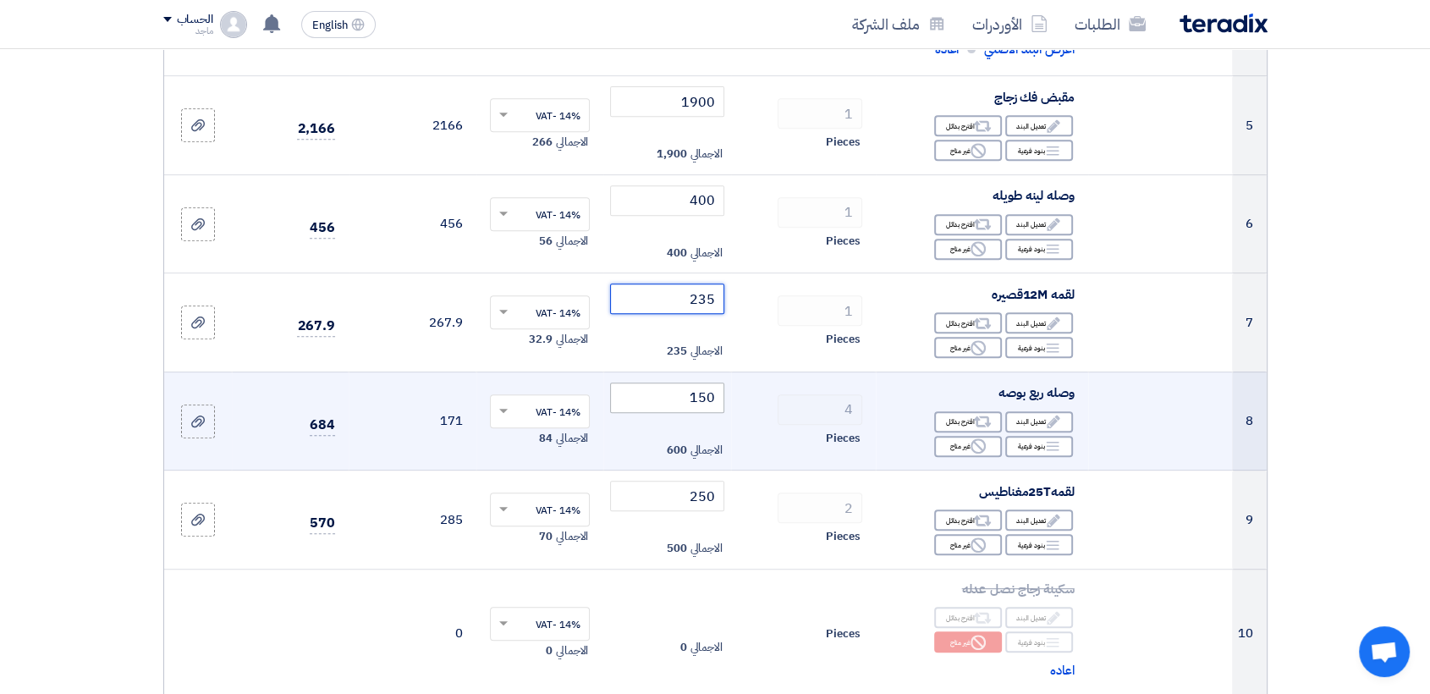
type input "235"
click at [623, 387] on input "150" at bounding box center [667, 397] width 114 height 30
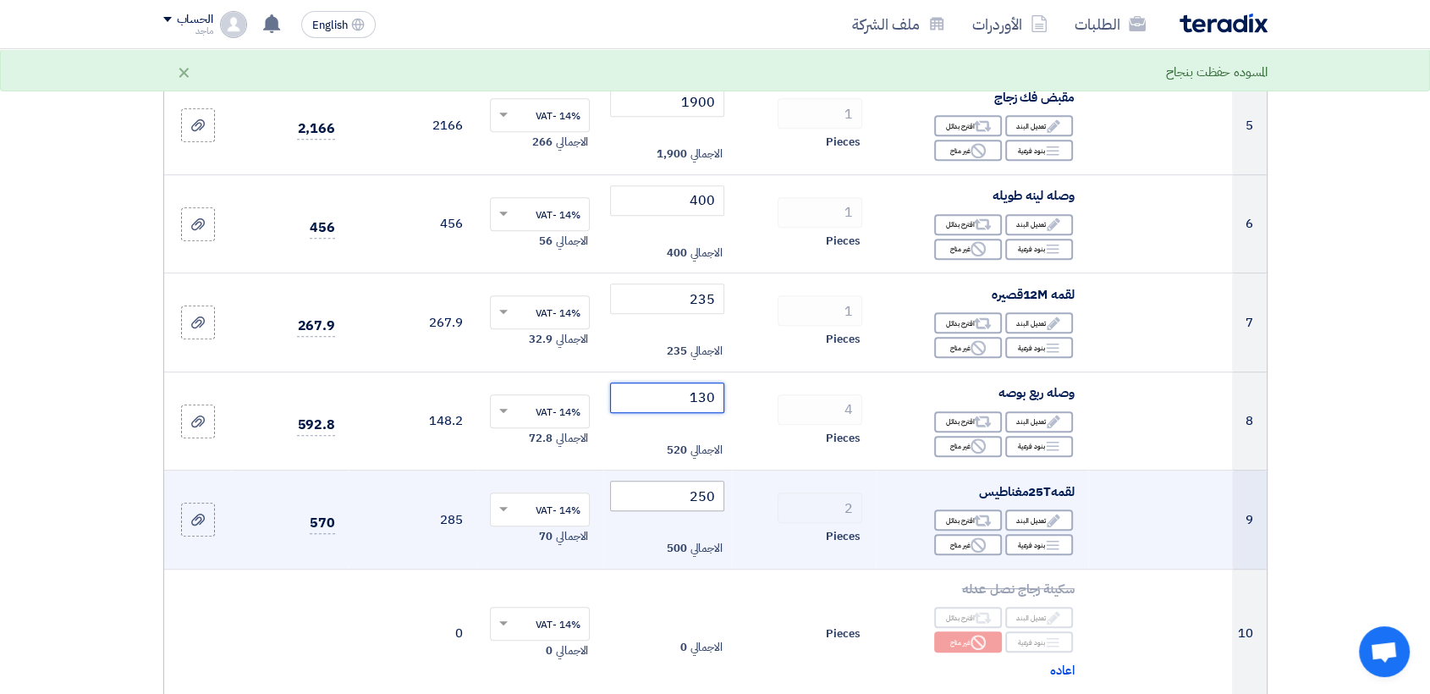
type input "130"
click at [659, 497] on input "250" at bounding box center [667, 496] width 114 height 30
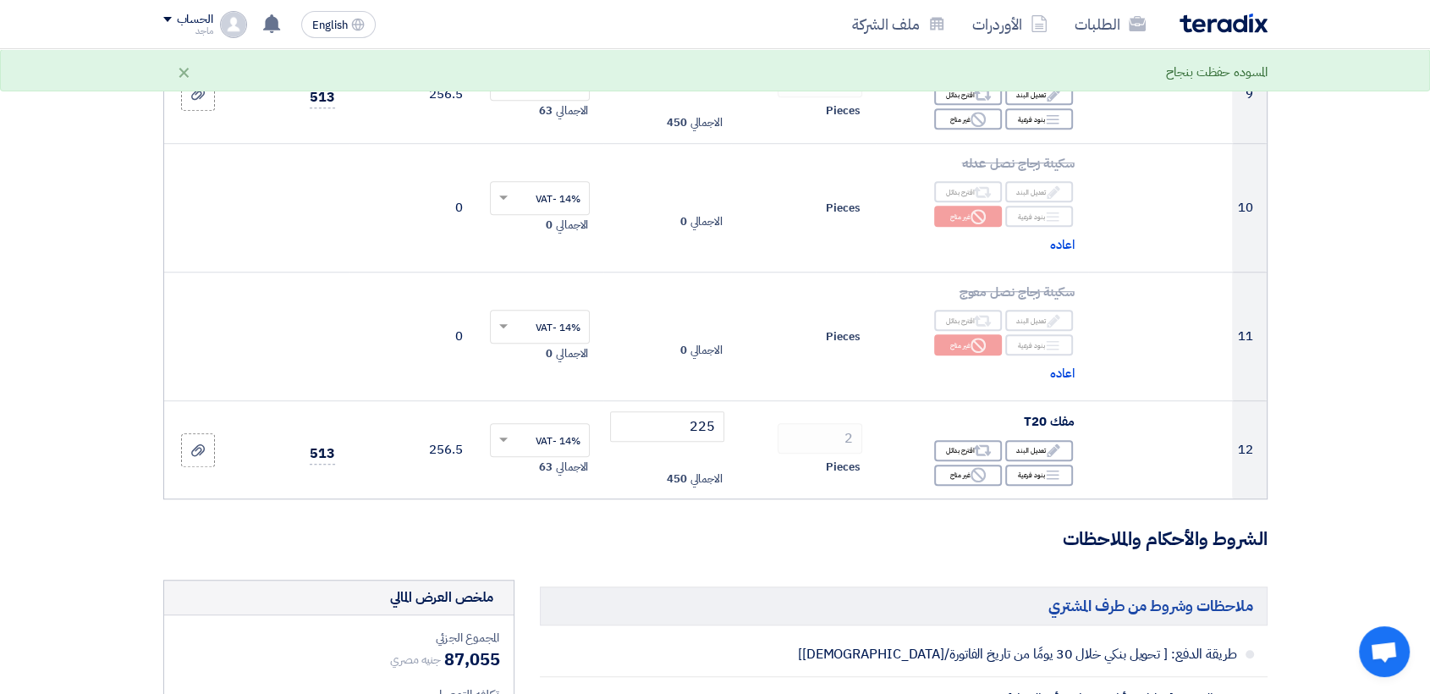
scroll to position [1146, 0]
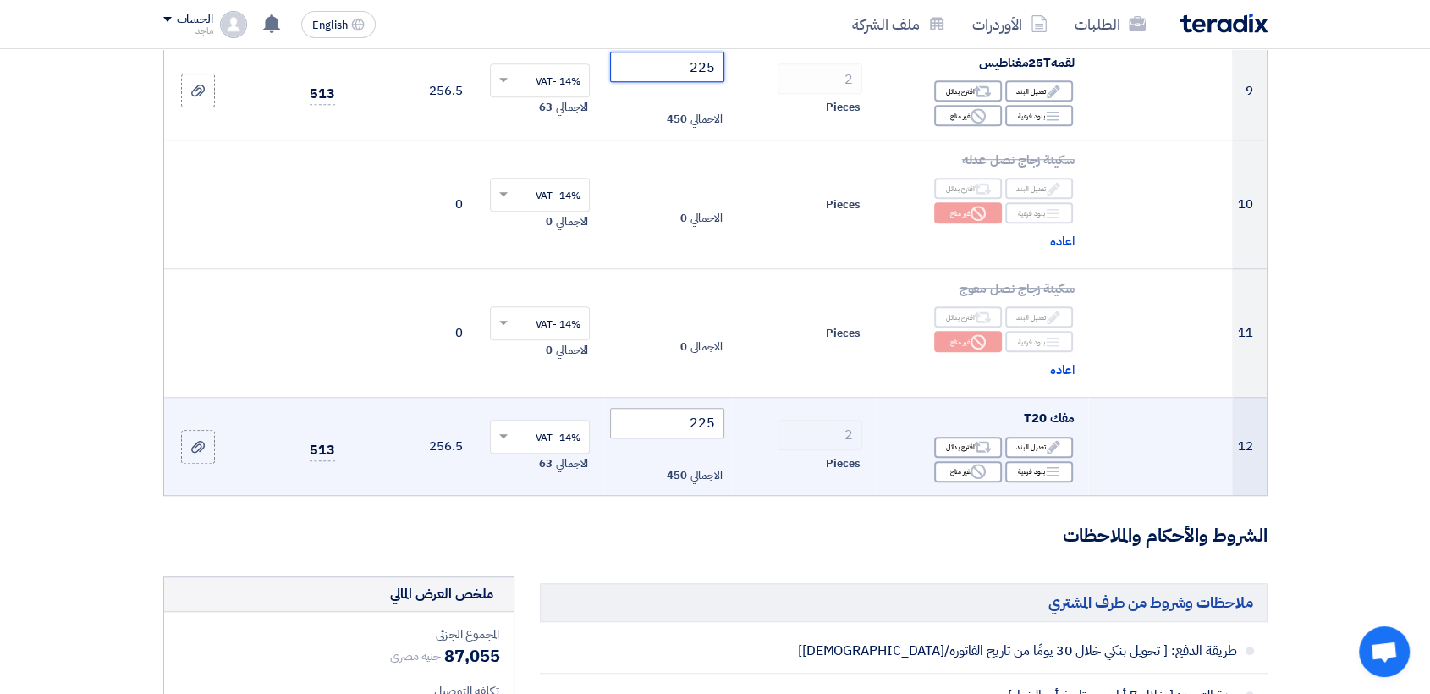
type input "225"
click at [650, 417] on input "225" at bounding box center [667, 423] width 114 height 30
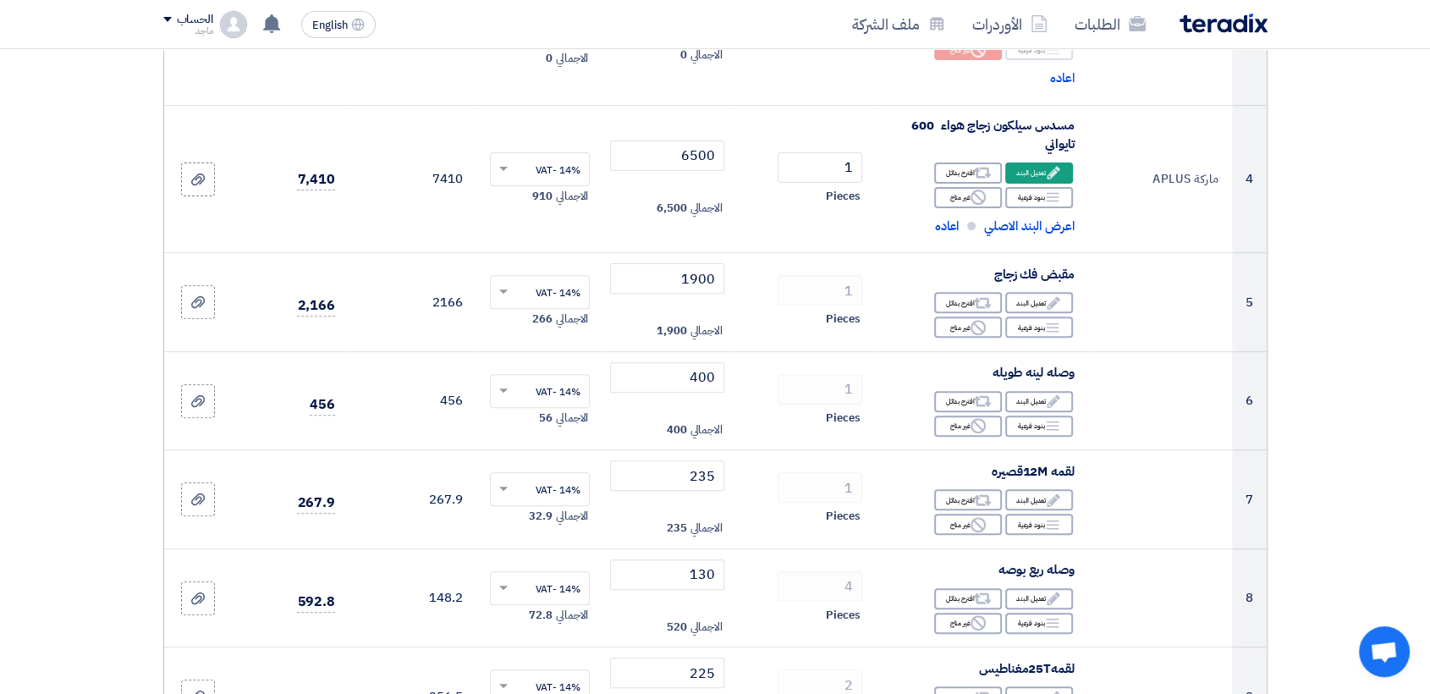
scroll to position [0, 0]
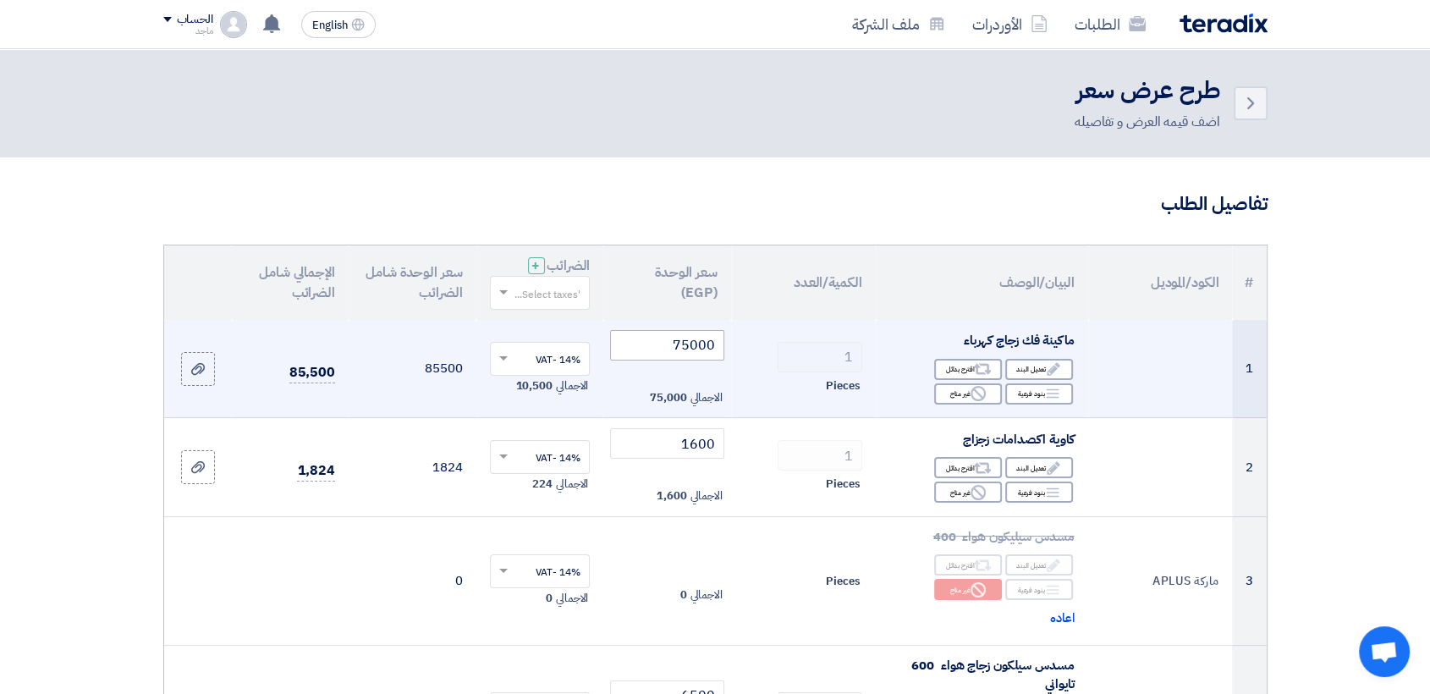
type input "200"
click at [651, 348] on input "75000" at bounding box center [667, 345] width 114 height 30
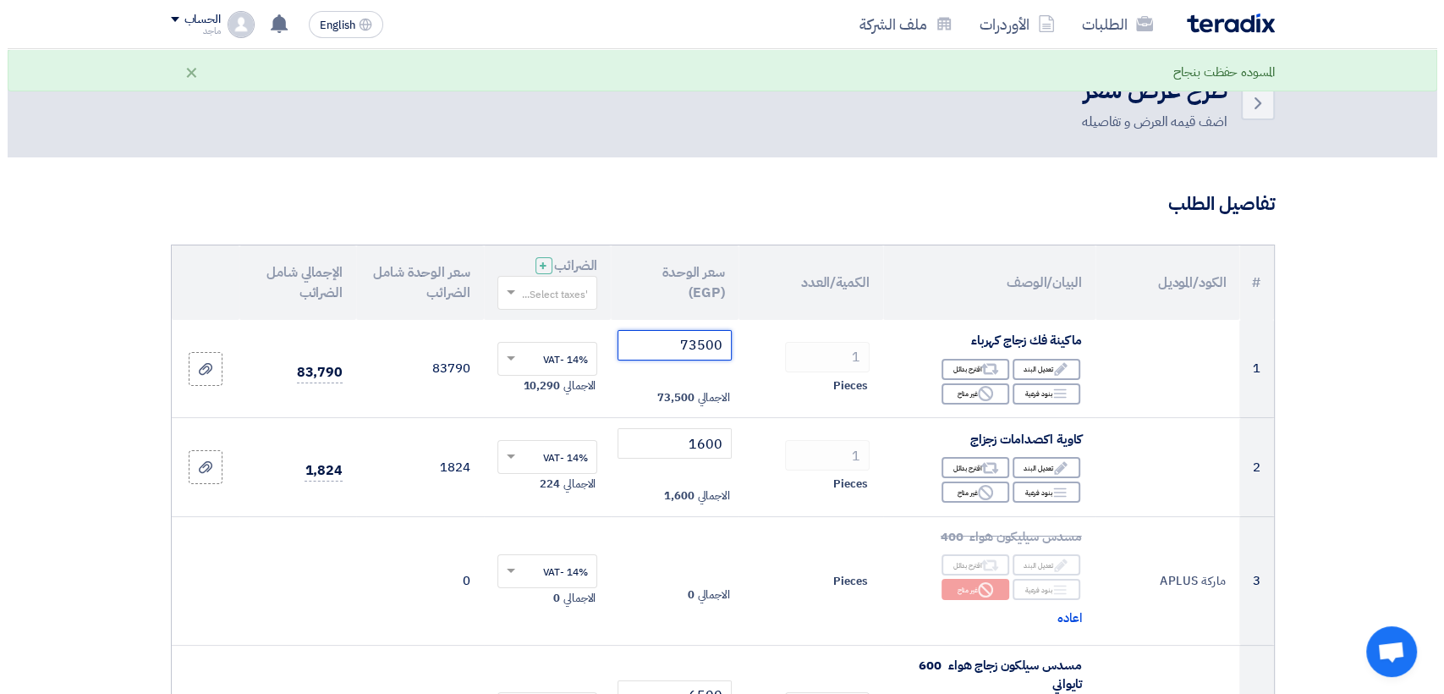
scroll to position [1803, 0]
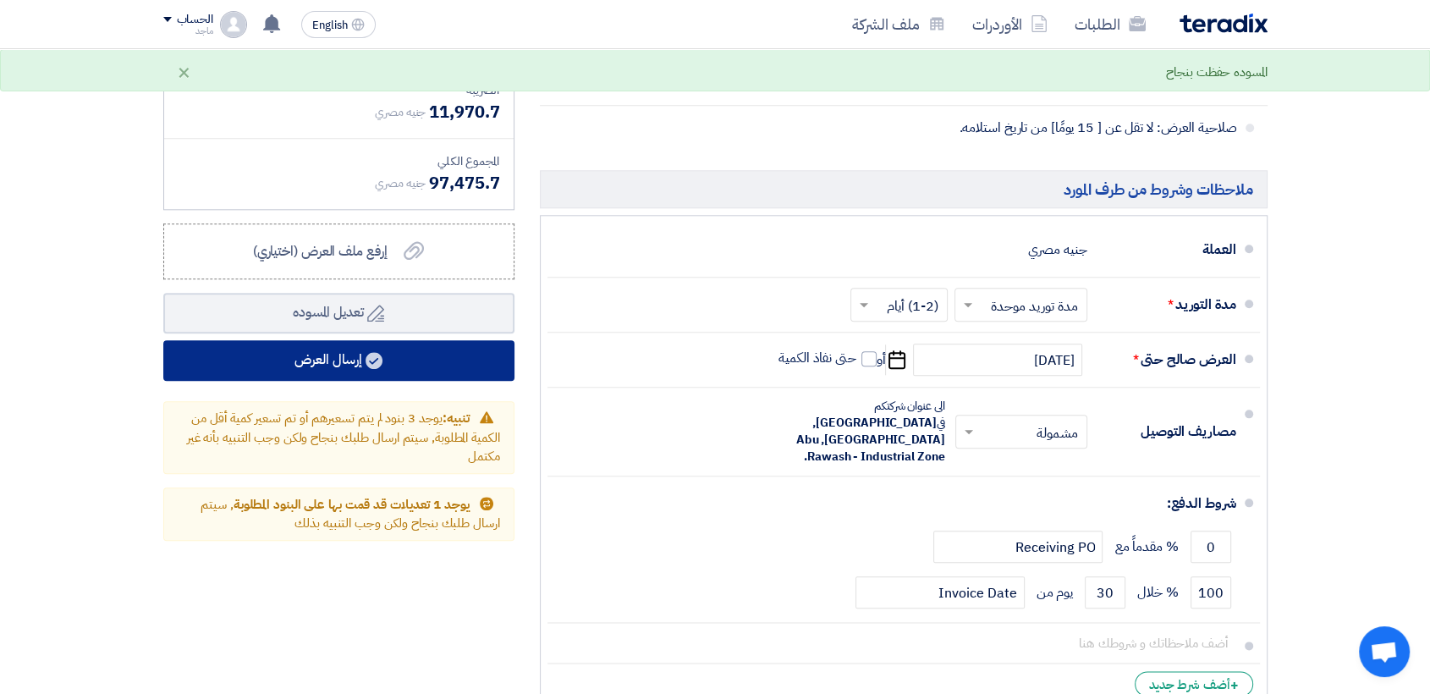
type input "73500"
click at [494, 350] on button "إرسال العرض" at bounding box center [338, 360] width 351 height 41
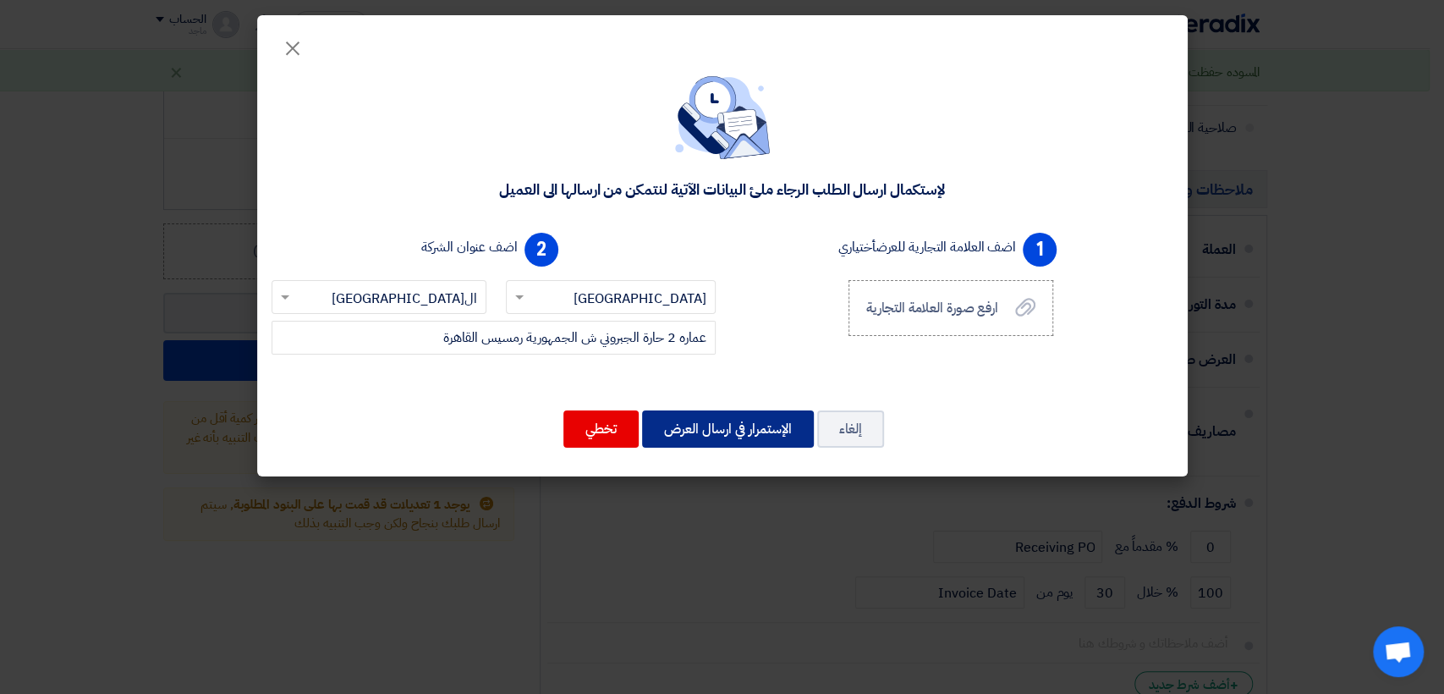
click at [697, 421] on button "الإستمرار في ارسال العرض" at bounding box center [728, 428] width 172 height 37
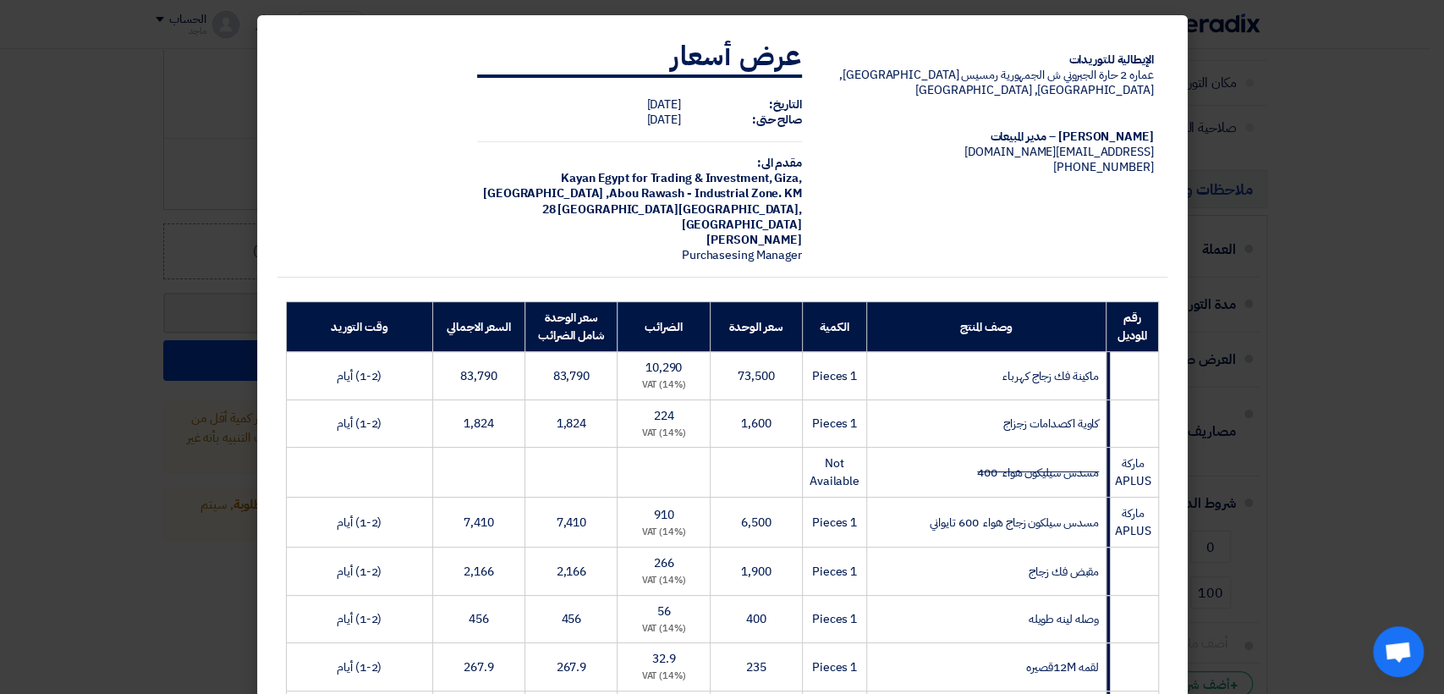
scroll to position [598, 0]
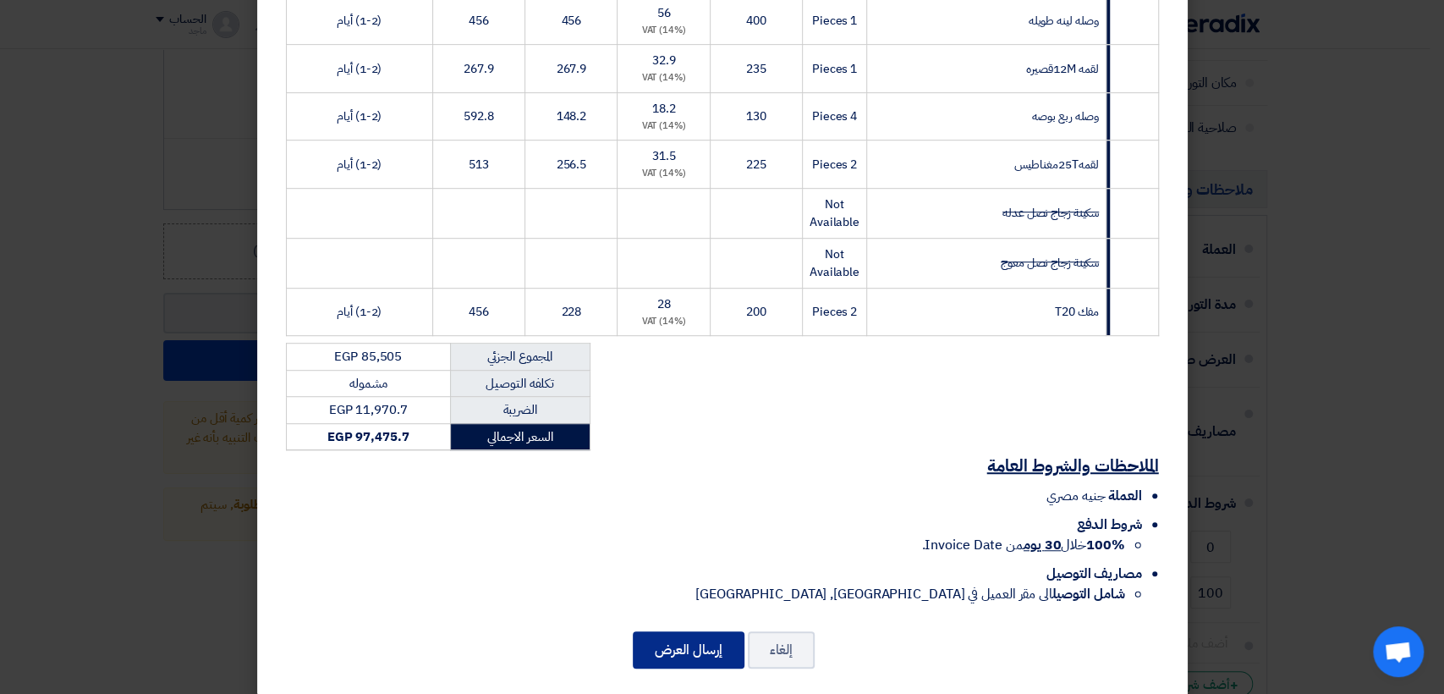
click at [695, 631] on button "إرسال العرض" at bounding box center [689, 649] width 112 height 37
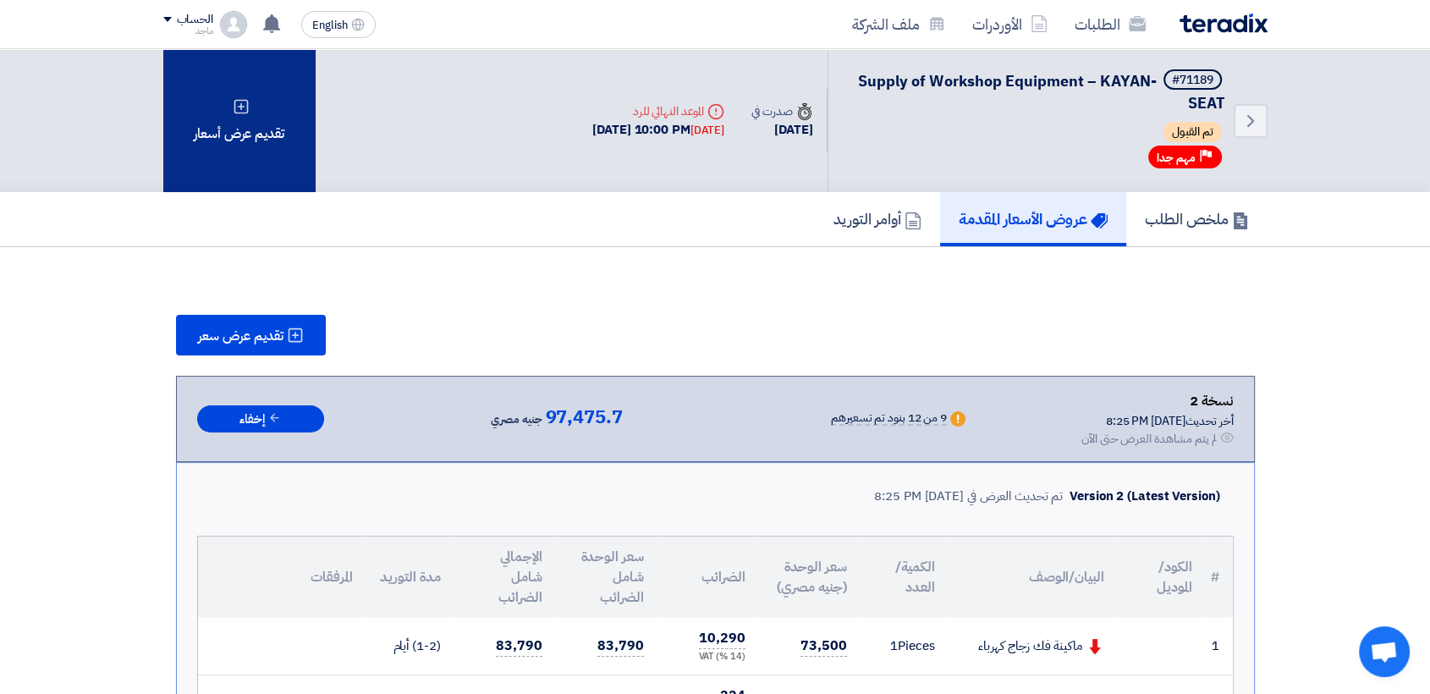
click at [265, 106] on div "تقديم عرض أسعار" at bounding box center [239, 120] width 152 height 143
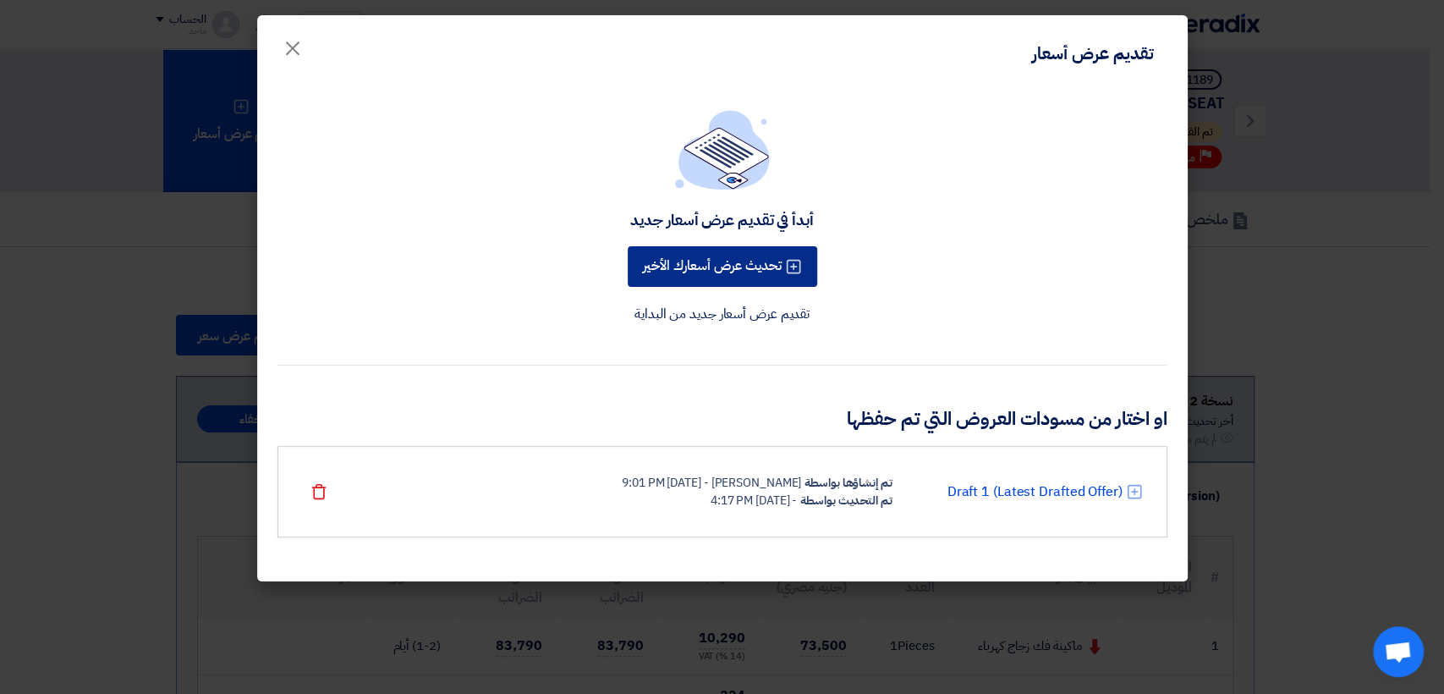
click at [662, 267] on button "تحديث عرض أسعارك الأخير" at bounding box center [723, 266] width 190 height 41
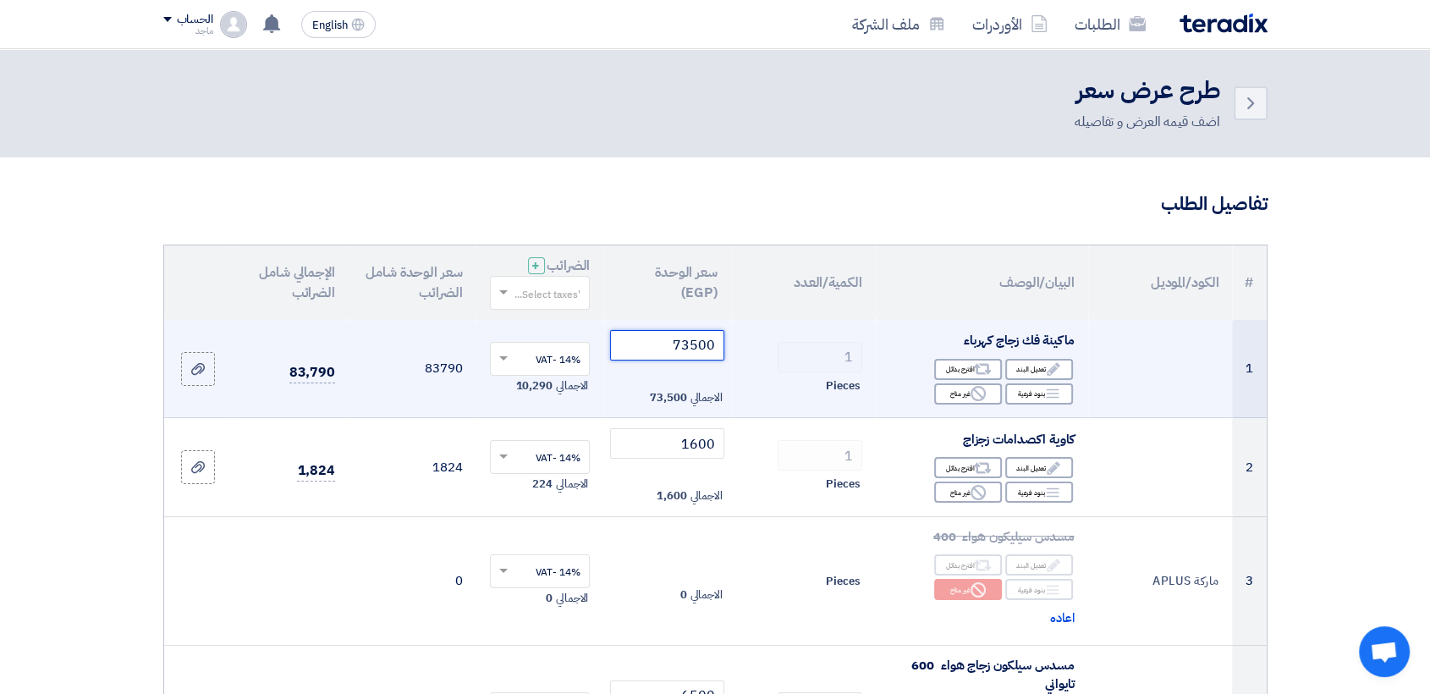
click at [662, 344] on input "73500" at bounding box center [667, 345] width 114 height 30
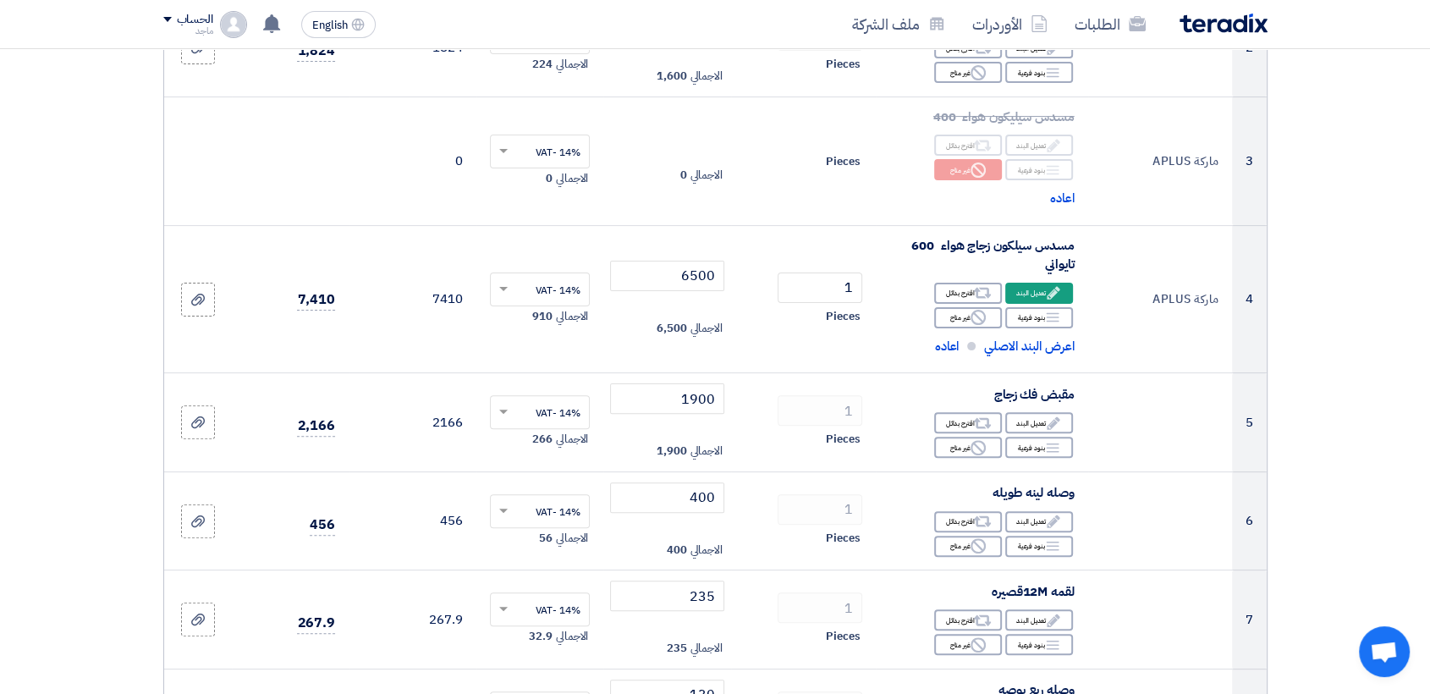
scroll to position [430, 0]
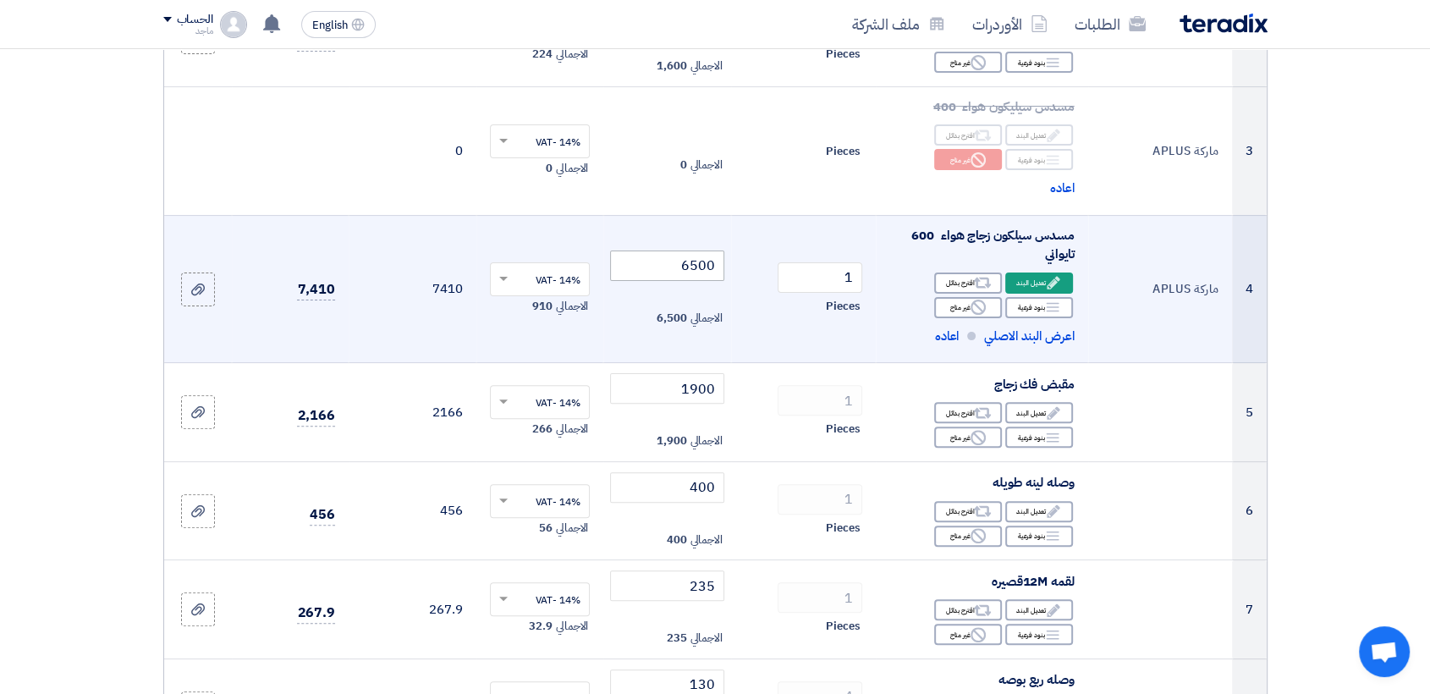
type input "73000"
click at [647, 264] on input "6500" at bounding box center [667, 265] width 114 height 30
click at [1021, 278] on div "Edit تعديل البند" at bounding box center [1039, 282] width 68 height 21
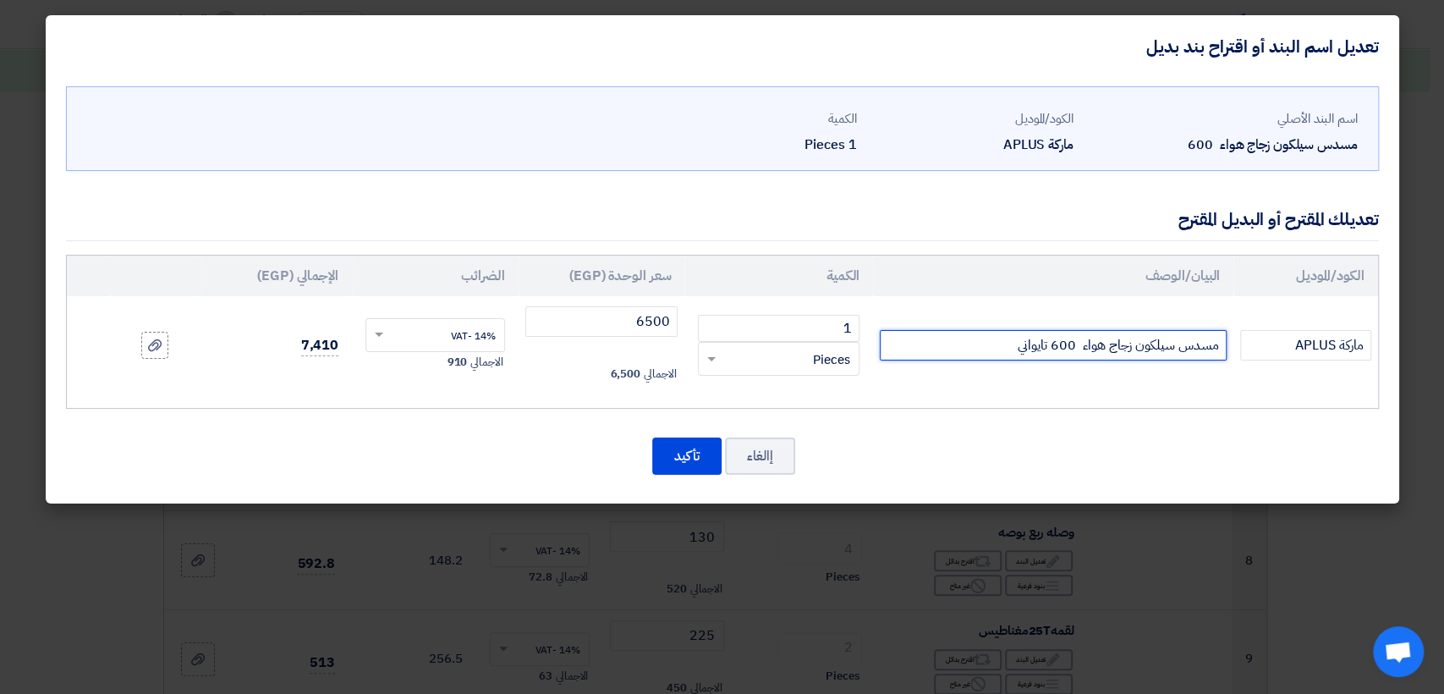
click at [981, 347] on input "مسدس سيلكون زجاج هواء 600 تايواني" at bounding box center [1053, 345] width 347 height 30
type input "مسدس سيلكون زجاج هواء 600"
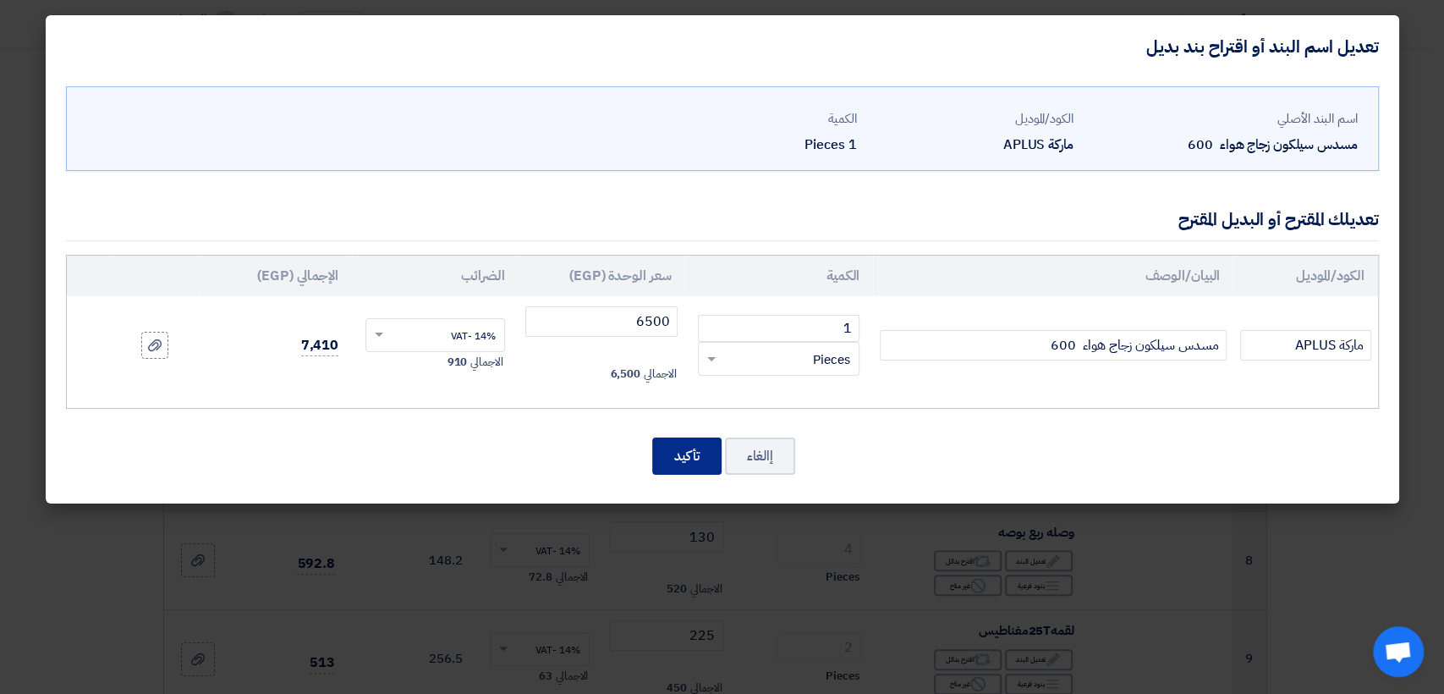
click at [688, 459] on button "تأكيد" at bounding box center [686, 455] width 69 height 37
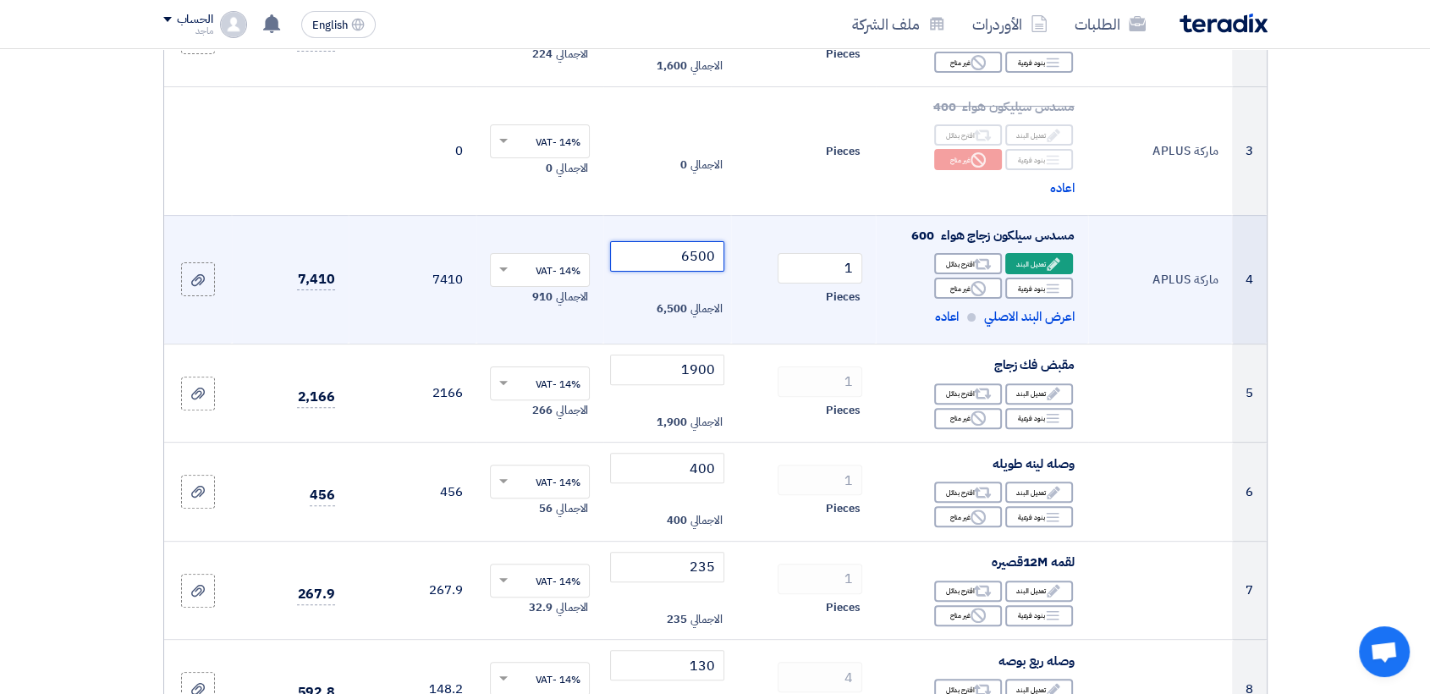
click at [651, 251] on input "6500" at bounding box center [667, 256] width 114 height 30
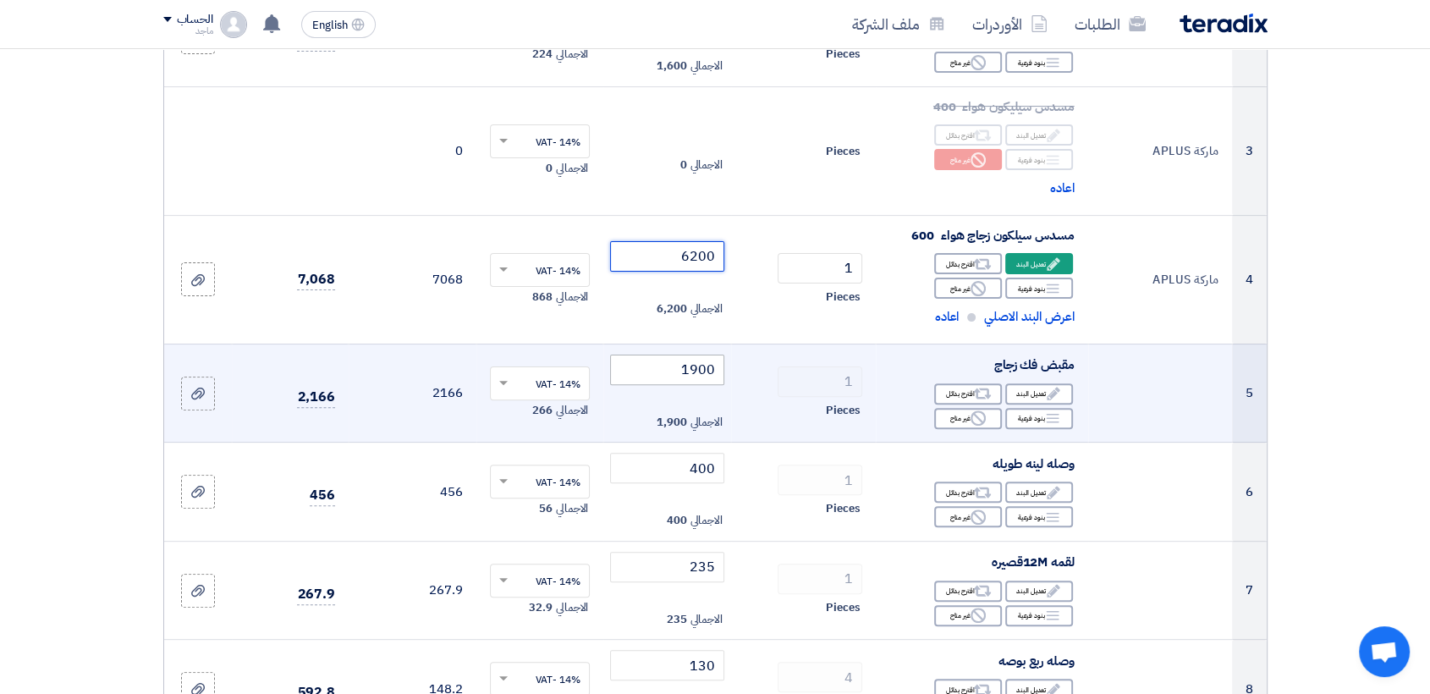
type input "6200"
click at [661, 367] on input "1900" at bounding box center [667, 369] width 114 height 30
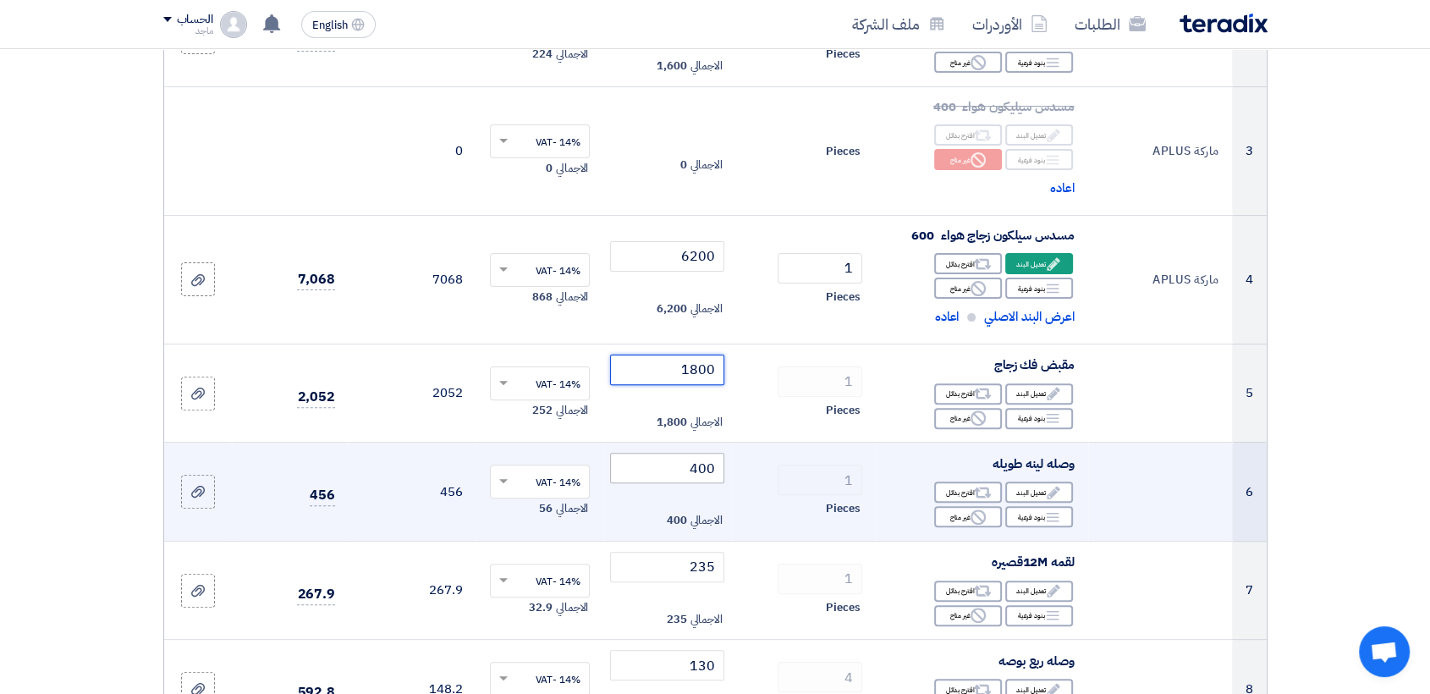
type input "1800"
click at [637, 464] on input "400" at bounding box center [667, 468] width 114 height 30
type input "4"
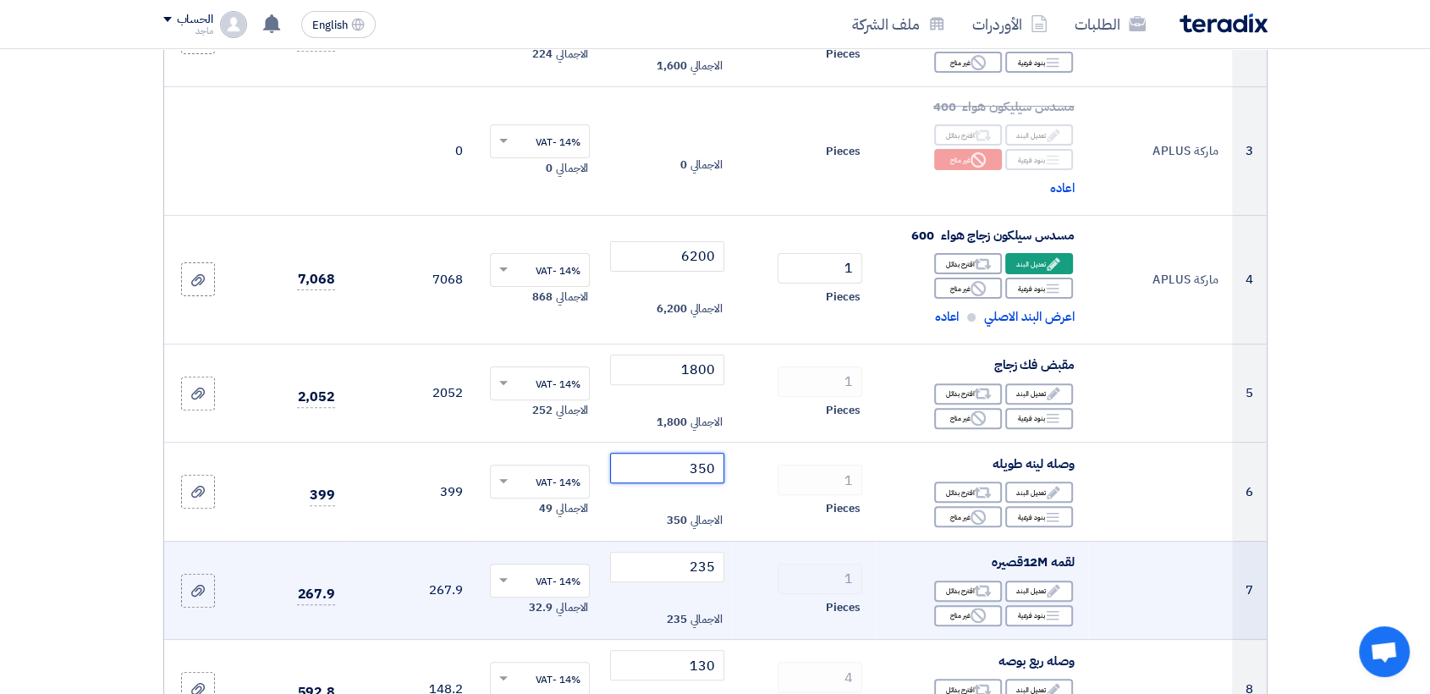
type input "350"
click at [604, 565] on td "235 الاجمالي 235" at bounding box center [667, 590] width 128 height 99
click at [624, 563] on input "235" at bounding box center [667, 567] width 114 height 30
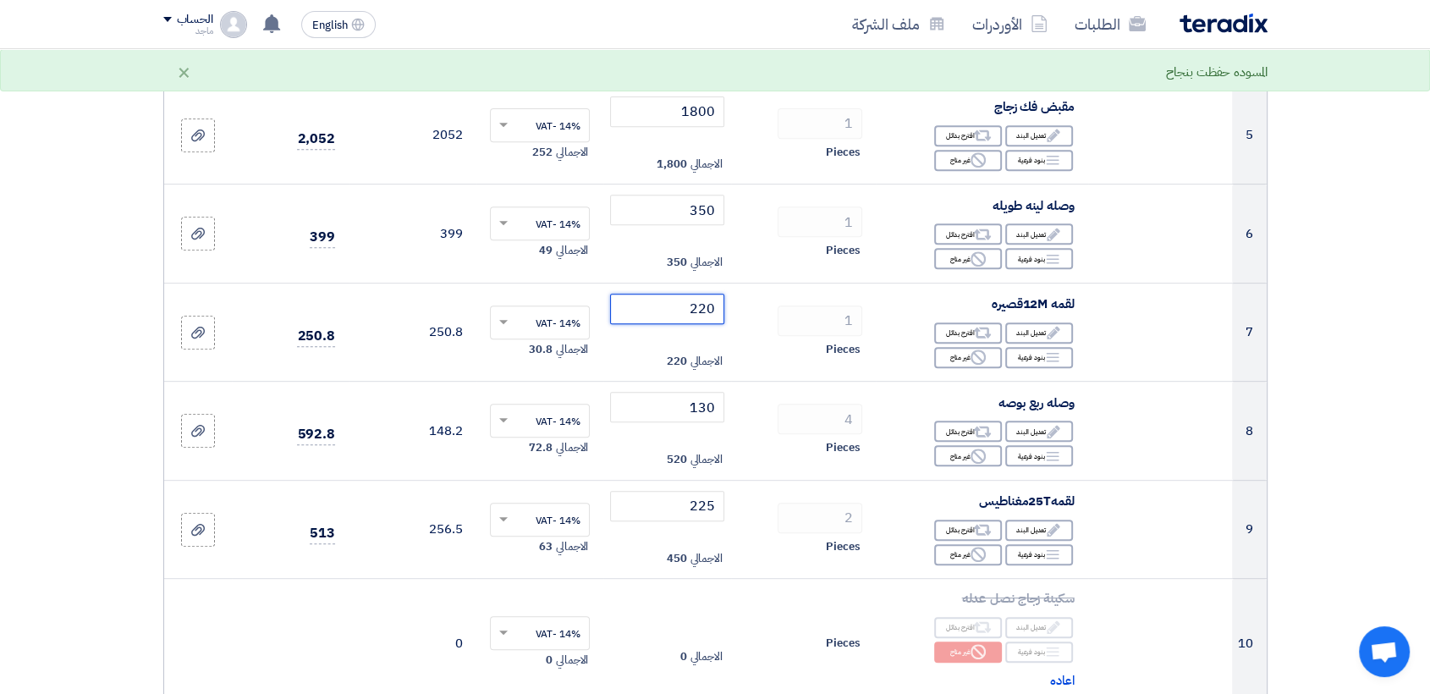
scroll to position [691, 0]
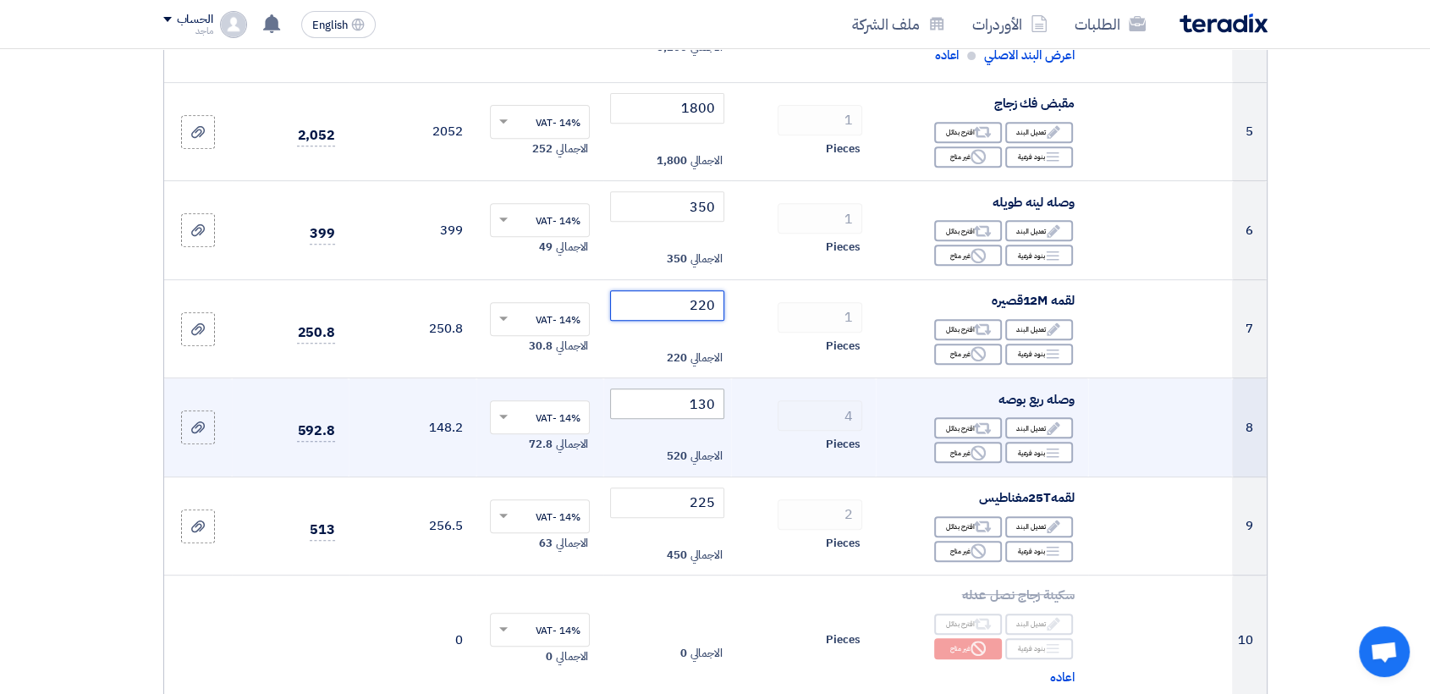
type input "220"
click at [620, 403] on input "130" at bounding box center [667, 403] width 114 height 30
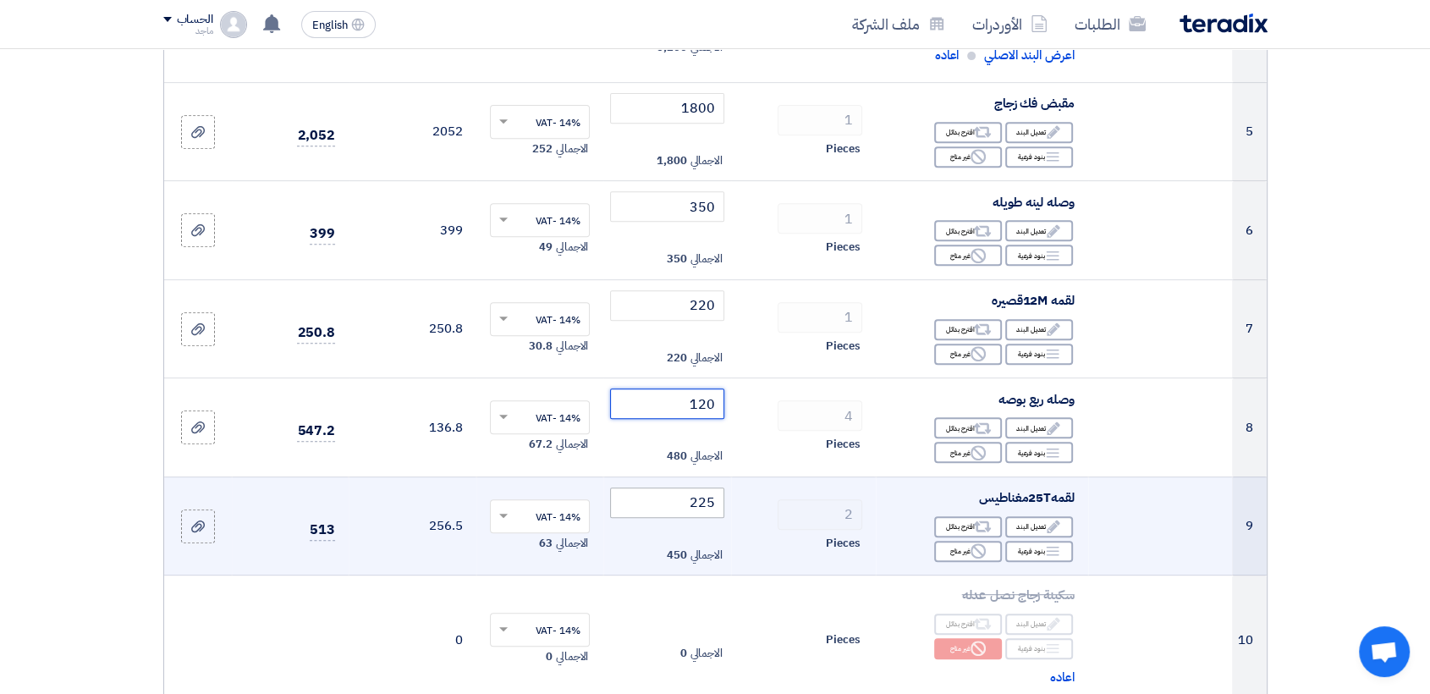
type input "120"
click at [644, 509] on input "225" at bounding box center [667, 502] width 114 height 30
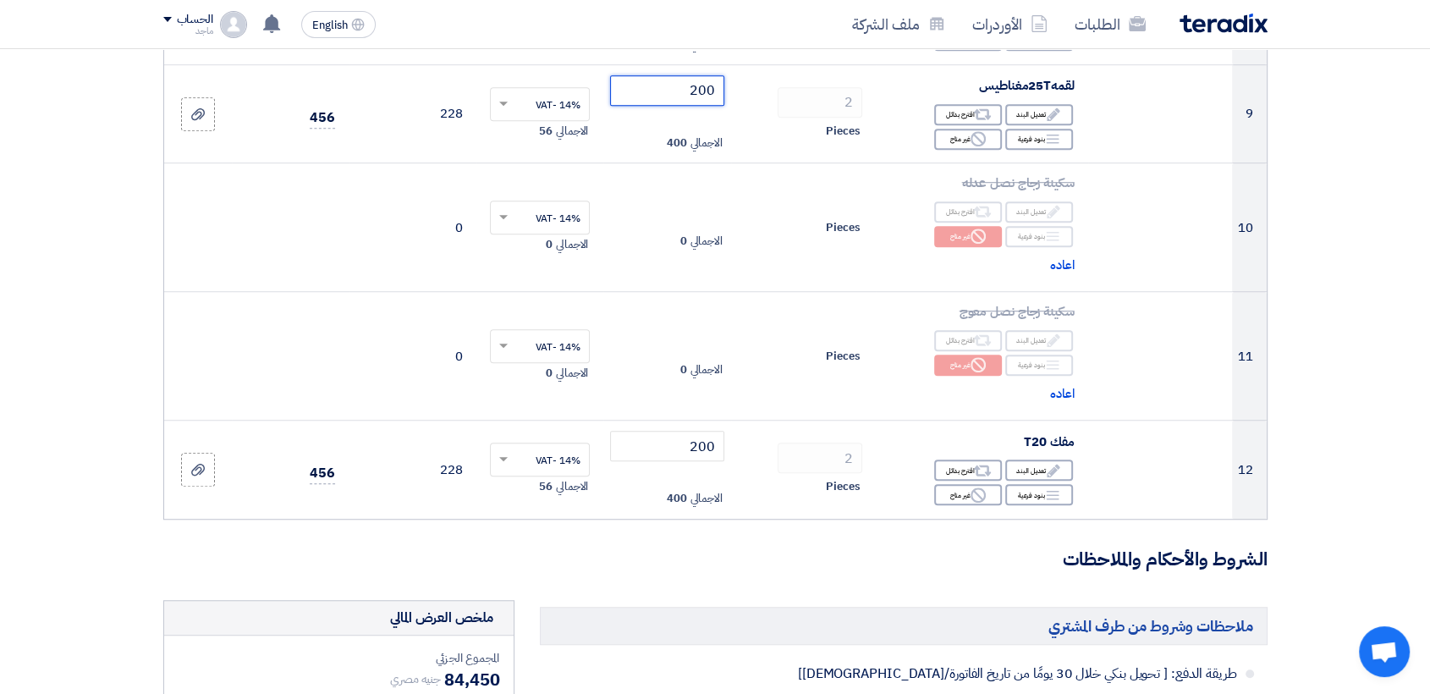
scroll to position [1052, 0]
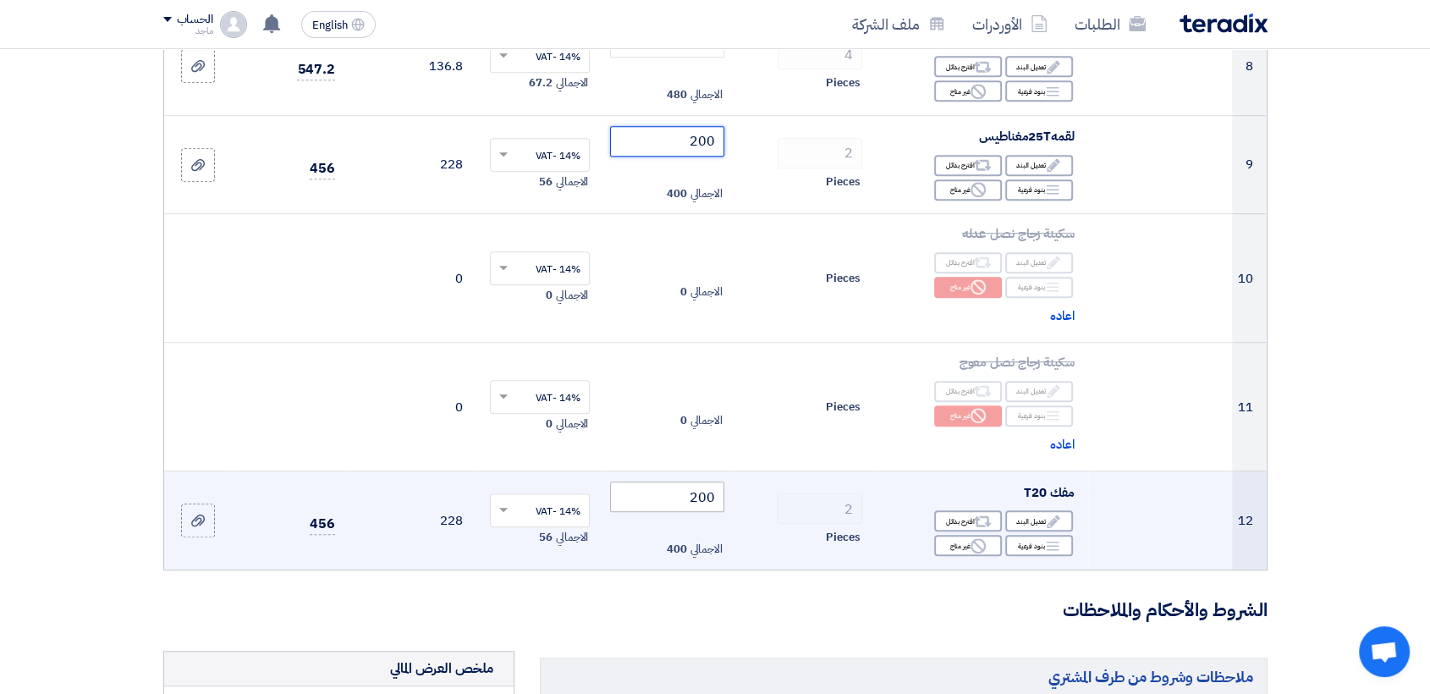
type input "200"
click at [656, 488] on input "200" at bounding box center [667, 496] width 114 height 30
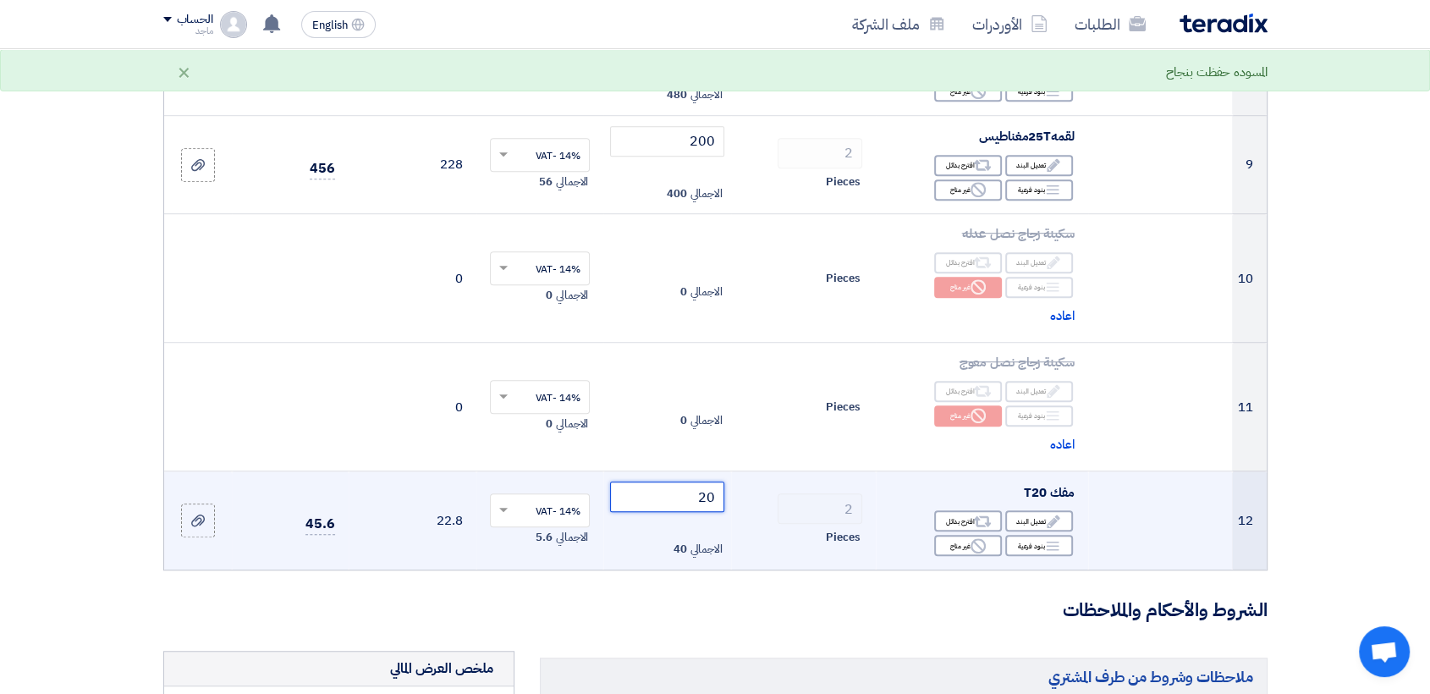
type input "2"
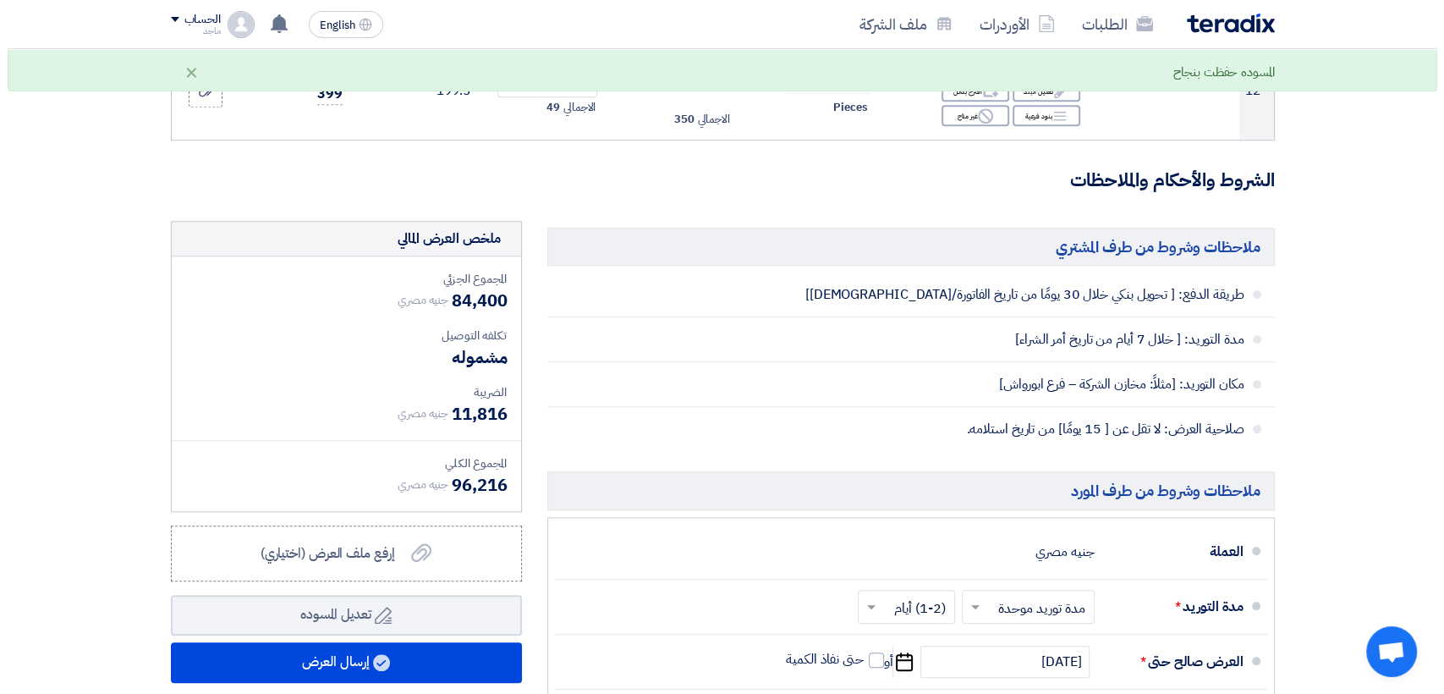
scroll to position [1492, 0]
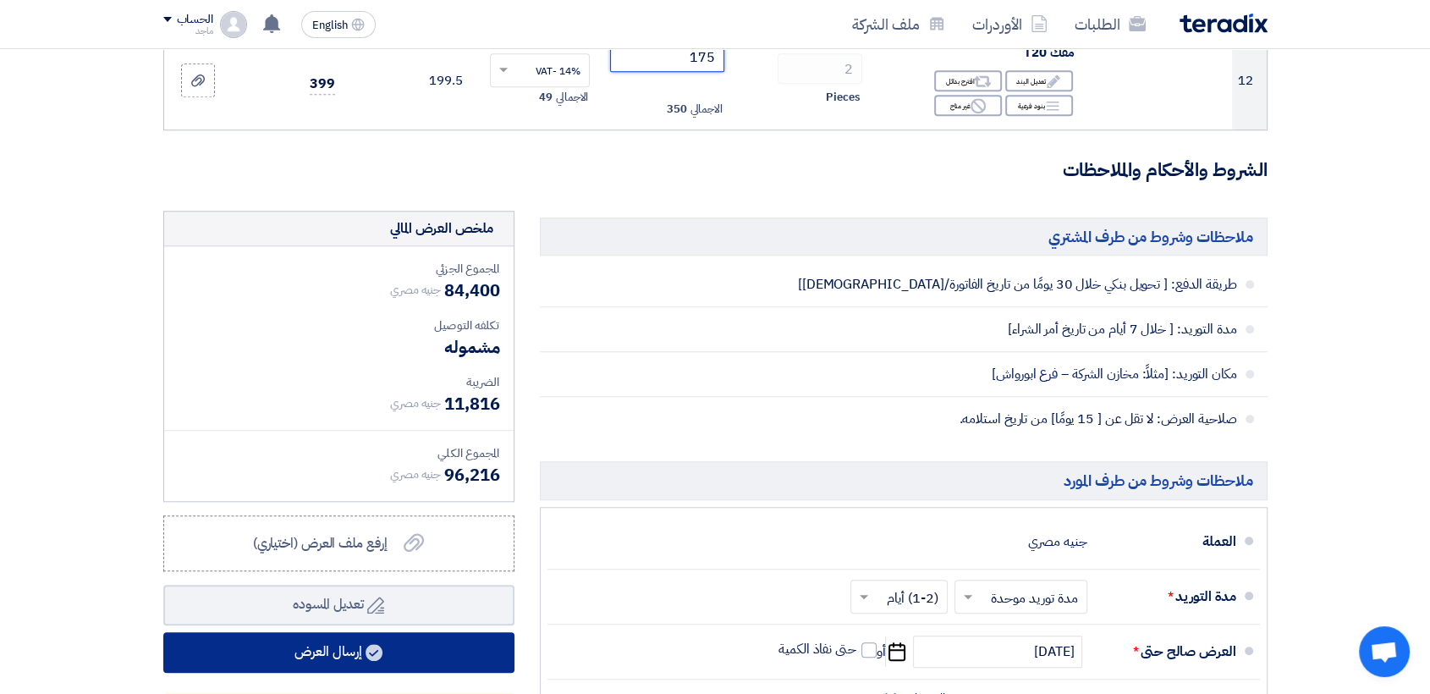
type input "175"
click at [352, 647] on button "إرسال العرض" at bounding box center [338, 652] width 351 height 41
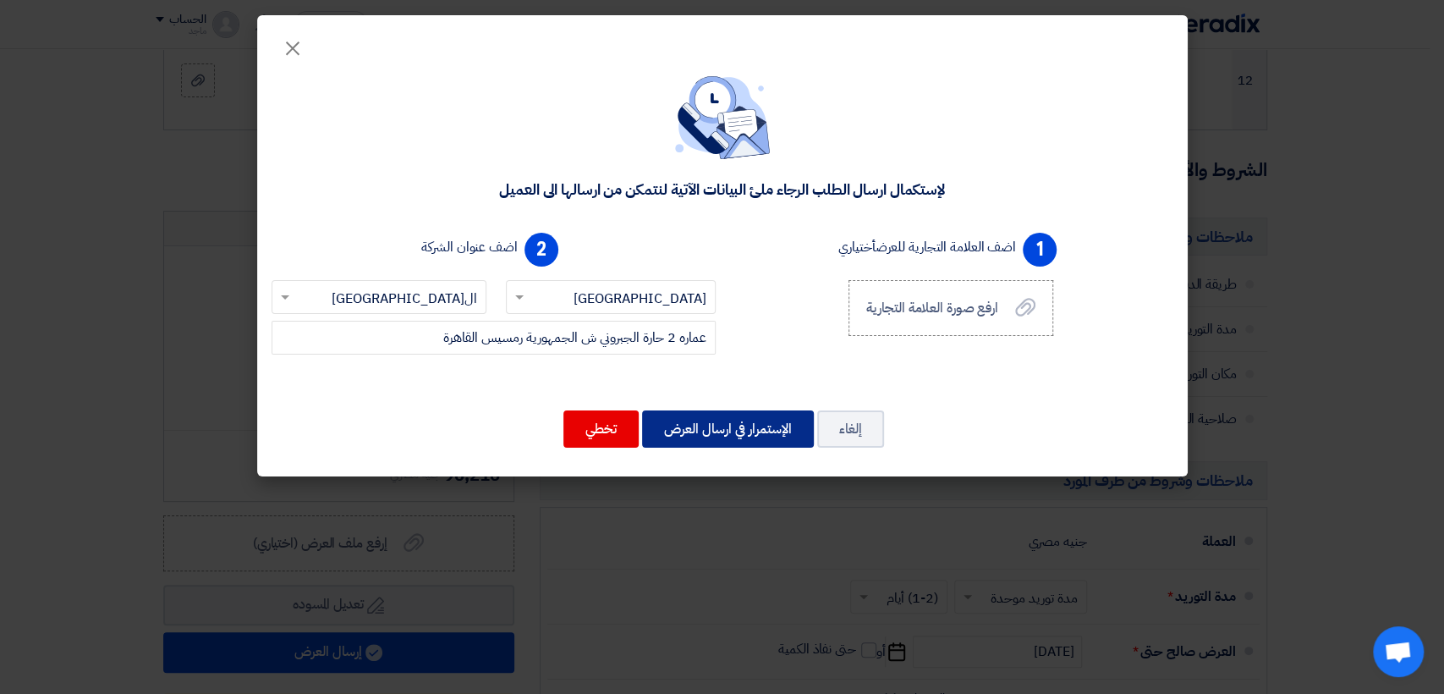
click at [683, 429] on button "الإستمرار في ارسال العرض" at bounding box center [728, 428] width 172 height 37
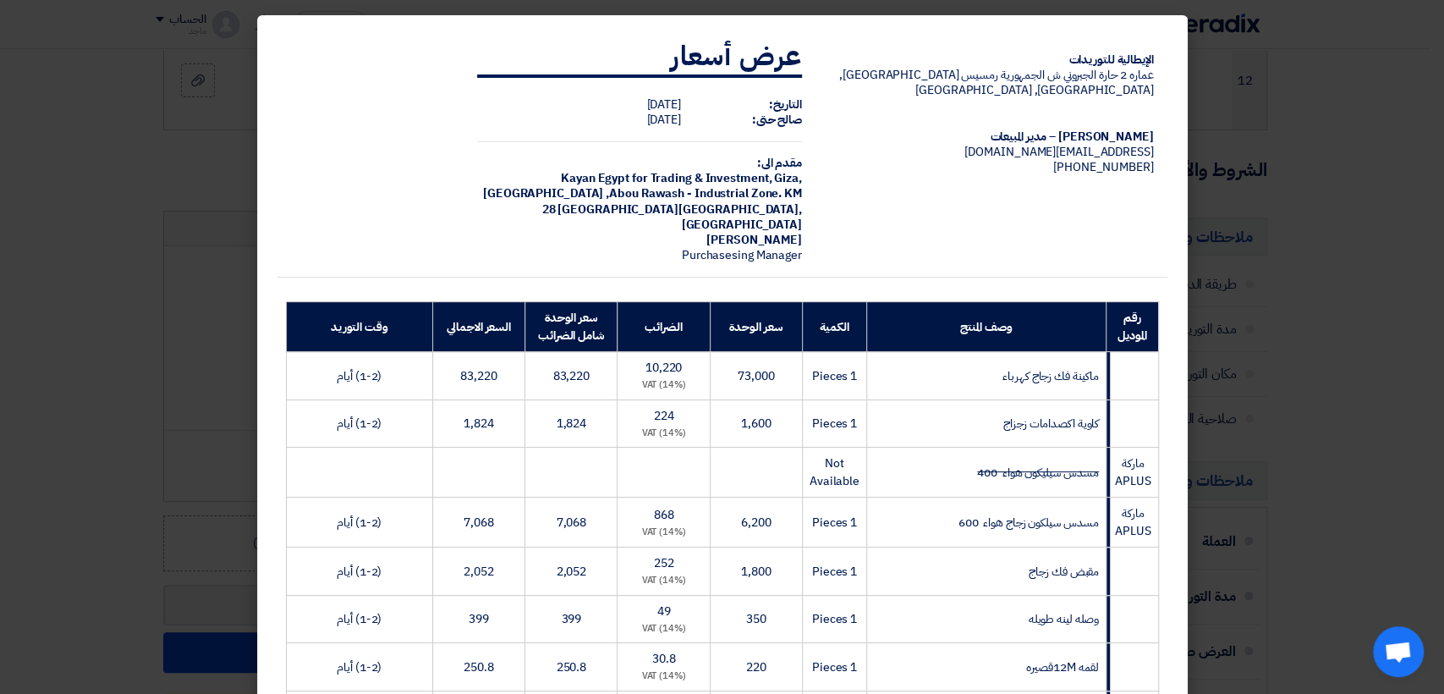
scroll to position [598, 0]
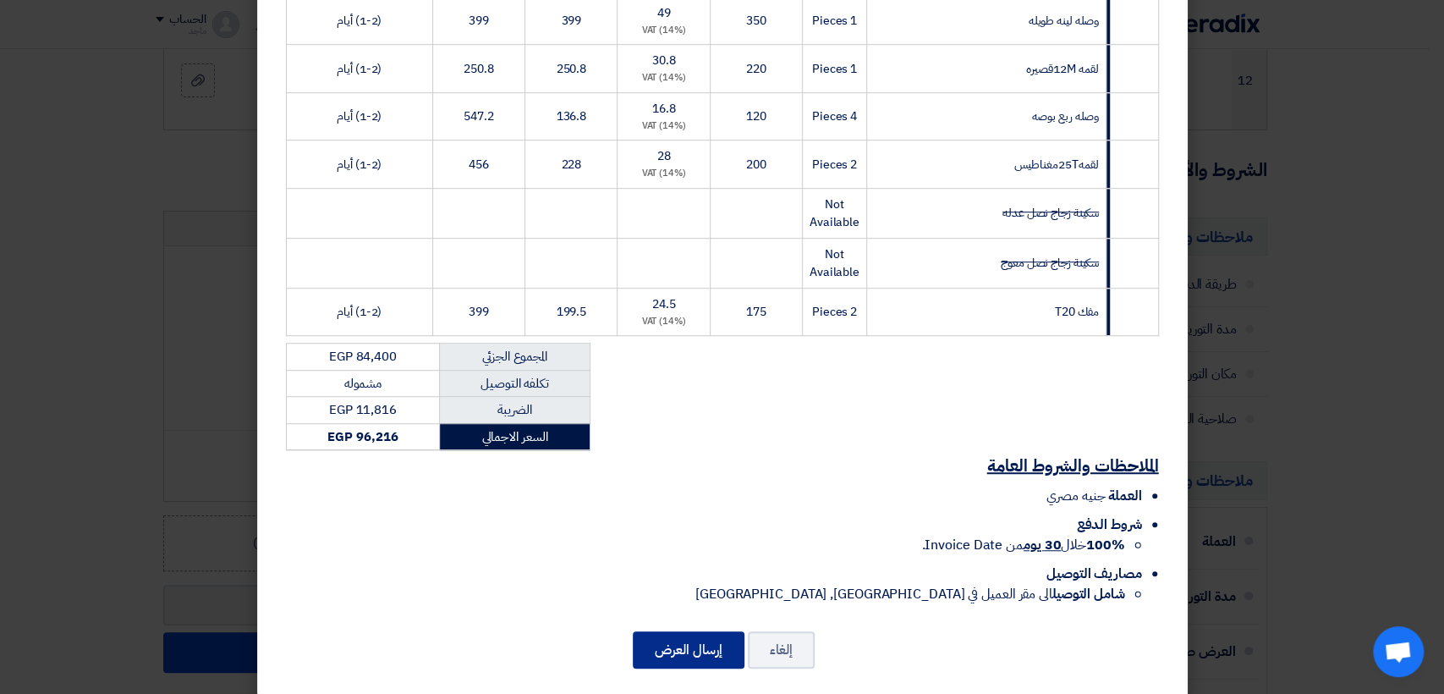
click at [650, 631] on button "إرسال العرض" at bounding box center [689, 649] width 112 height 37
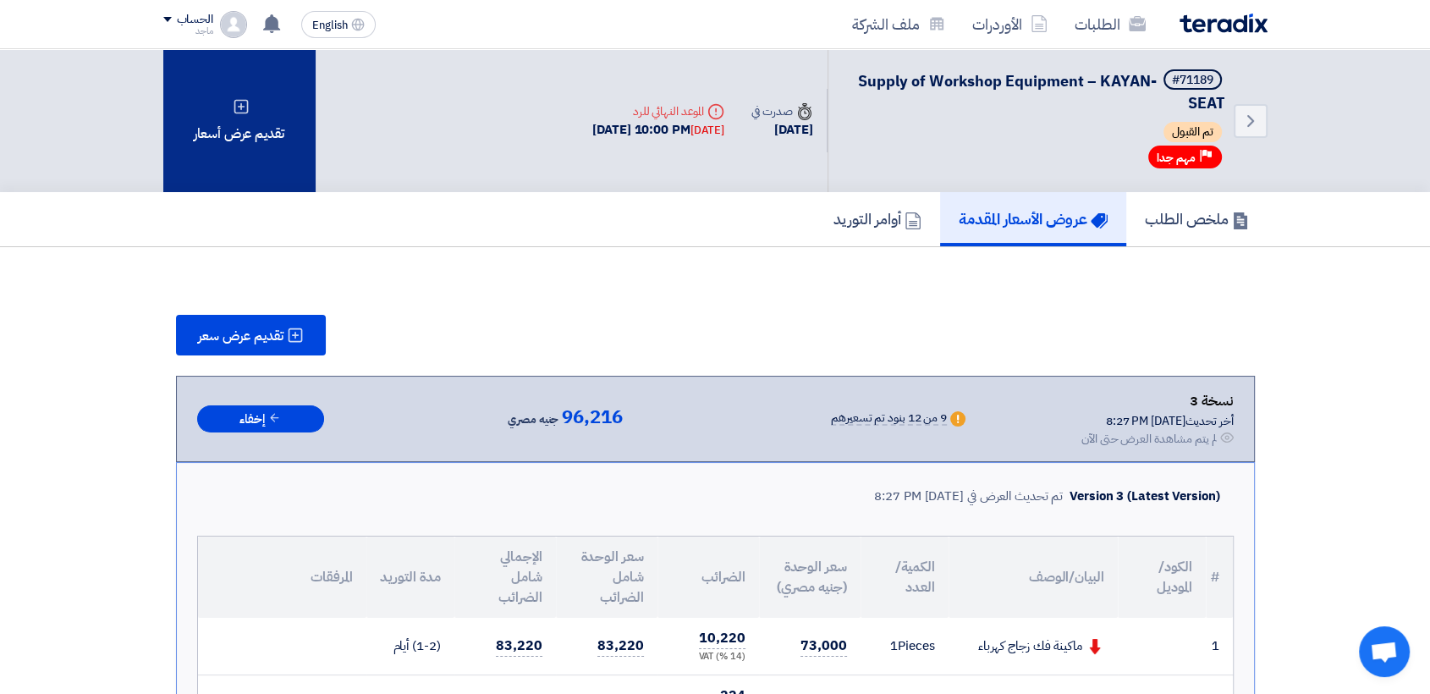
click at [226, 172] on div "تقديم عرض أسعار" at bounding box center [239, 120] width 152 height 143
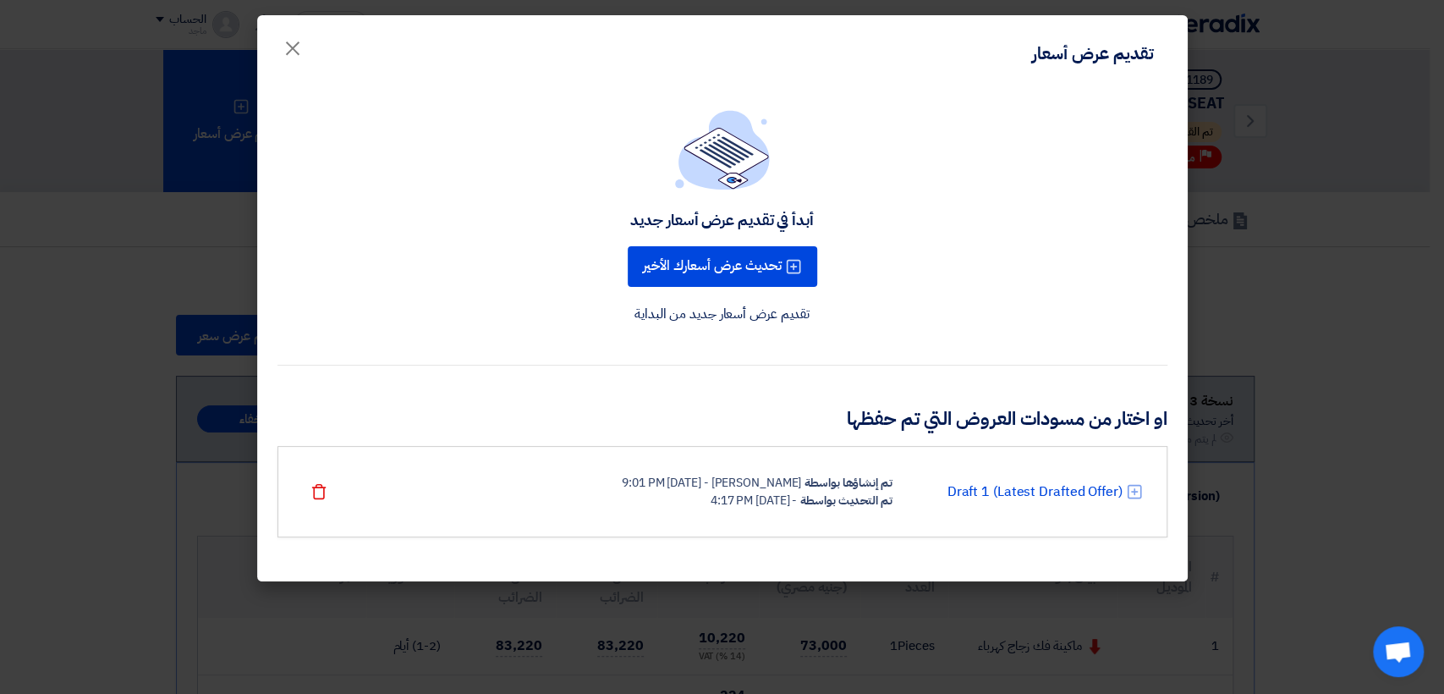
click at [690, 316] on link "تقديم عرض أسعار جديد من البداية" at bounding box center [722, 314] width 175 height 20
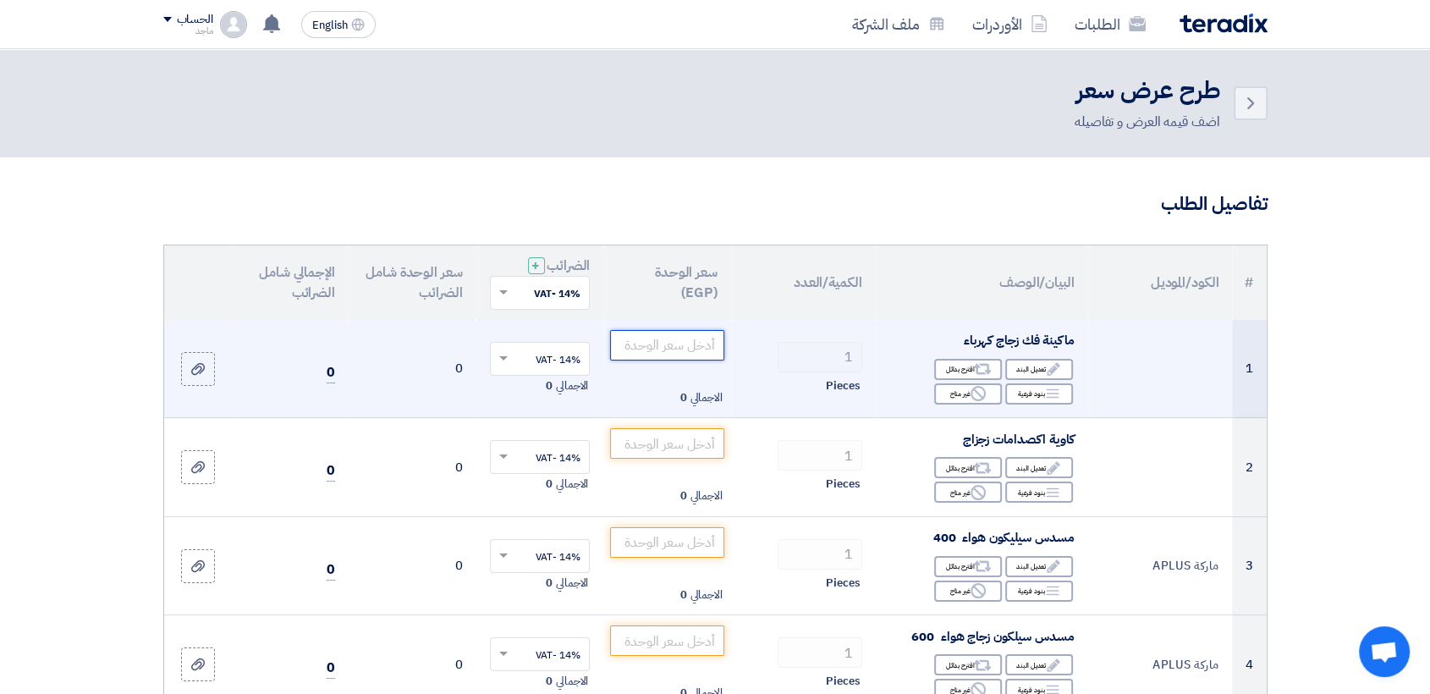
click at [692, 348] on input "number" at bounding box center [667, 345] width 114 height 30
click at [979, 400] on use at bounding box center [977, 393] width 15 height 15
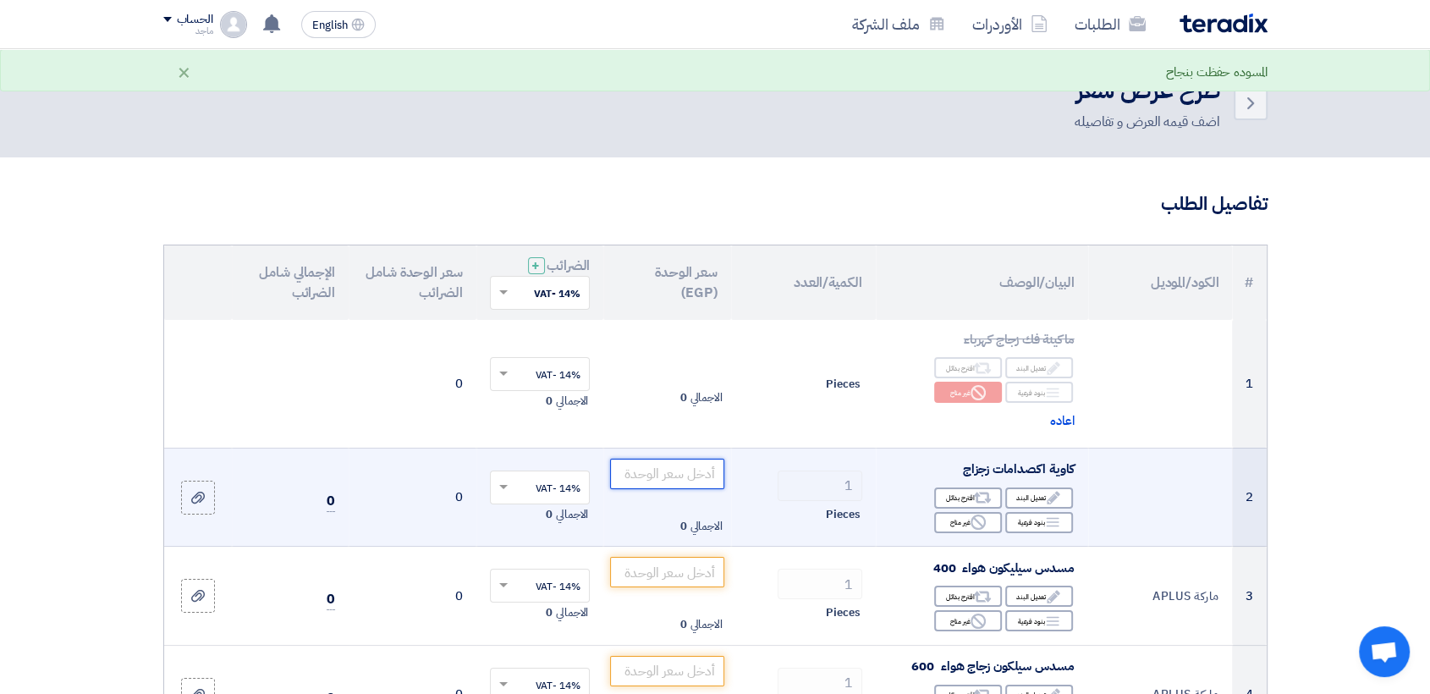
click at [653, 477] on input "number" at bounding box center [667, 474] width 114 height 30
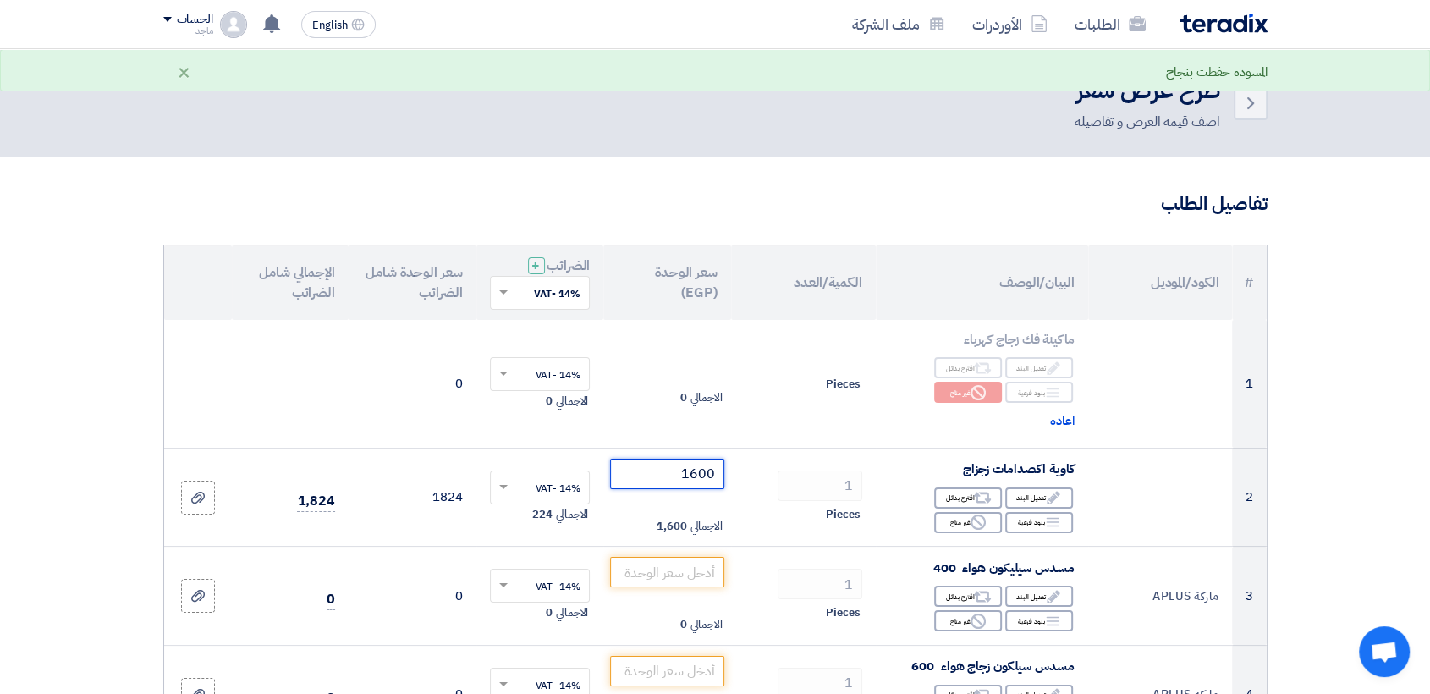
scroll to position [590, 0]
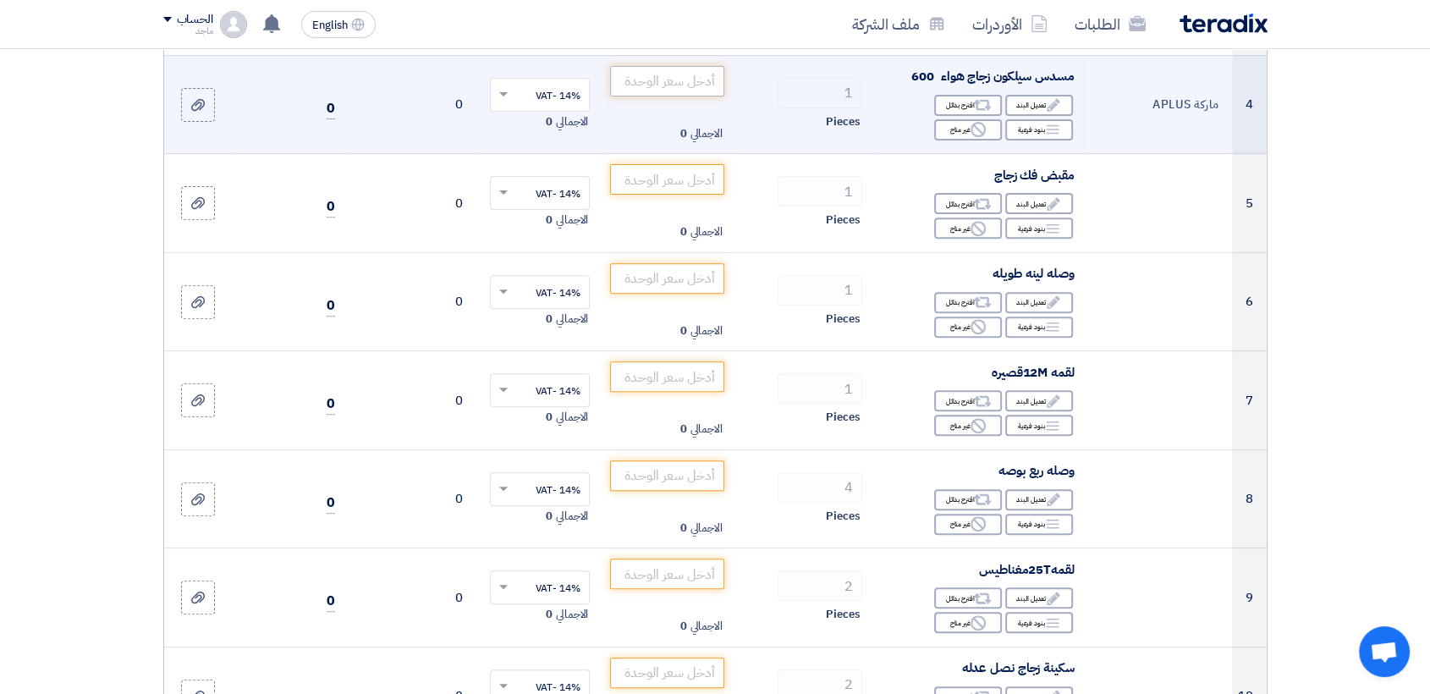
type input "1600"
click at [655, 76] on input "number" at bounding box center [667, 81] width 114 height 30
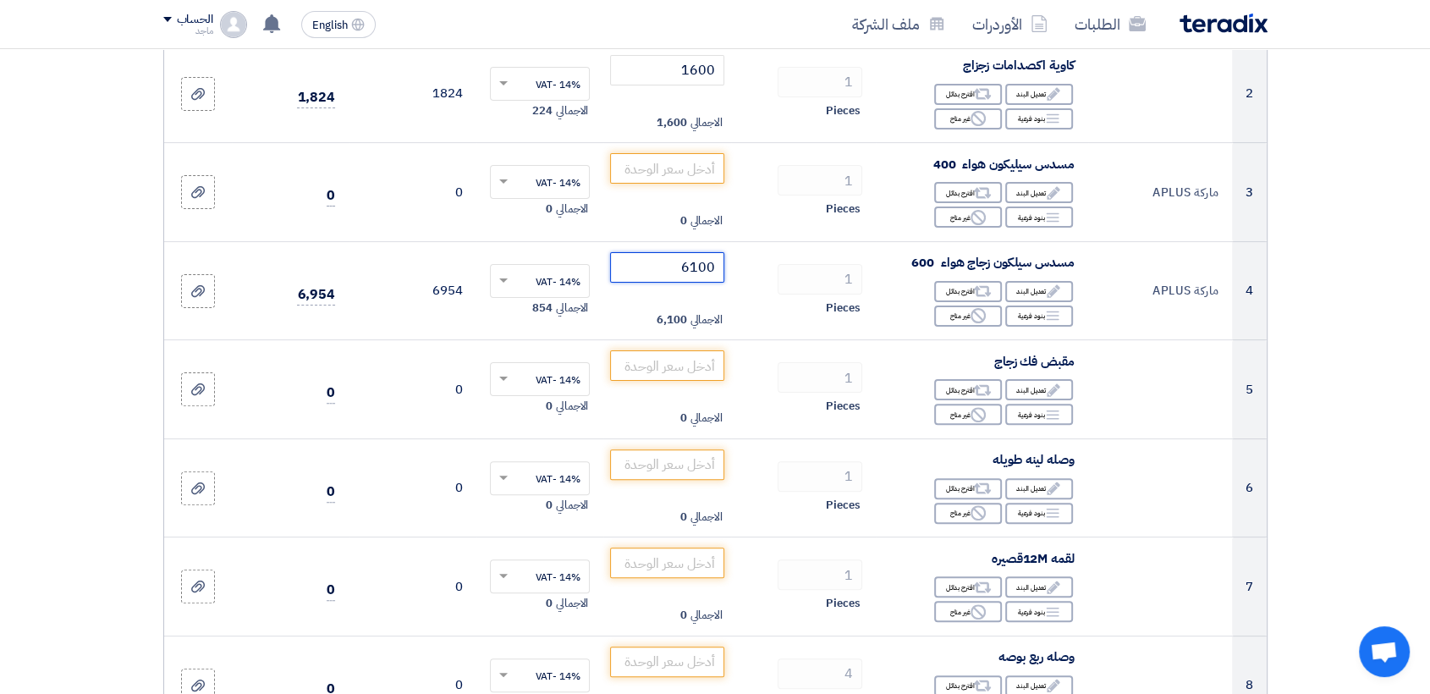
scroll to position [402, 0]
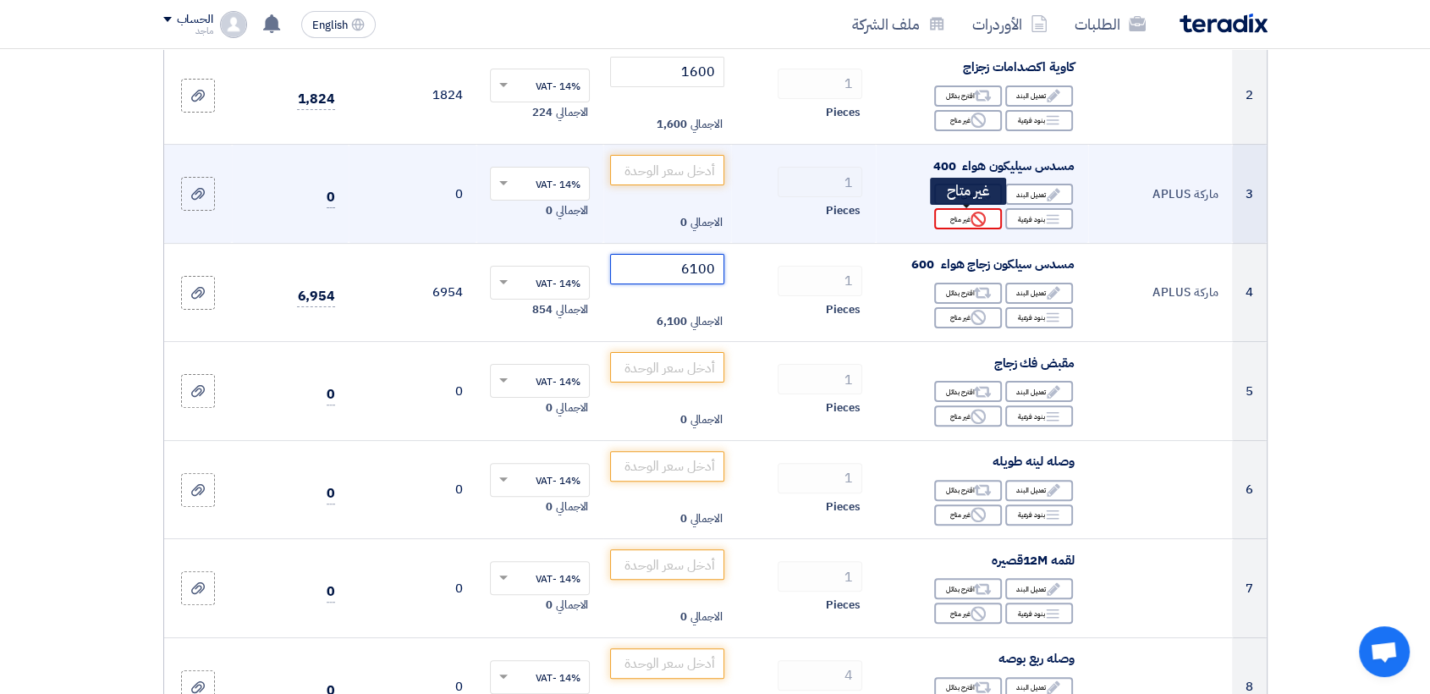
type input "6100"
click at [970, 219] on use at bounding box center [977, 219] width 15 height 15
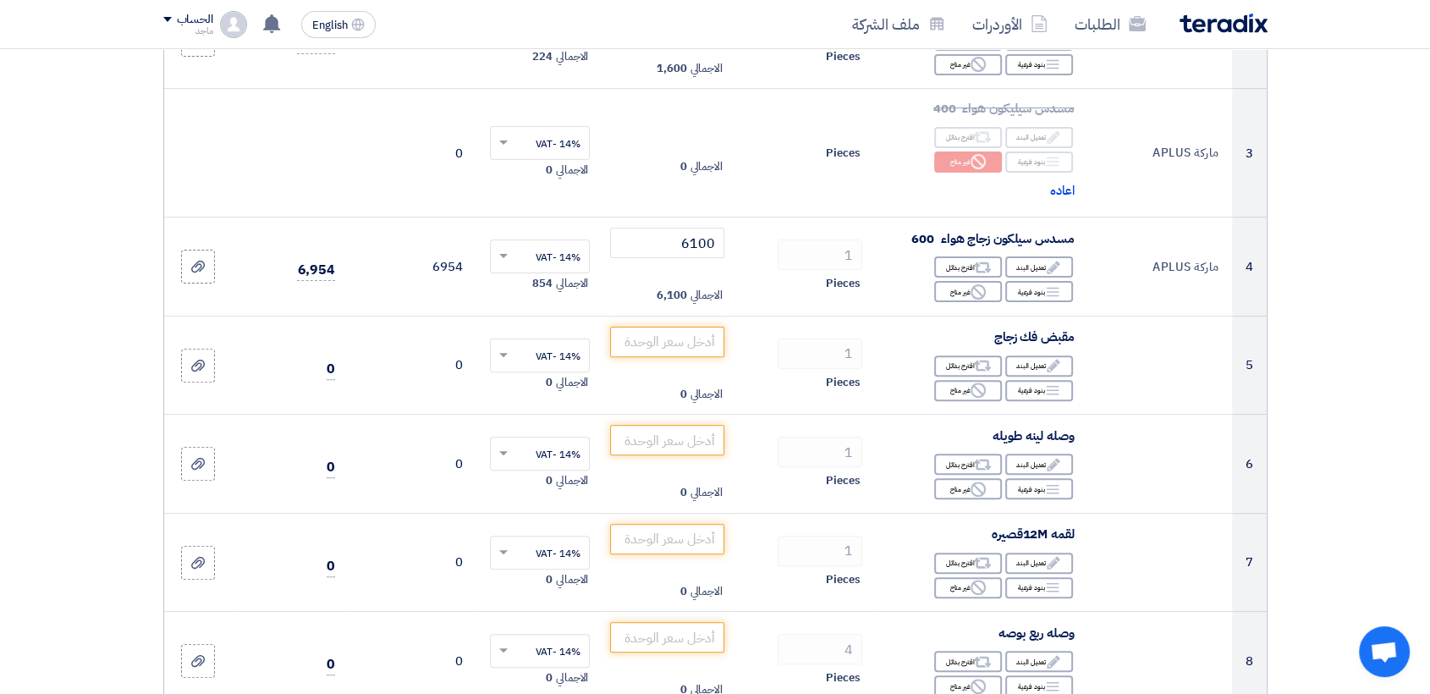
scroll to position [487, 0]
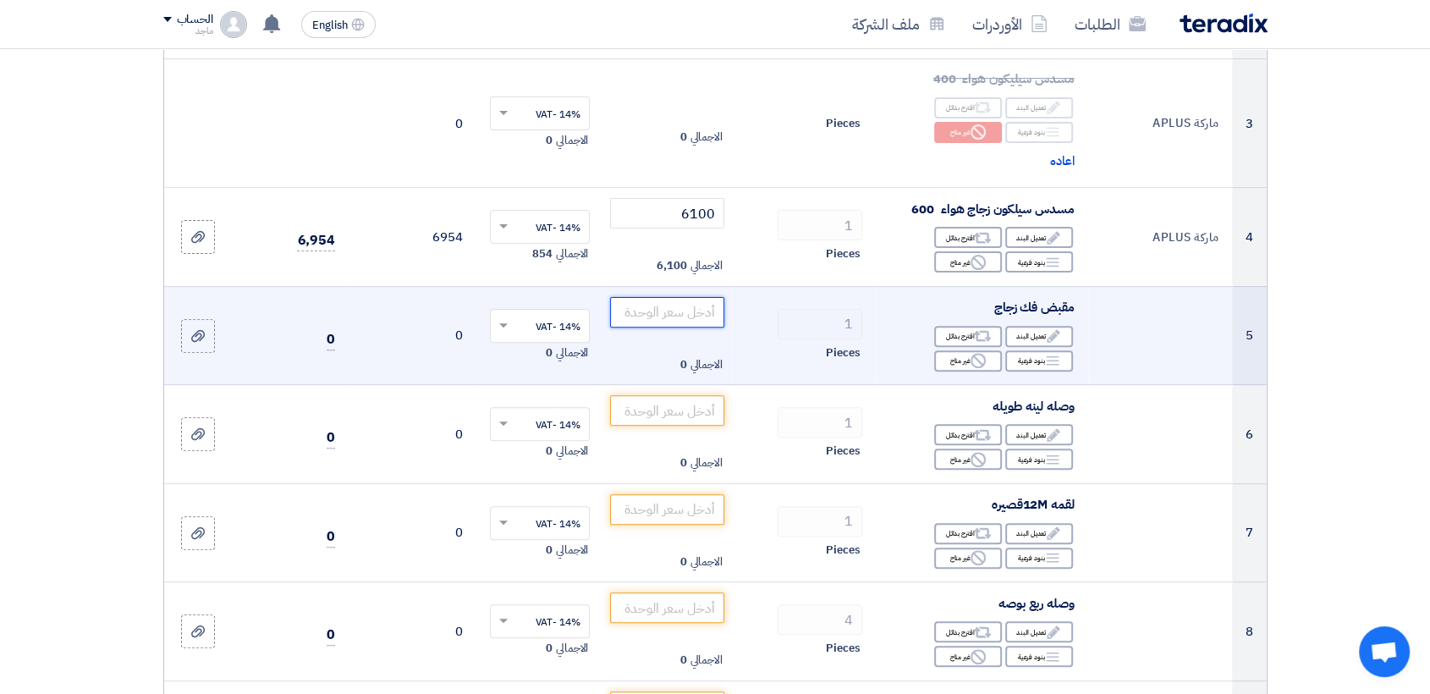
click at [676, 306] on input "number" at bounding box center [667, 312] width 114 height 30
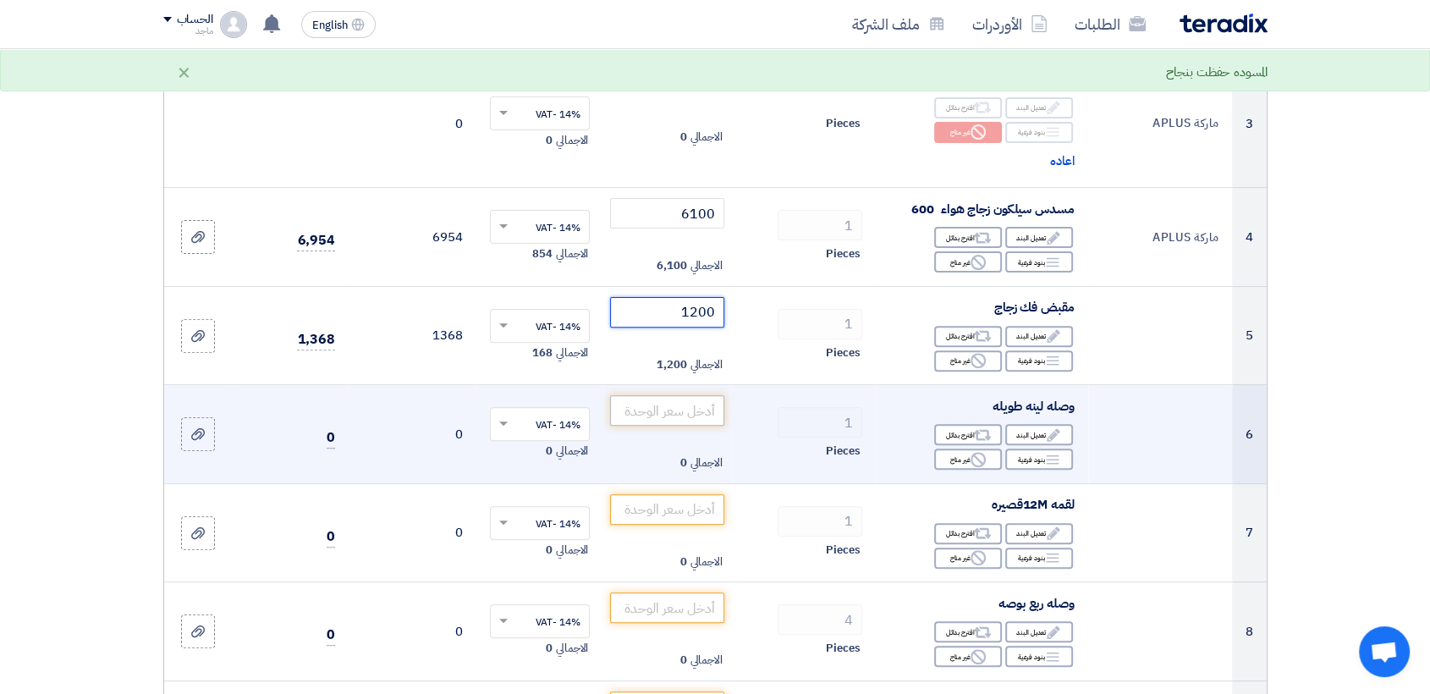
type input "1200"
click at [627, 403] on input "number" at bounding box center [667, 410] width 114 height 30
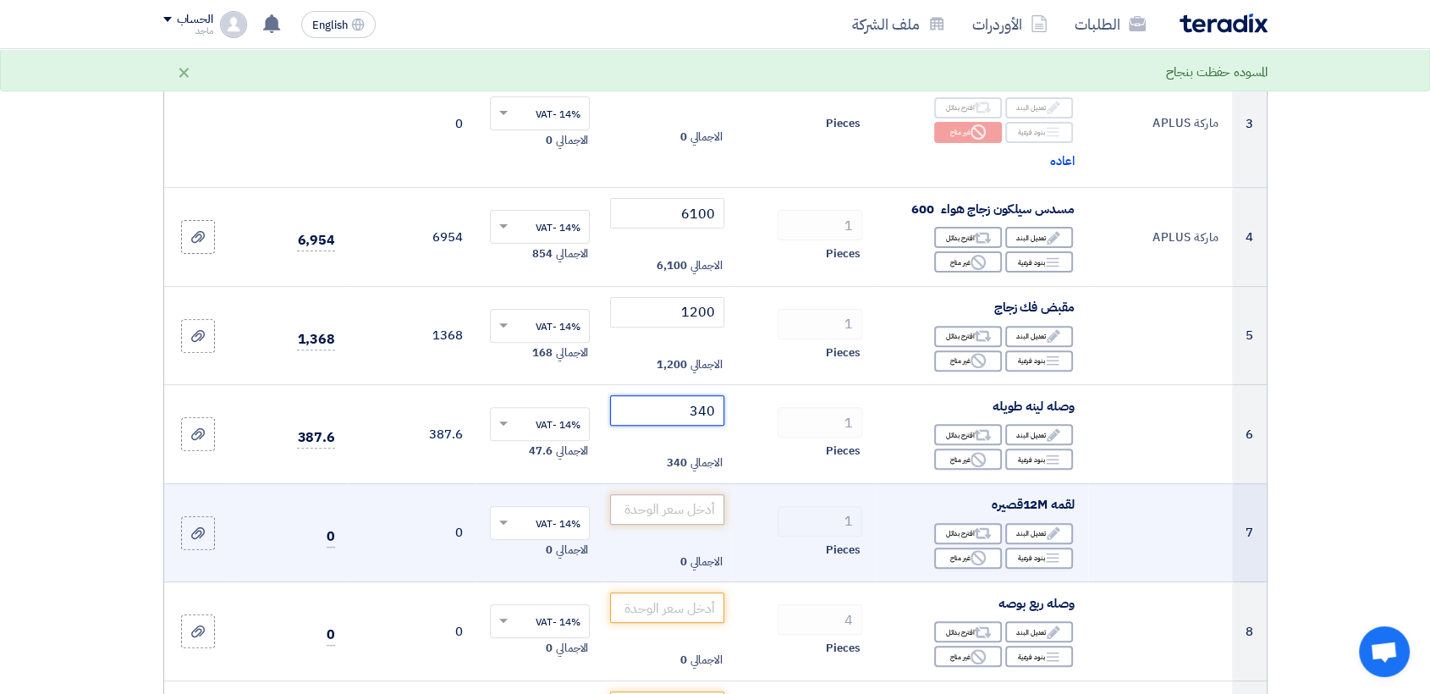
type input "340"
click at [638, 519] on input "number" at bounding box center [667, 509] width 114 height 30
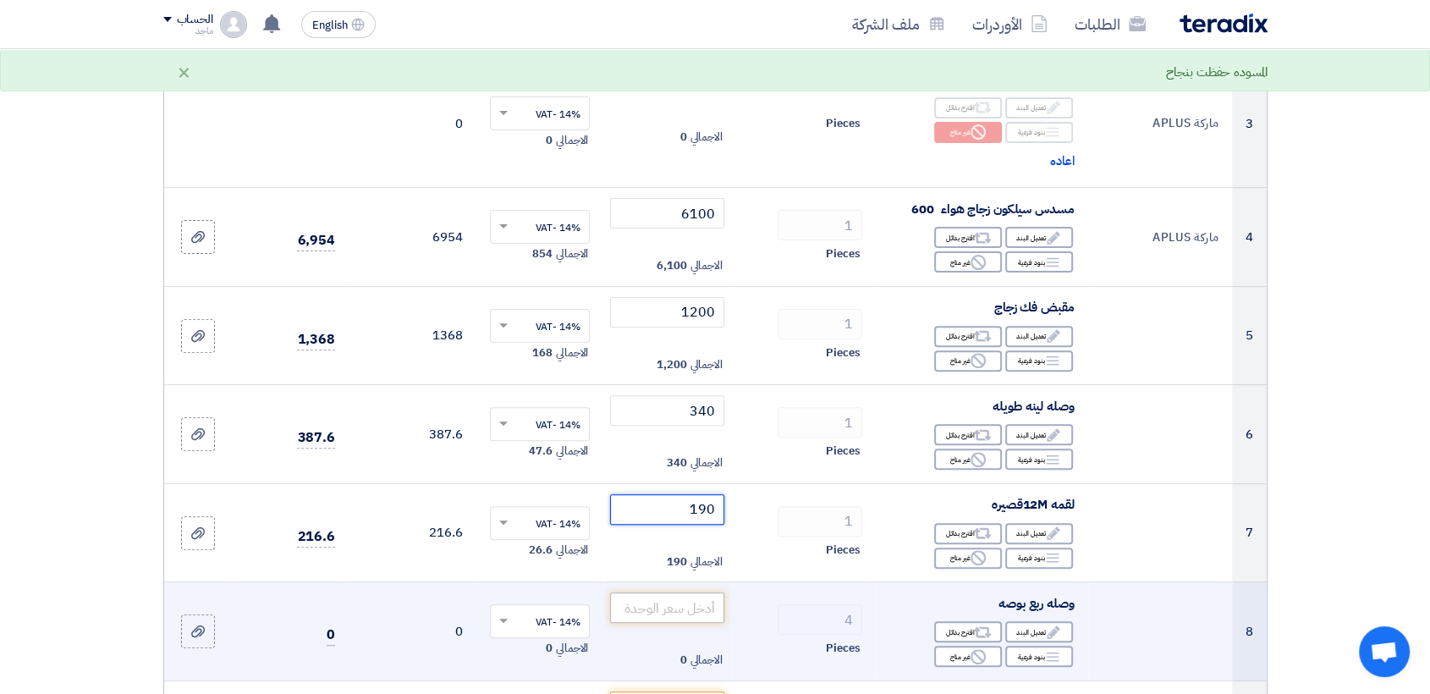
type input "190"
click at [635, 611] on input "number" at bounding box center [667, 607] width 114 height 30
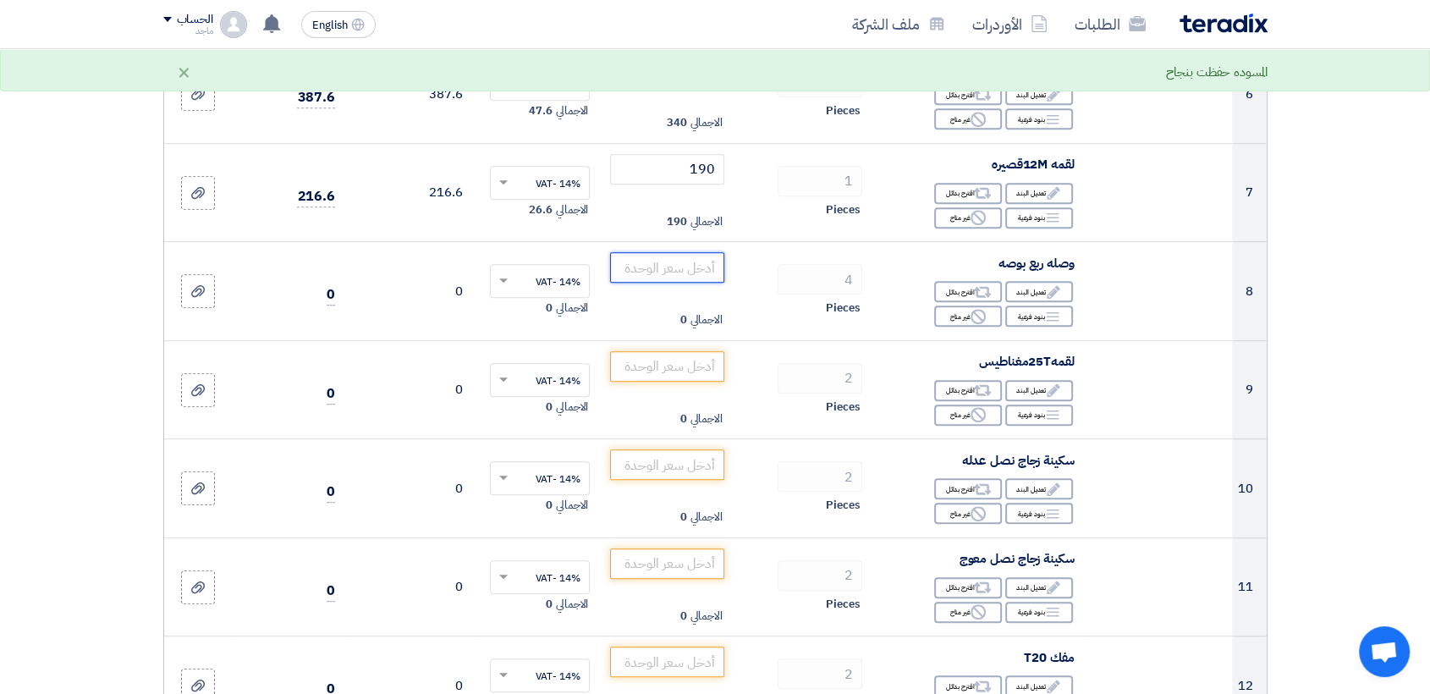
scroll to position [844, 0]
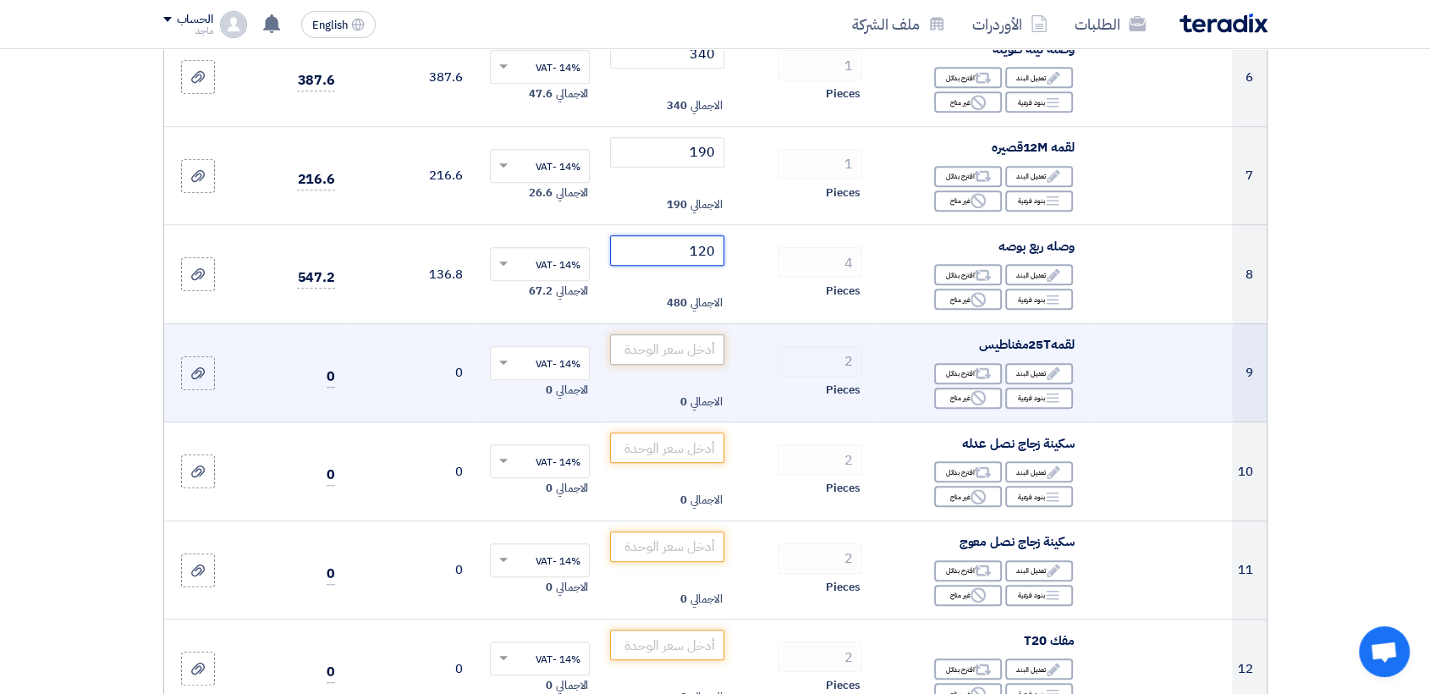
type input "120"
click at [633, 346] on input "number" at bounding box center [667, 349] width 114 height 30
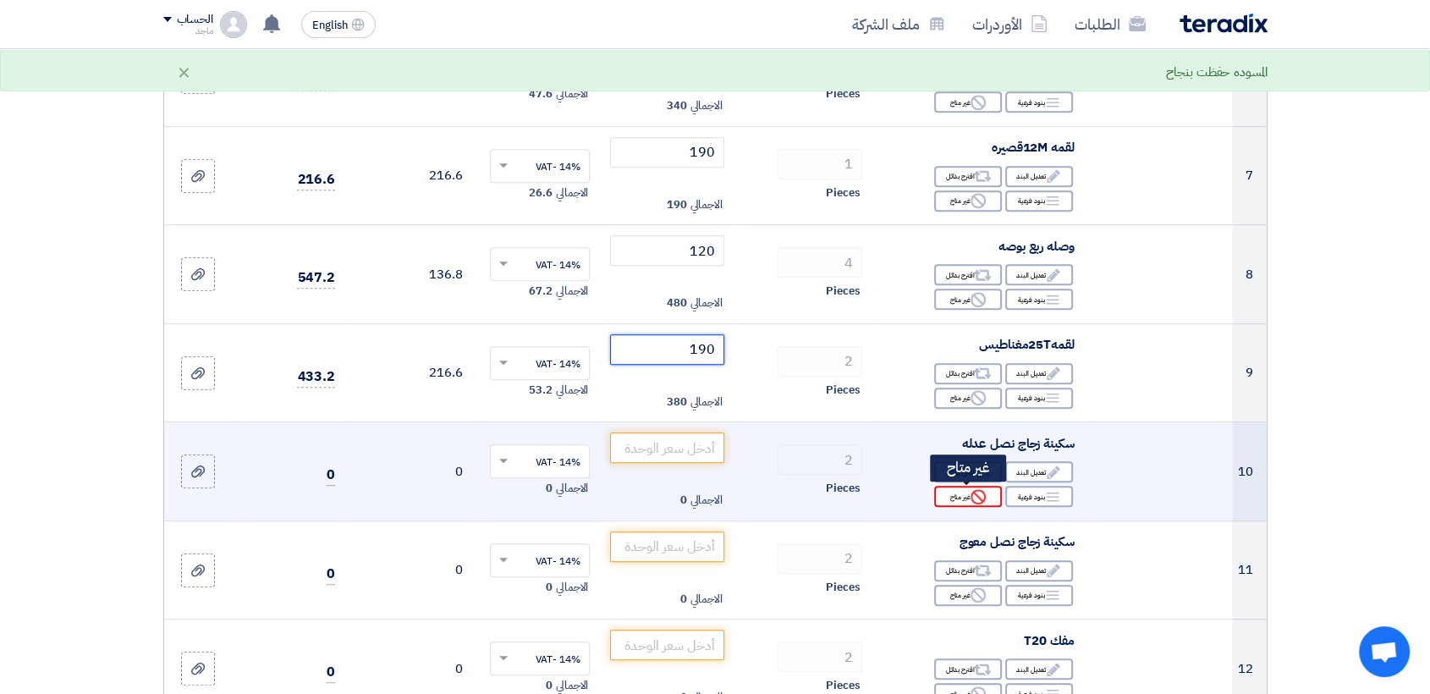
type input "190"
click at [982, 495] on icon "Reject" at bounding box center [977, 496] width 15 height 15
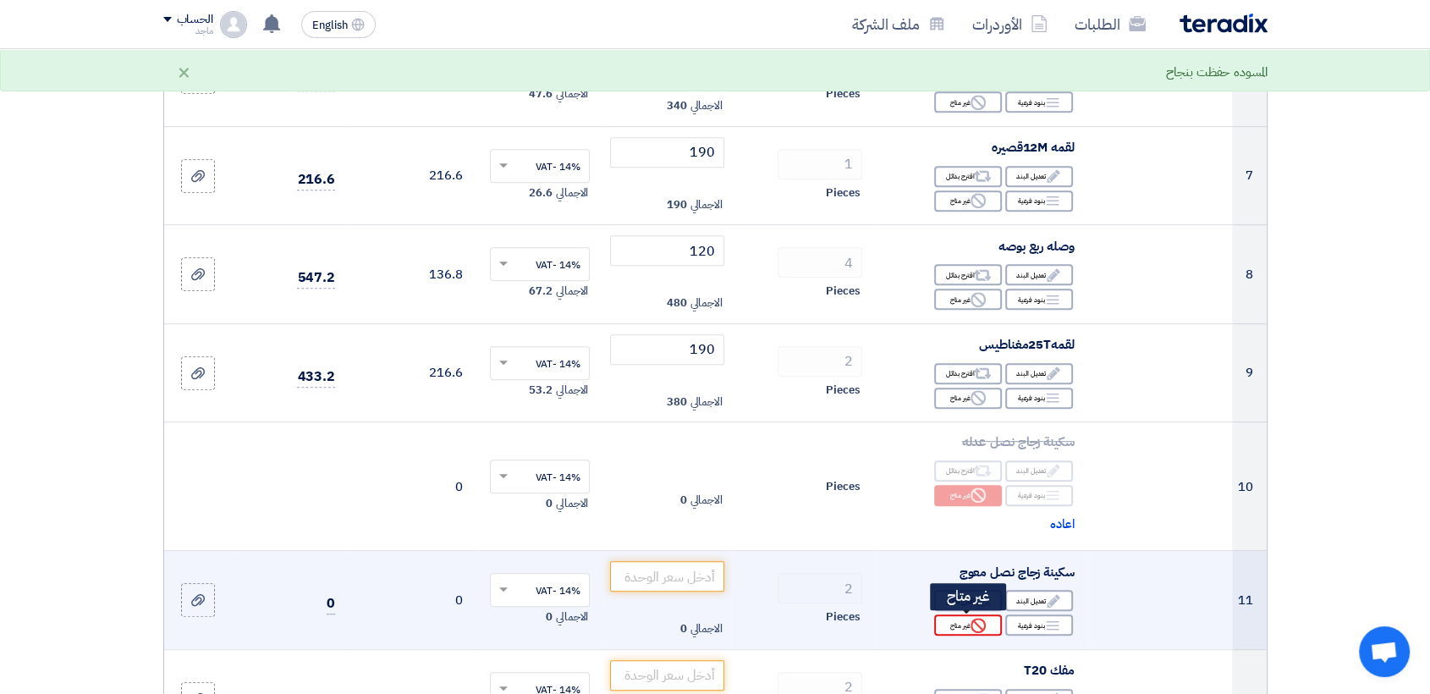
click at [969, 629] on div "Reject غير متاح" at bounding box center [968, 624] width 68 height 21
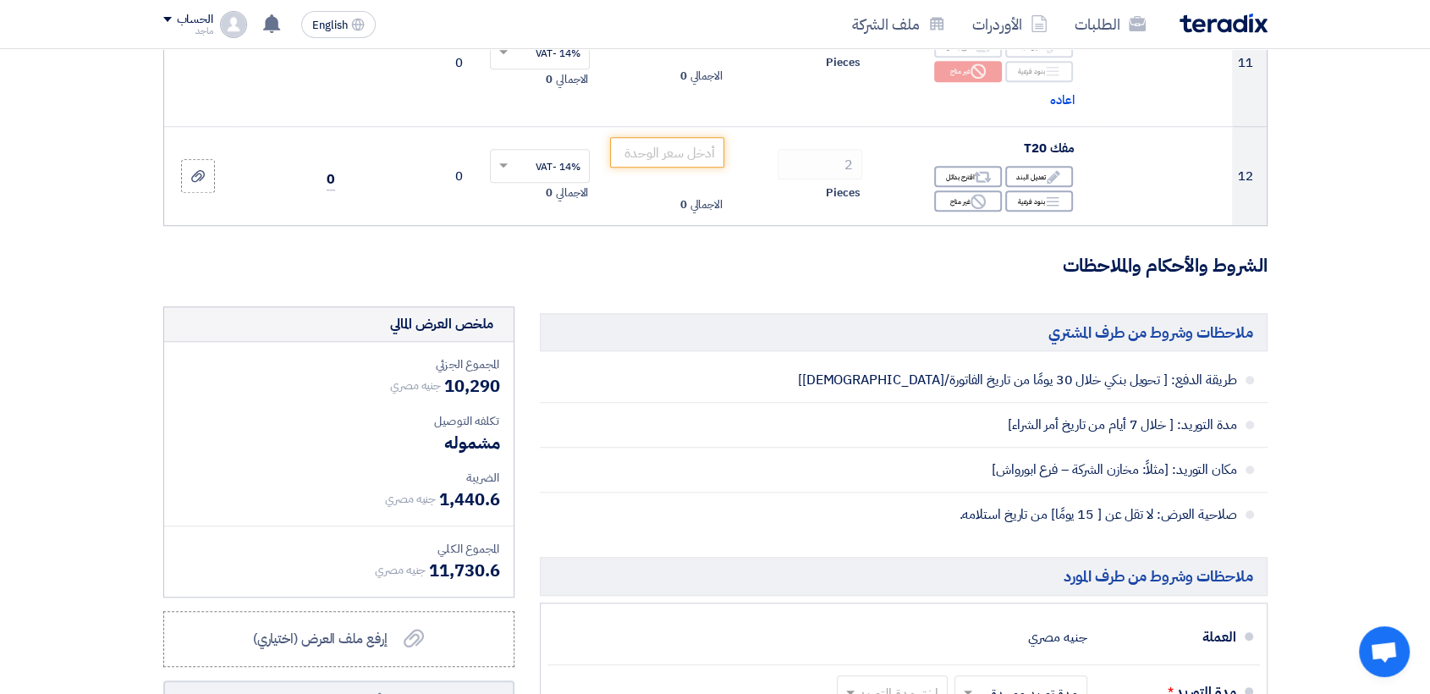
scroll to position [1225, 0]
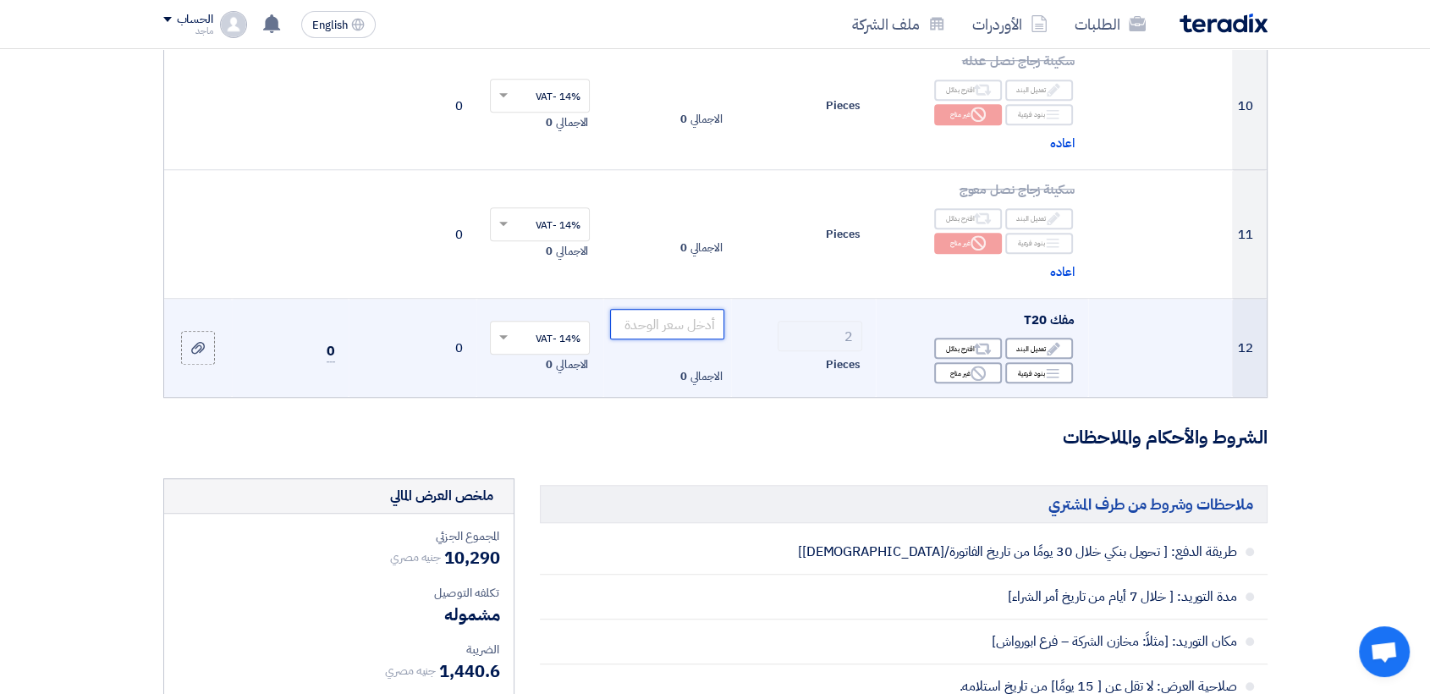
click at [681, 322] on input "number" at bounding box center [667, 324] width 114 height 30
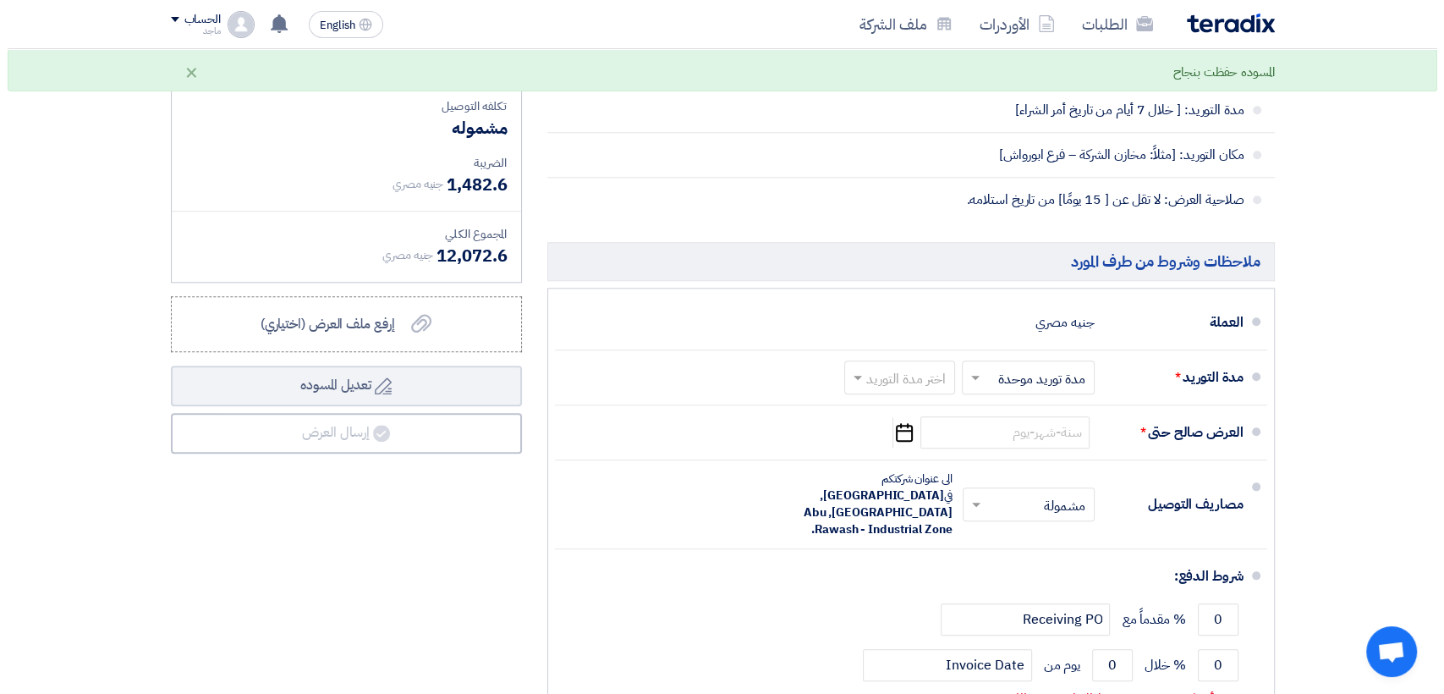
scroll to position [1745, 0]
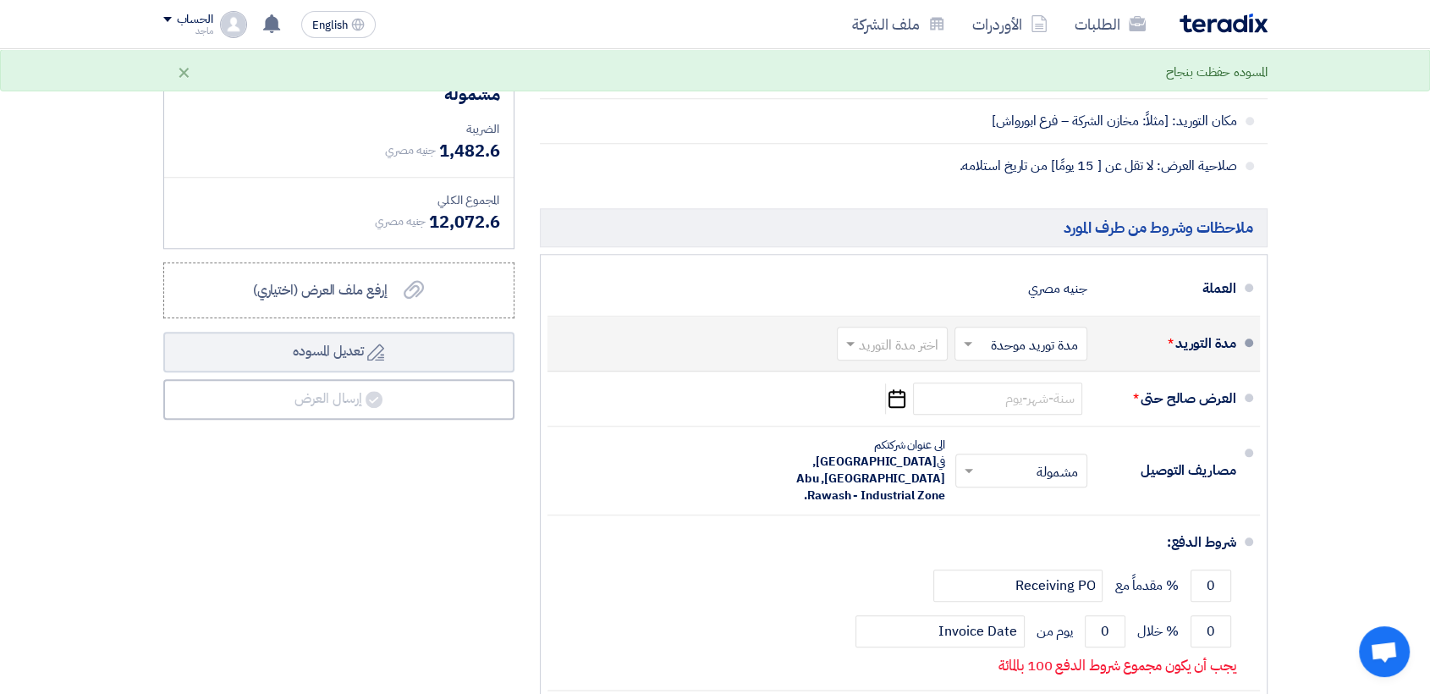
type input "150"
click at [916, 344] on input "text" at bounding box center [889, 344] width 102 height 25
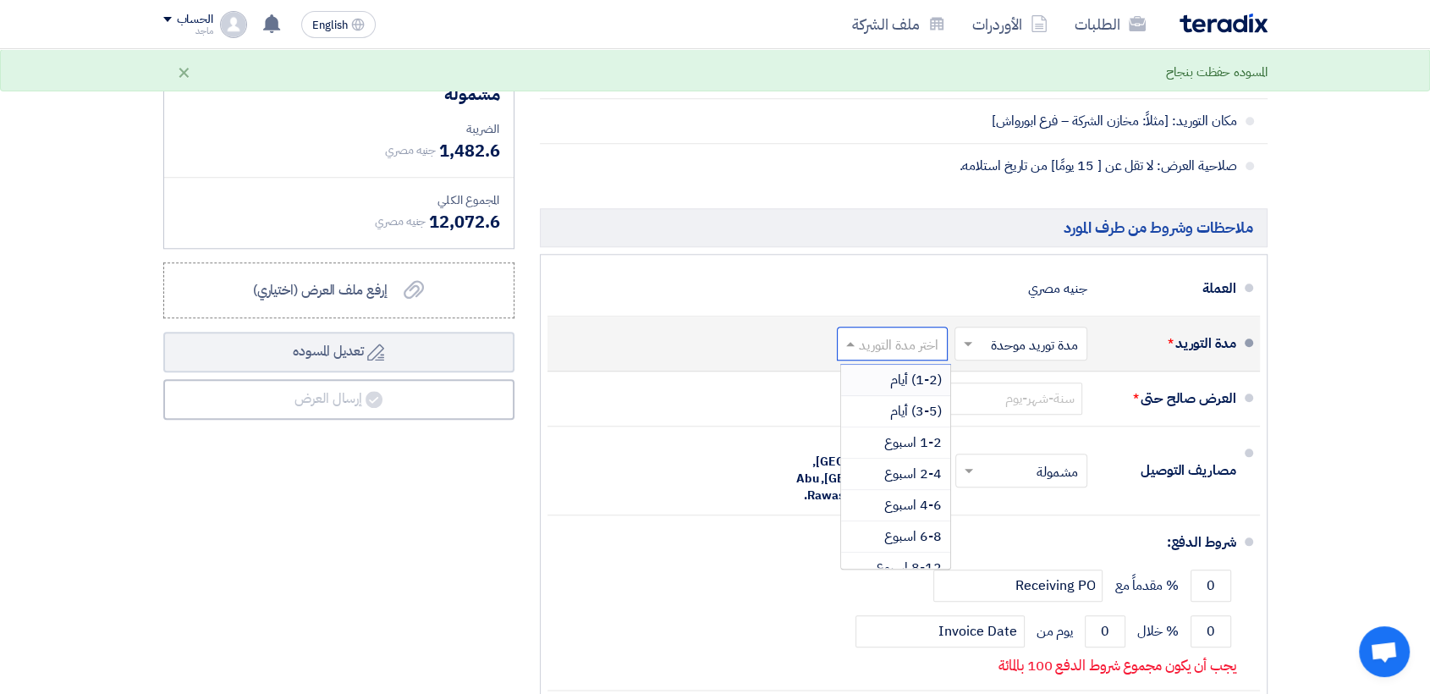
click at [914, 380] on span "(1-2) أيام" at bounding box center [916, 380] width 52 height 20
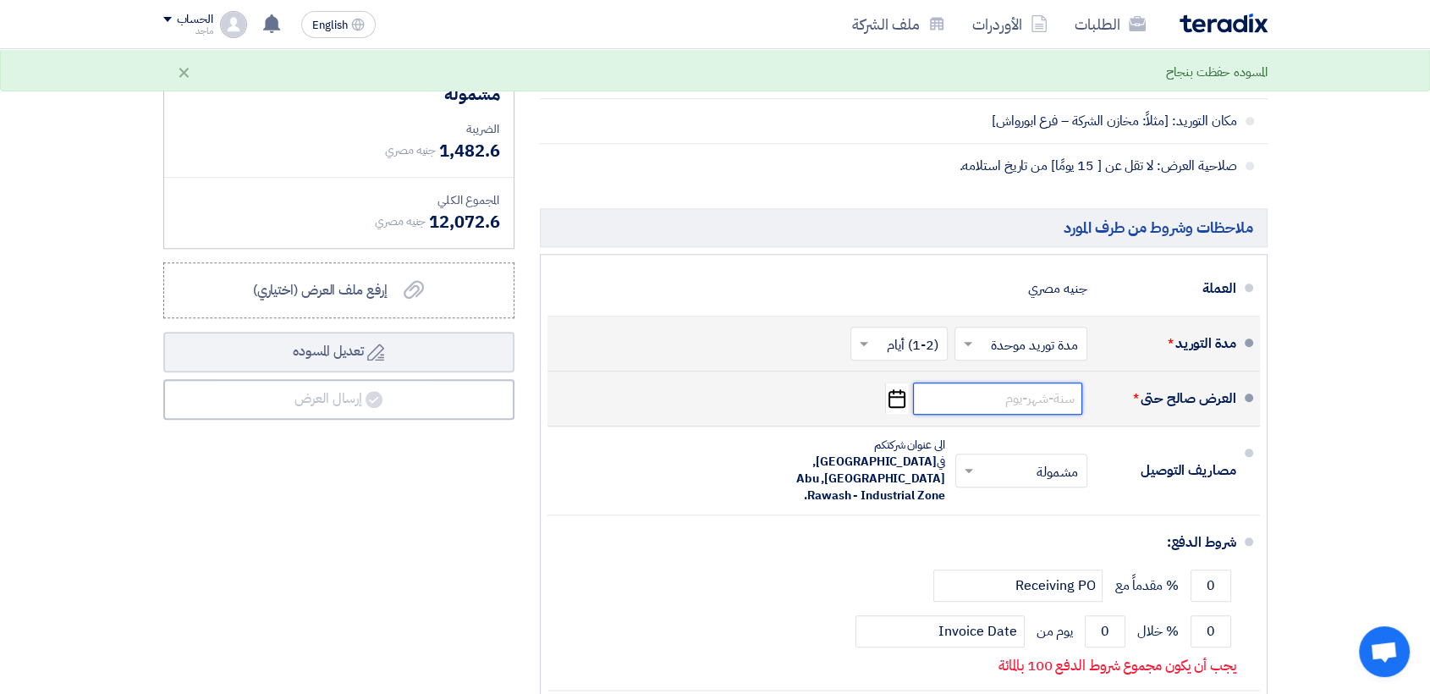
click at [1036, 402] on input at bounding box center [997, 398] width 169 height 32
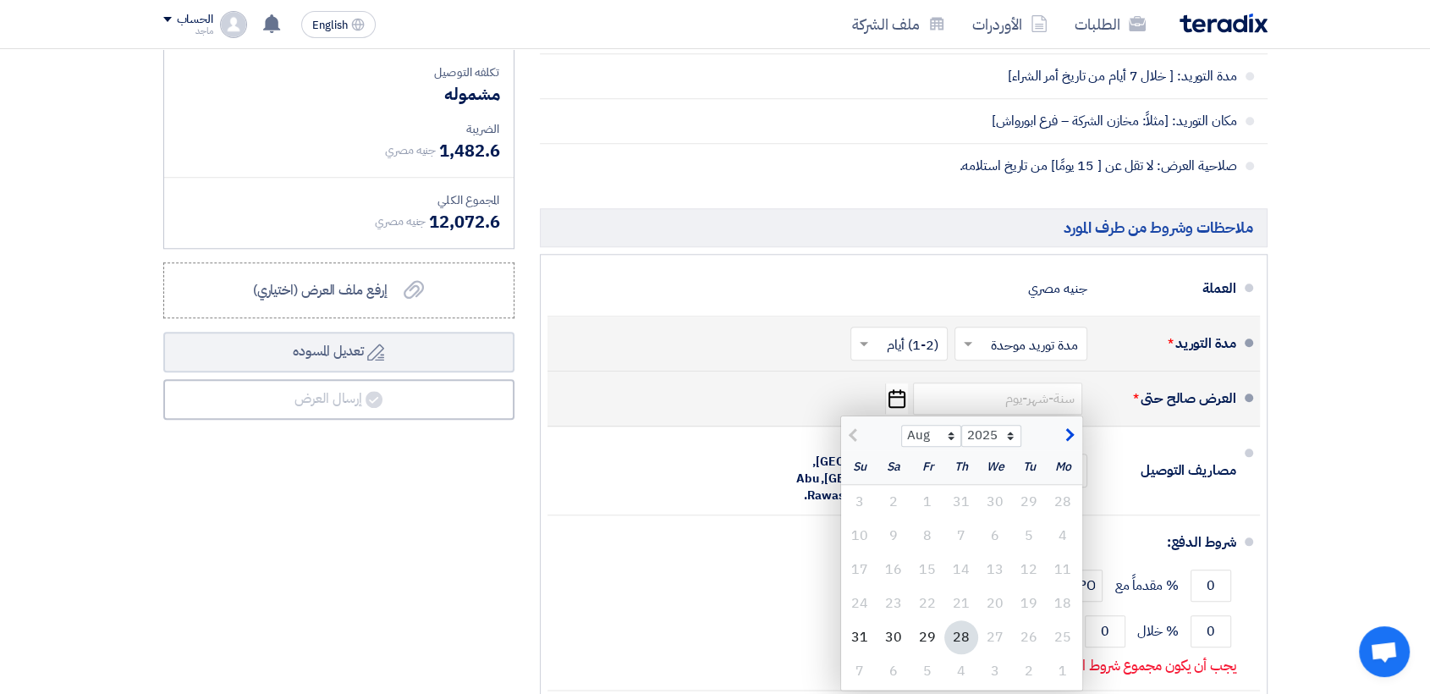
click at [954, 629] on div "28" at bounding box center [961, 637] width 34 height 34
type input "[DATE]"
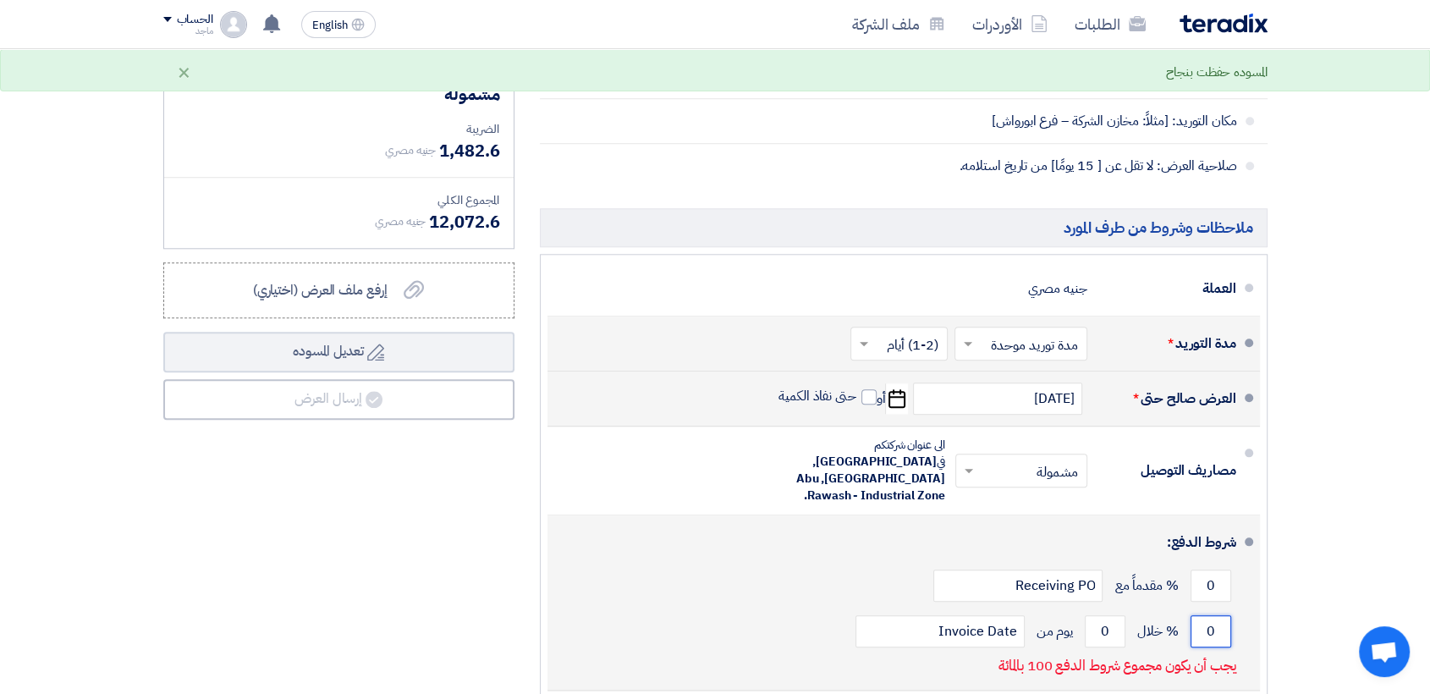
click at [1194, 615] on input "0" at bounding box center [1210, 631] width 41 height 32
type input "100"
click at [1090, 615] on input "0" at bounding box center [1105, 631] width 41 height 32
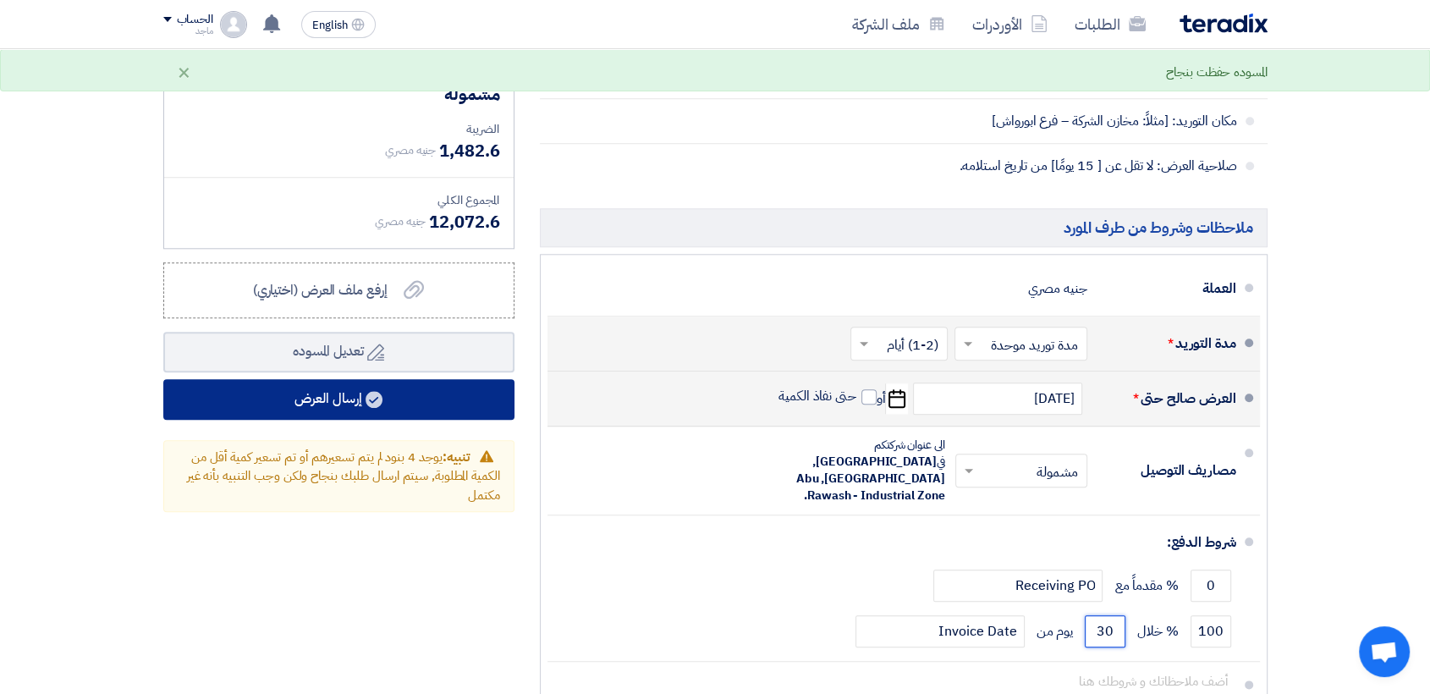
type input "30"
click at [326, 393] on button "إرسال العرض" at bounding box center [338, 399] width 351 height 41
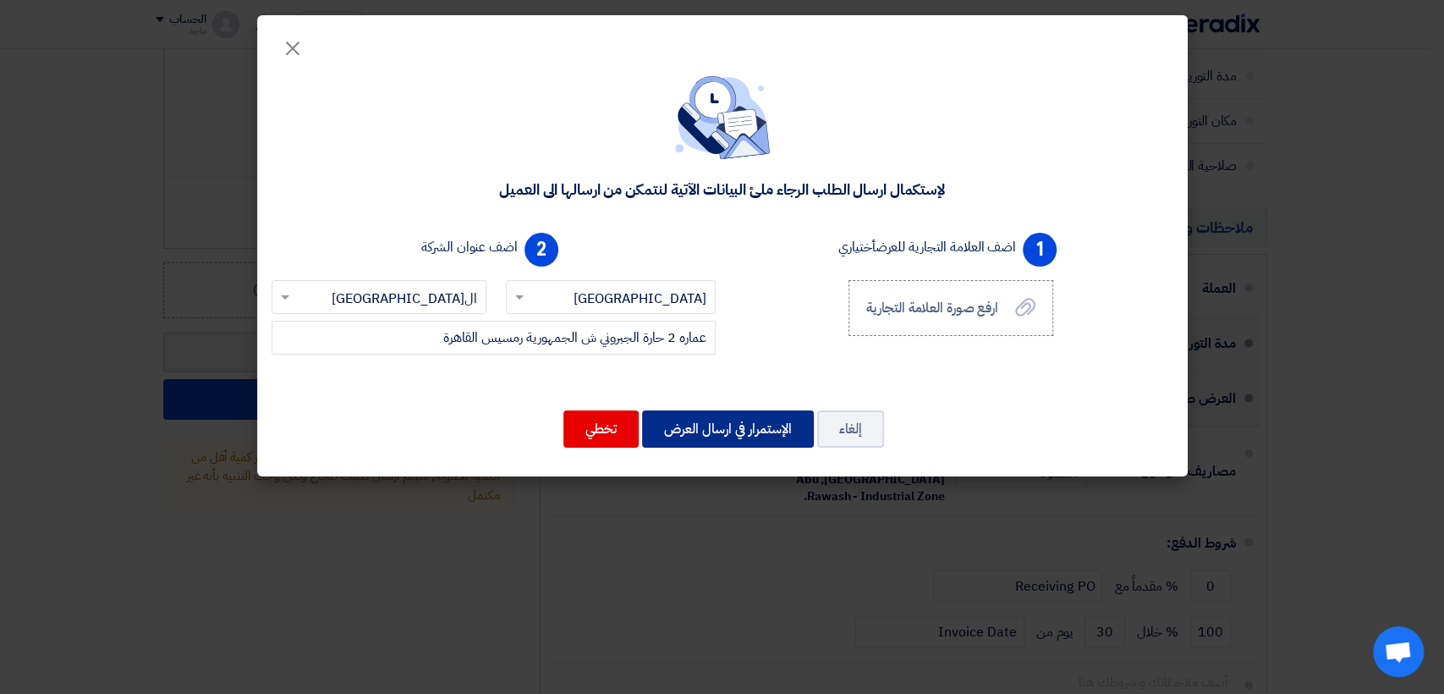
click at [739, 426] on button "الإستمرار في ارسال العرض" at bounding box center [728, 428] width 172 height 37
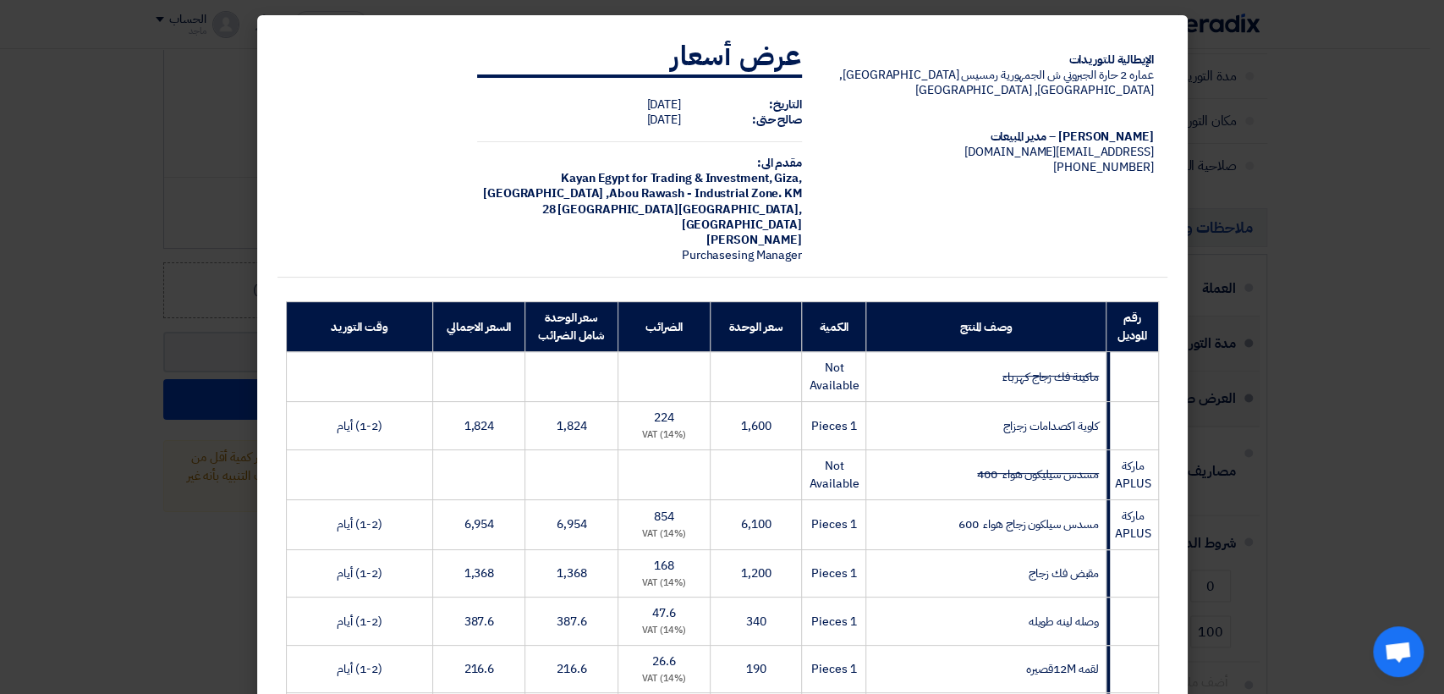
click at [14, 655] on modal-container "الإيطالية للتوريدات عماره 2 حارة الجبروني ش الجمهورية رمسيس القاهرة, القاهرة, E…" at bounding box center [722, 347] width 1444 height 694
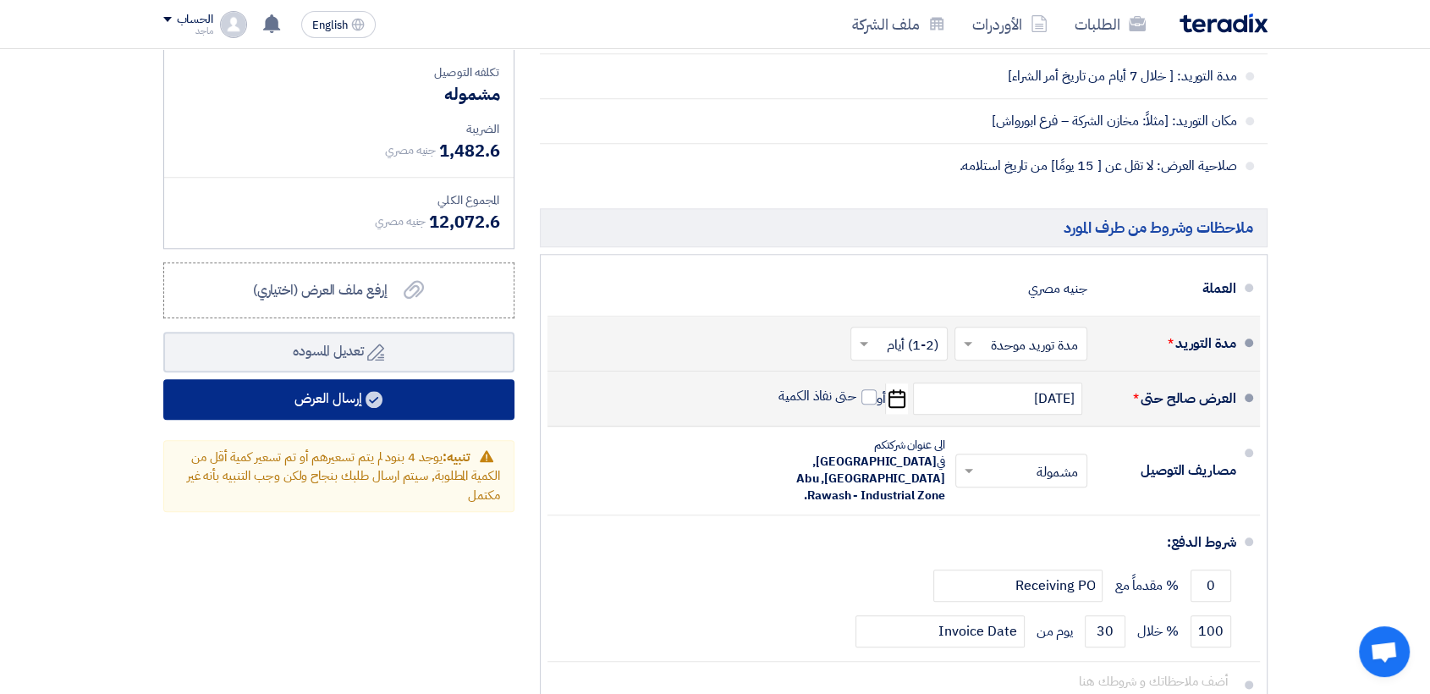
click at [280, 407] on button "إرسال العرض" at bounding box center [338, 399] width 351 height 41
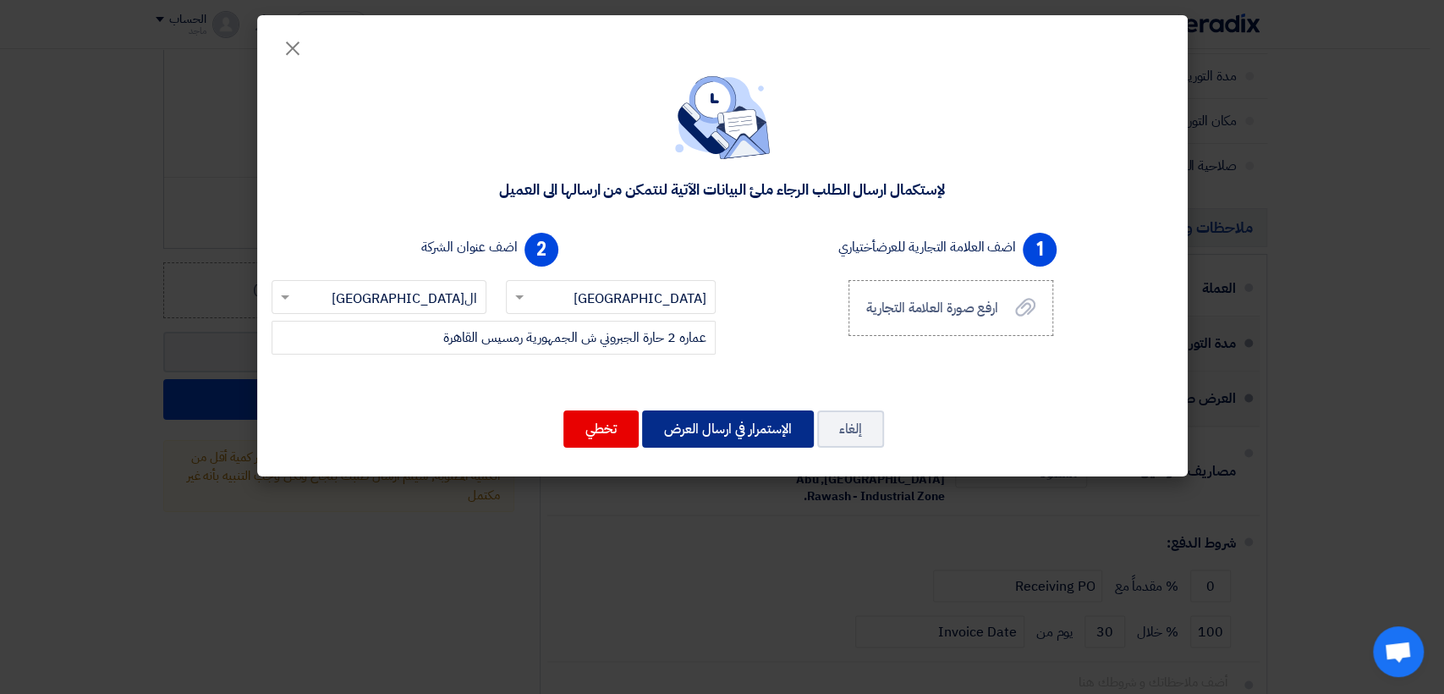
click at [732, 426] on button "الإستمرار في ارسال العرض" at bounding box center [728, 428] width 172 height 37
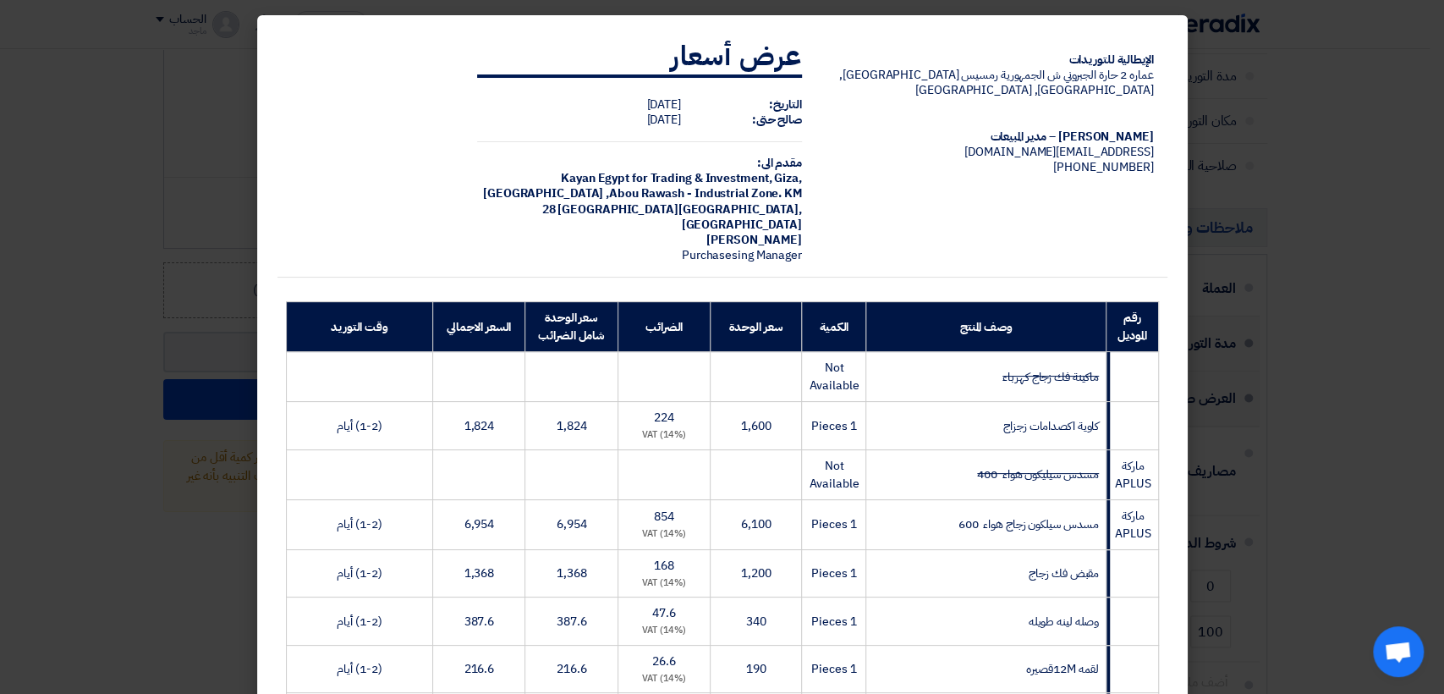
scroll to position [601, 0]
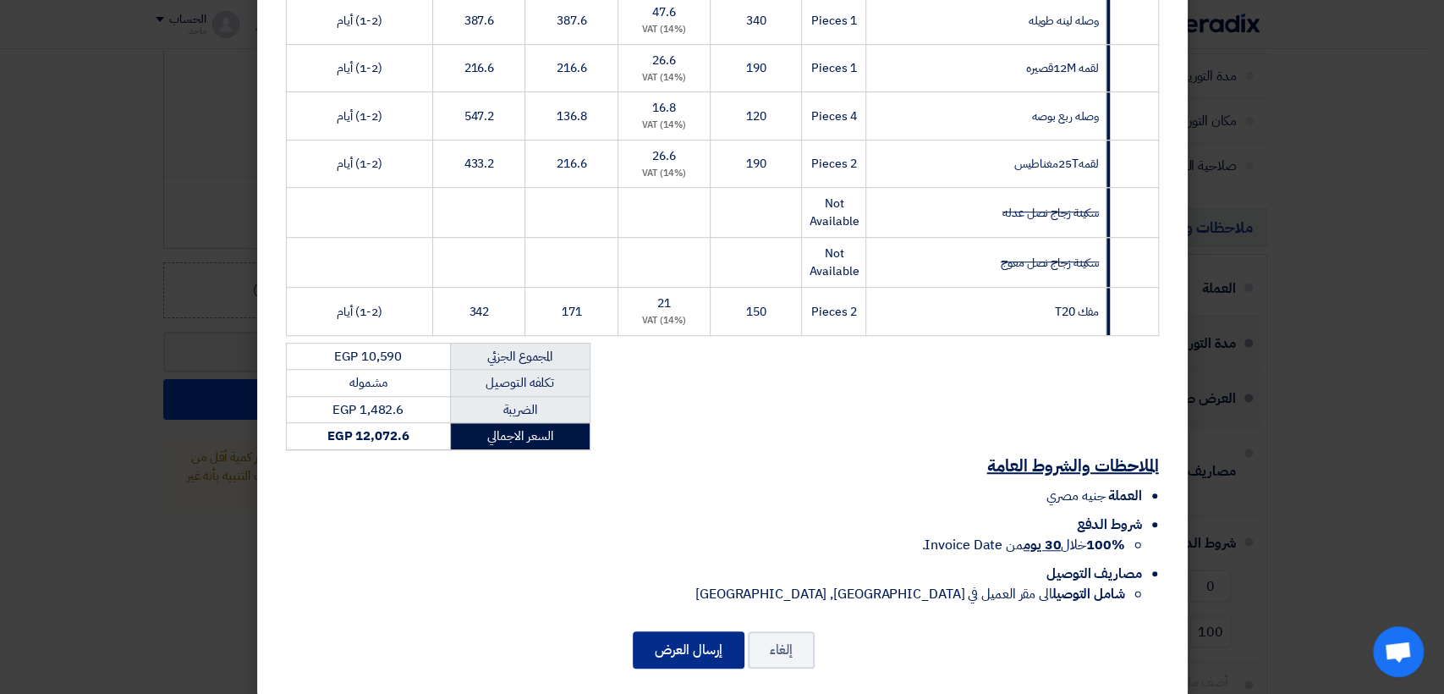
click at [697, 631] on button "إرسال العرض" at bounding box center [689, 649] width 112 height 37
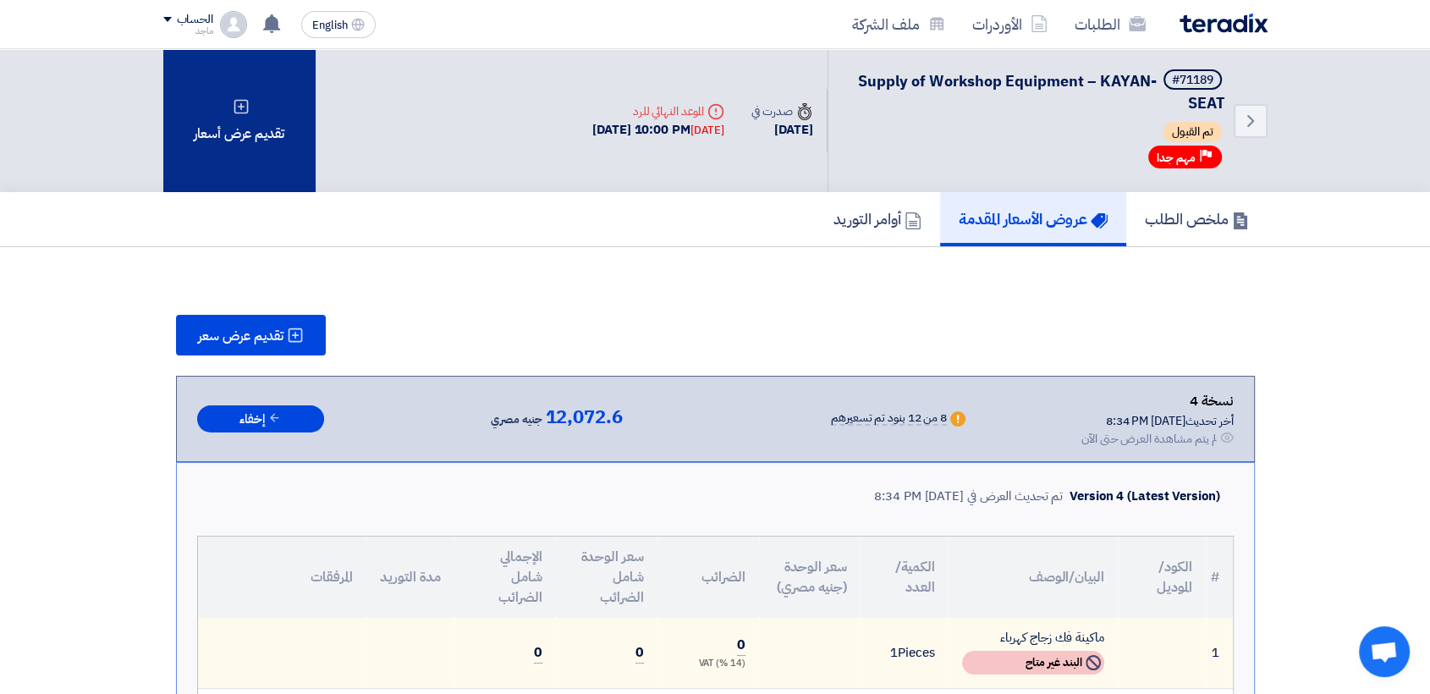
click at [254, 129] on div "تقديم عرض أسعار" at bounding box center [239, 120] width 152 height 143
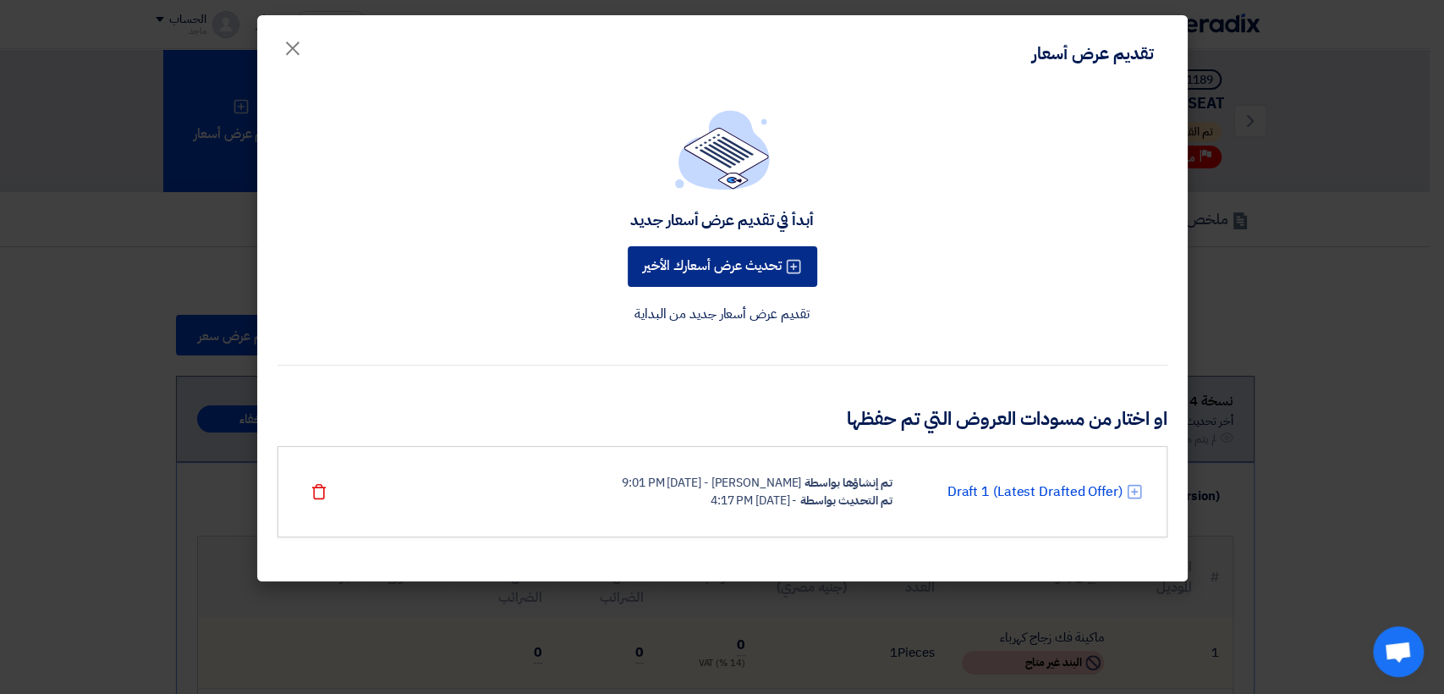
click at [673, 252] on button "تحديث عرض أسعارك الأخير" at bounding box center [723, 266] width 190 height 41
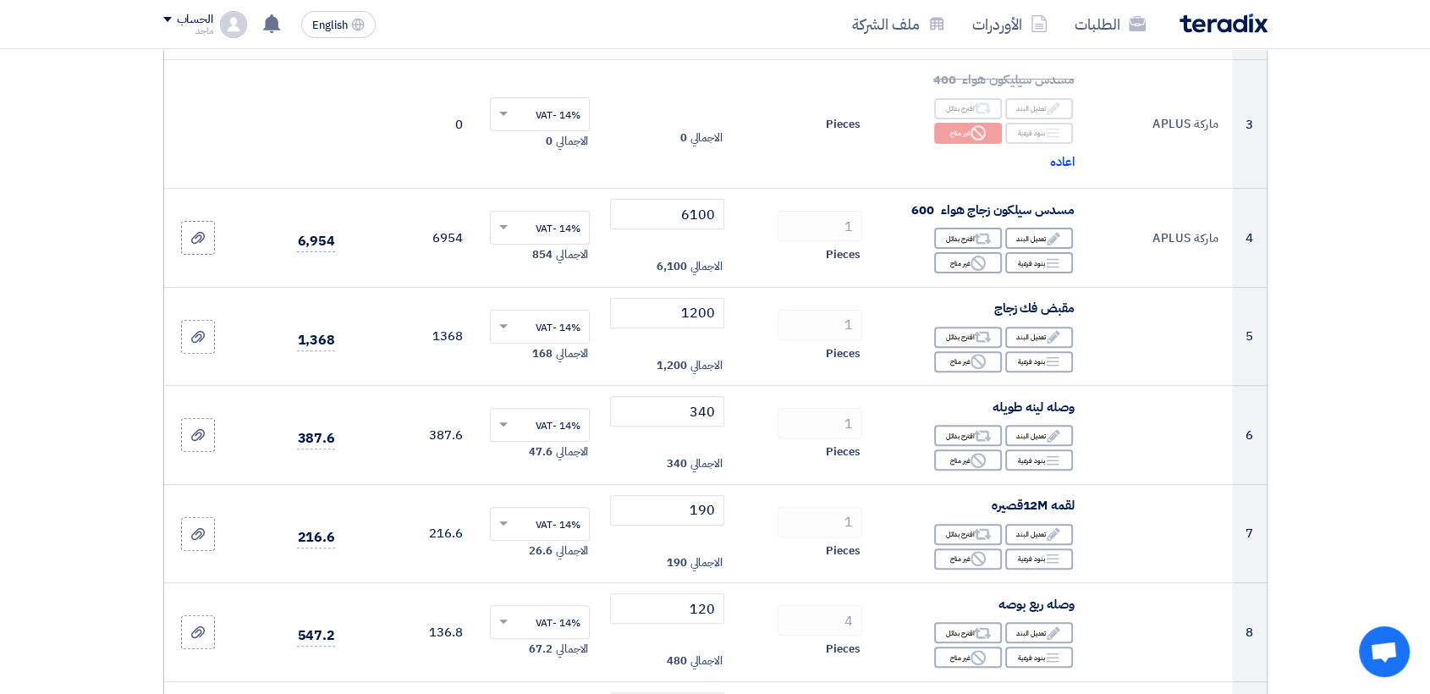
scroll to position [483, 0]
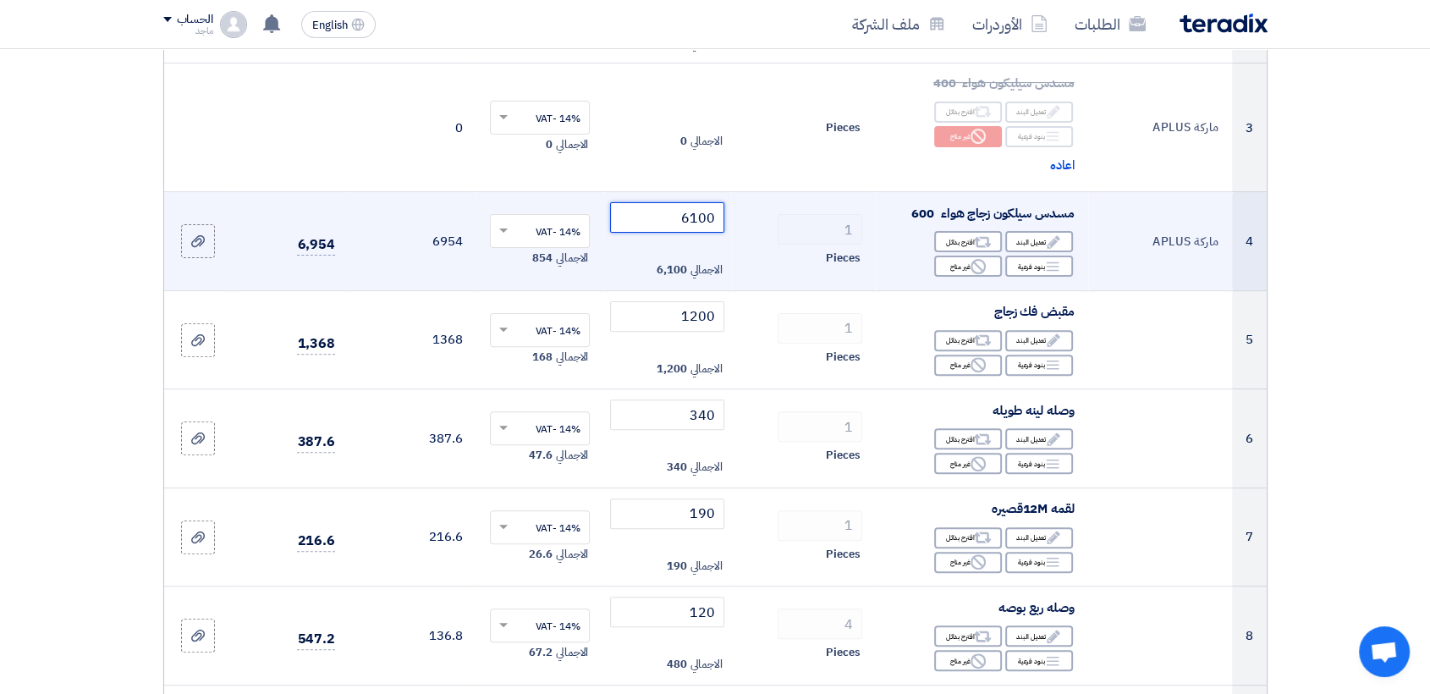
click at [620, 213] on input "6100" at bounding box center [667, 217] width 114 height 30
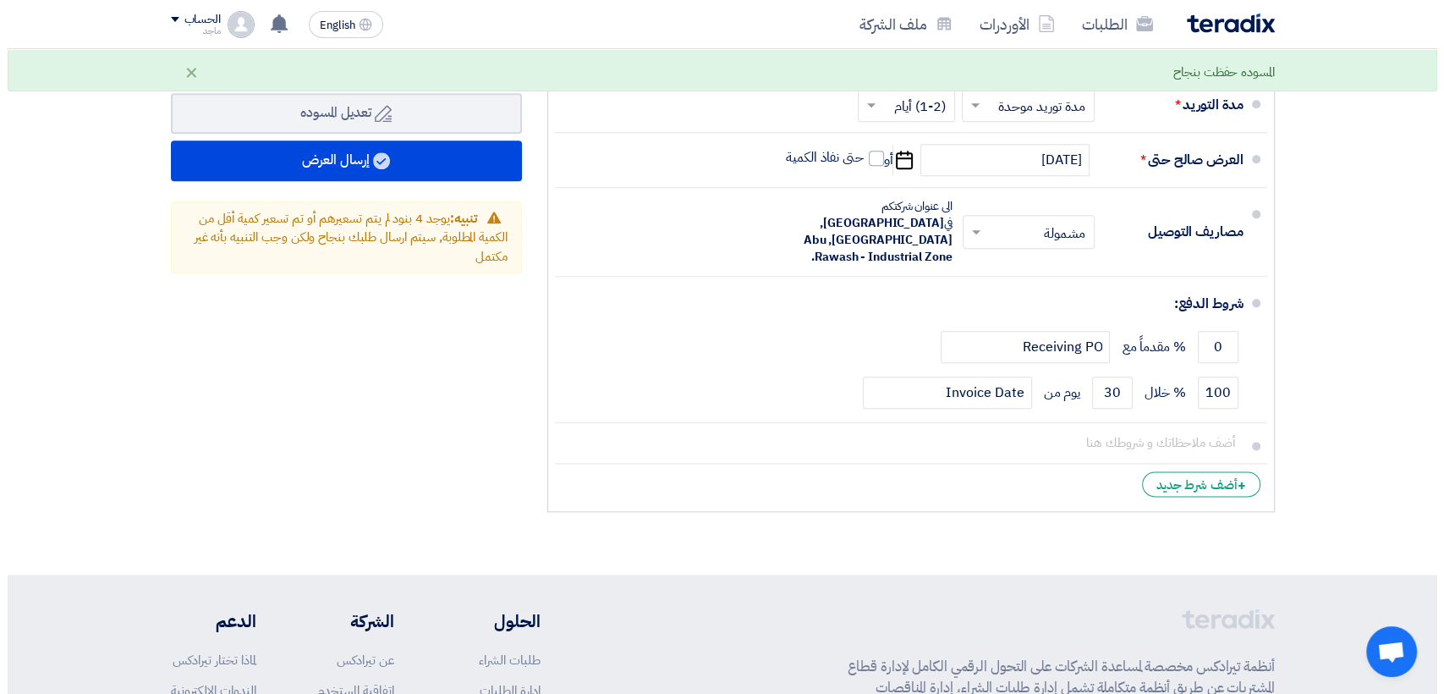
scroll to position [2020, 0]
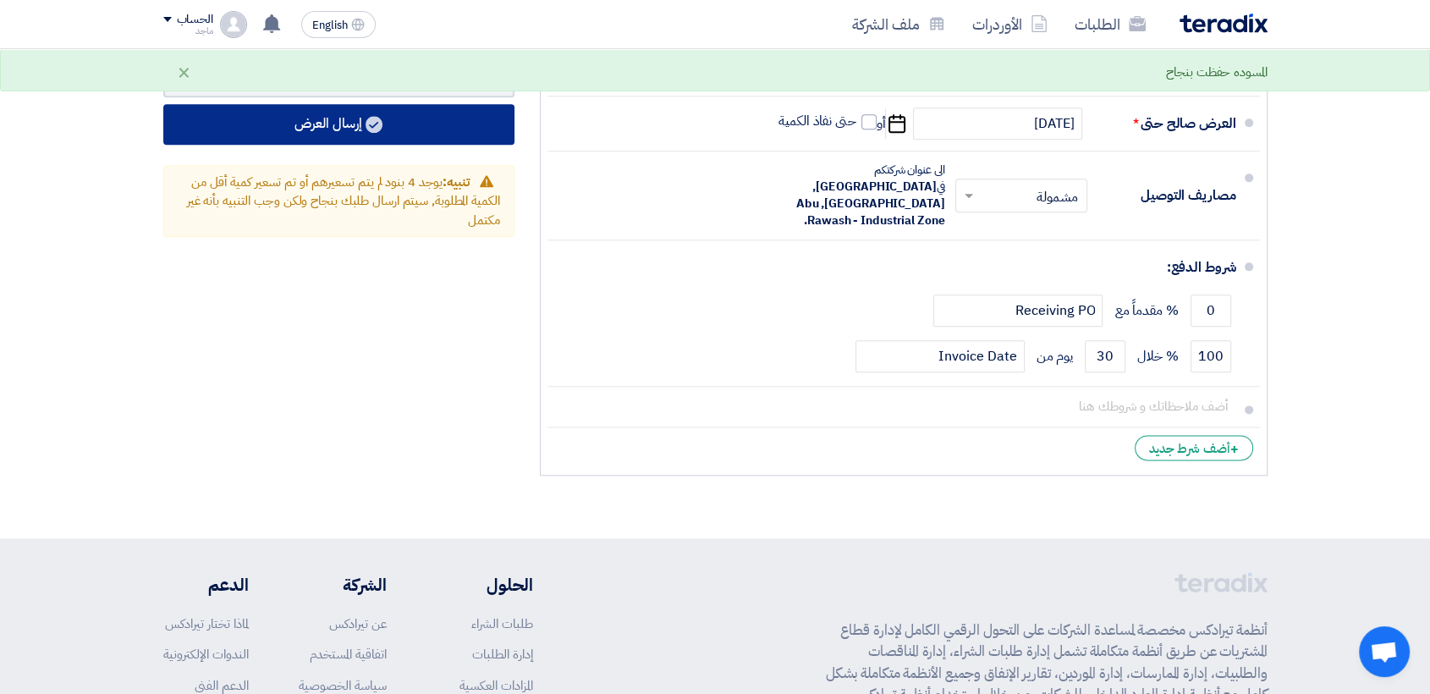
type input "6000"
click at [448, 118] on button "إرسال العرض" at bounding box center [338, 124] width 351 height 41
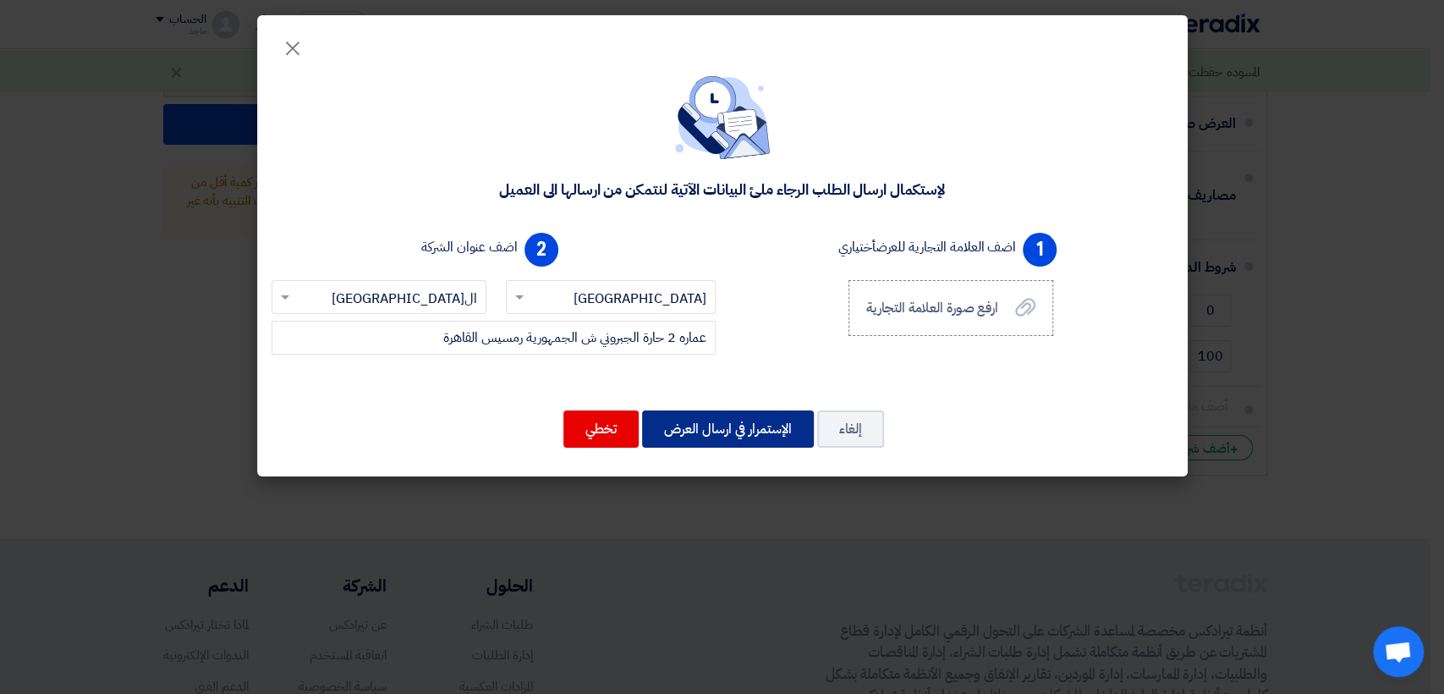
click at [717, 420] on button "الإستمرار في ارسال العرض" at bounding box center [728, 428] width 172 height 37
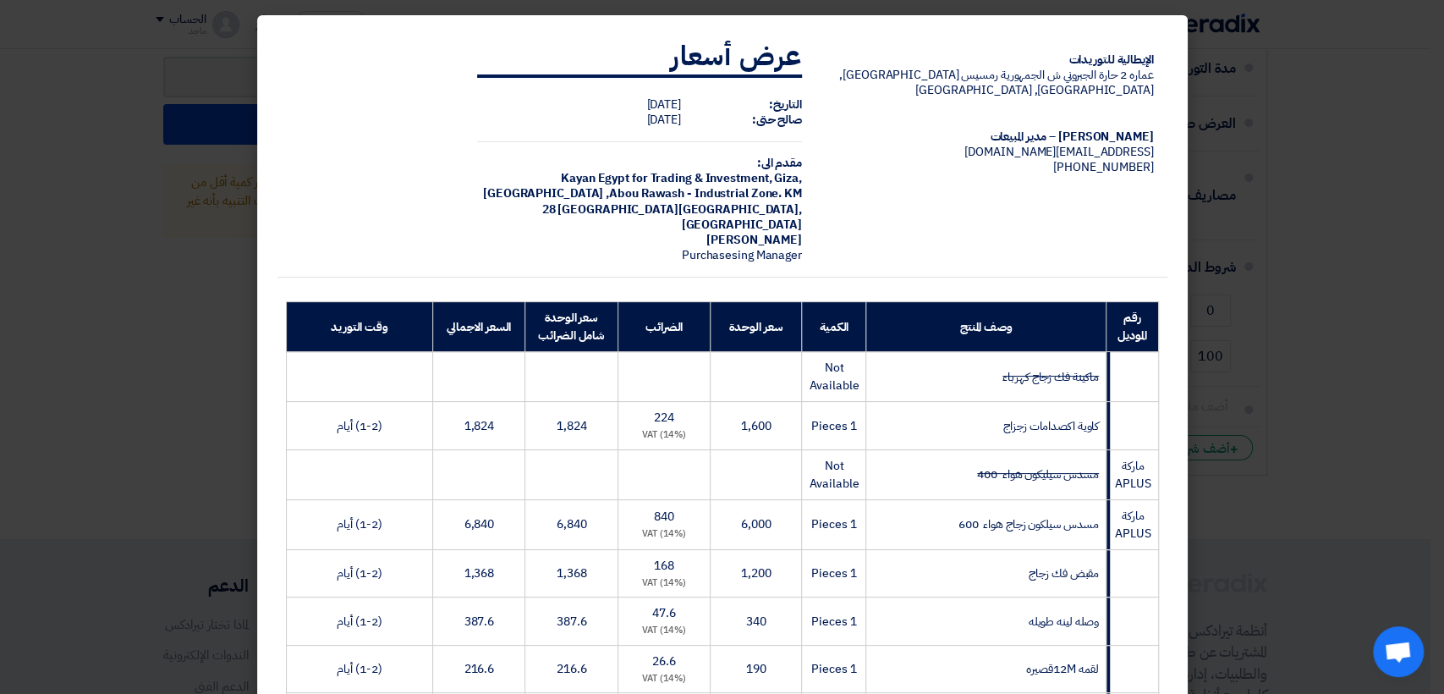
scroll to position [601, 0]
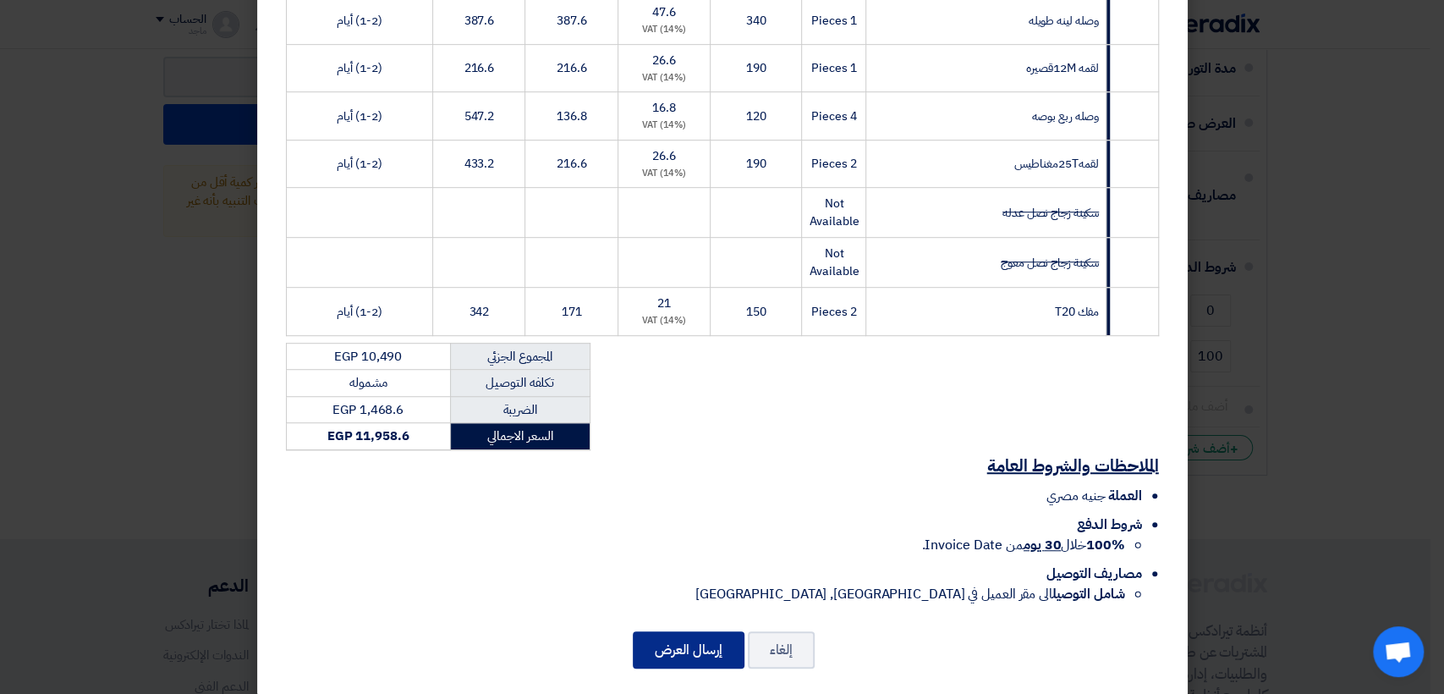
click at [646, 631] on button "إرسال العرض" at bounding box center [689, 649] width 112 height 37
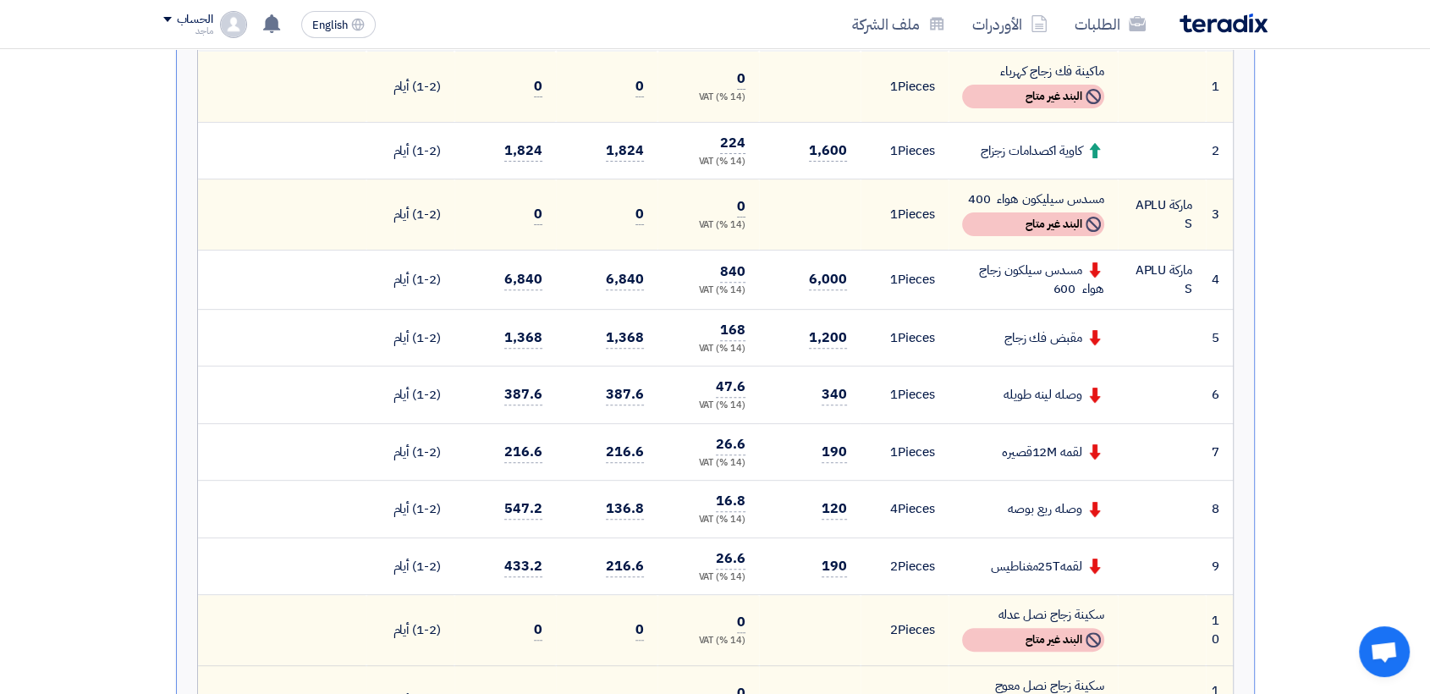
scroll to position [596, 0]
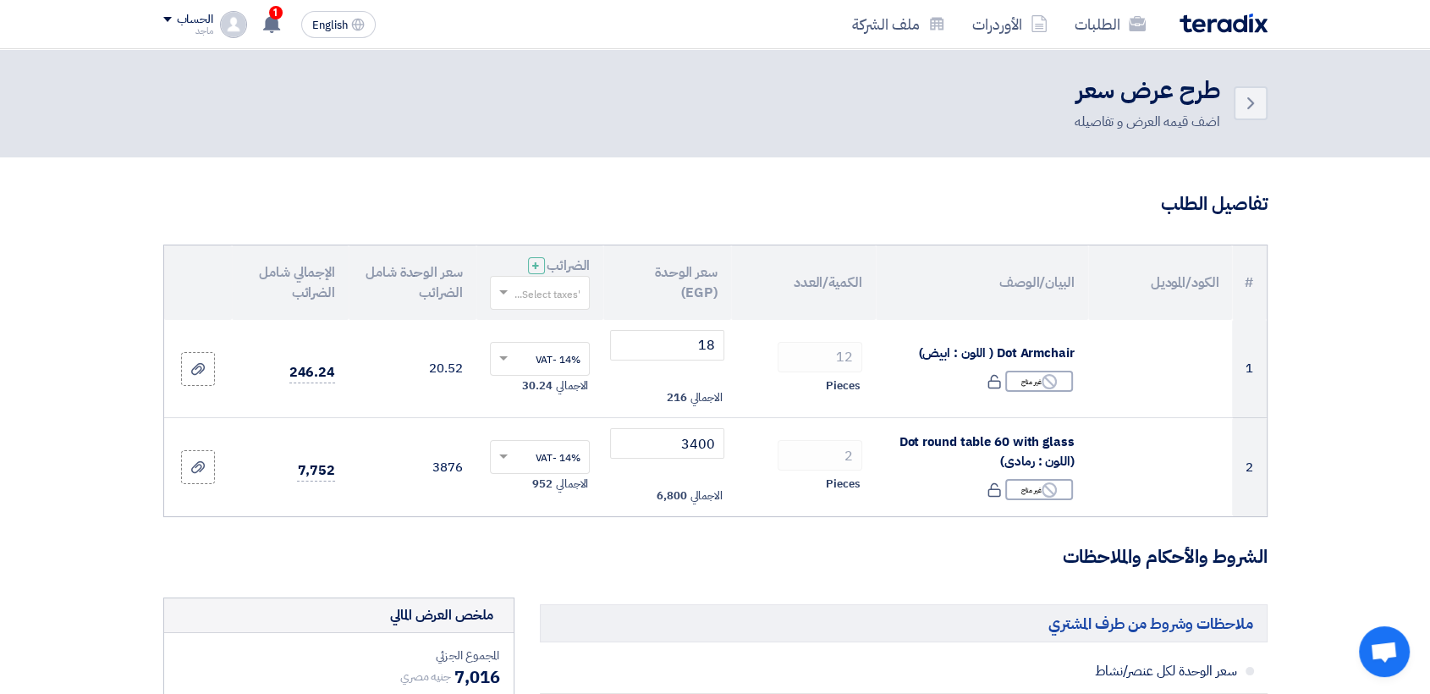
type input "18"
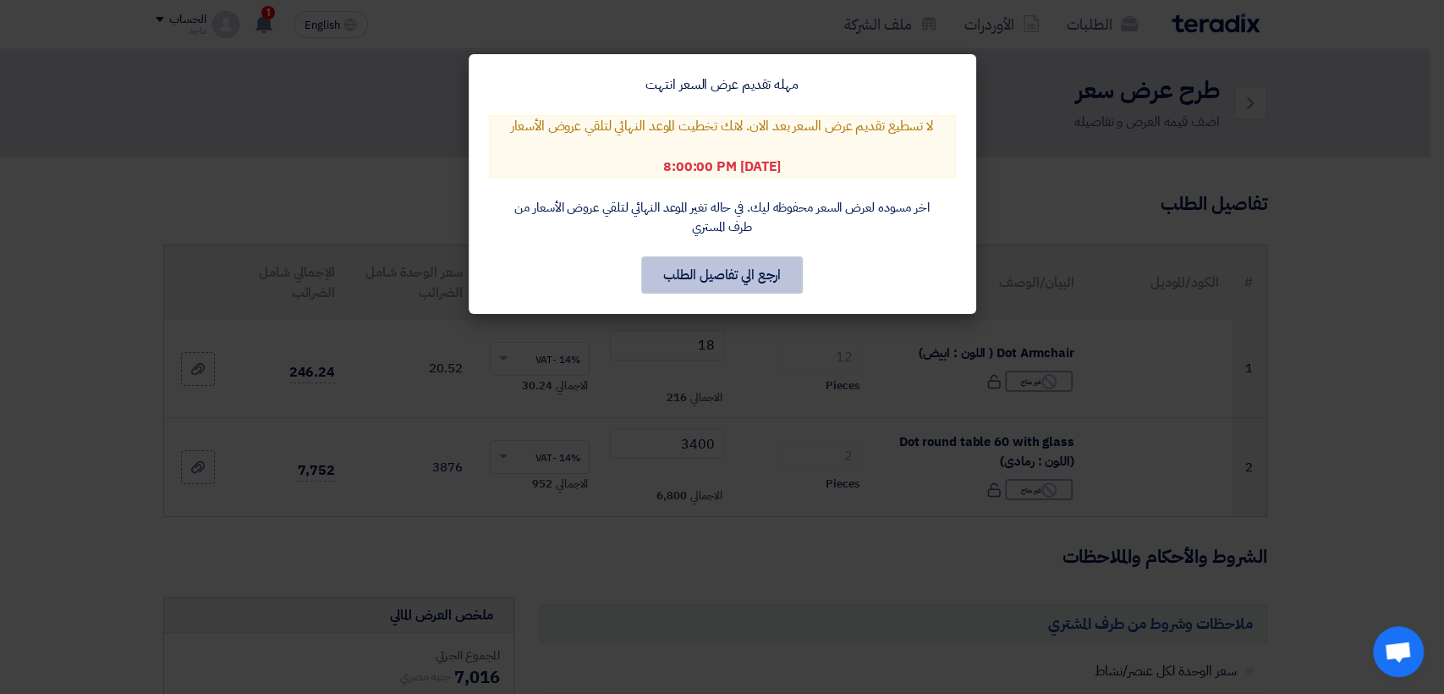
click at [681, 276] on button "ارجع الي تفاصيل الطلب" at bounding box center [722, 274] width 162 height 37
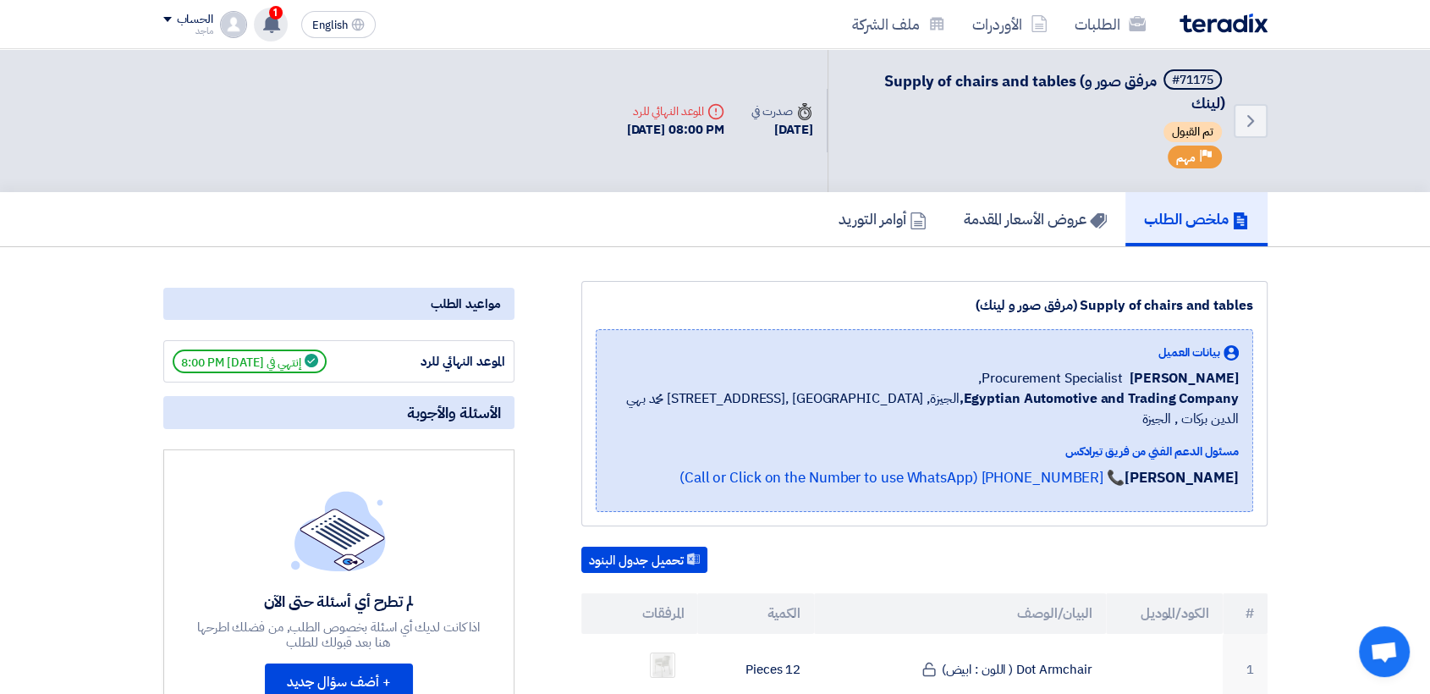
click at [276, 12] on span "1" at bounding box center [276, 13] width 14 height 14
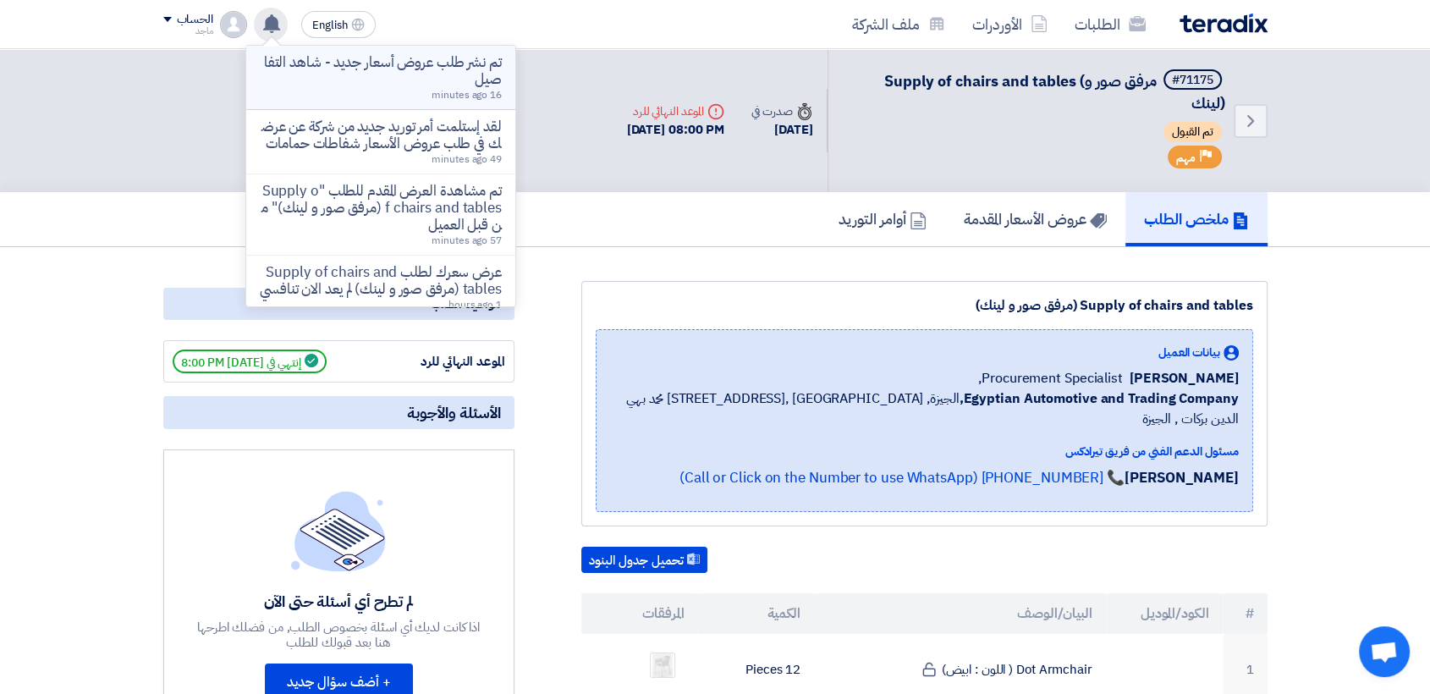
click at [326, 83] on p "تم نشر طلب عروض أسعار جديد - شاهد التفاصيل" at bounding box center [381, 71] width 242 height 34
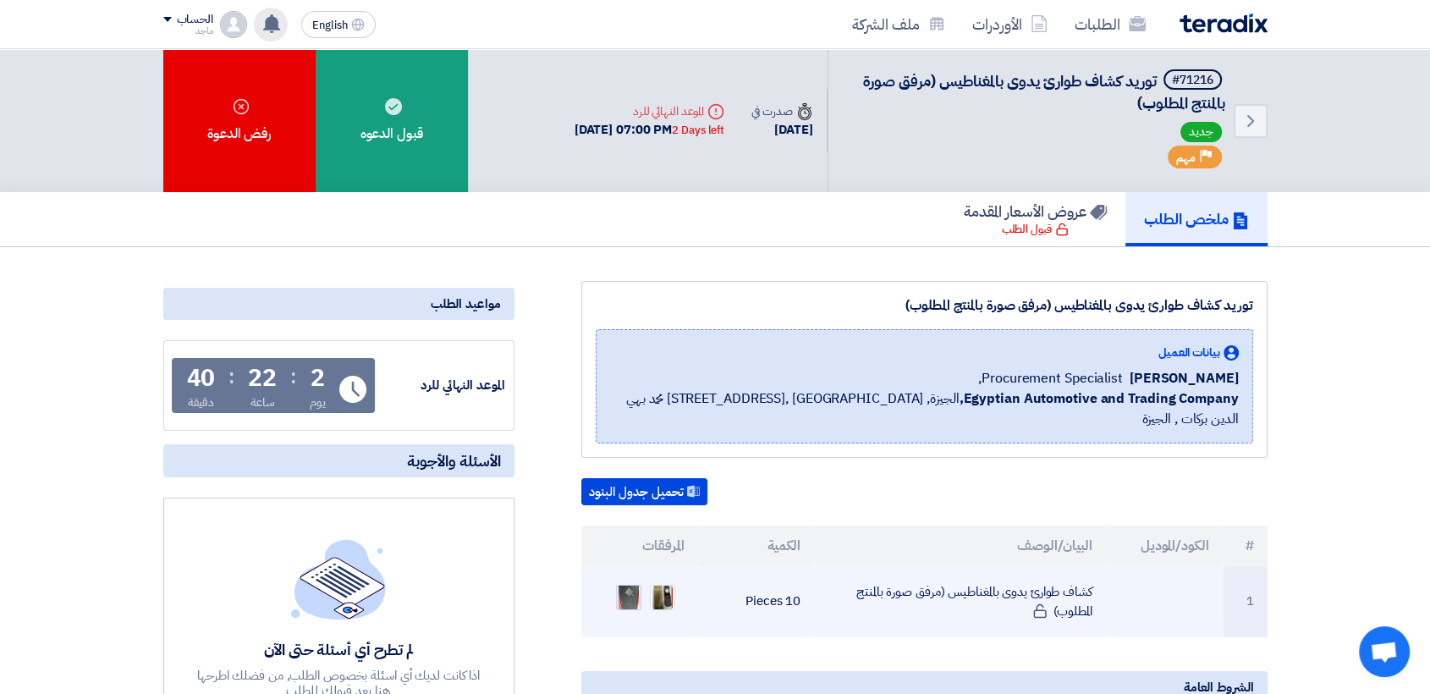
click at [629, 584] on img at bounding box center [629, 597] width 24 height 40
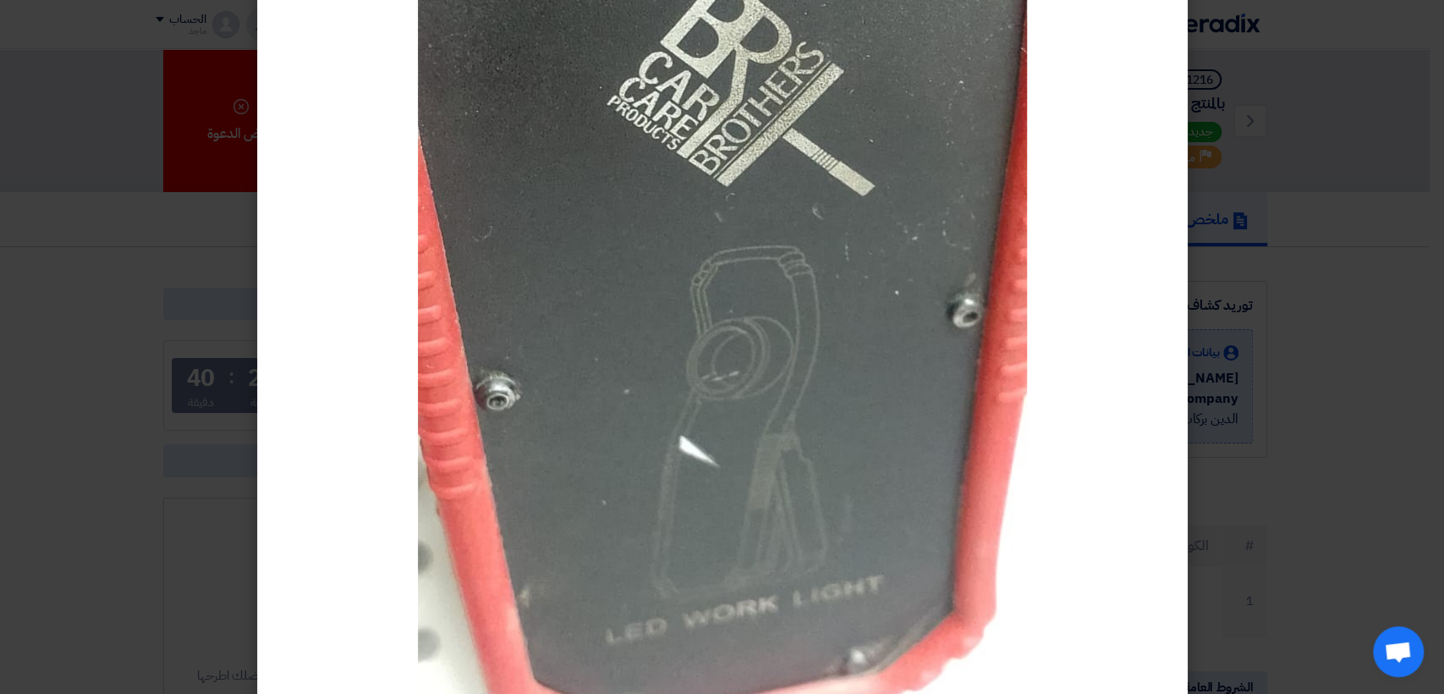
scroll to position [340, 0]
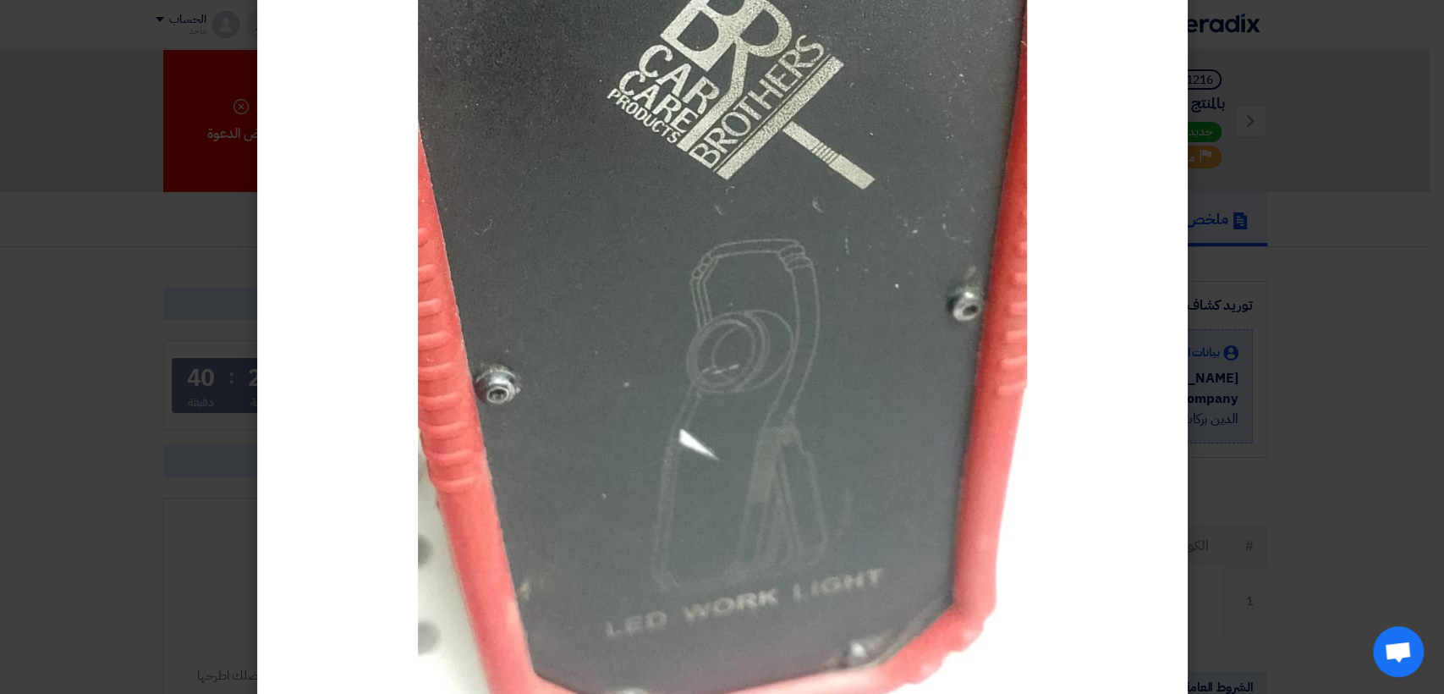
click at [157, 384] on modal-container at bounding box center [722, 347] width 1444 height 694
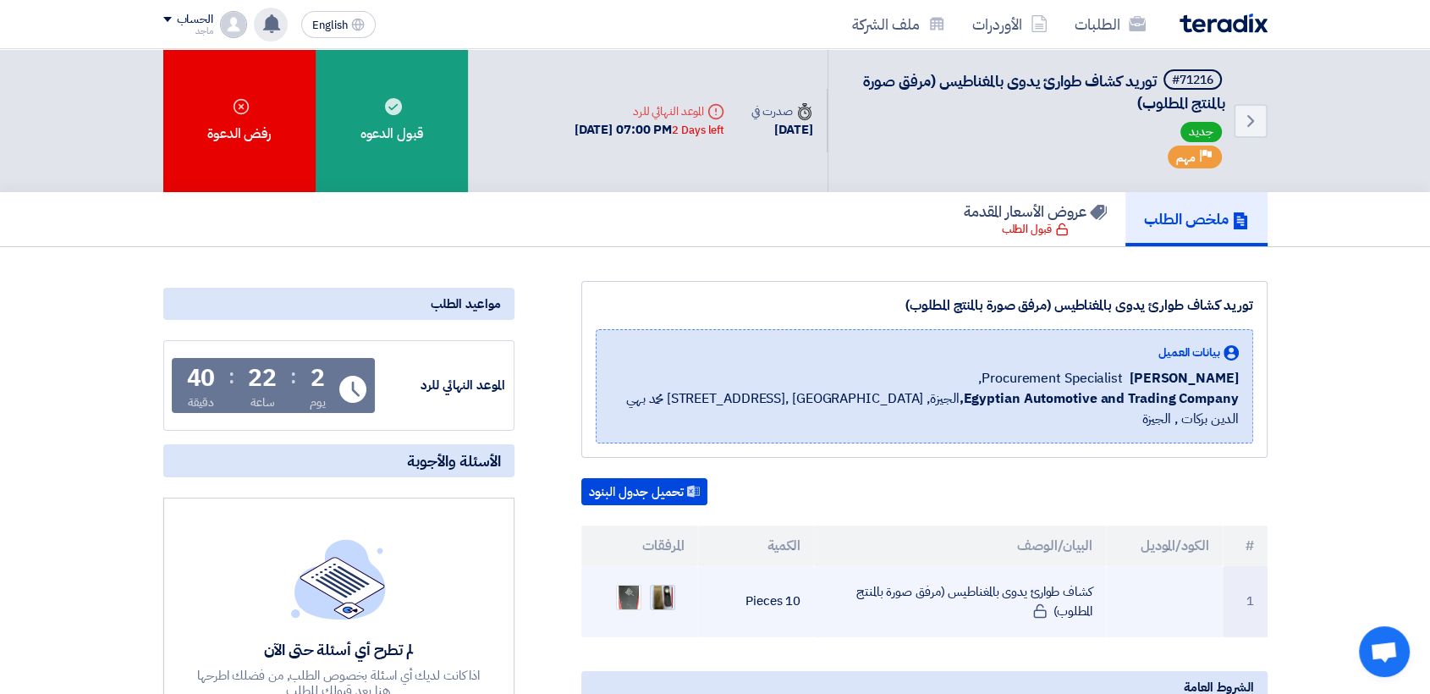
click at [669, 582] on img at bounding box center [663, 597] width 24 height 30
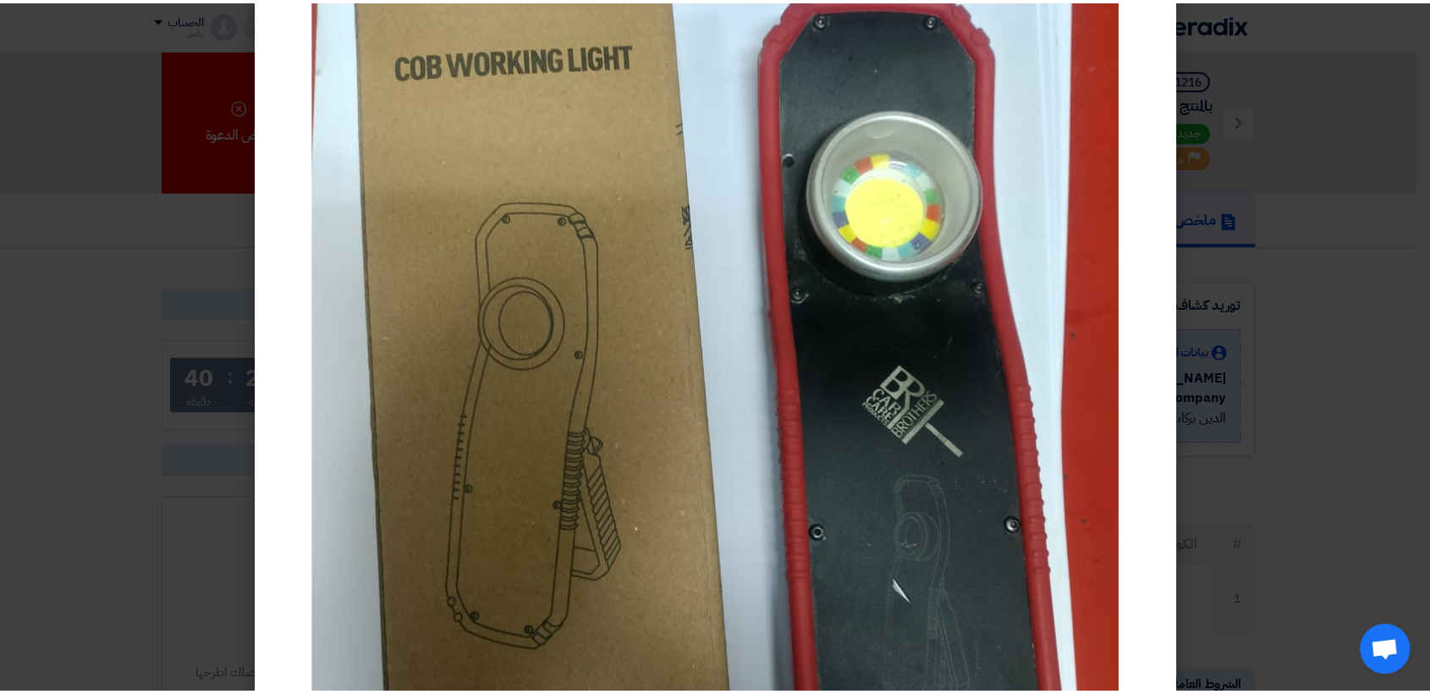
scroll to position [100, 0]
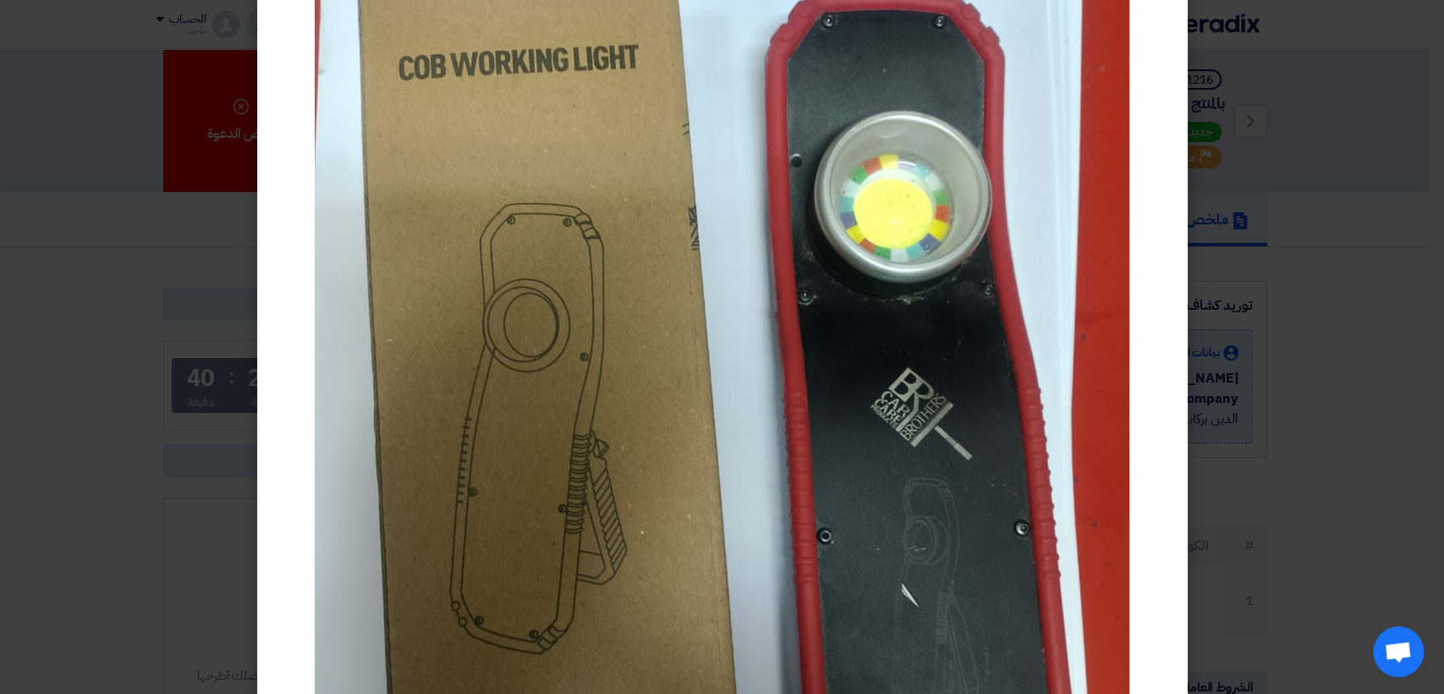
click at [129, 411] on modal-container at bounding box center [722, 347] width 1444 height 694
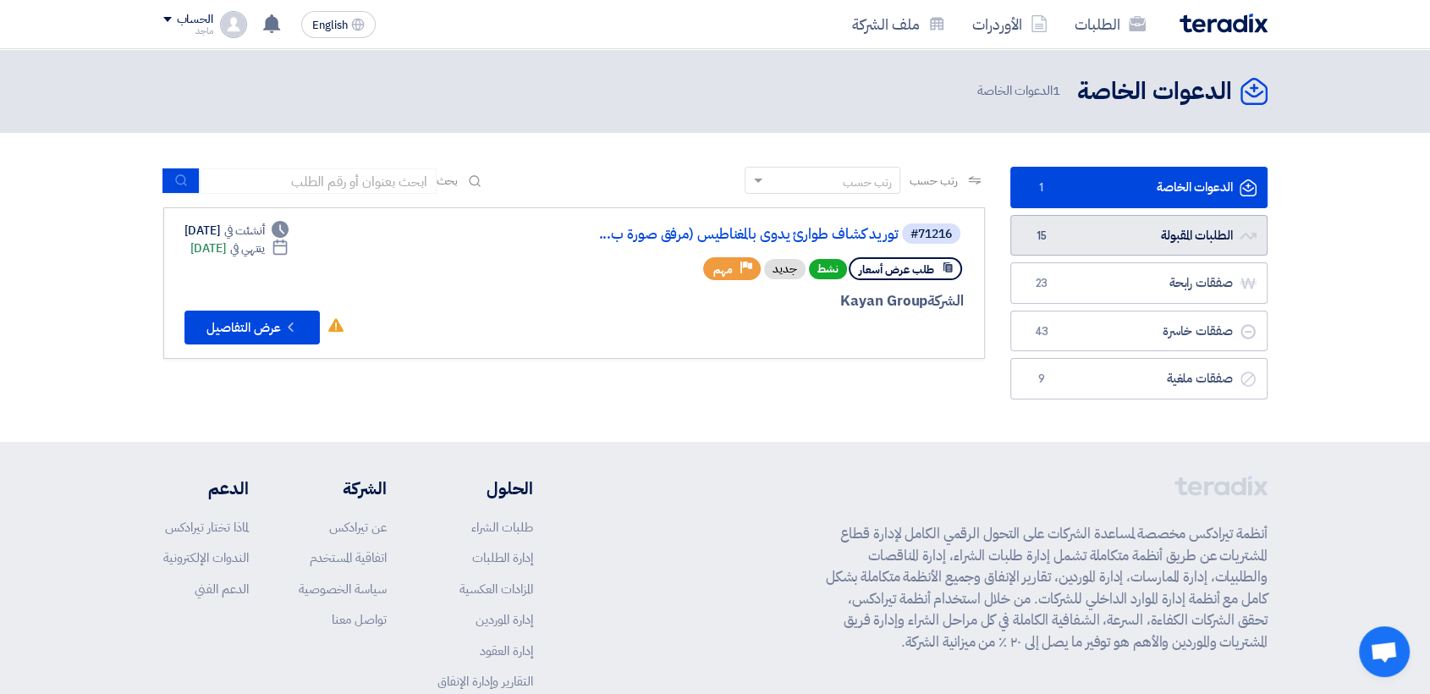
click at [1210, 231] on link "الطلبات المقبولة الطلبات المقبولة 15" at bounding box center [1138, 235] width 257 height 41
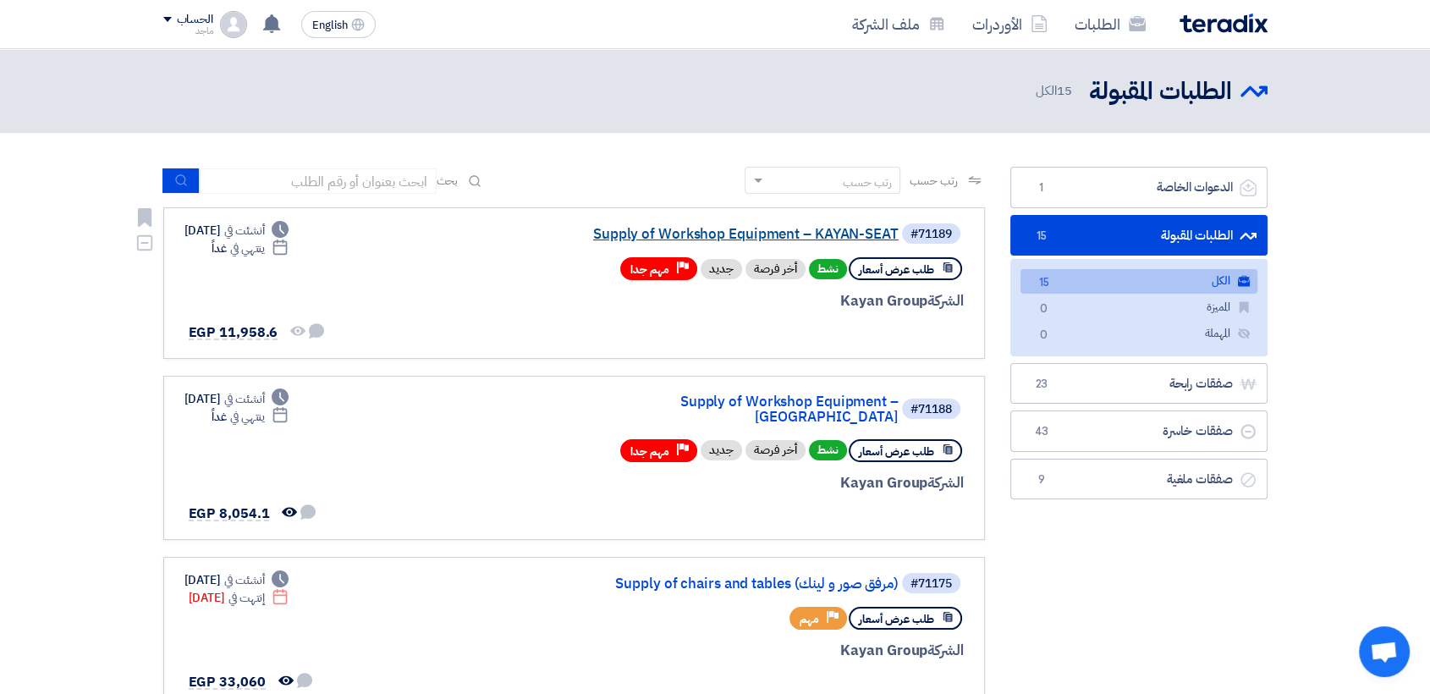
click at [802, 236] on link "Supply of Workshop Equipment – KAYAN-SEAT" at bounding box center [729, 234] width 338 height 15
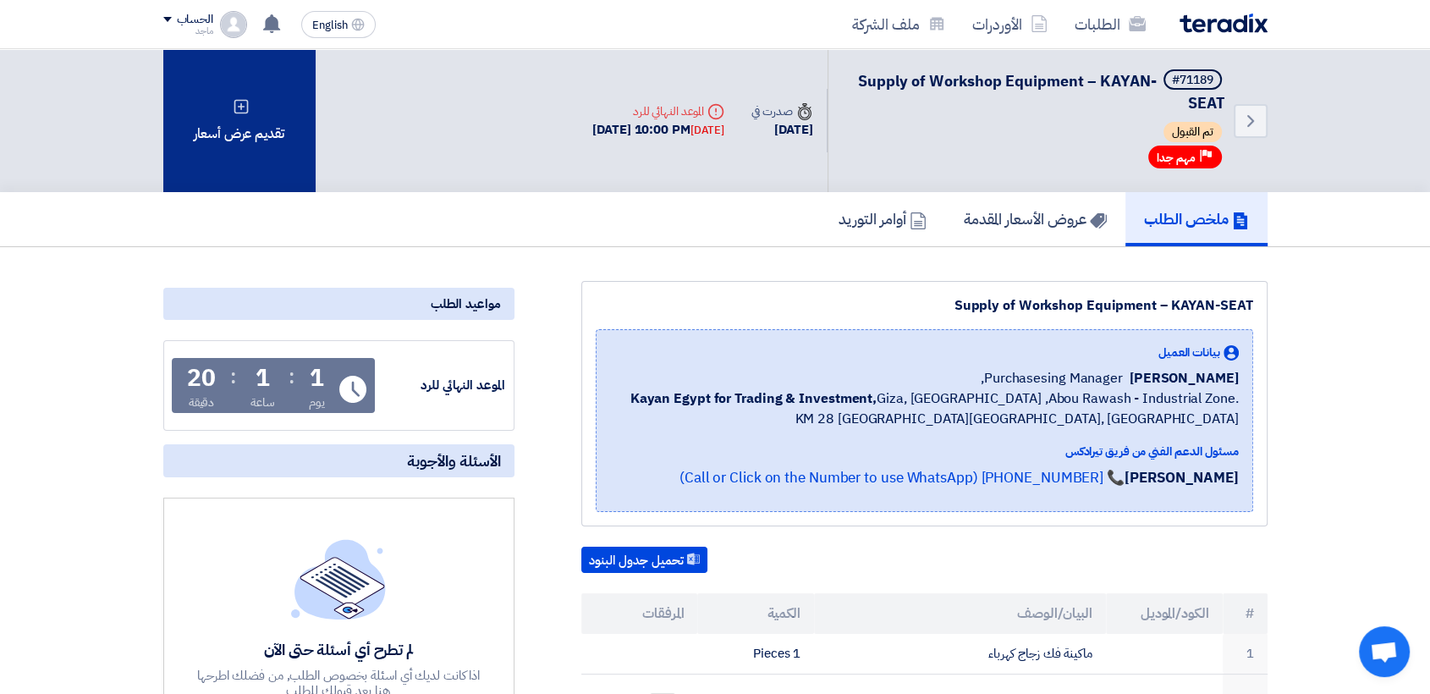
click at [264, 100] on div "تقديم عرض أسعار" at bounding box center [239, 120] width 152 height 143
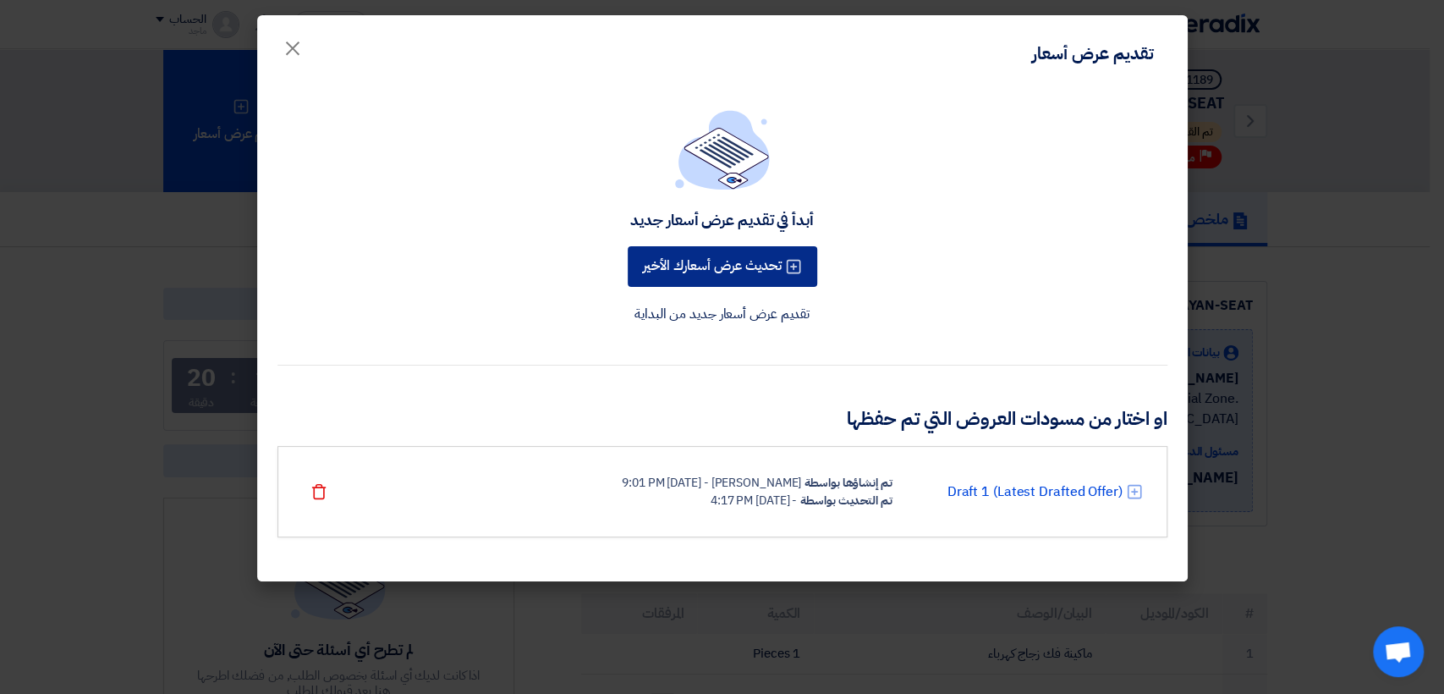
click at [688, 266] on button "تحديث عرض أسعارك الأخير" at bounding box center [723, 266] width 190 height 41
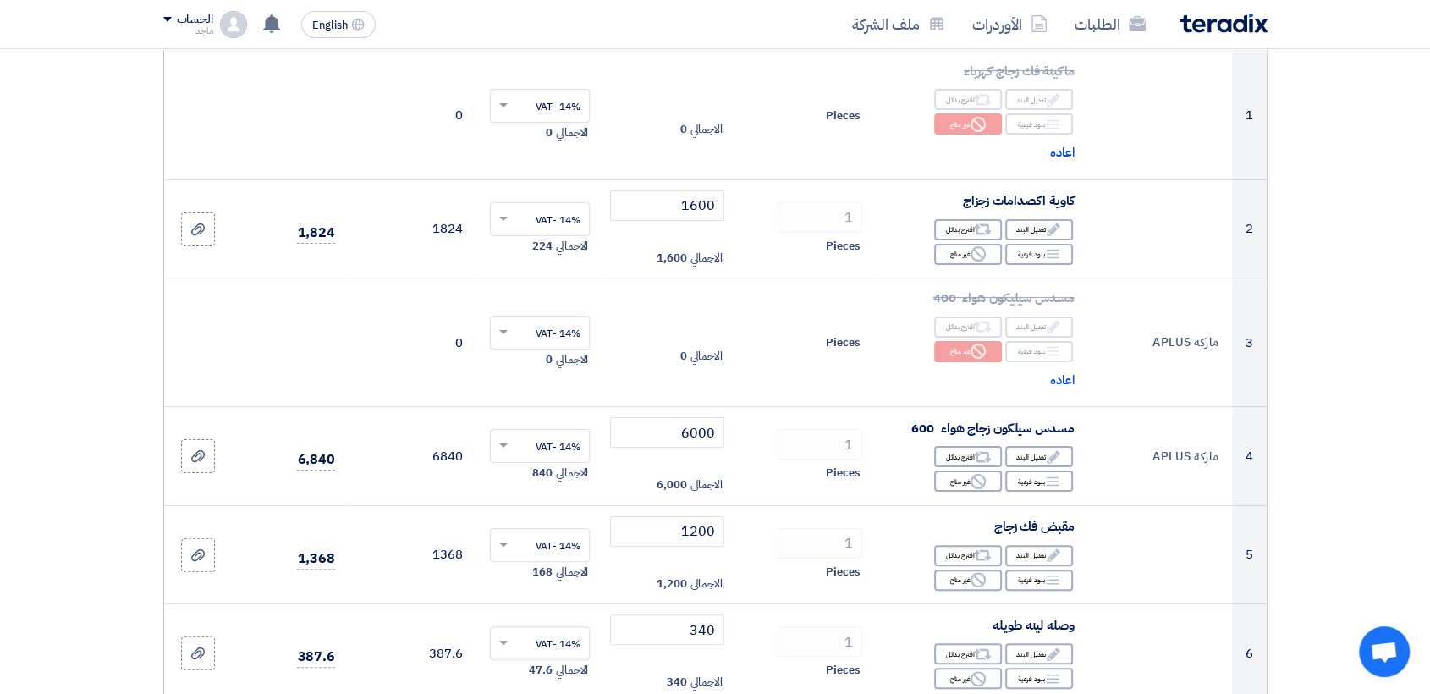
scroll to position [288, 0]
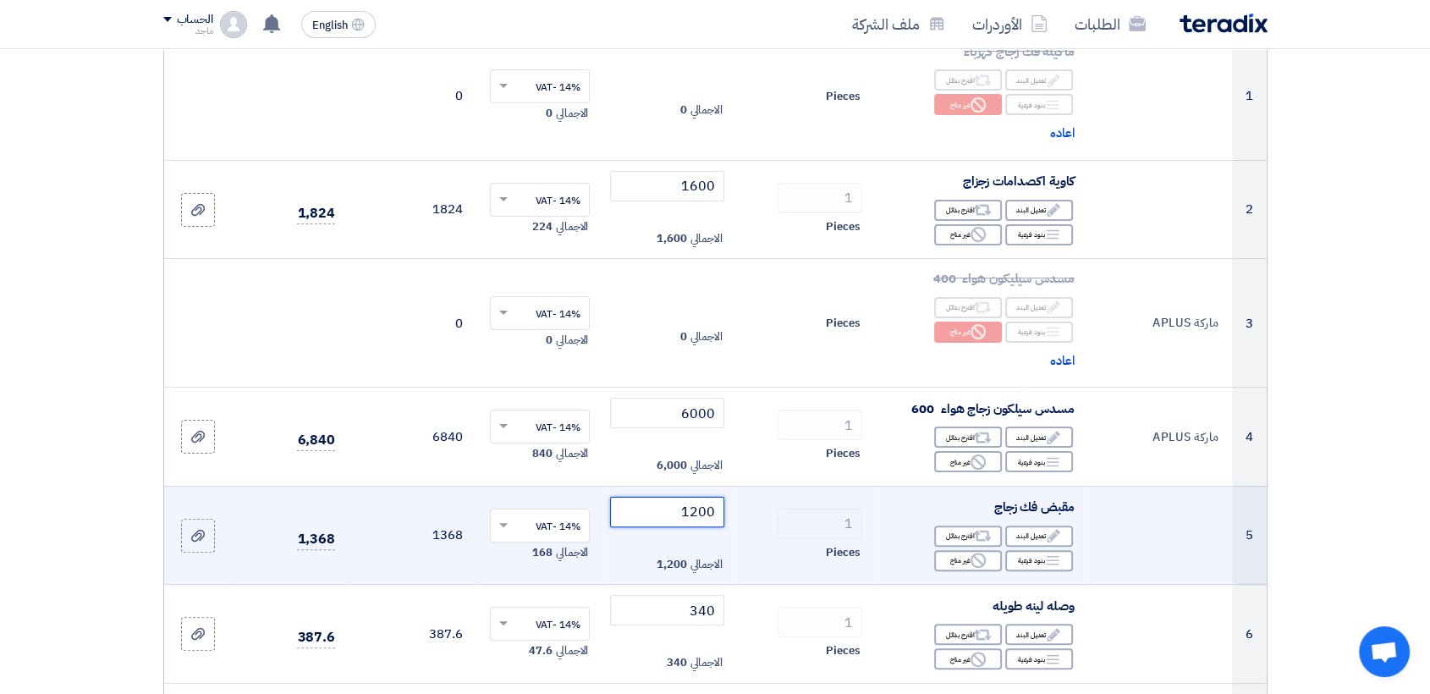
click at [663, 516] on input "1200" at bounding box center [667, 512] width 114 height 30
type input "1"
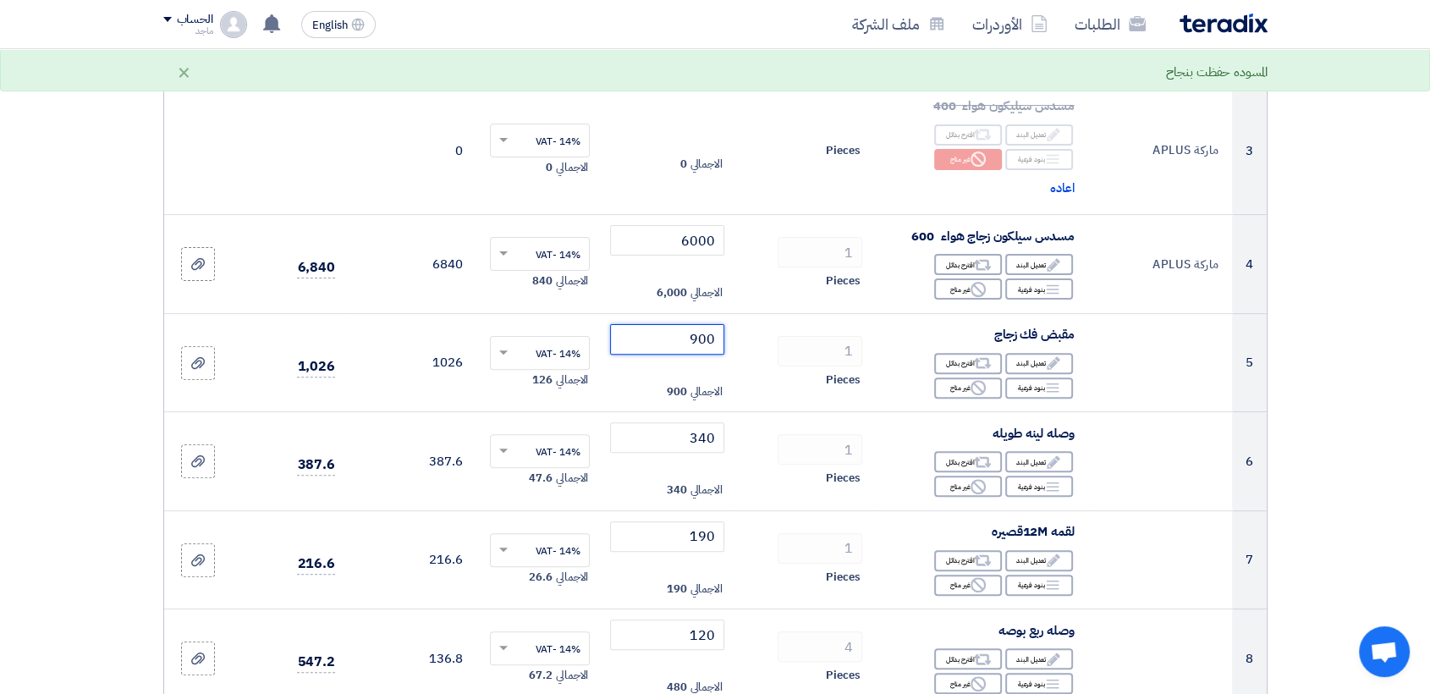
scroll to position [476, 0]
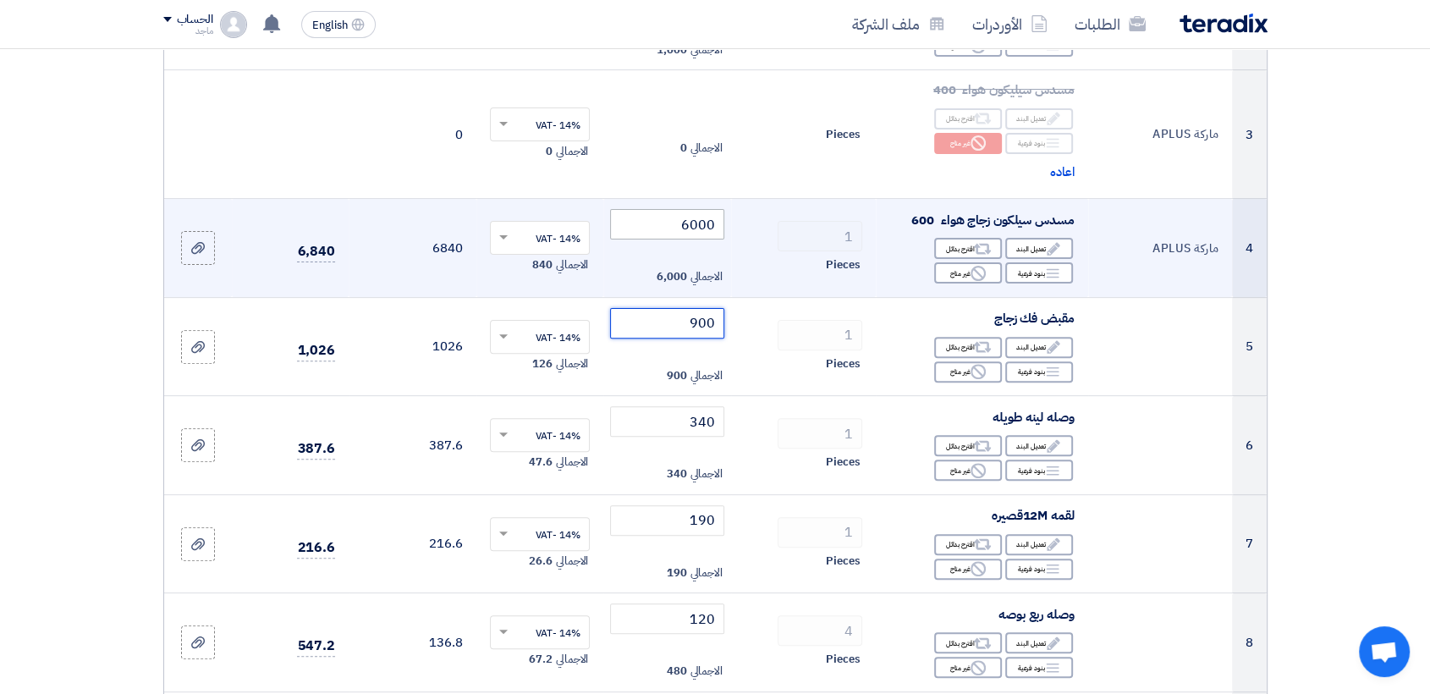
type input "900"
click at [662, 224] on input "6000" at bounding box center [667, 224] width 114 height 30
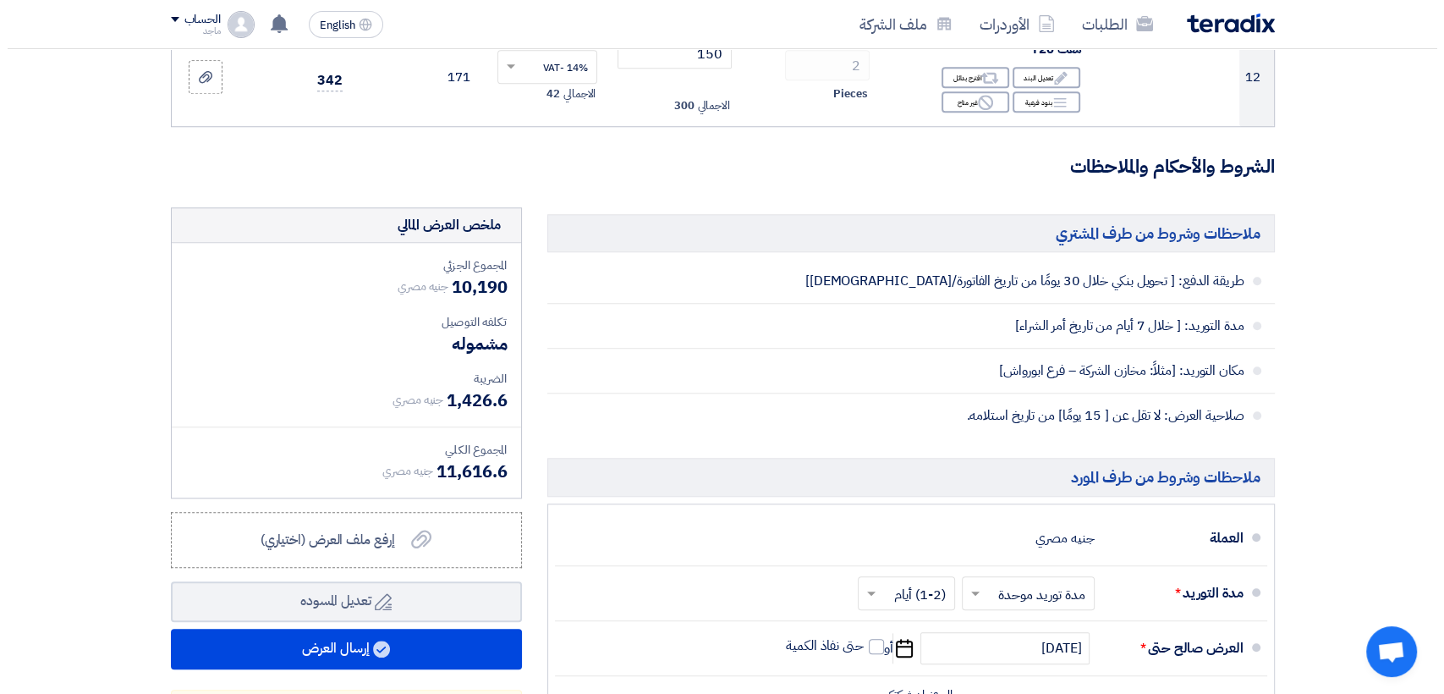
scroll to position [1506, 0]
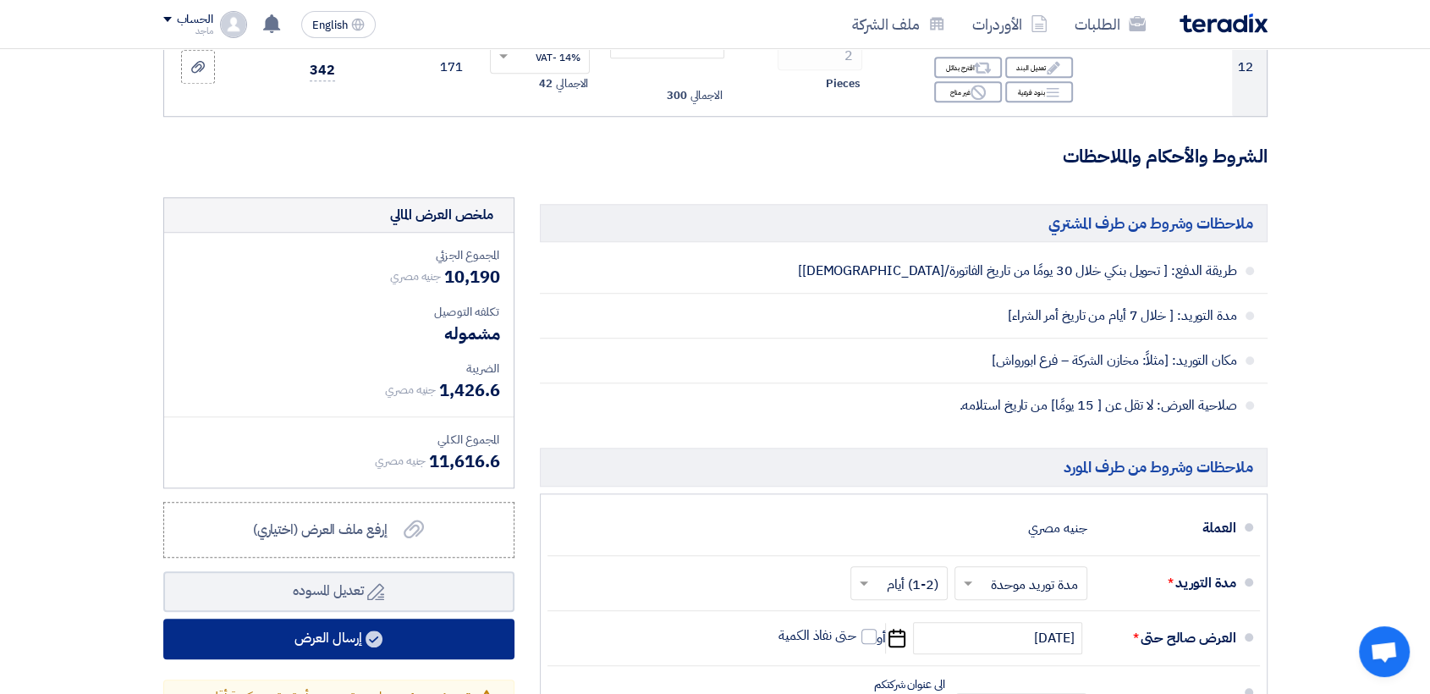
click at [423, 644] on button "إرسال العرض" at bounding box center [338, 638] width 351 height 41
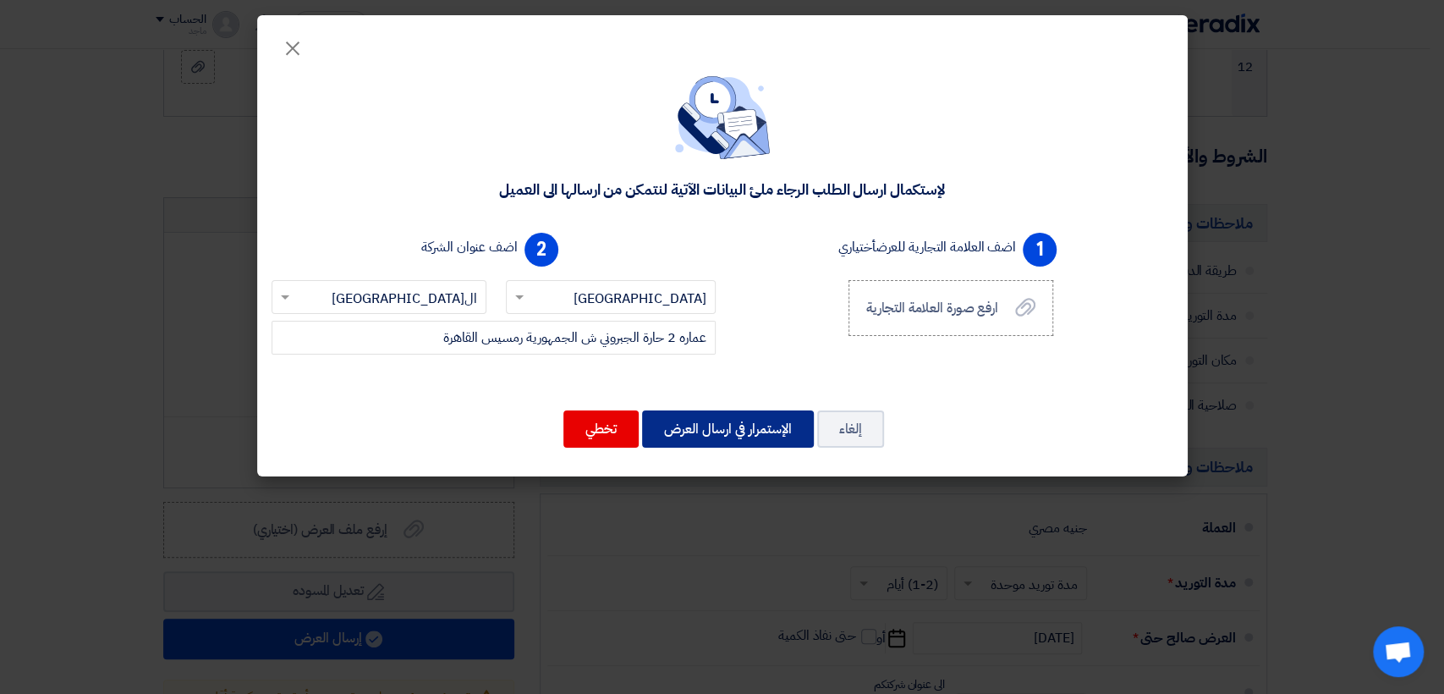
click at [745, 419] on button "الإستمرار في ارسال العرض" at bounding box center [728, 428] width 172 height 37
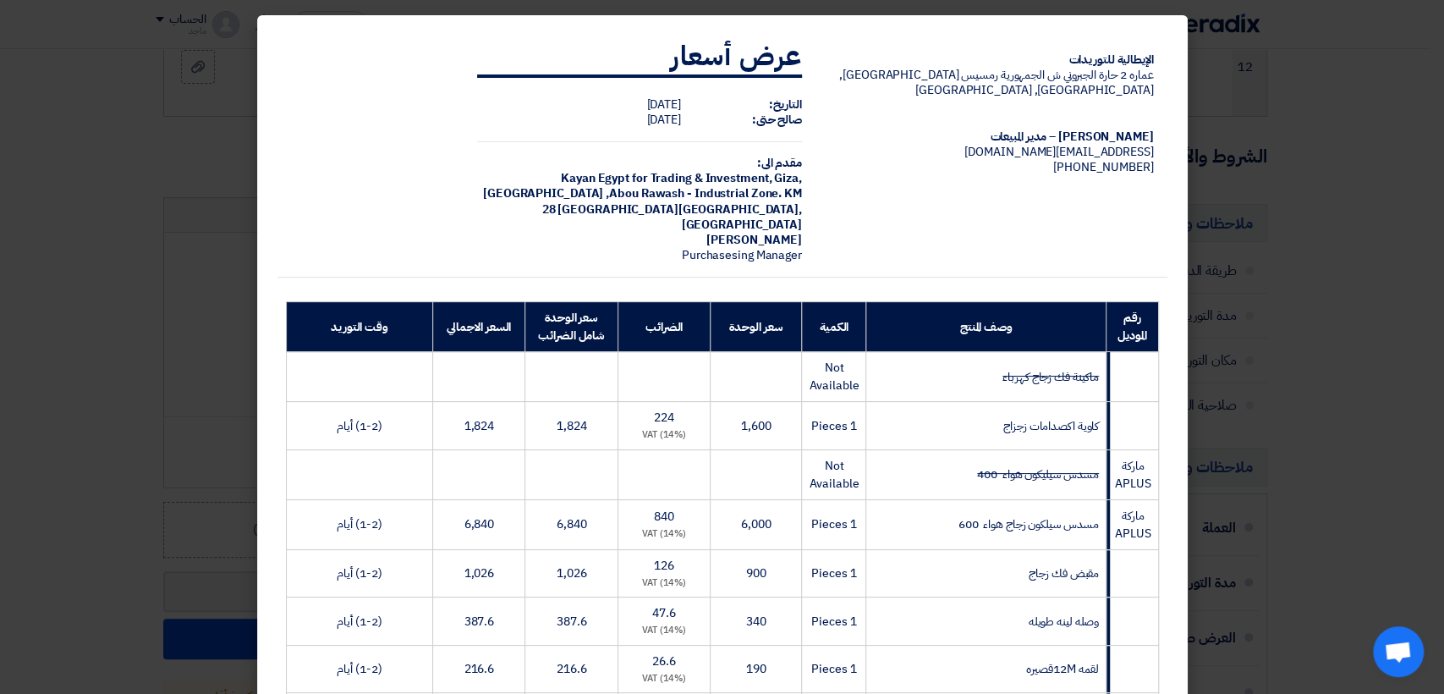
scroll to position [601, 0]
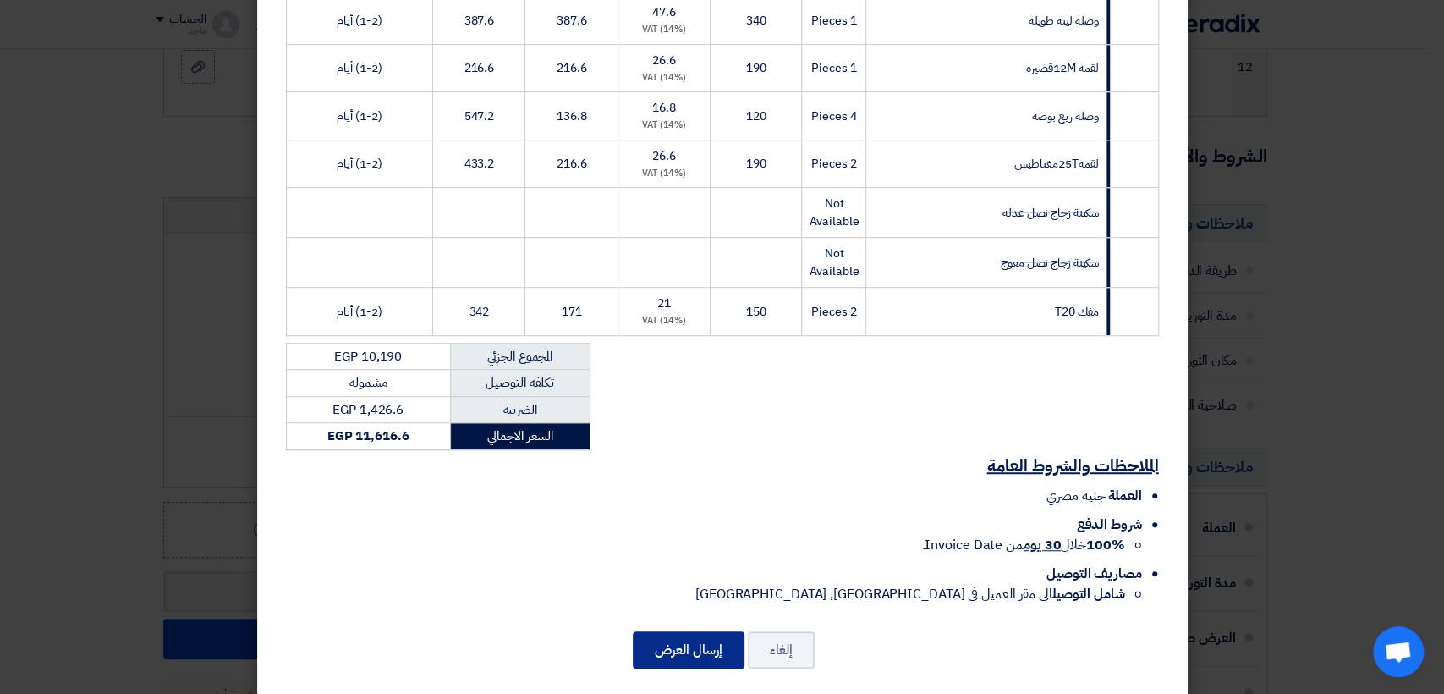
click at [674, 631] on button "إرسال العرض" at bounding box center [689, 649] width 112 height 37
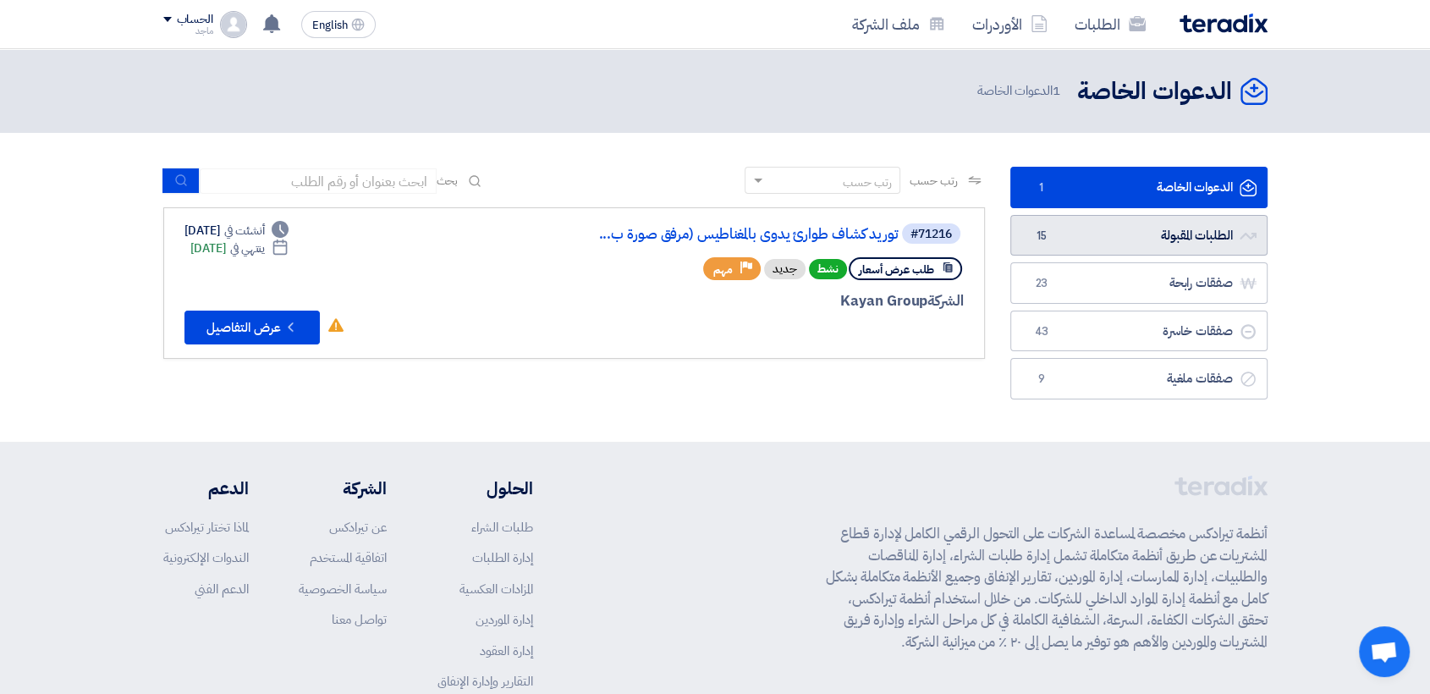
click at [1031, 228] on span "15" at bounding box center [1041, 236] width 20 height 17
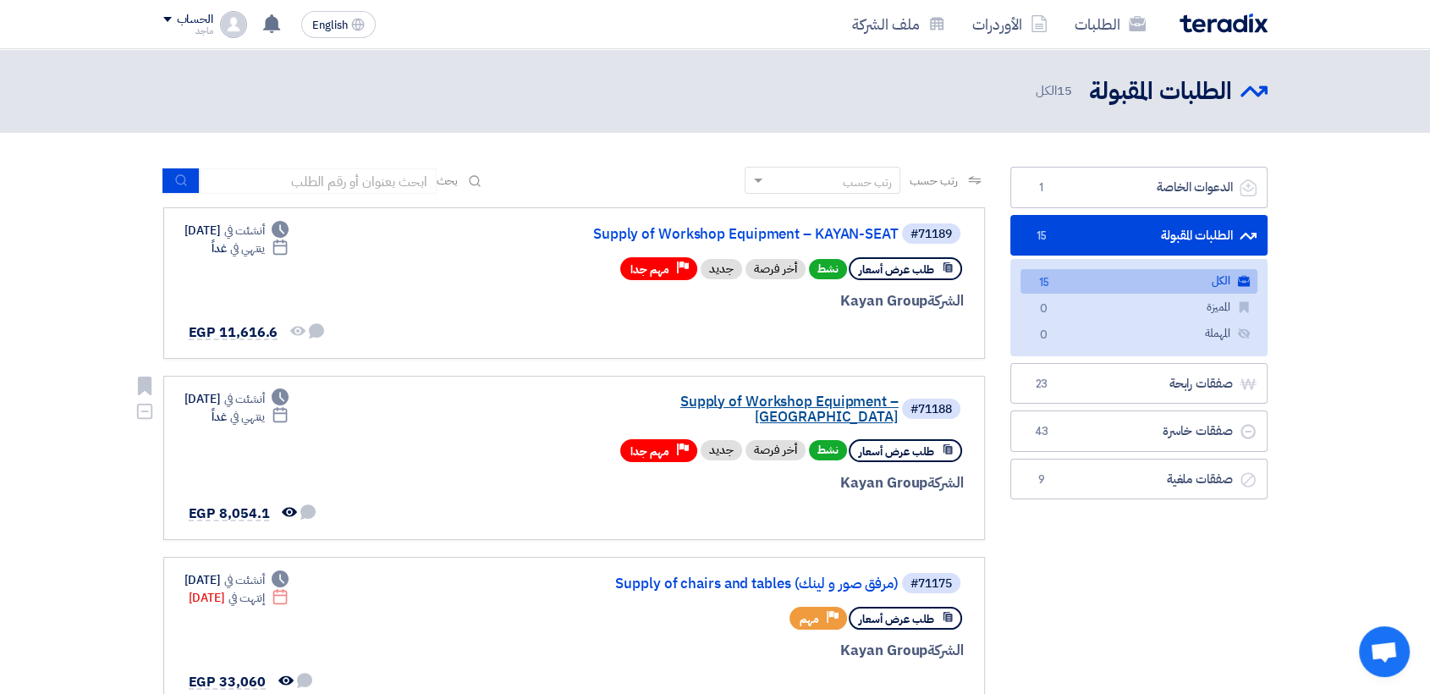
click at [826, 404] on link "Supply of Workshop Equipment – [GEOGRAPHIC_DATA]" at bounding box center [729, 409] width 338 height 30
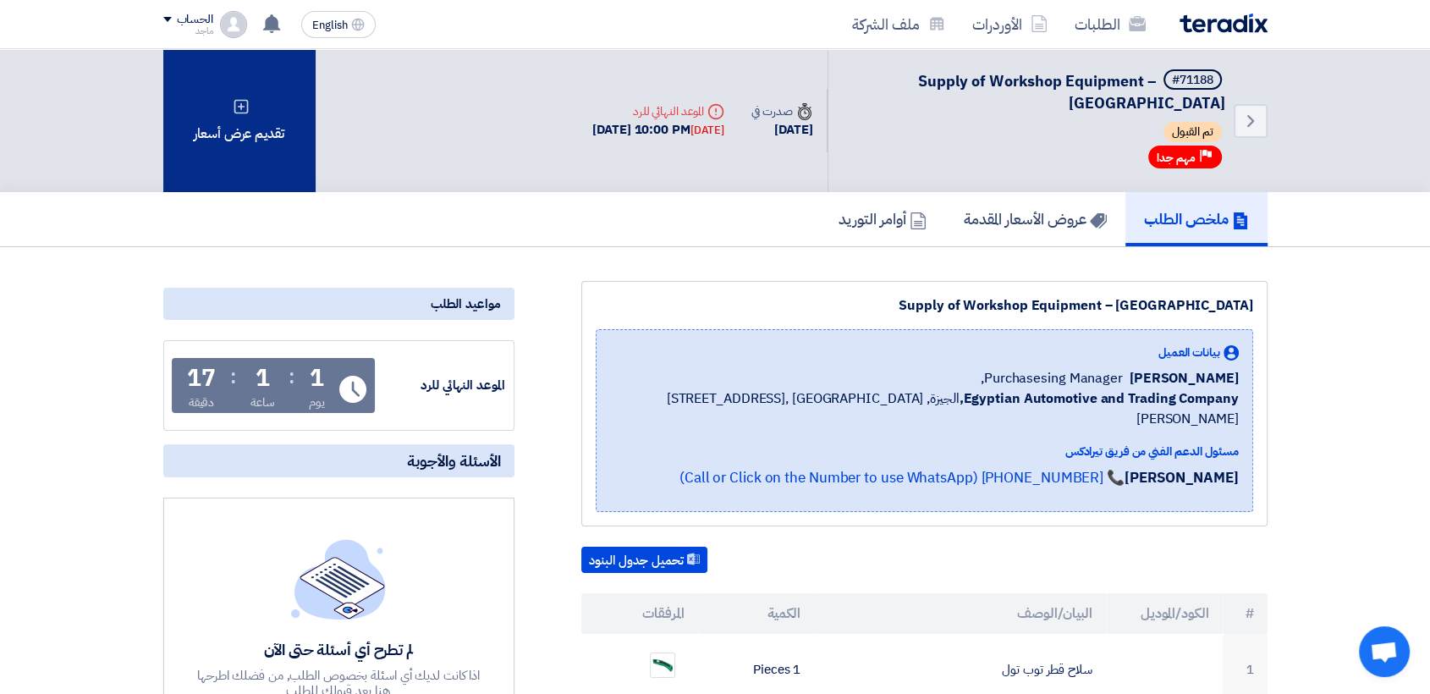
click at [286, 127] on div "تقديم عرض أسعار" at bounding box center [239, 120] width 152 height 143
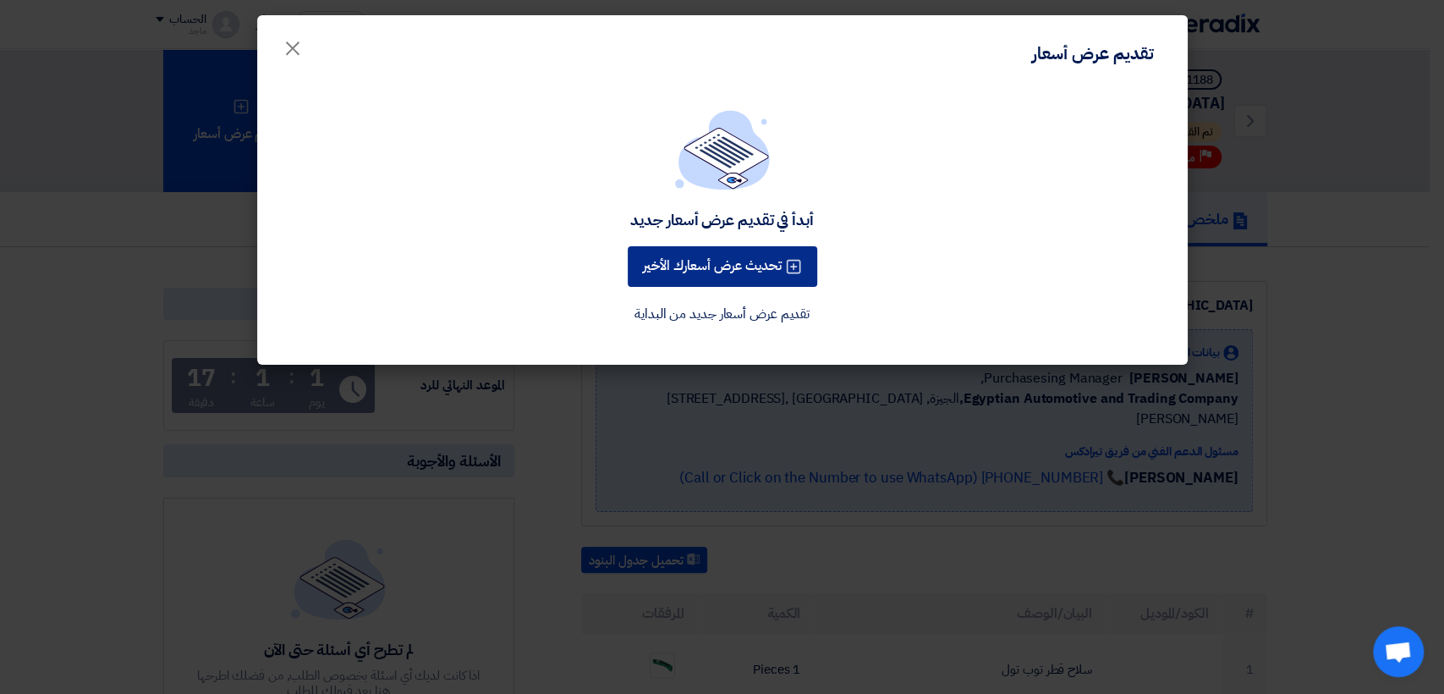
click at [701, 273] on button "تحديث عرض أسعارك الأخير" at bounding box center [723, 266] width 190 height 41
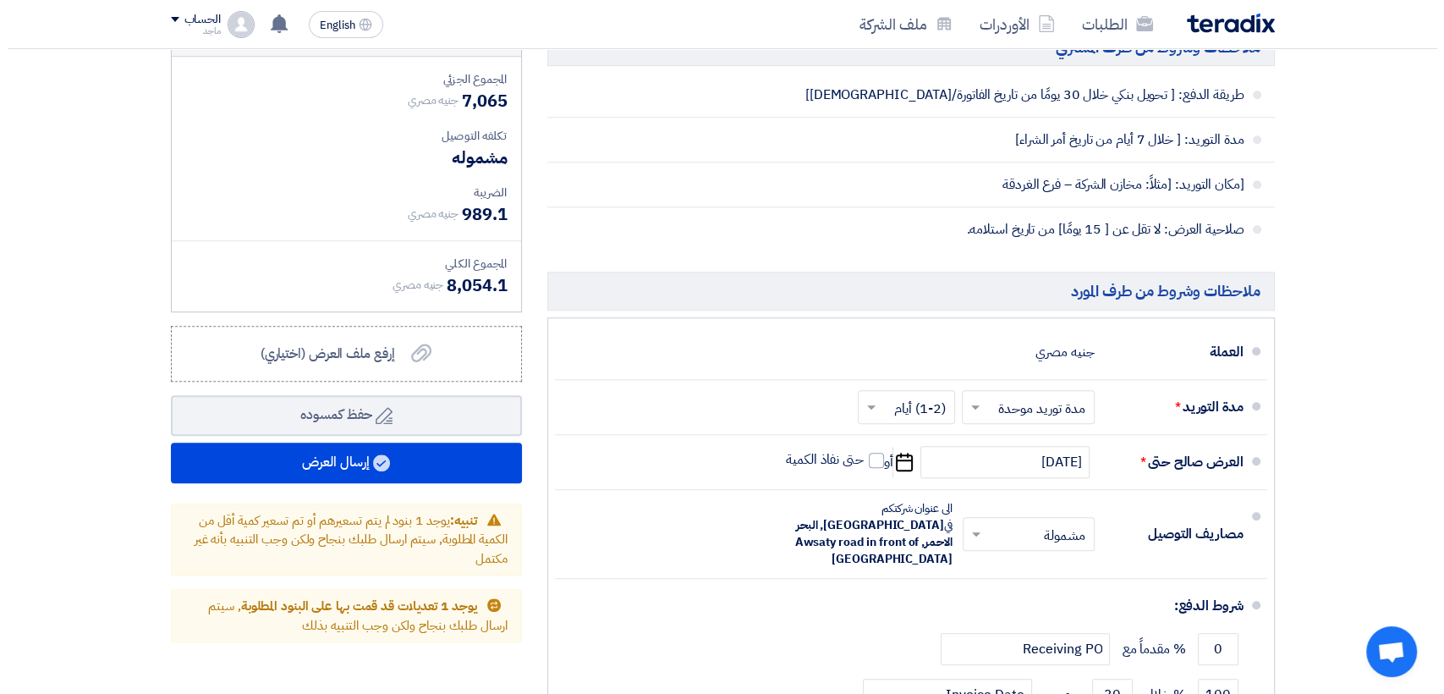
scroll to position [1069, 0]
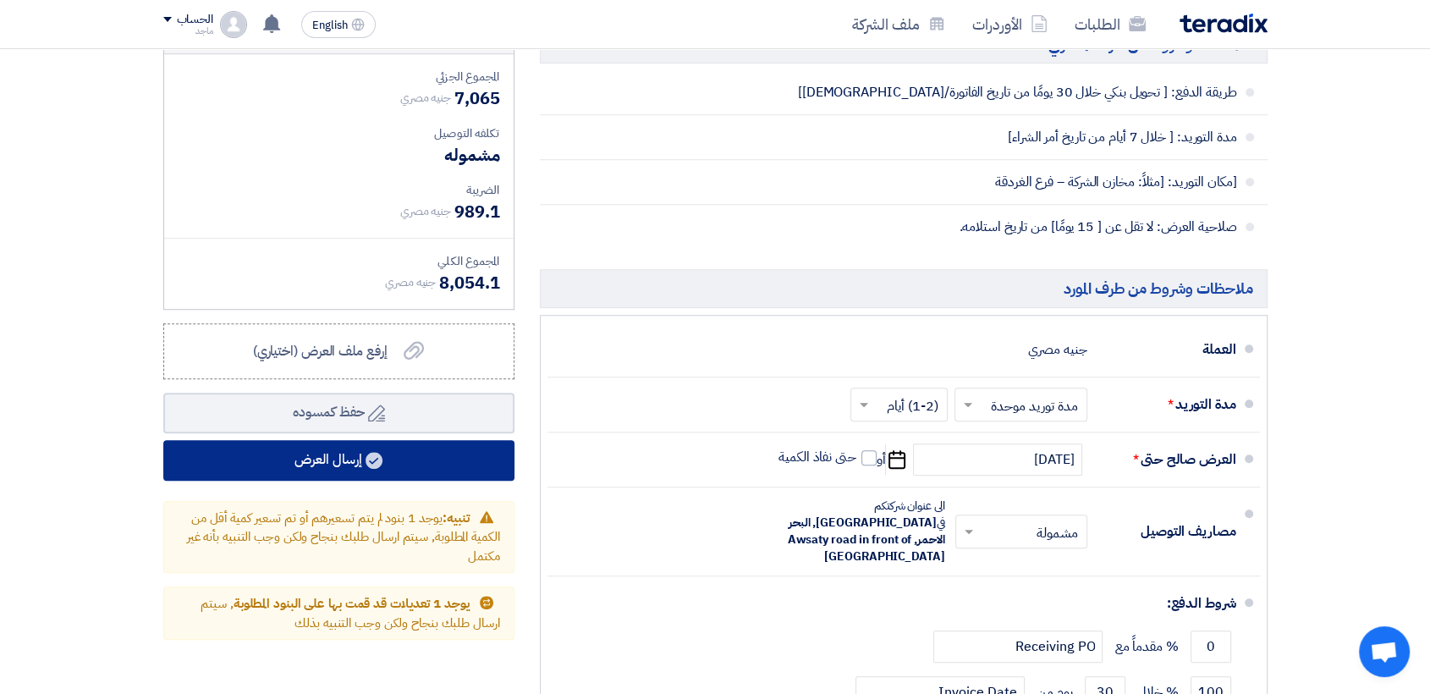
click at [484, 447] on button "إرسال العرض" at bounding box center [338, 460] width 351 height 41
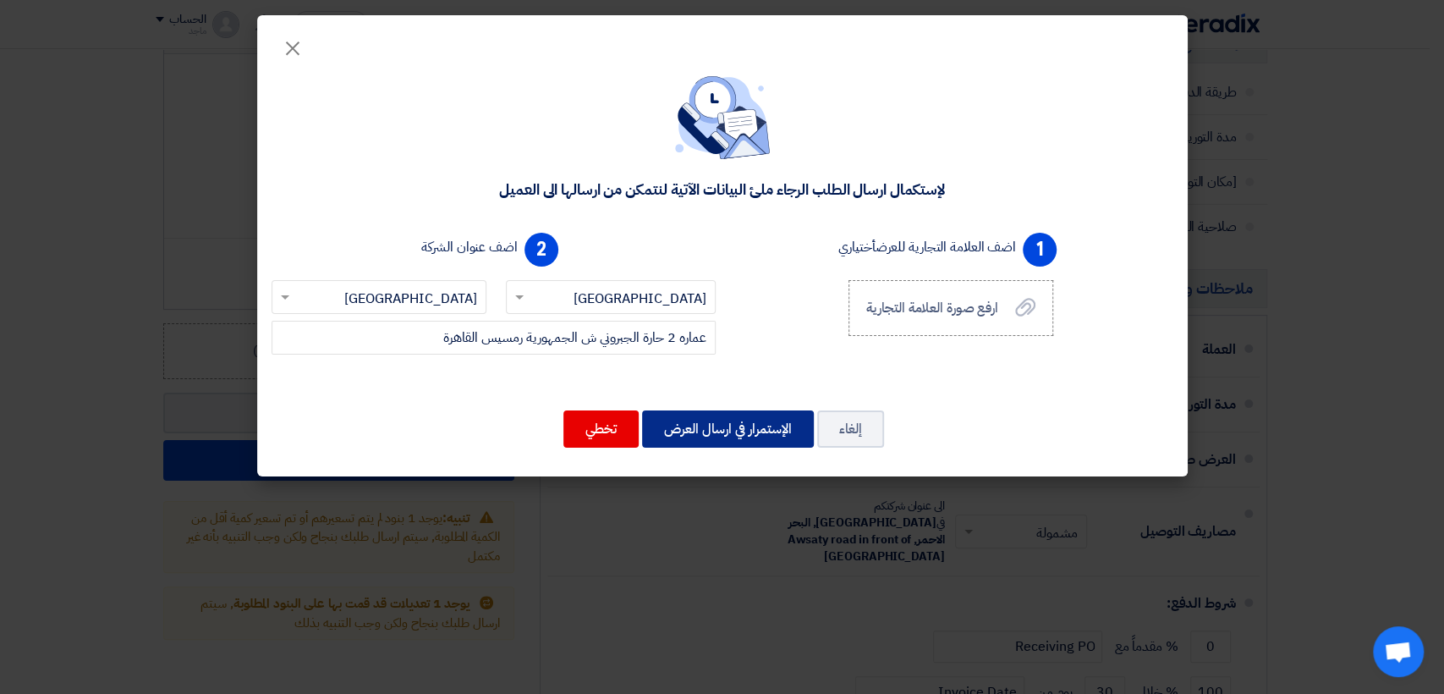
click at [778, 421] on button "الإستمرار في ارسال العرض" at bounding box center [728, 428] width 172 height 37
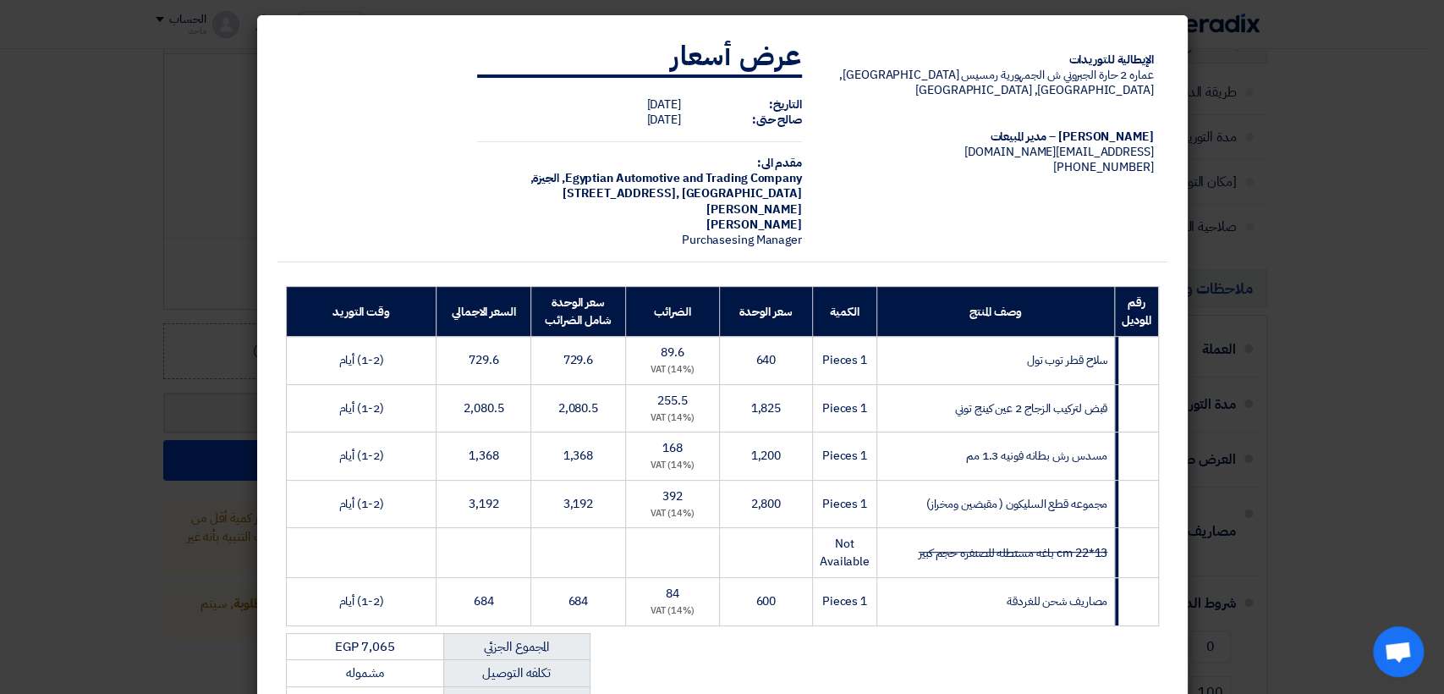
scroll to position [291, 0]
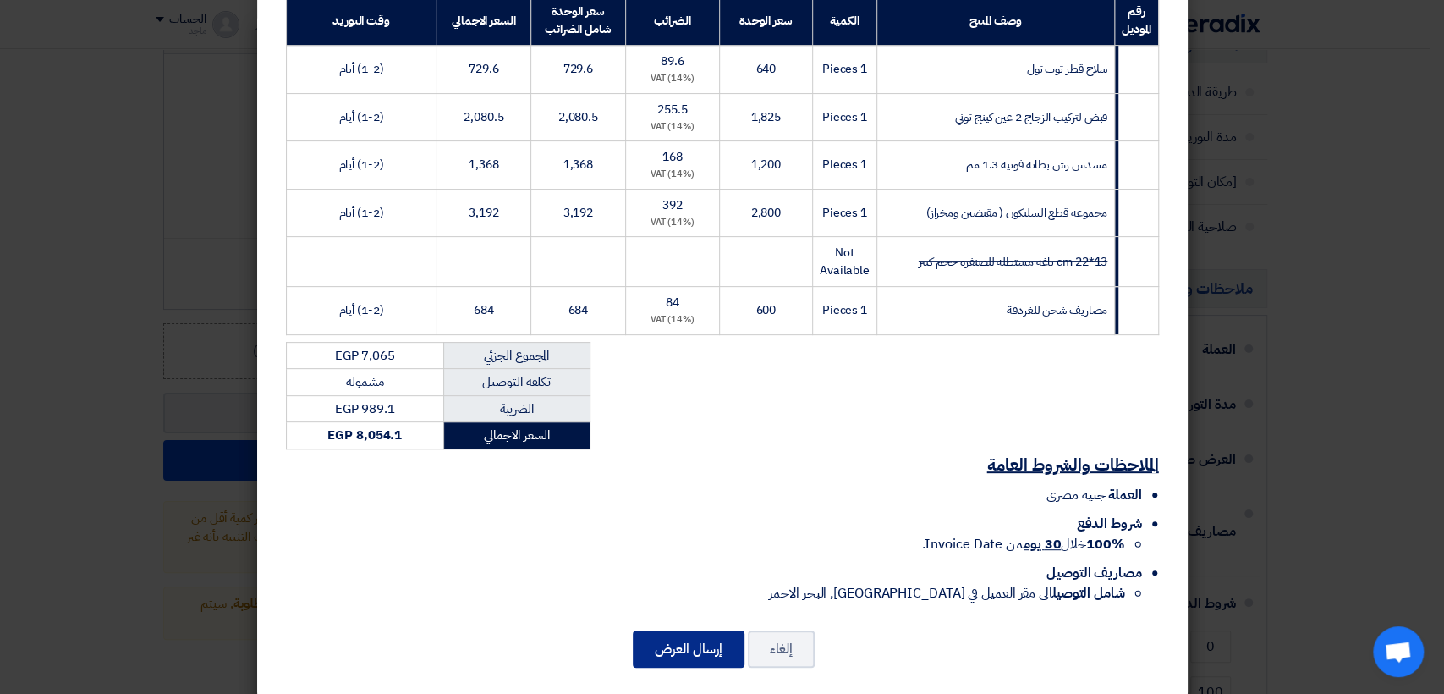
click at [678, 635] on button "إرسال العرض" at bounding box center [689, 648] width 112 height 37
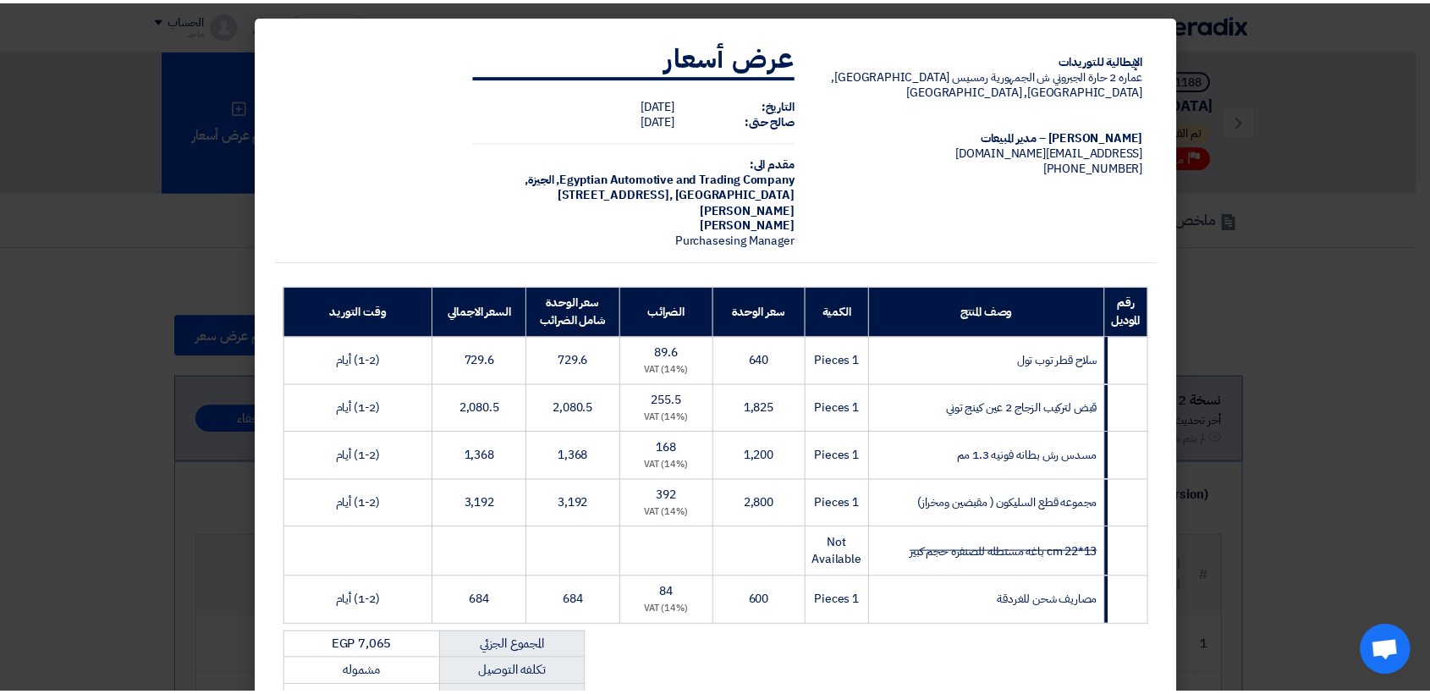
scroll to position [291, 0]
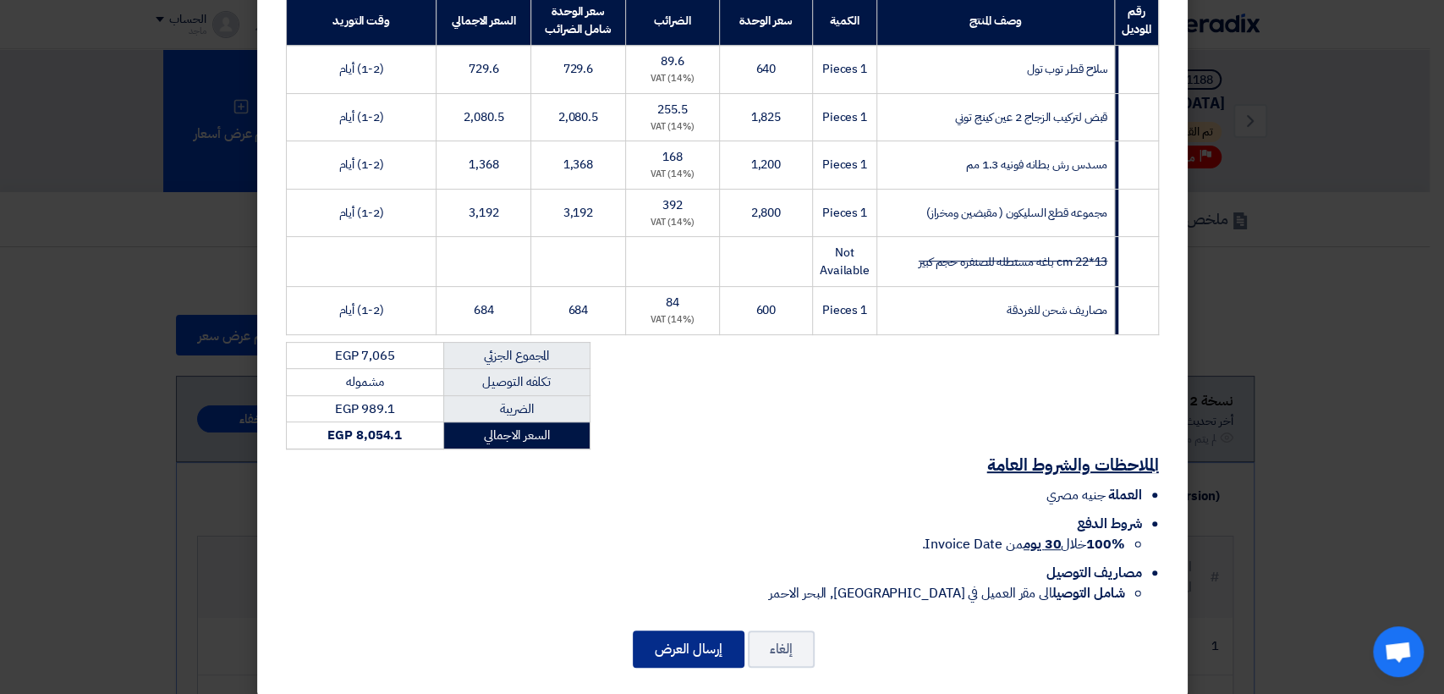
click at [663, 630] on button "إرسال العرض" at bounding box center [689, 648] width 112 height 37
click at [69, 315] on modal-container "الإيطالية للتوريدات عماره 2 حارة الجبروني ش الجمهورية رمسيس القاهرة, القاهرة, E…" at bounding box center [722, 347] width 1444 height 694
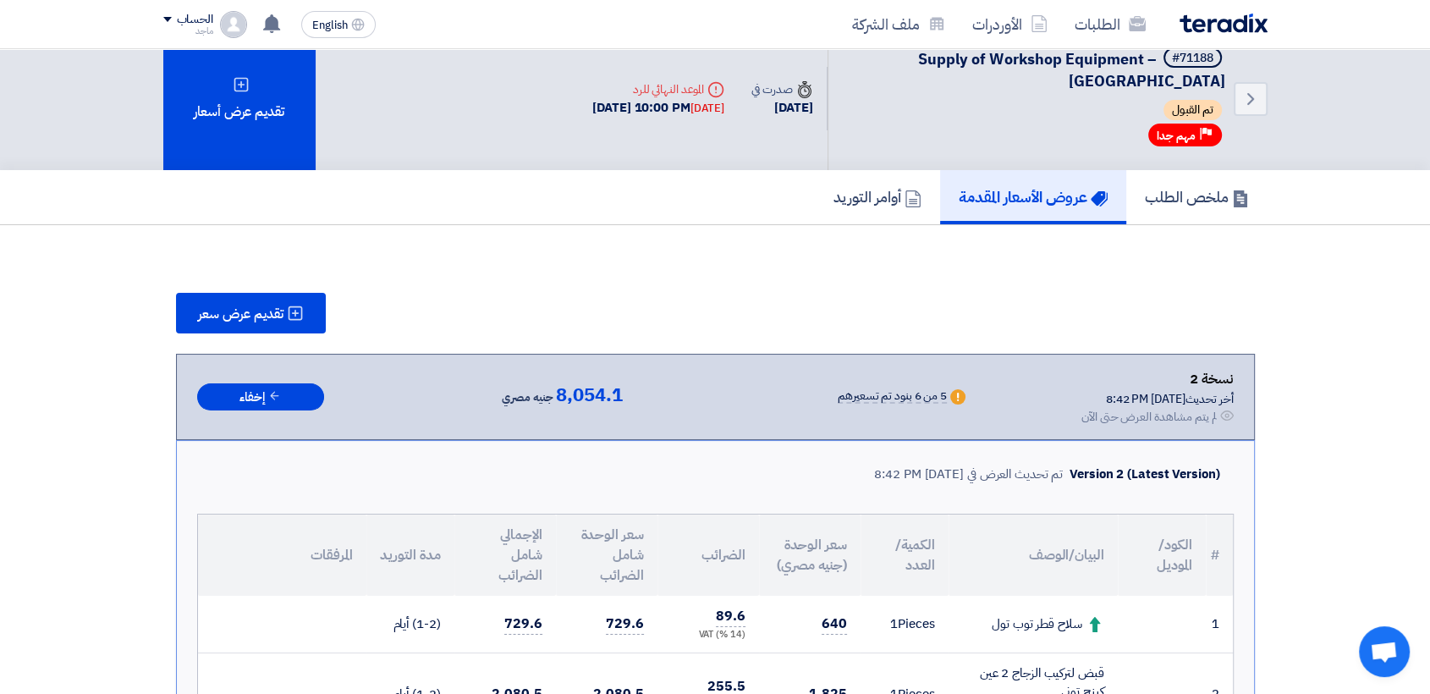
scroll to position [0, 0]
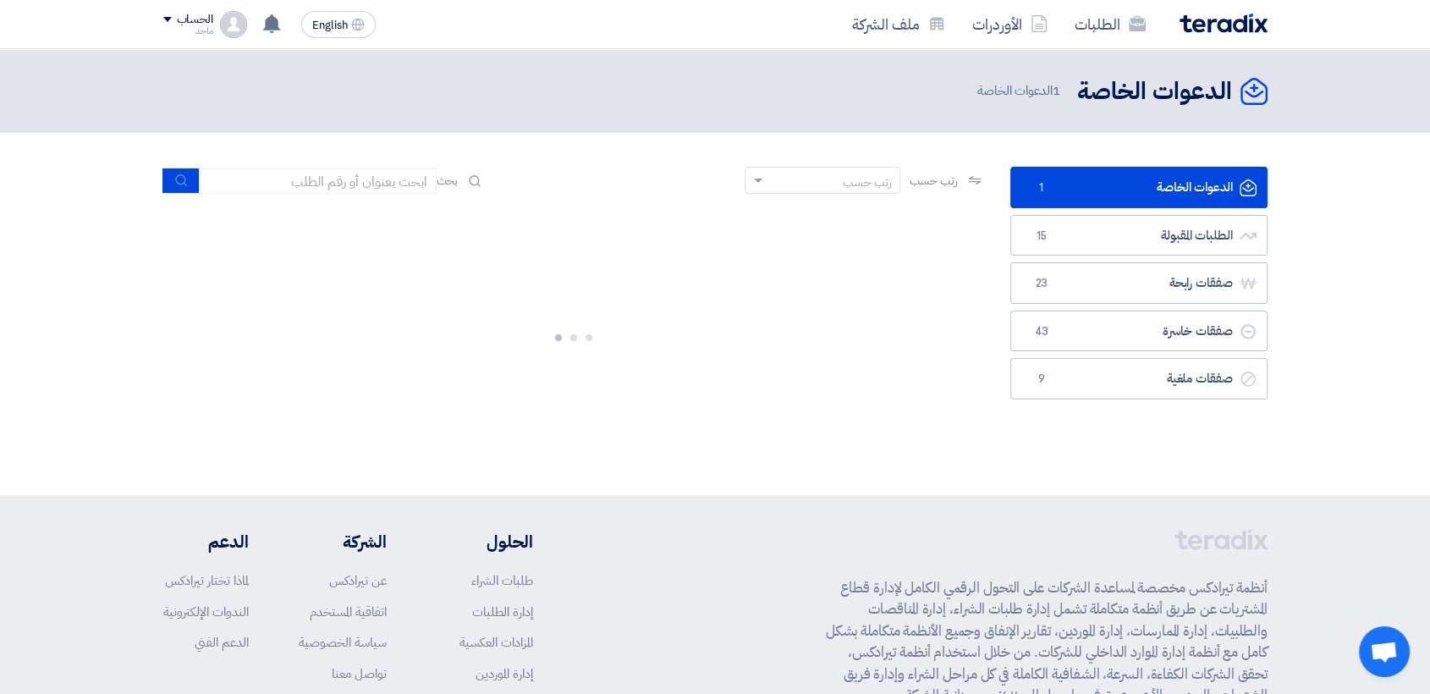
click at [1132, 256] on ul "الدعوات الخاصة الدعوات الخاصة 1 الطلبات المقبولة الطلبات المقبولة 15 صفقات رابح…" at bounding box center [1138, 283] width 257 height 233
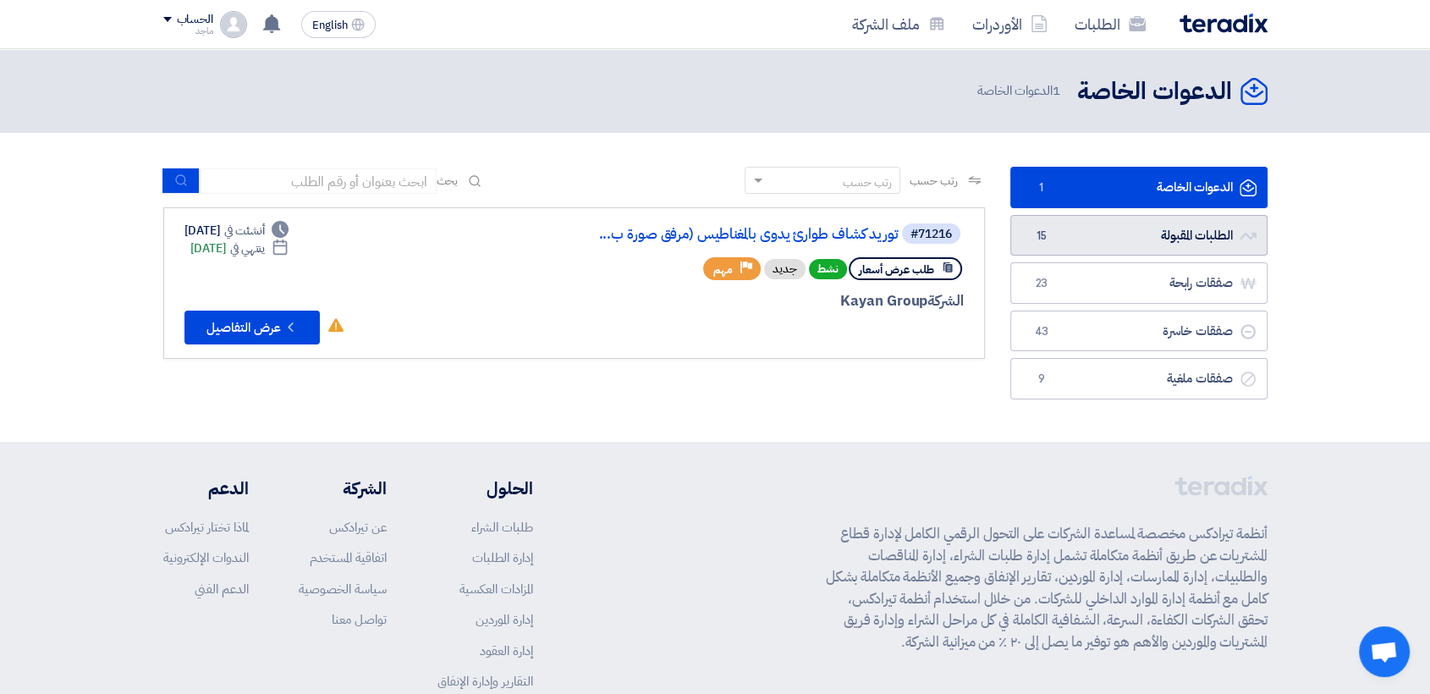
click at [1132, 239] on link "الطلبات المقبولة الطلبات المقبولة 15" at bounding box center [1138, 235] width 257 height 41
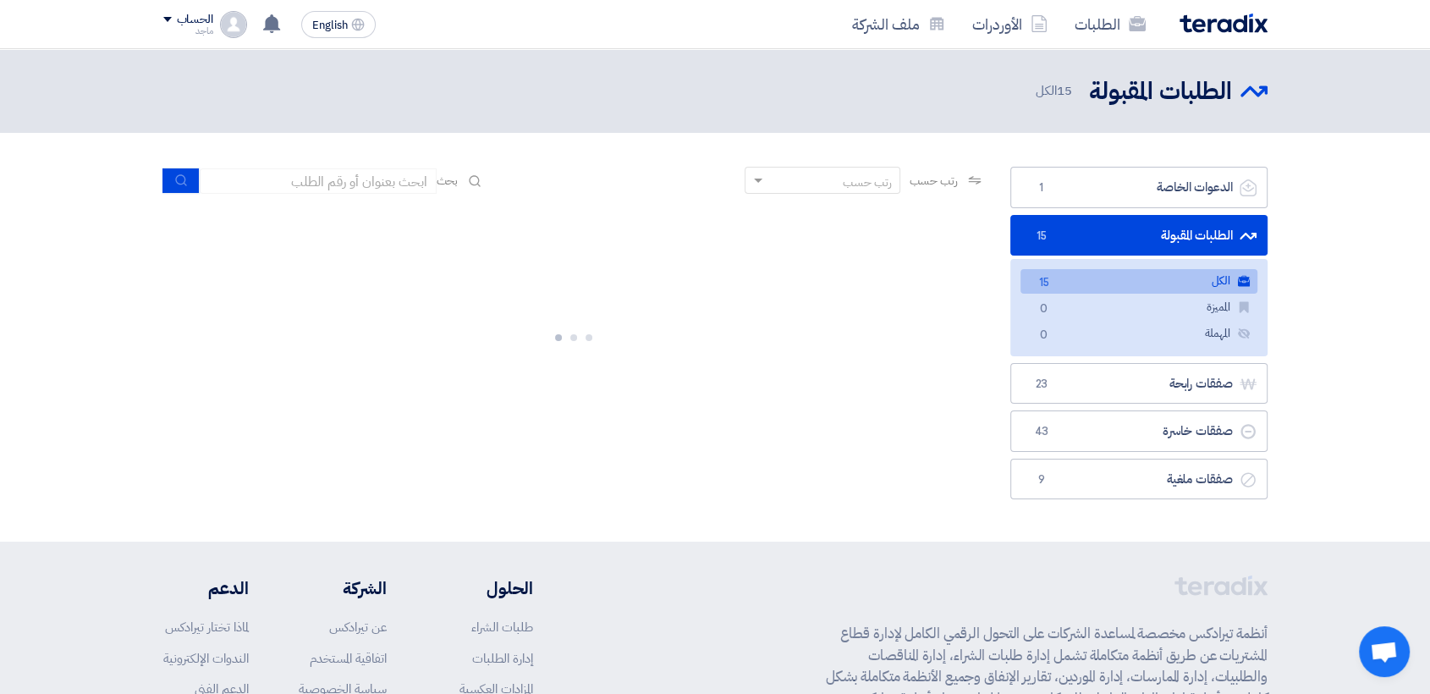
click at [1094, 272] on link "الكل الكل 15" at bounding box center [1138, 281] width 237 height 25
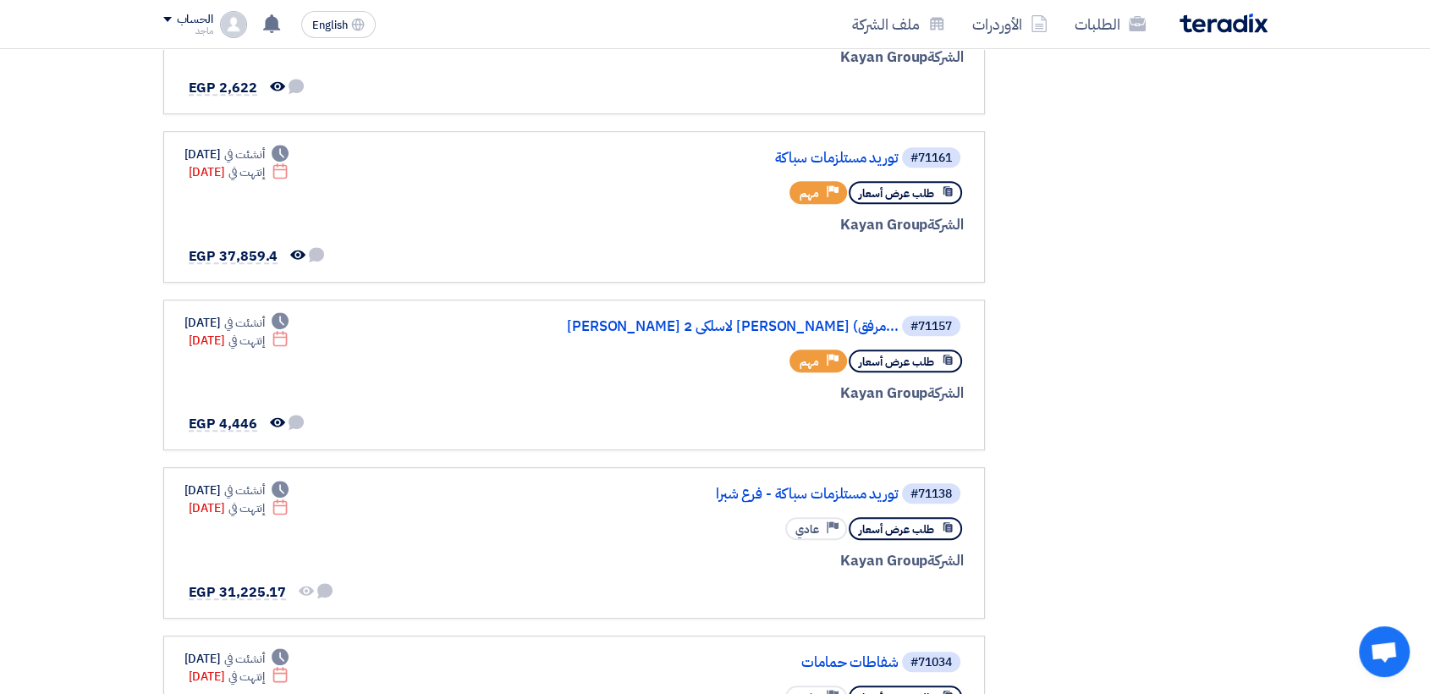
scroll to position [778, 0]
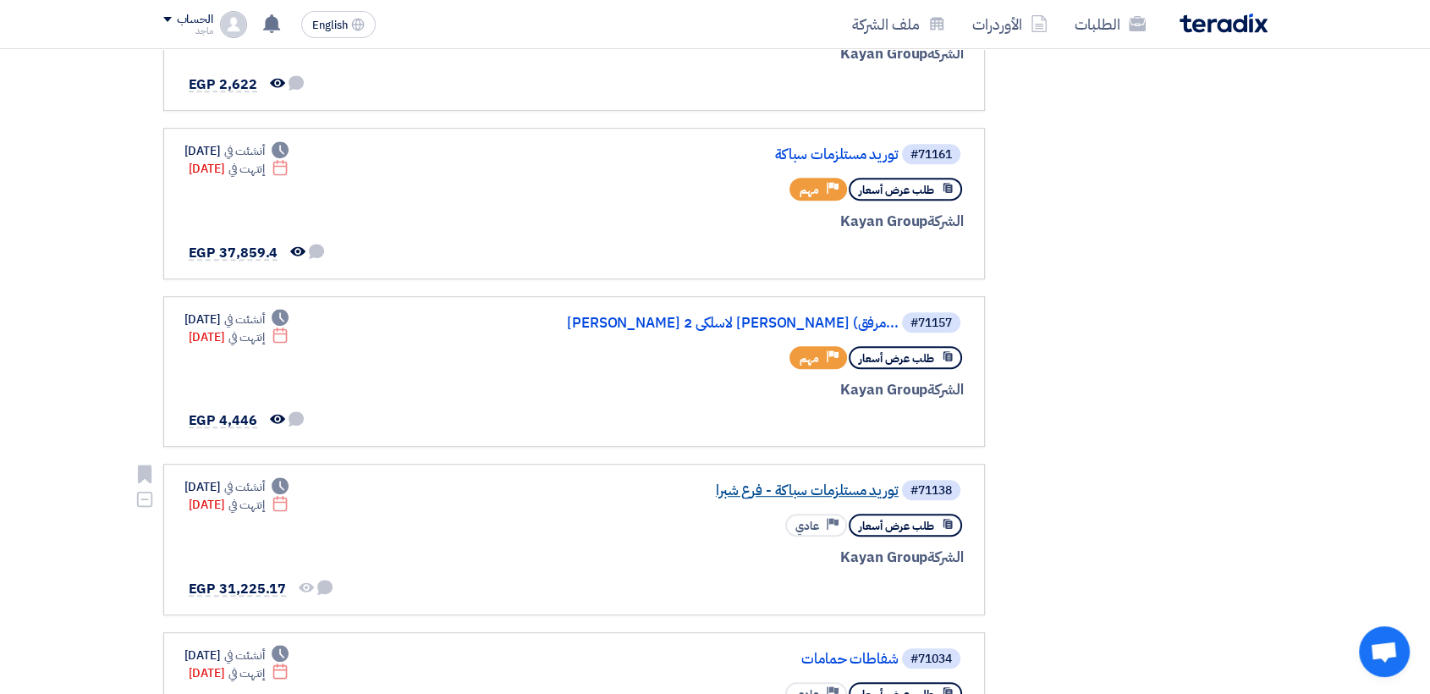
click at [827, 483] on link "توريد مستلزمات سباكة - فرع شبرا" at bounding box center [729, 490] width 338 height 15
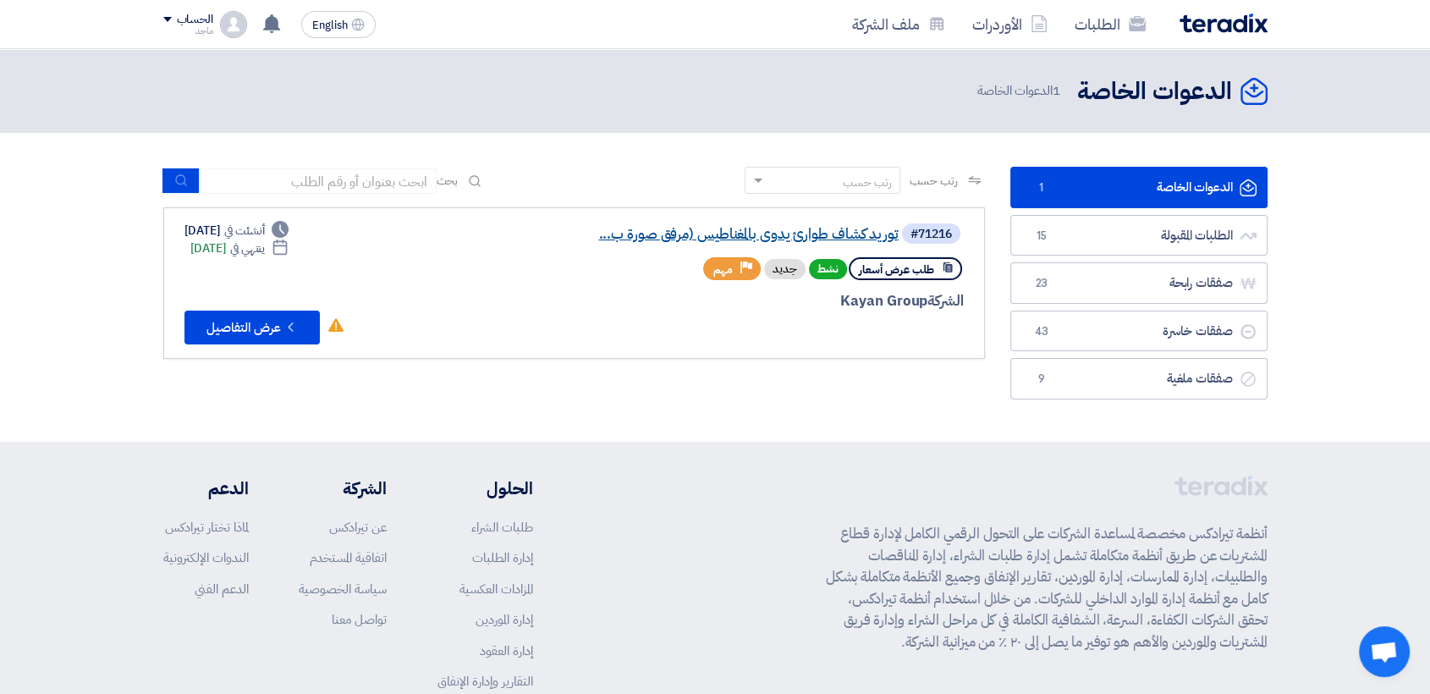
click at [744, 228] on link "توريد كشاف طوارئ يدوى بالمغناطيس (مرفق صورة ب..." at bounding box center [729, 234] width 338 height 15
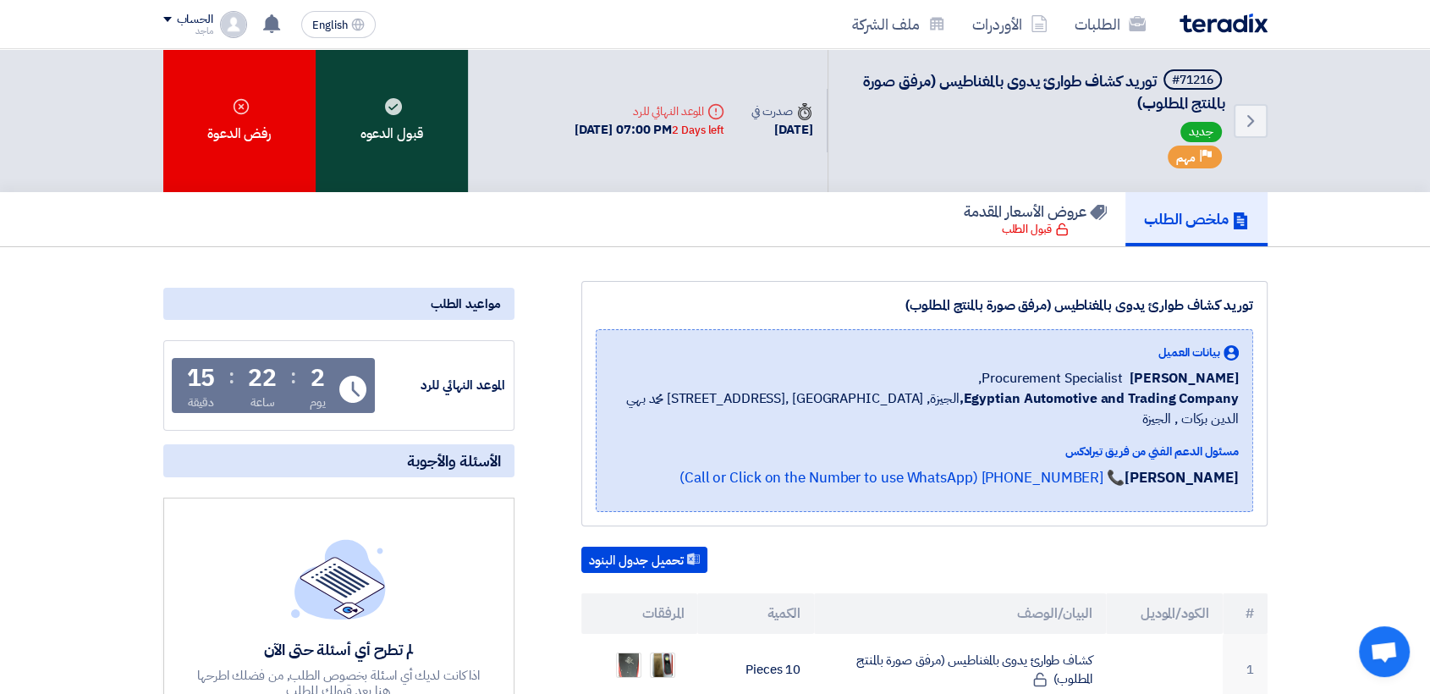
click at [419, 124] on div "قبول الدعوه" at bounding box center [392, 120] width 152 height 143
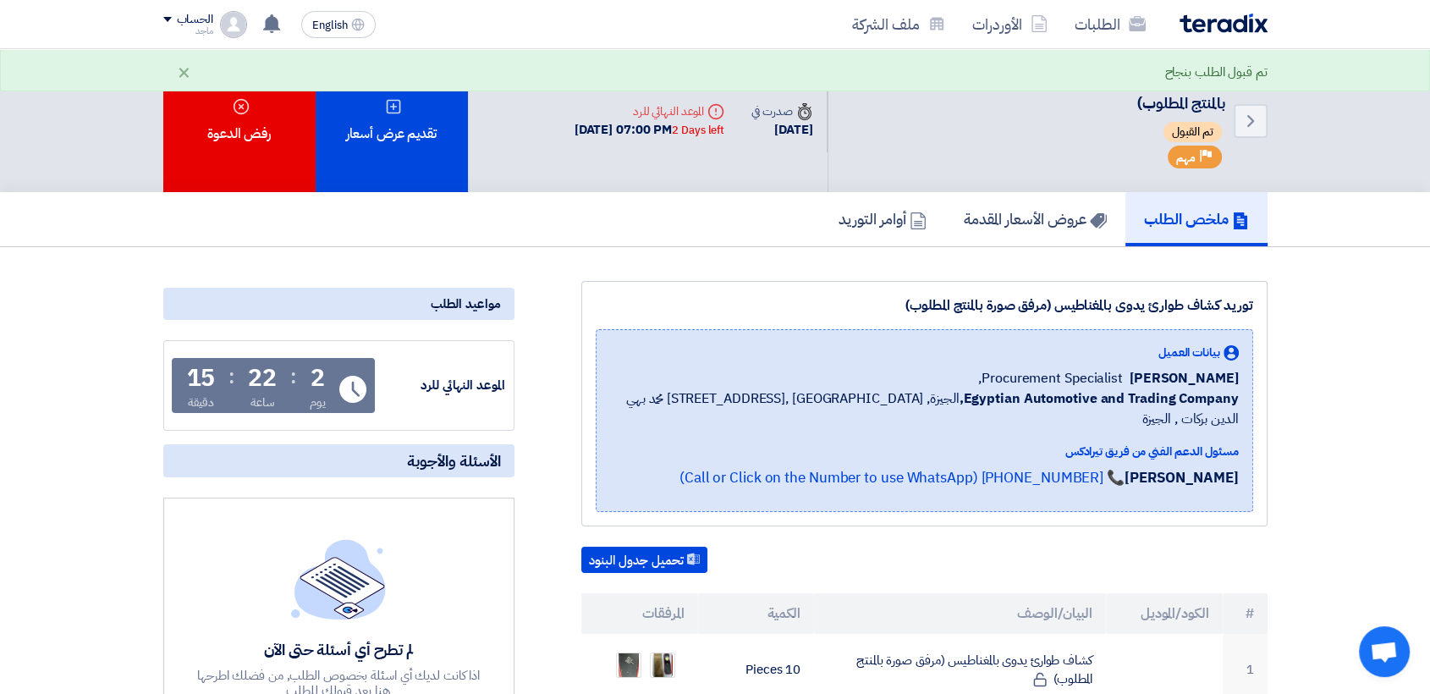
click at [419, 124] on div "تقديم عرض أسعار" at bounding box center [392, 120] width 152 height 143
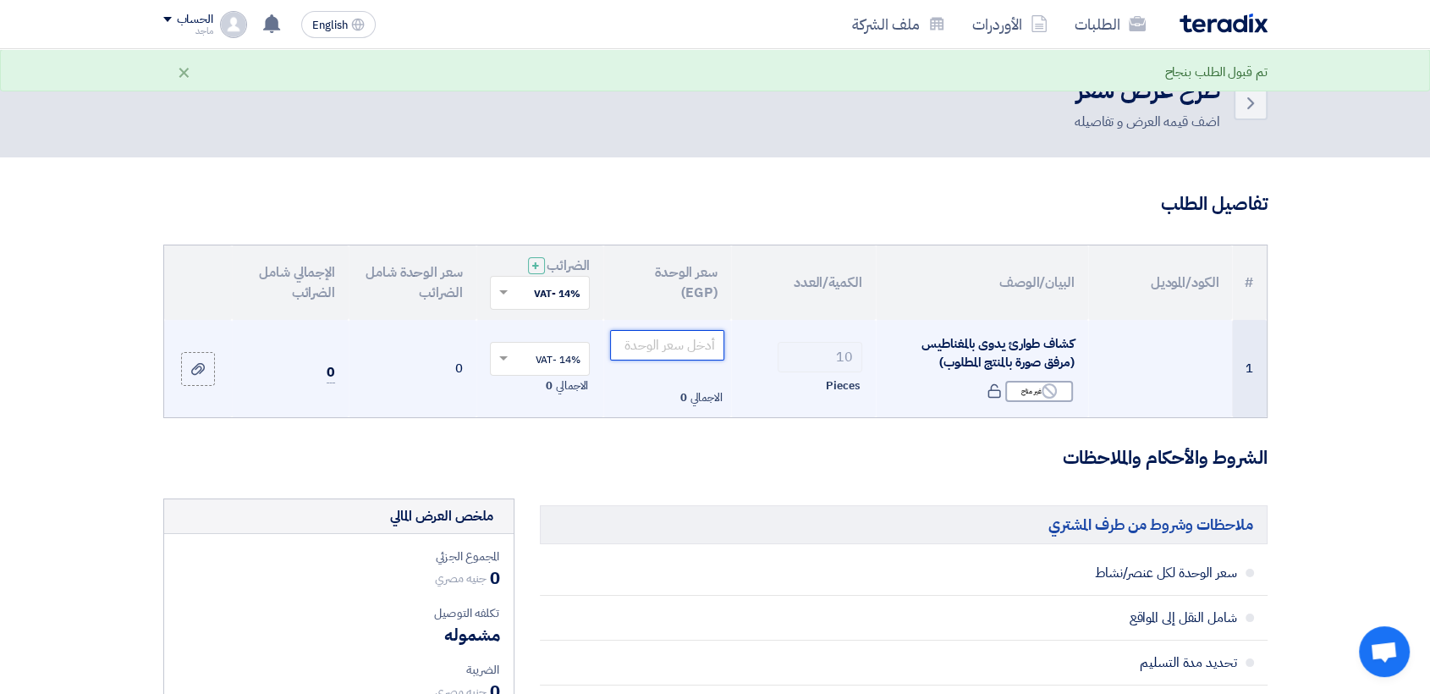
click at [635, 344] on input "number" at bounding box center [667, 345] width 114 height 30
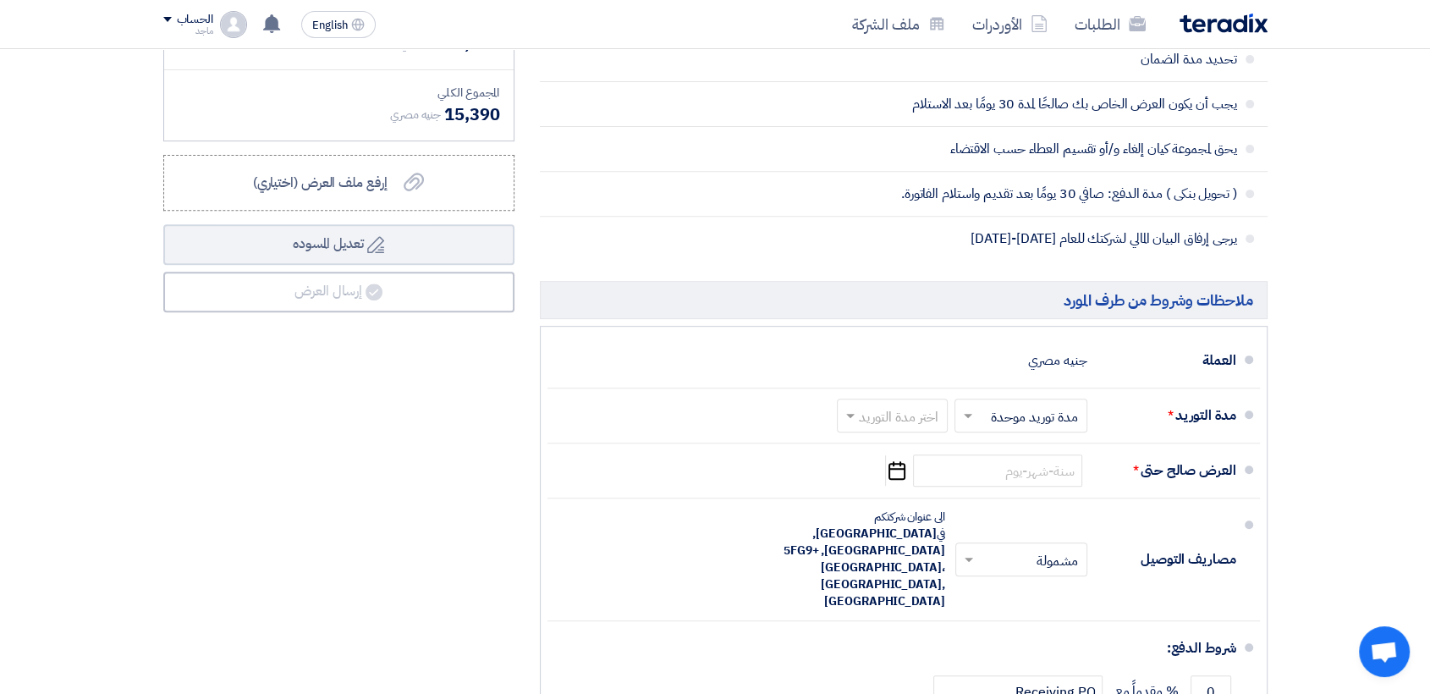
scroll to position [662, 0]
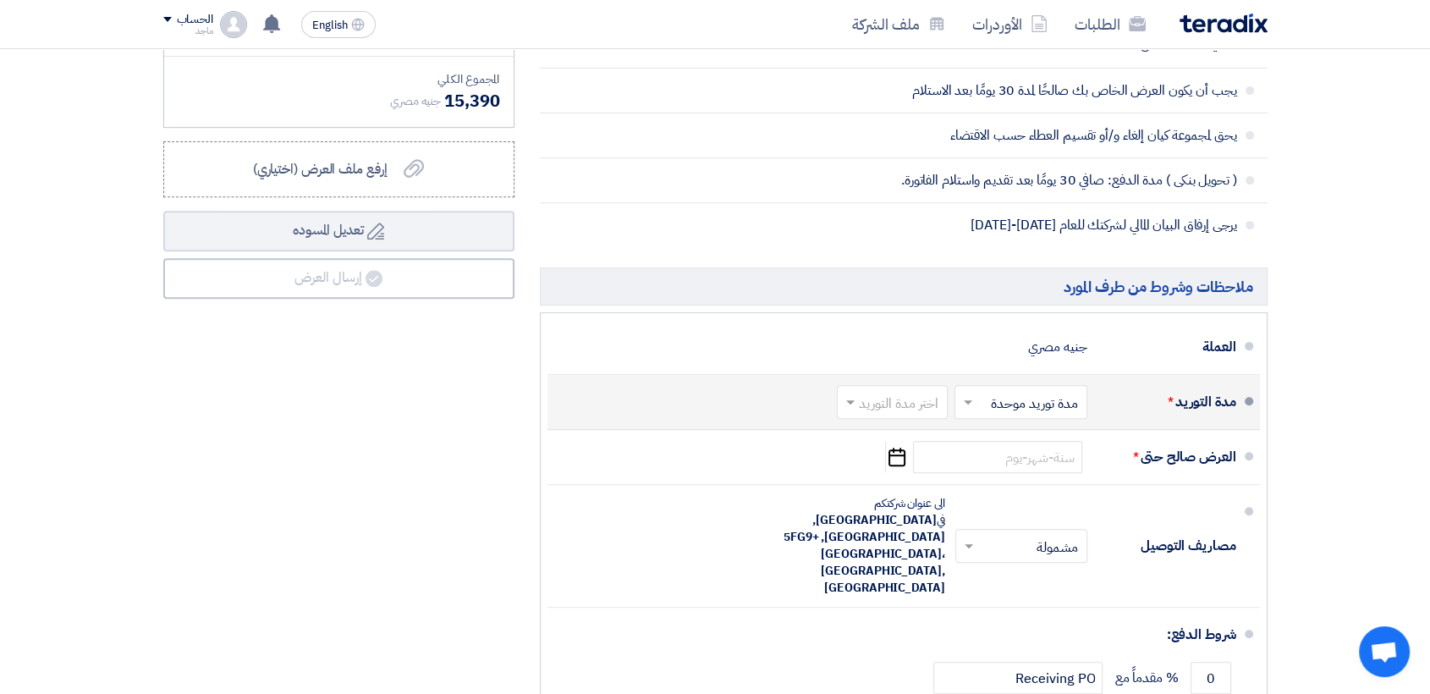
type input "1350"
click at [908, 398] on input "text" at bounding box center [889, 404] width 102 height 25
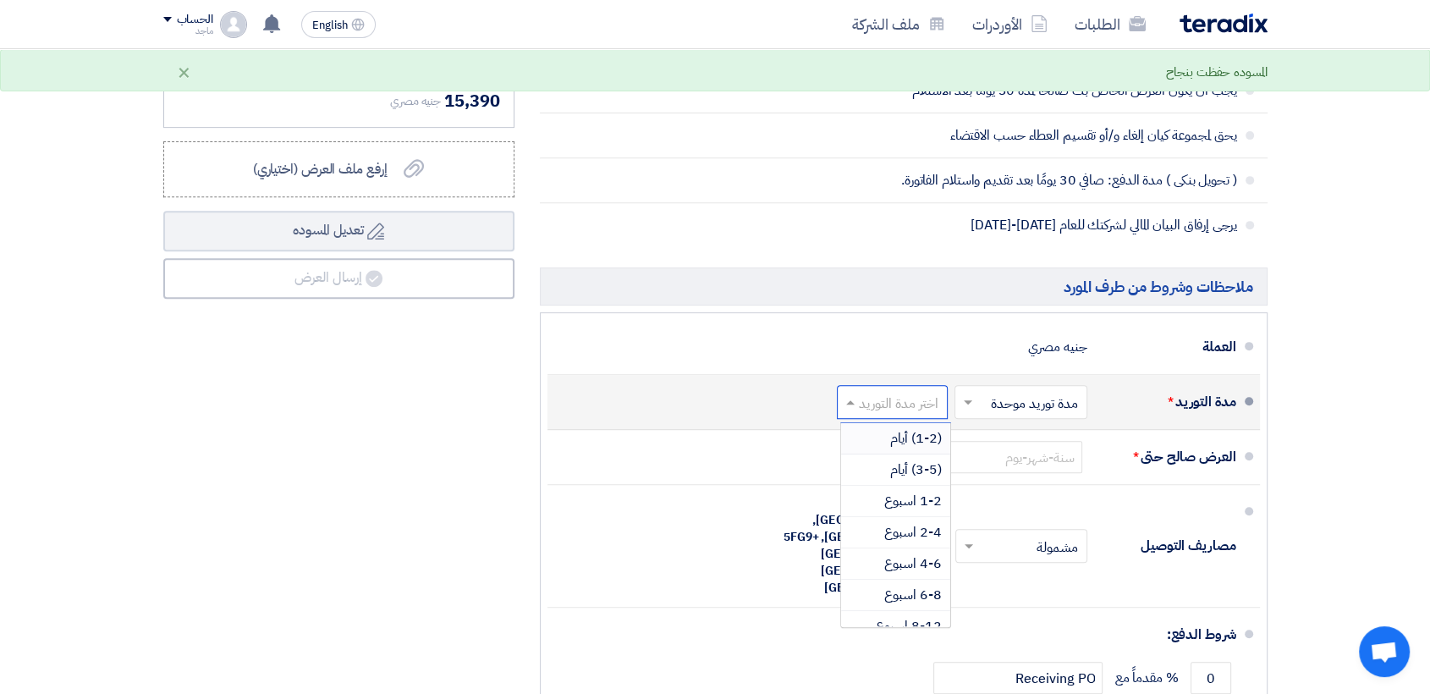
click at [911, 431] on span "(1-2) أيام" at bounding box center [916, 438] width 52 height 20
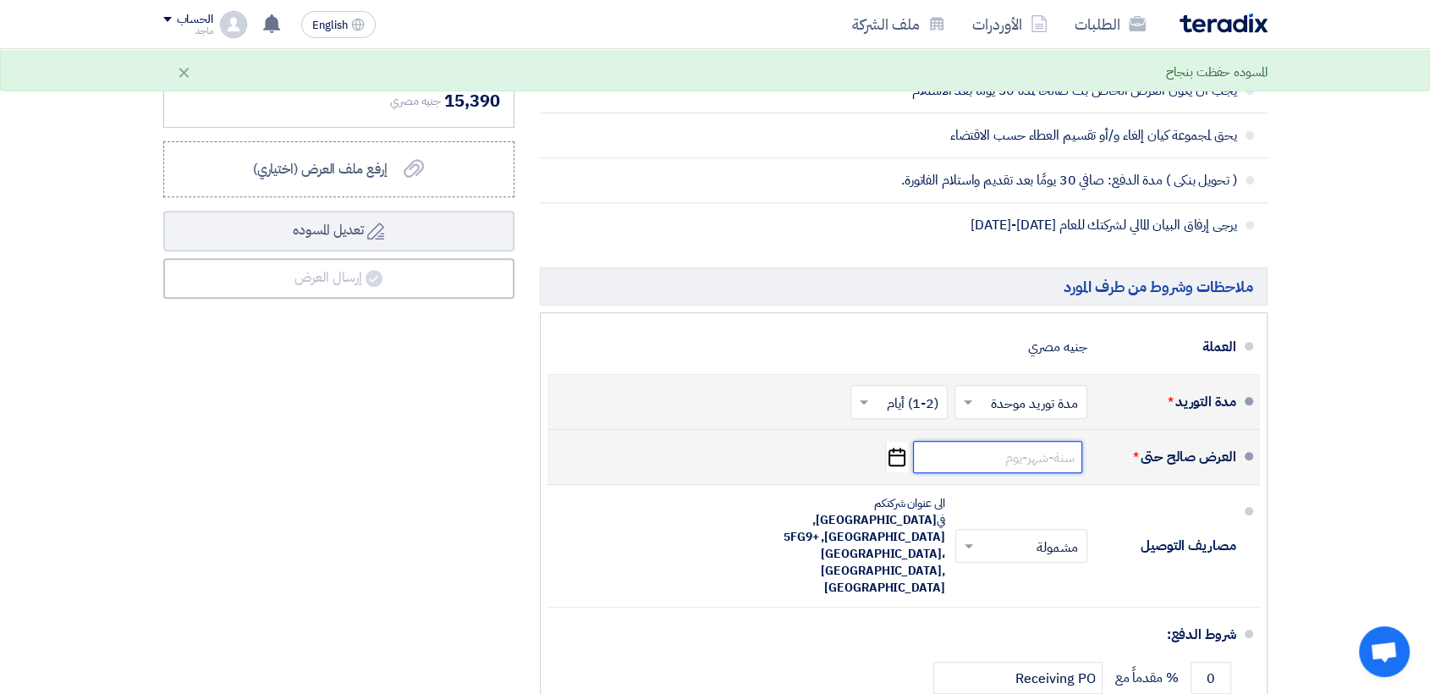
click at [1008, 464] on input at bounding box center [997, 457] width 169 height 32
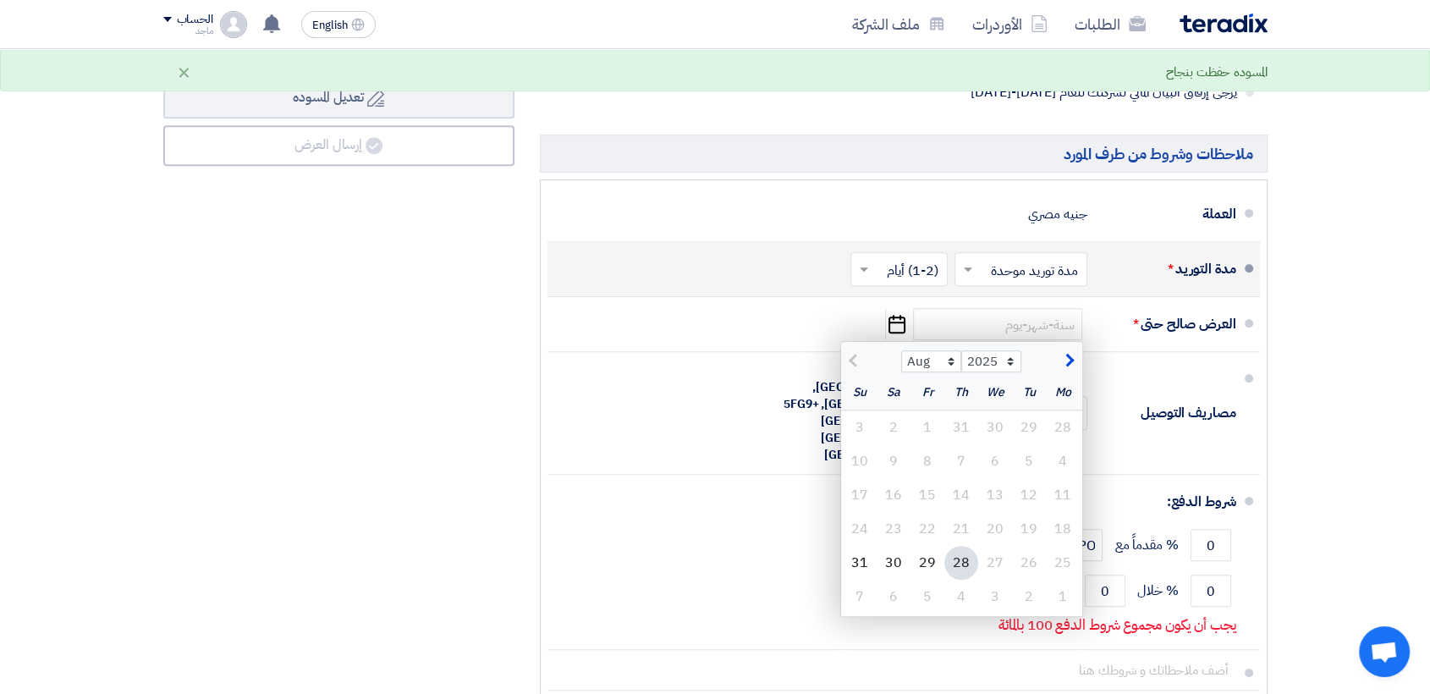
scroll to position [859, 0]
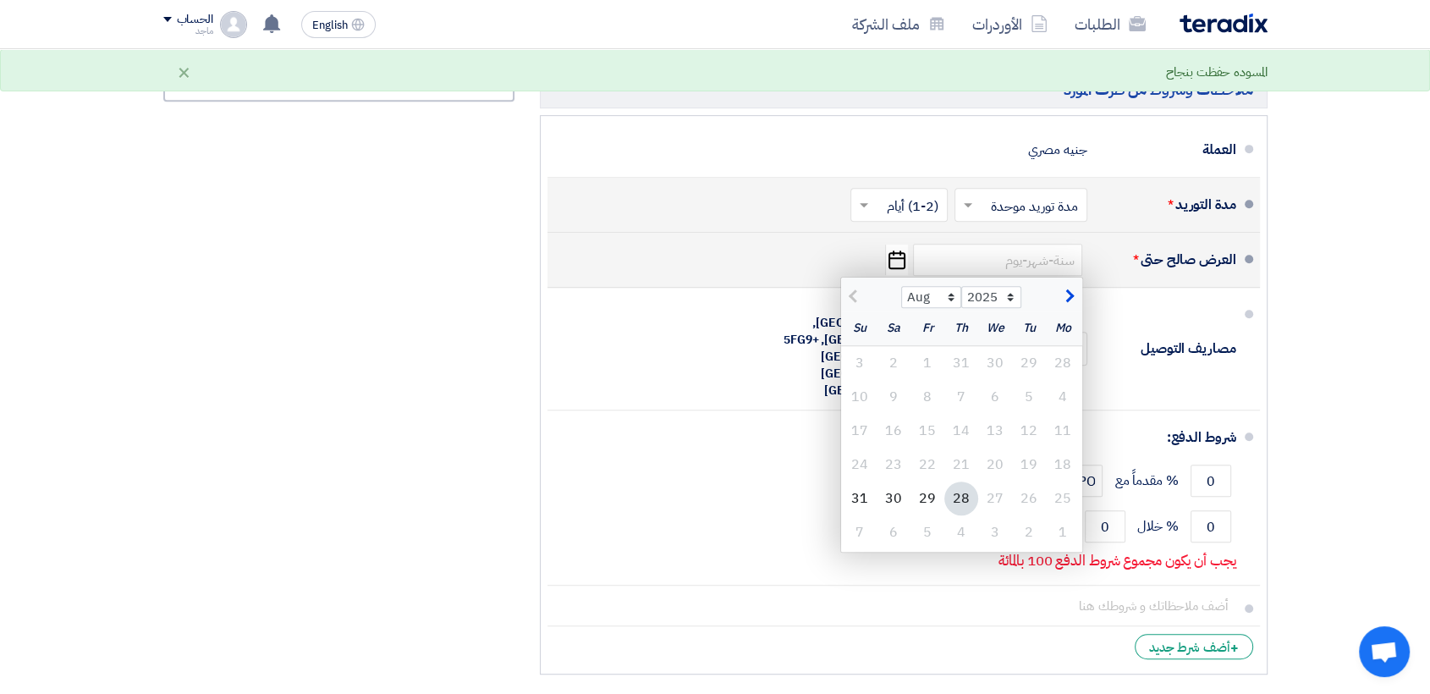
click at [957, 503] on div "28" at bounding box center [961, 498] width 34 height 34
type input "[DATE]"
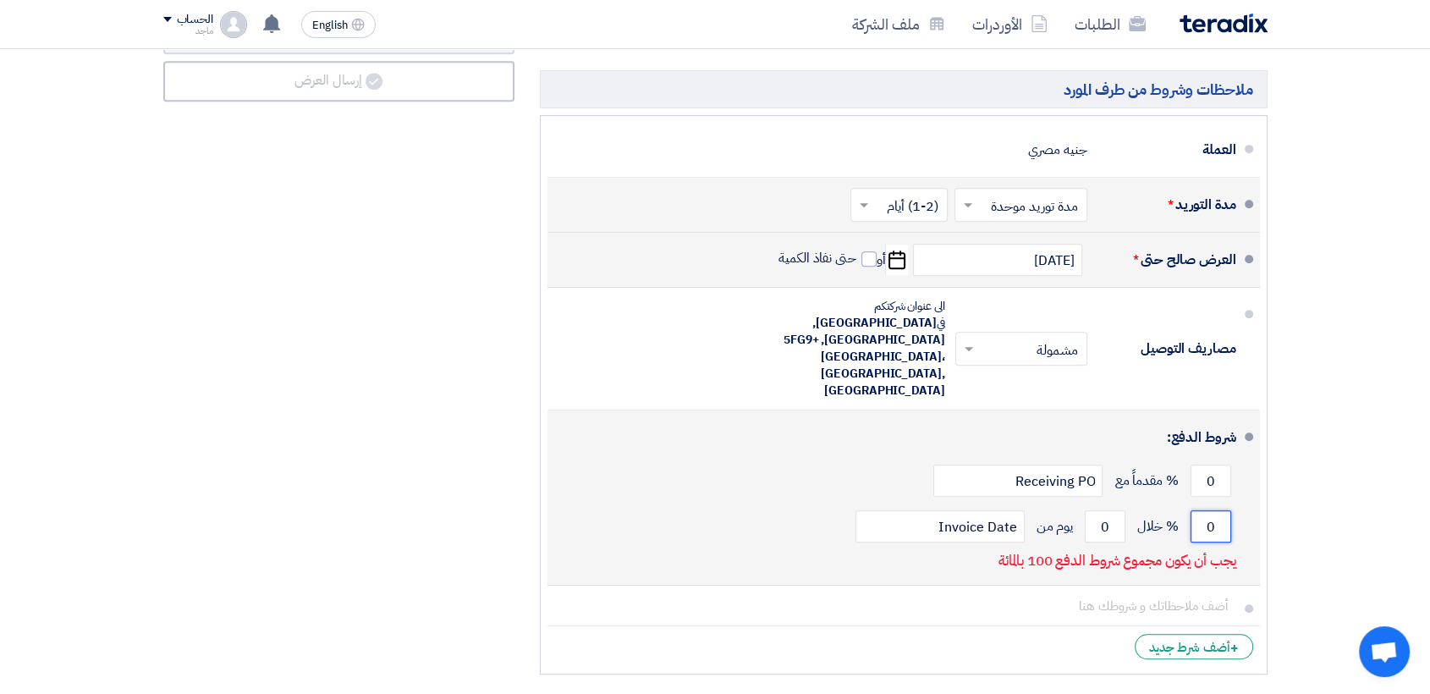
click at [1196, 510] on input "0" at bounding box center [1210, 526] width 41 height 32
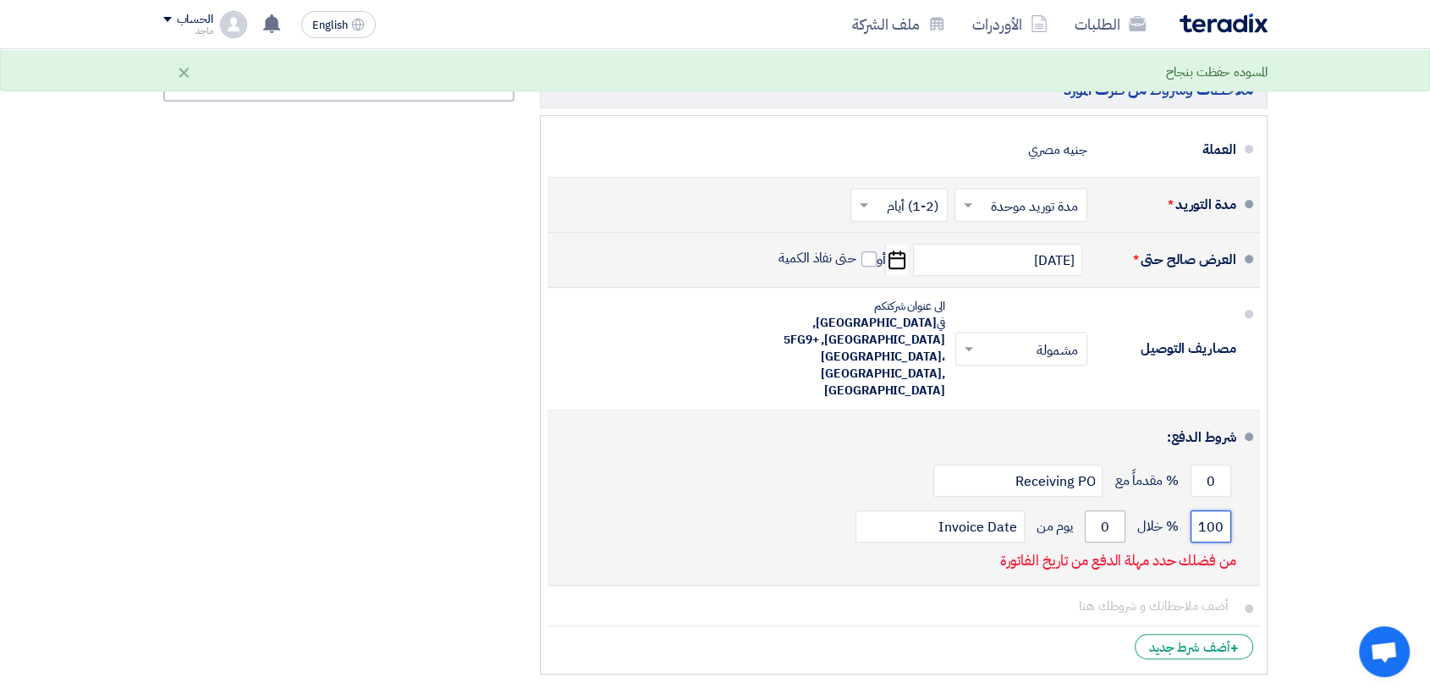
type input "100"
click at [1086, 510] on input "0" at bounding box center [1105, 526] width 41 height 32
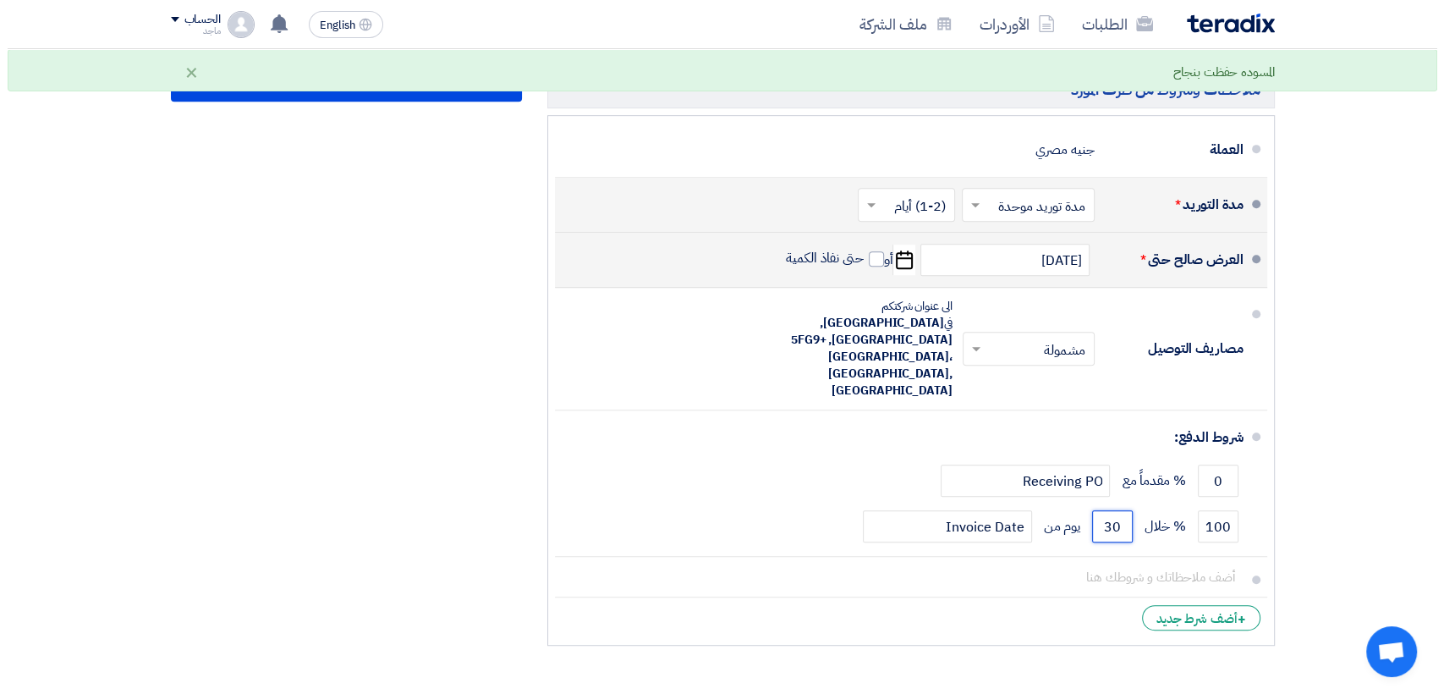
scroll to position [821, 0]
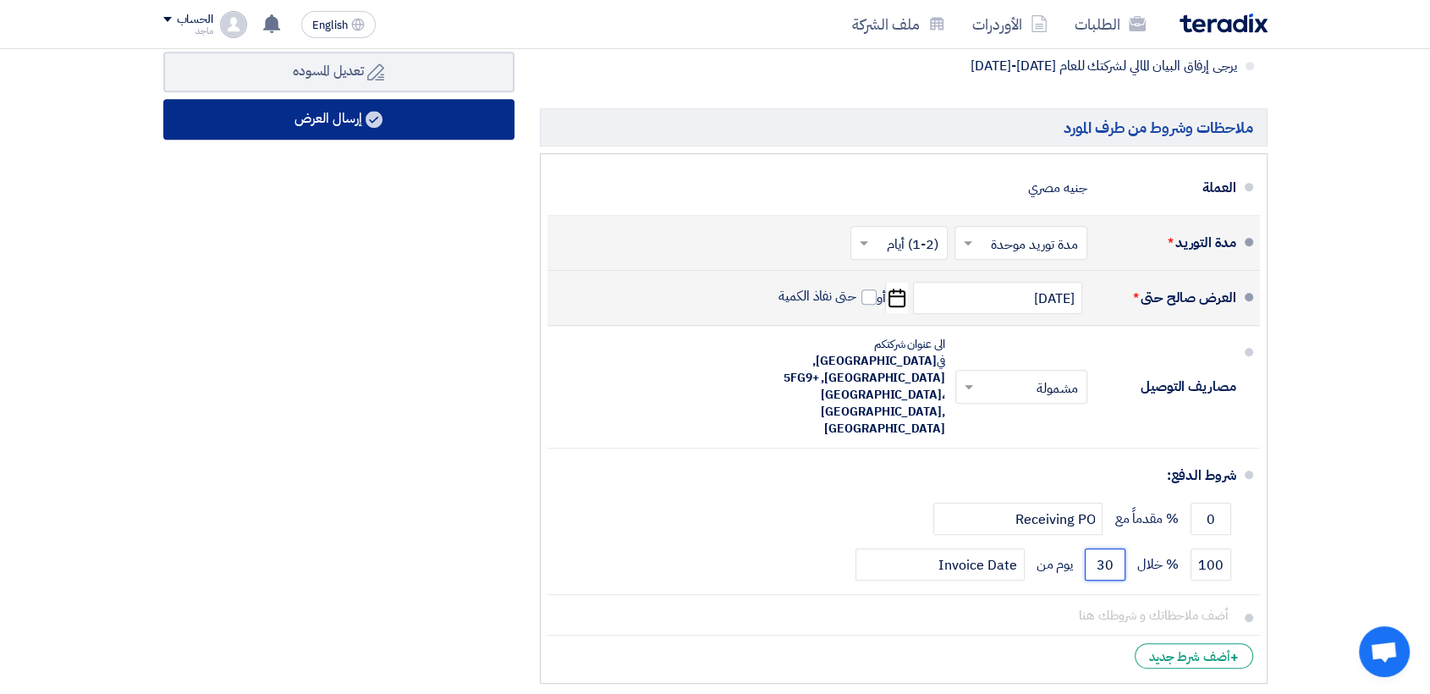
type input "30"
click at [366, 118] on icon at bounding box center [373, 119] width 17 height 17
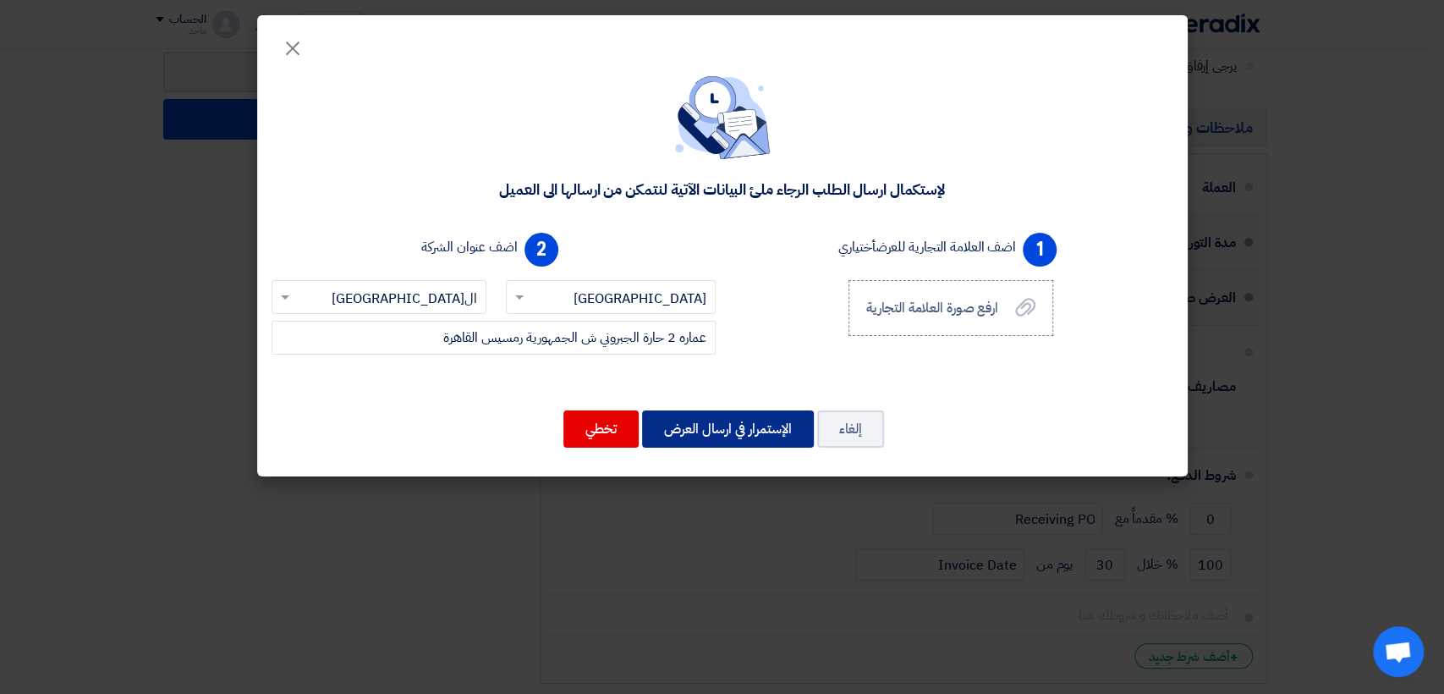
click at [762, 420] on button "الإستمرار في ارسال العرض" at bounding box center [728, 428] width 172 height 37
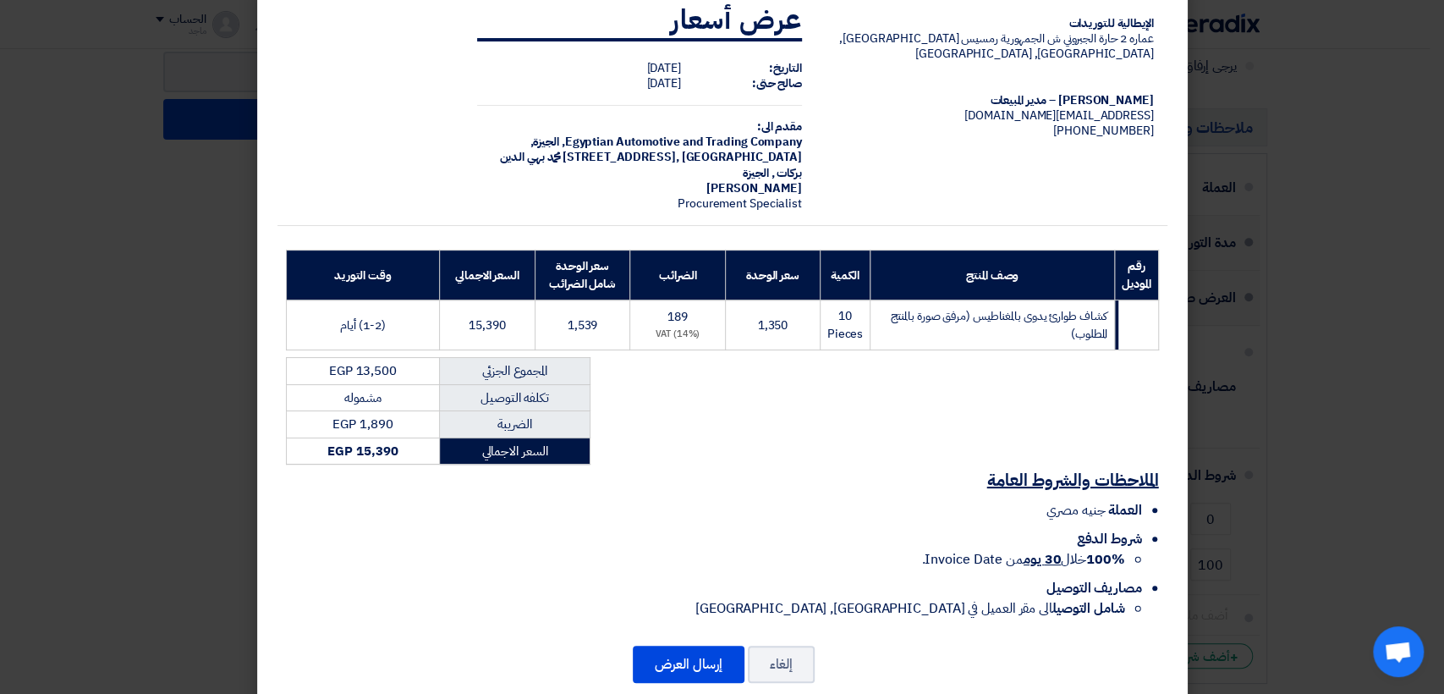
scroll to position [52, 0]
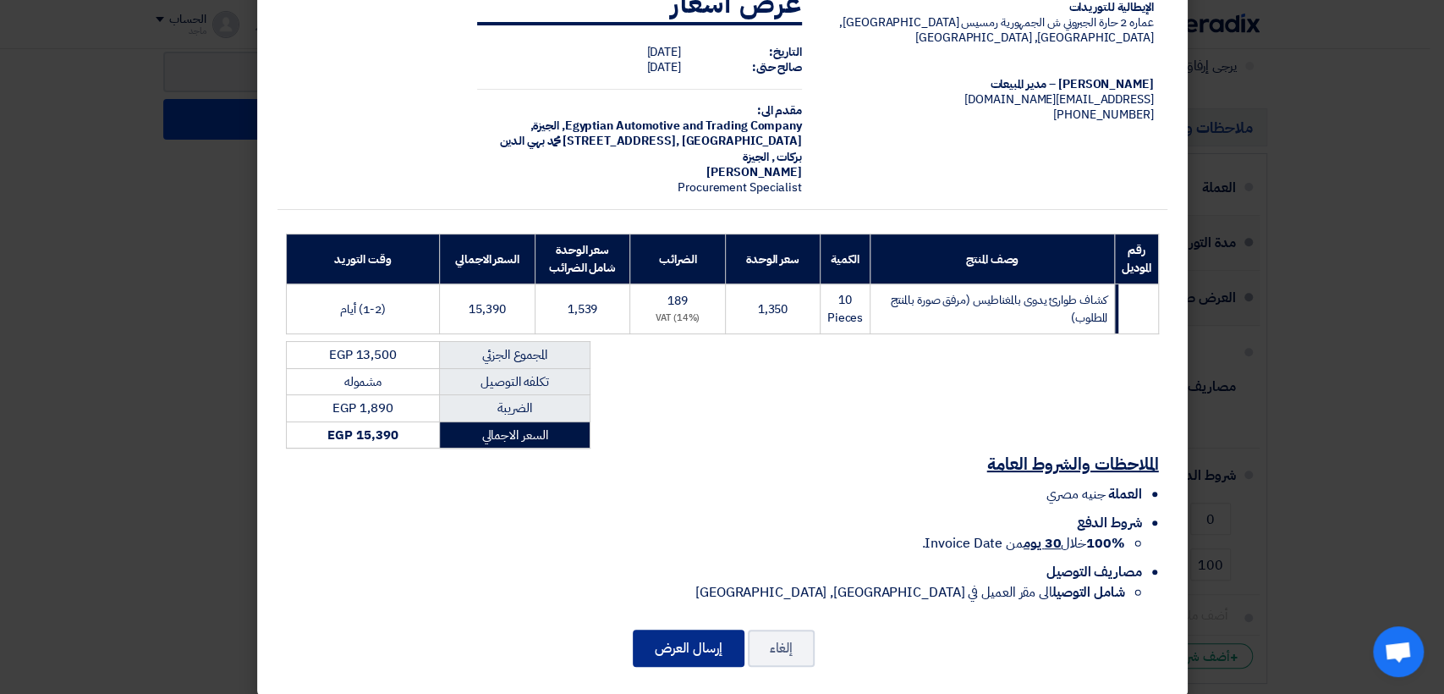
click at [678, 629] on button "إرسال العرض" at bounding box center [689, 647] width 112 height 37
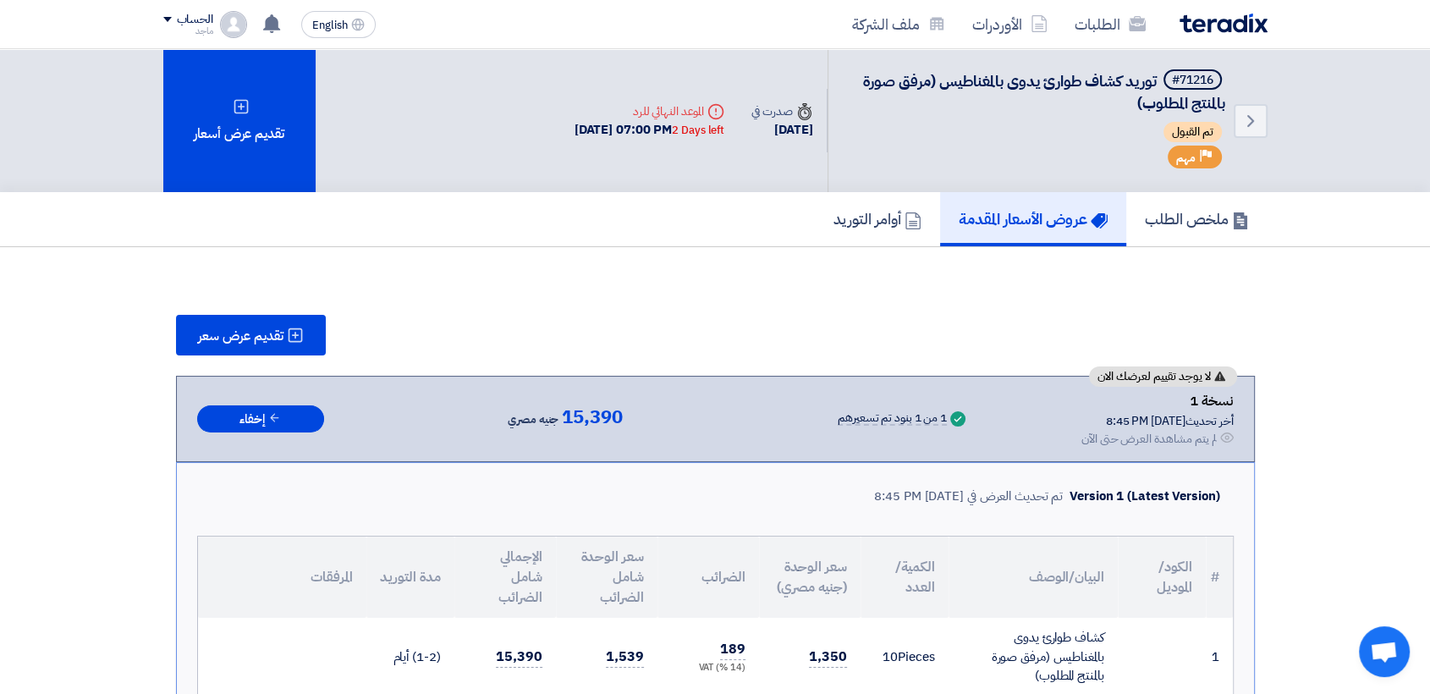
scroll to position [340, 0]
